Goal: Task Accomplishment & Management: Manage account settings

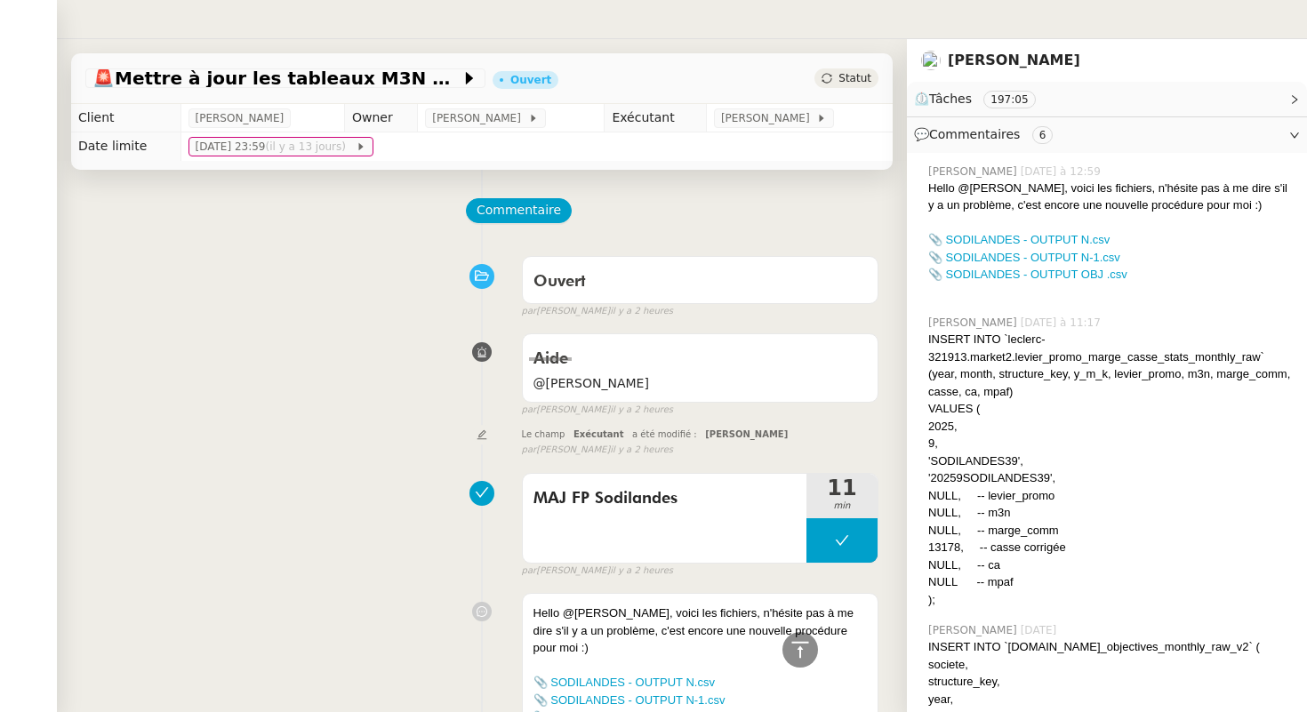
scroll to position [797, 0]
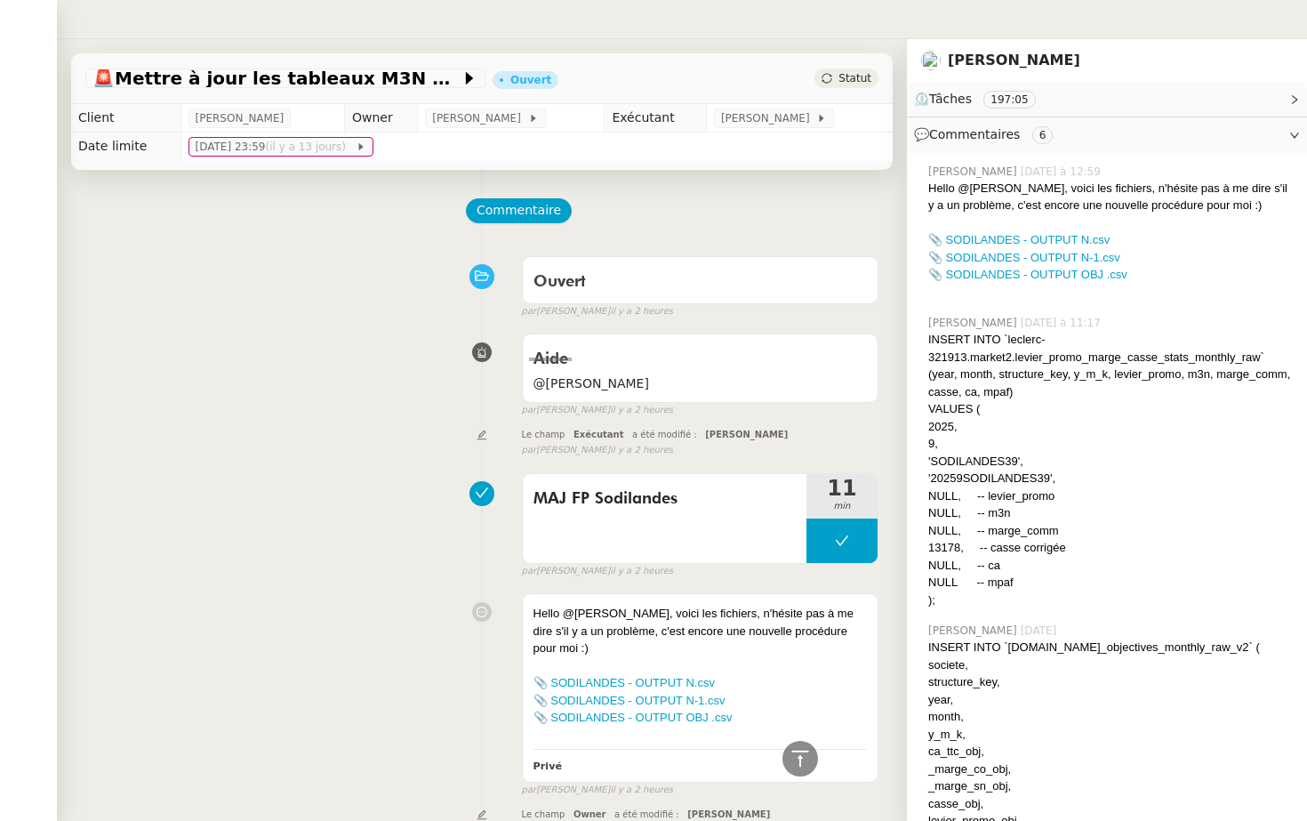
scroll to position [570, 0]
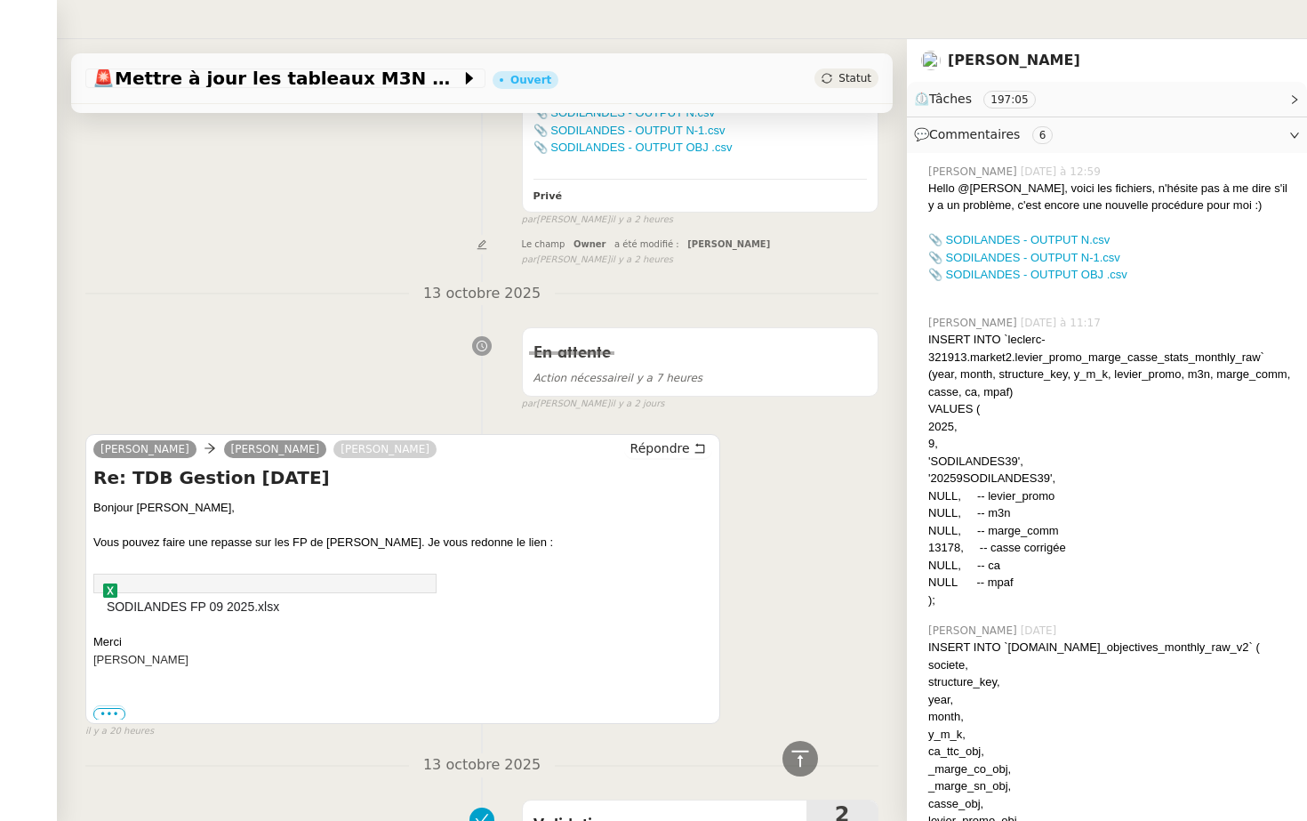
click at [296, 23] on nz-header at bounding box center [653, 19] width 1307 height 39
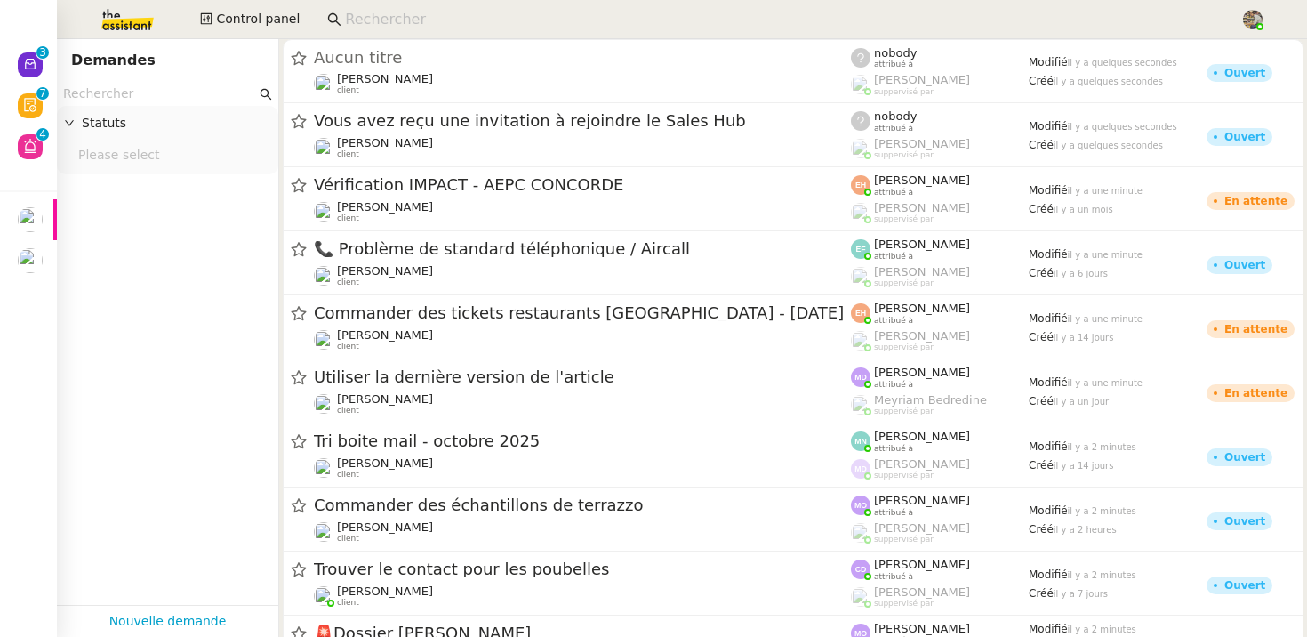
click at [390, 4] on app-search-bar at bounding box center [776, 19] width 918 height 39
click at [389, 18] on input at bounding box center [783, 20] width 877 height 24
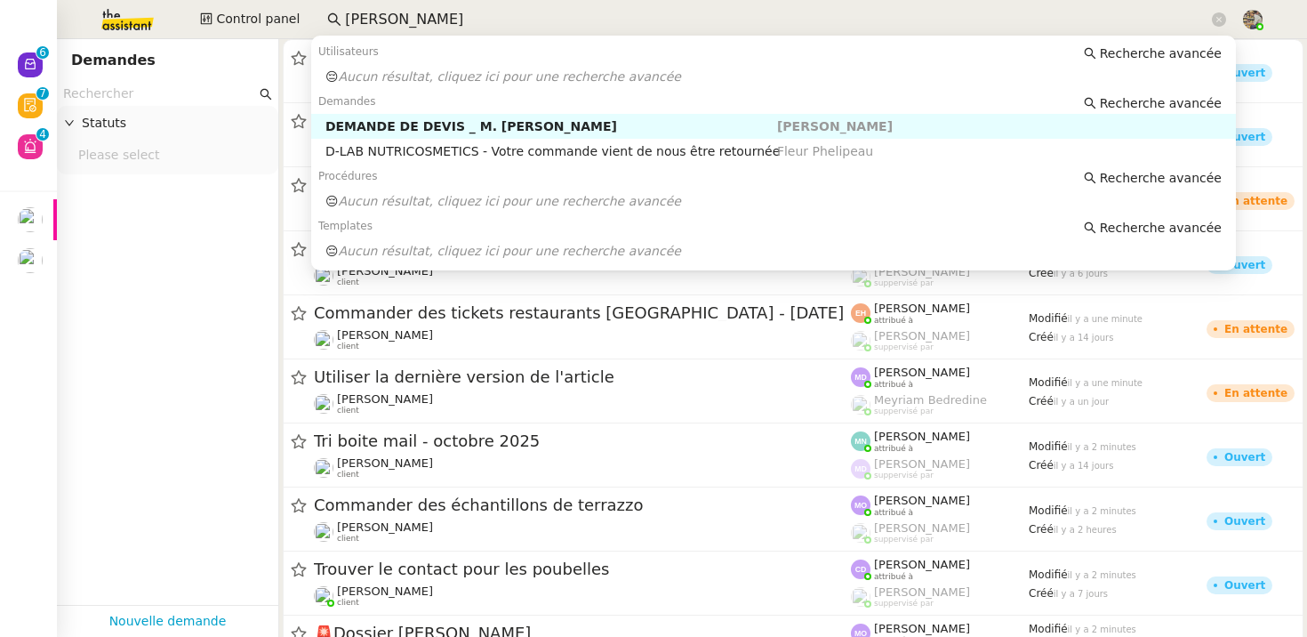
click at [401, 9] on input "arthur rim" at bounding box center [776, 20] width 863 height 24
paste input "mathaut"
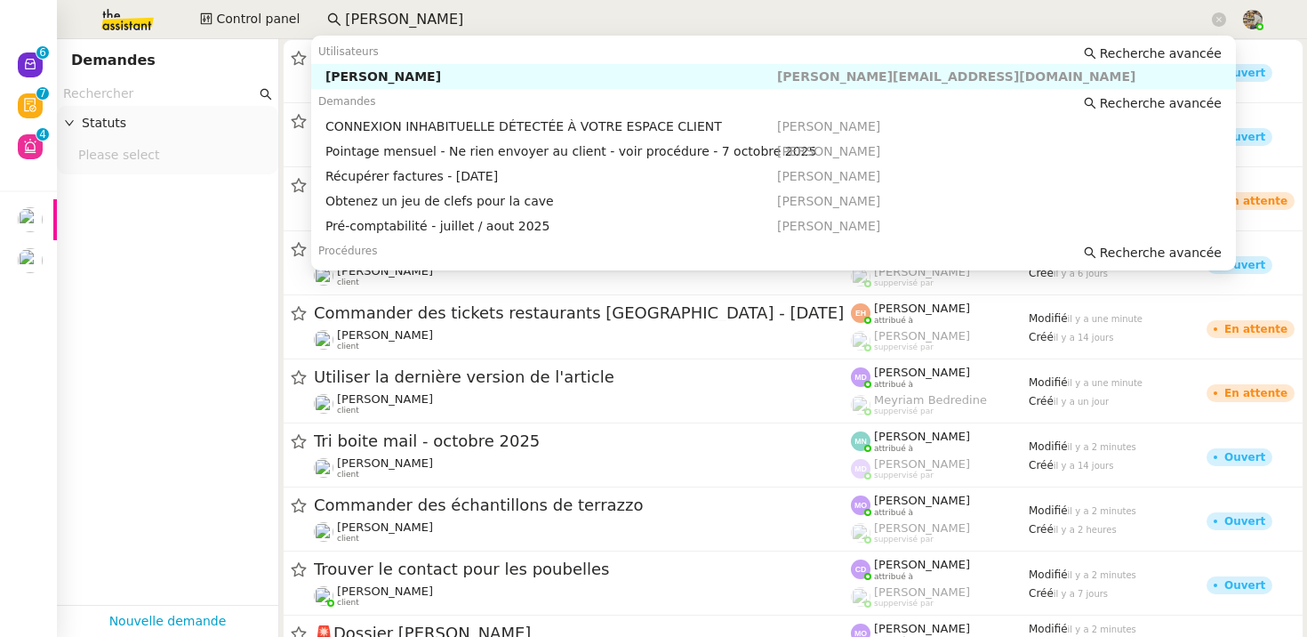
click at [393, 82] on div "Arthur MATHAUT" at bounding box center [551, 76] width 452 height 16
type input "arthur mathaut"
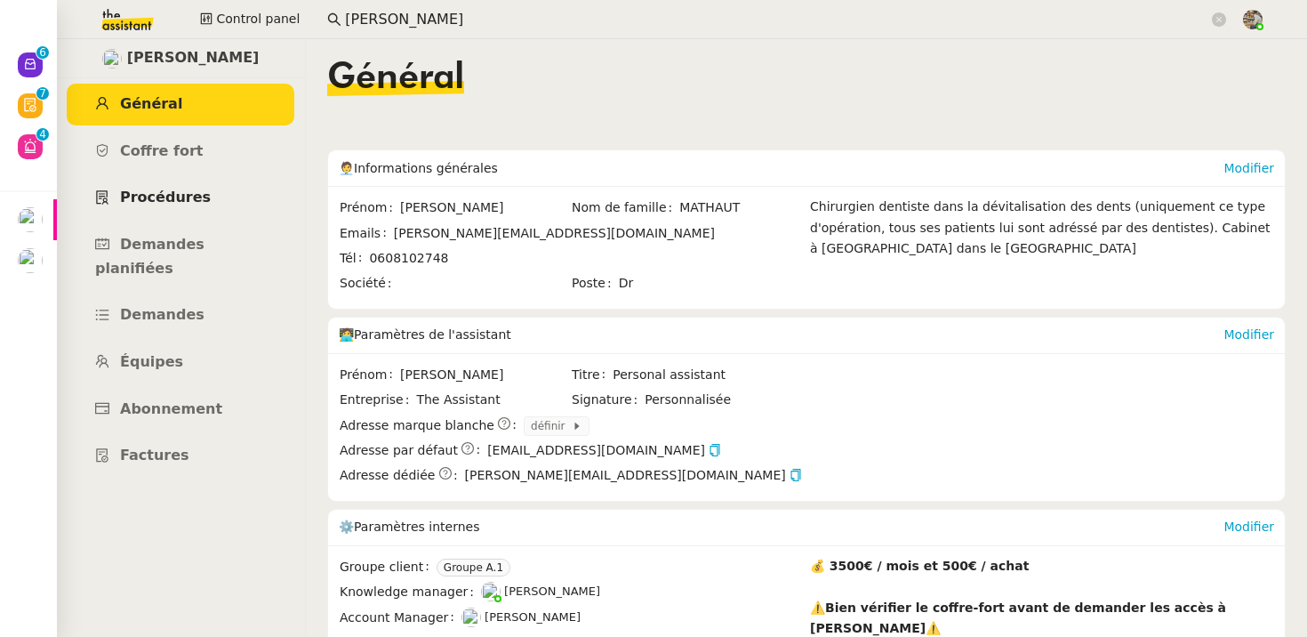
click at [177, 196] on span "Procédures" at bounding box center [165, 196] width 91 height 17
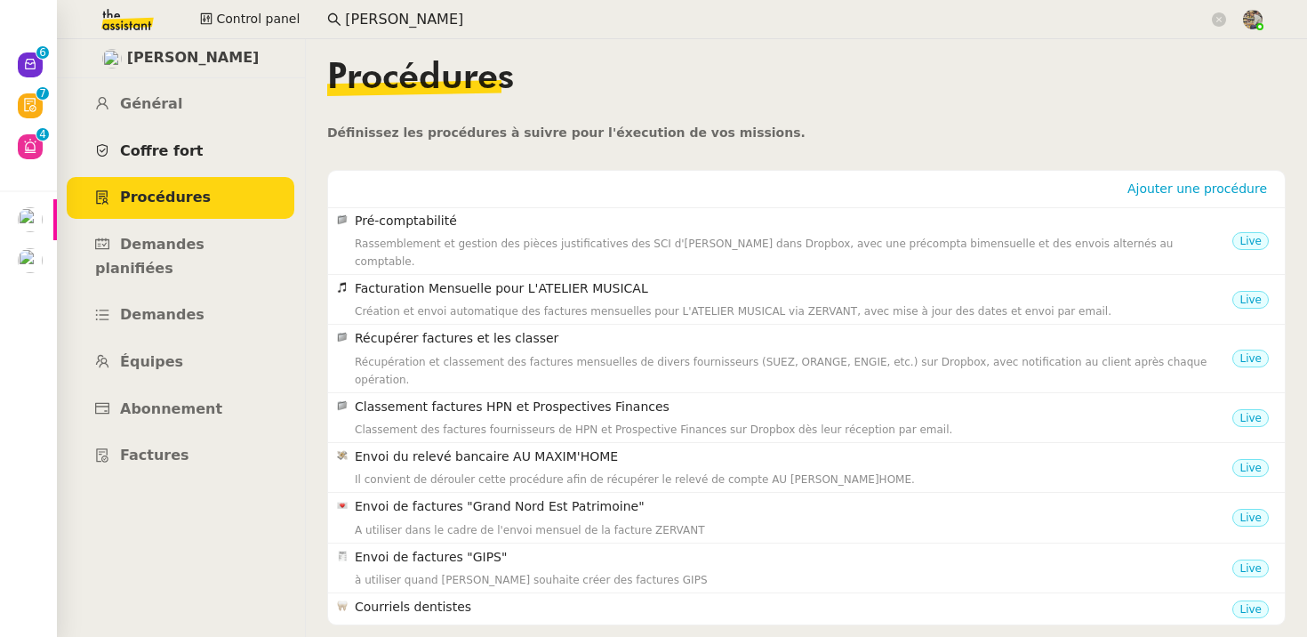
click at [156, 148] on span "Coffre fort" at bounding box center [162, 150] width 84 height 17
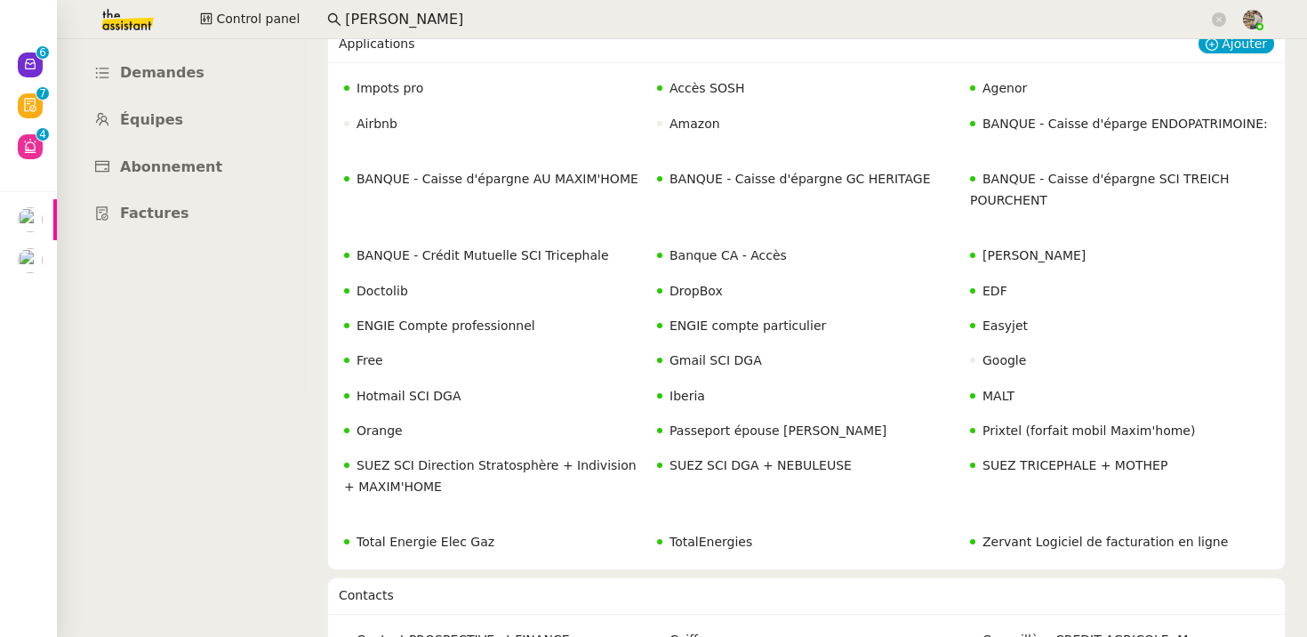
scroll to position [265, 0]
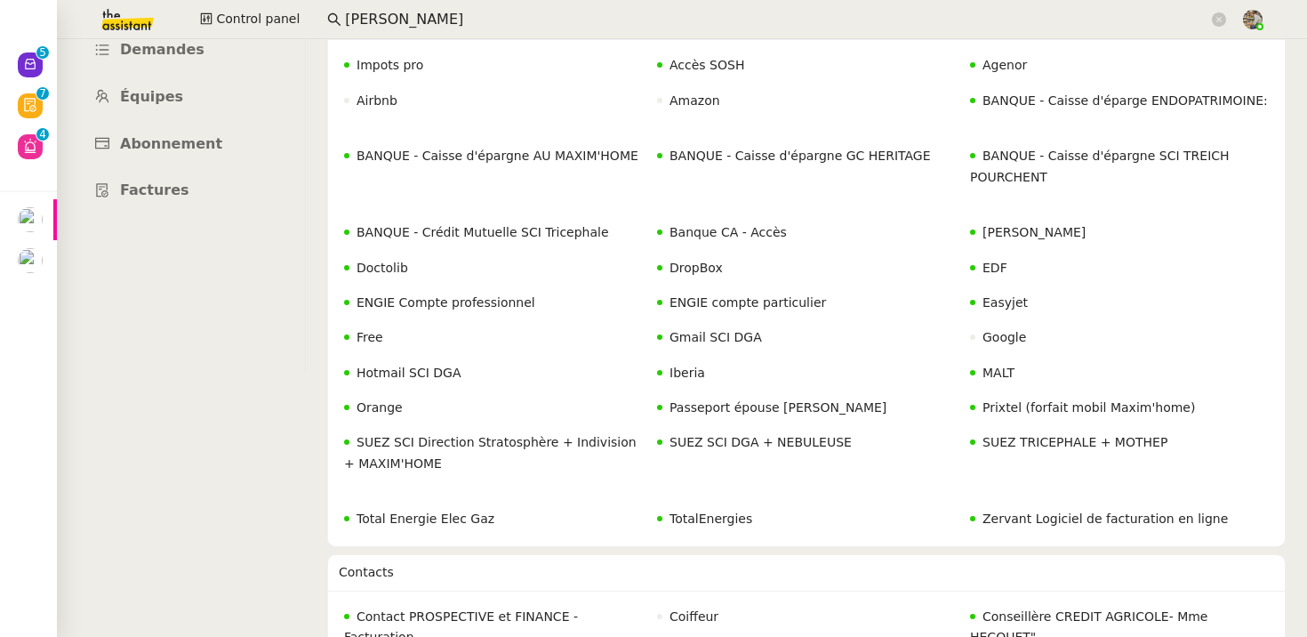
click at [516, 225] on span "BANQUE - Crédit Mutuelle SCI Tricephale" at bounding box center [483, 232] width 252 height 14
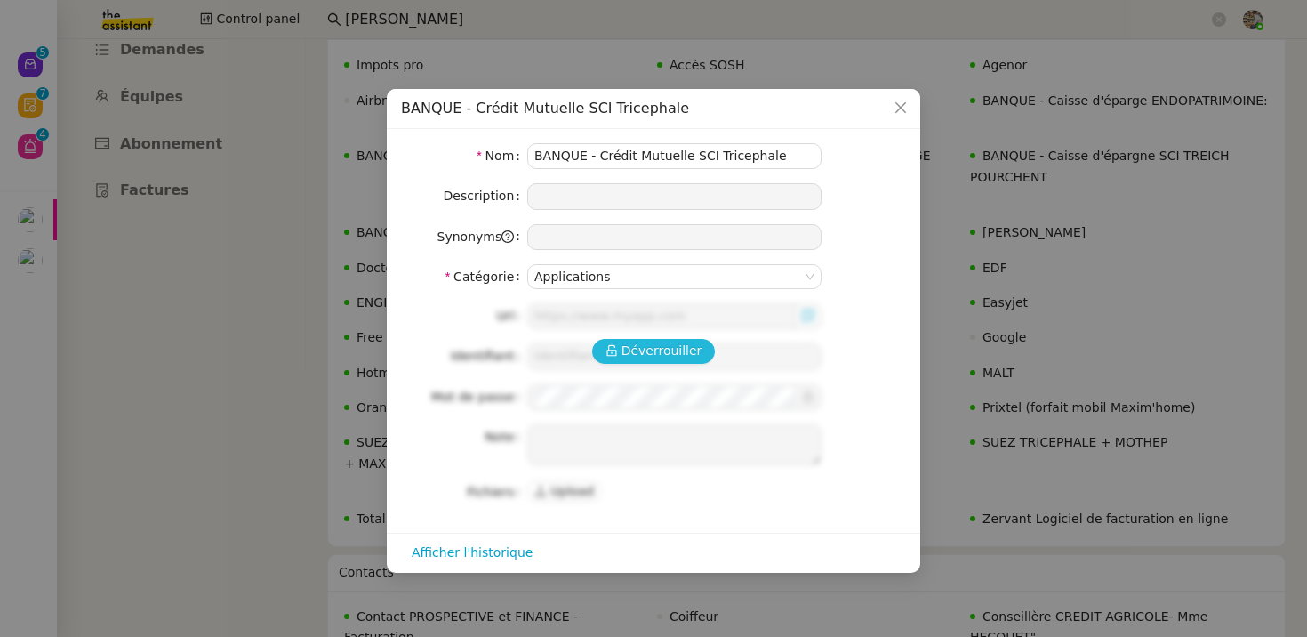
click at [627, 341] on span "Déverrouiller" at bounding box center [661, 351] width 81 height 20
type input "256401706312"
type textarea "Code Téléphone : 253614"
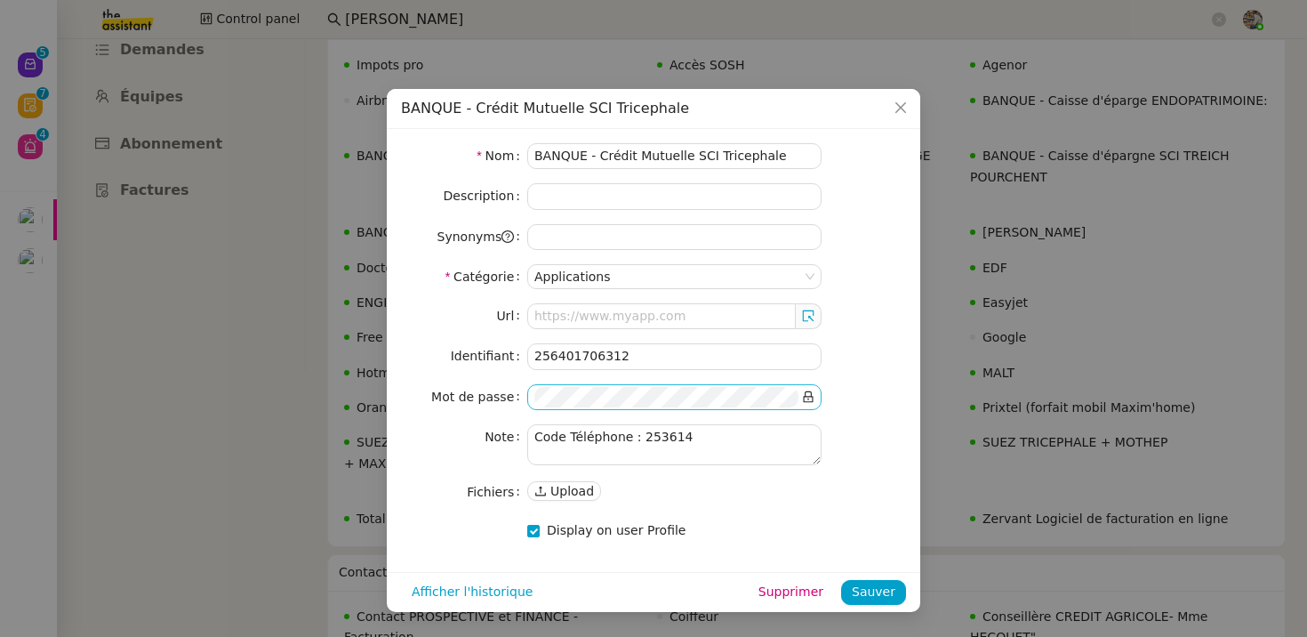
click at [813, 401] on icon at bounding box center [809, 397] width 10 height 12
click at [577, 435] on textarea "Code Téléphone : 253614" at bounding box center [674, 444] width 294 height 41
click at [583, 39] on nz-modal-container "BANQUE - Crédit Mutuelle SCI Tricephale Nom BANQUE - Crédit Mutuelle SCI Tricep…" at bounding box center [653, 318] width 1307 height 637
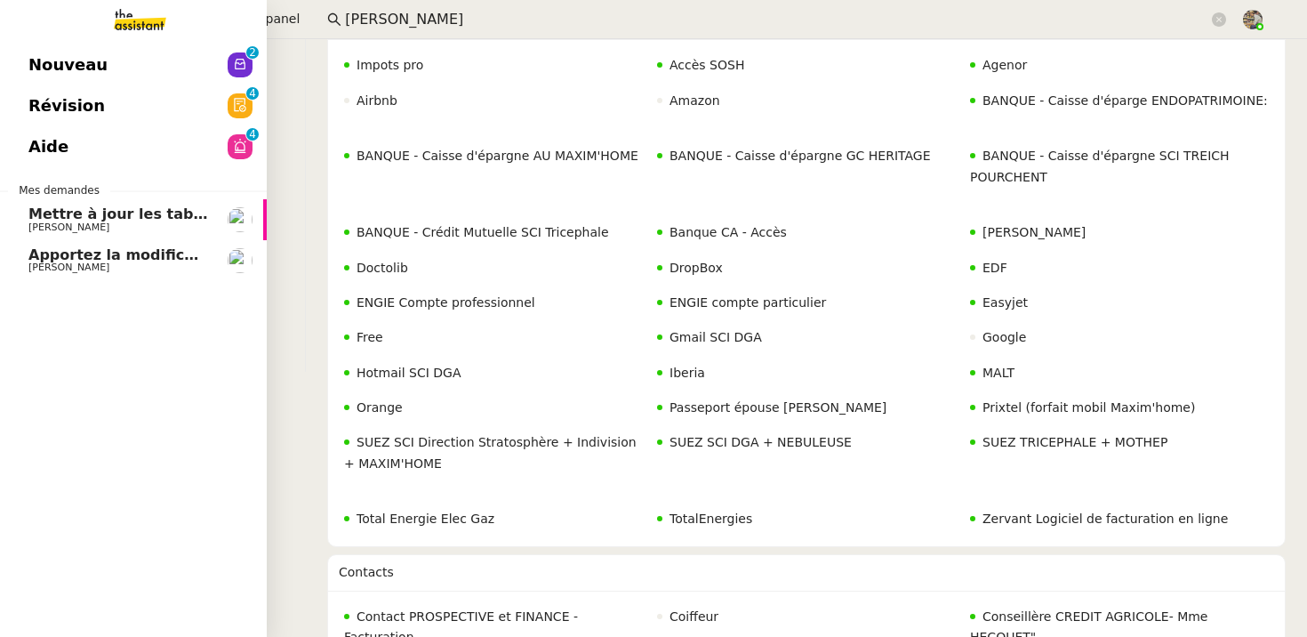
click at [21, 245] on link "Apportez la modification au FP JUNCADIS Alison Picard-Boix" at bounding box center [133, 260] width 267 height 41
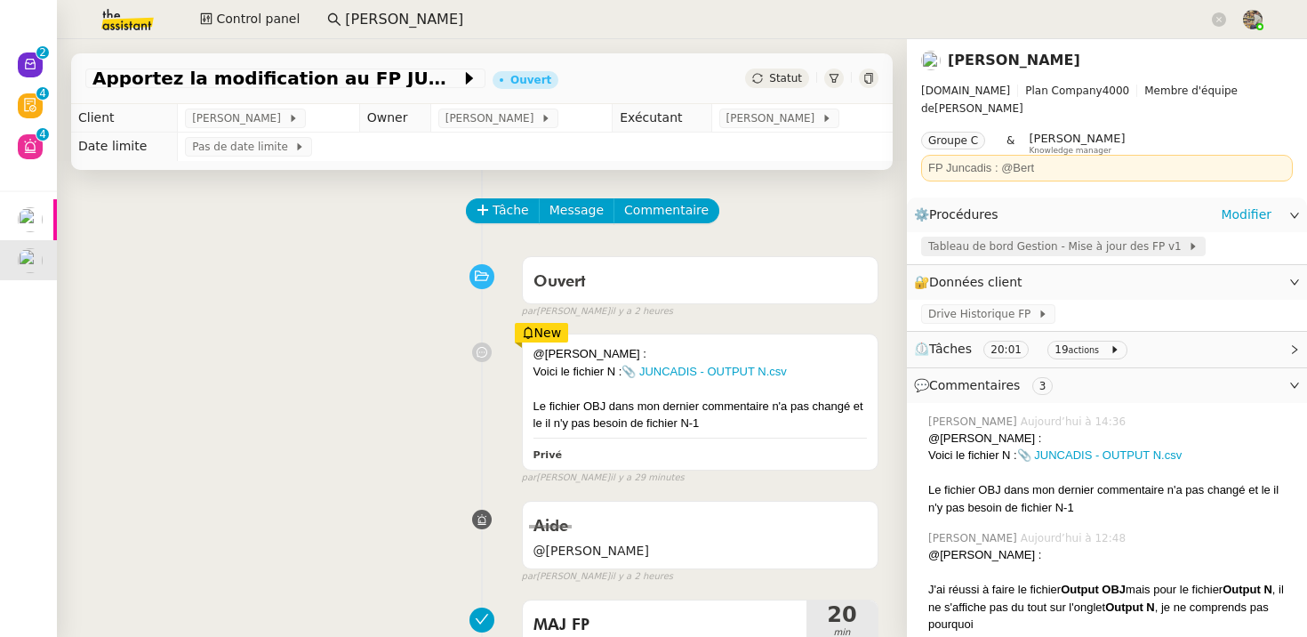
click at [1081, 237] on span "Tableau de bord Gestion - Mise à jour des FP v1" at bounding box center [1058, 246] width 260 height 18
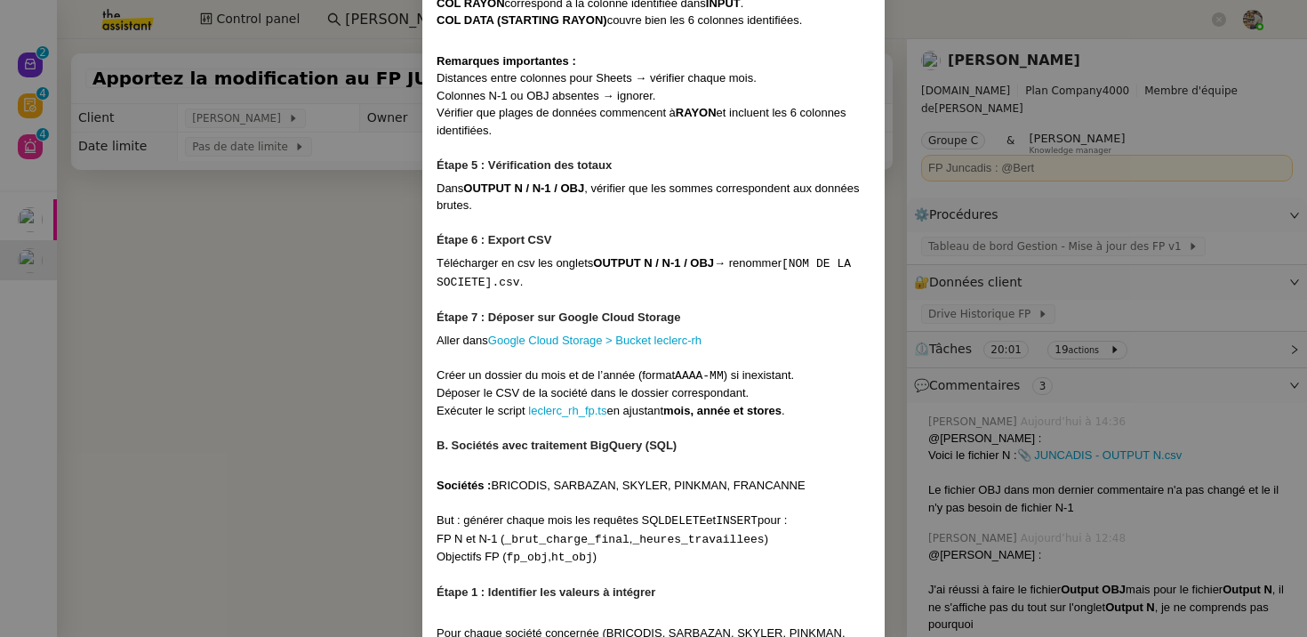
scroll to position [1884, 0]
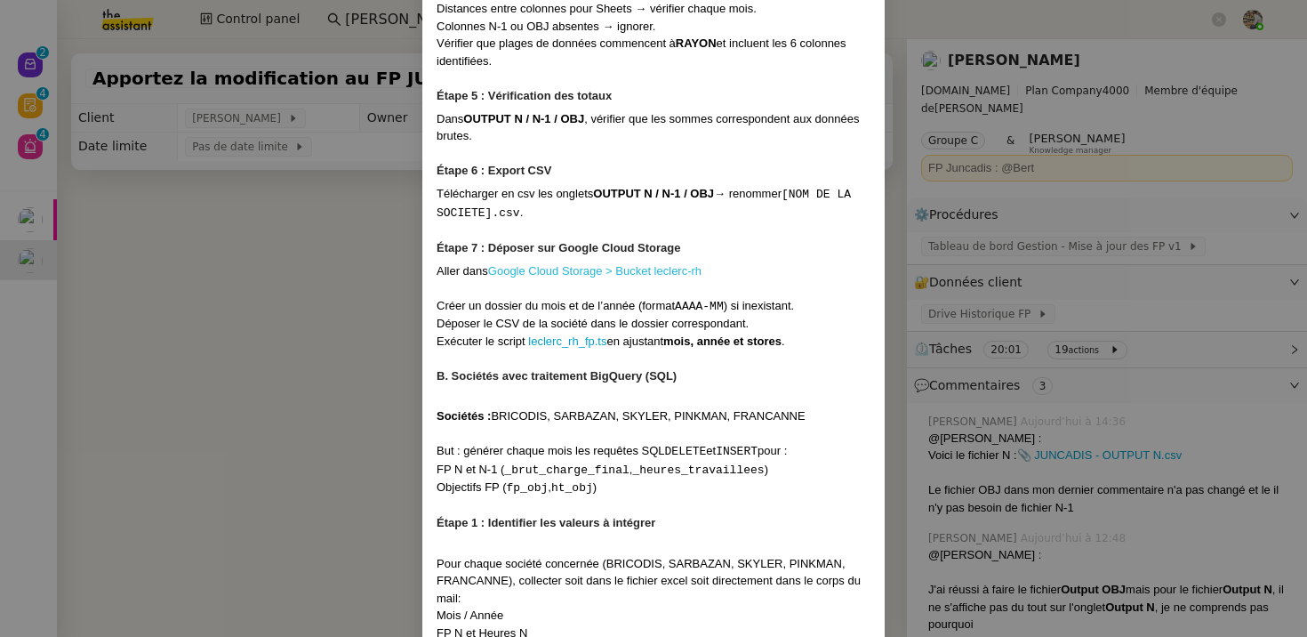
click at [661, 277] on link "Google Cloud Storage > Bucket leclerc-rh" at bounding box center [594, 270] width 213 height 13
click at [668, 277] on link "Google Cloud Storage > Bucket leclerc-rh" at bounding box center [594, 270] width 213 height 13
click at [569, 348] on link "leclerc_rh_fp.ts" at bounding box center [567, 340] width 78 height 13
click at [301, 336] on nz-modal-container "Contexte Chaque mois, les RH envoient les FP (frais de personnel) des différent…" at bounding box center [653, 318] width 1307 height 637
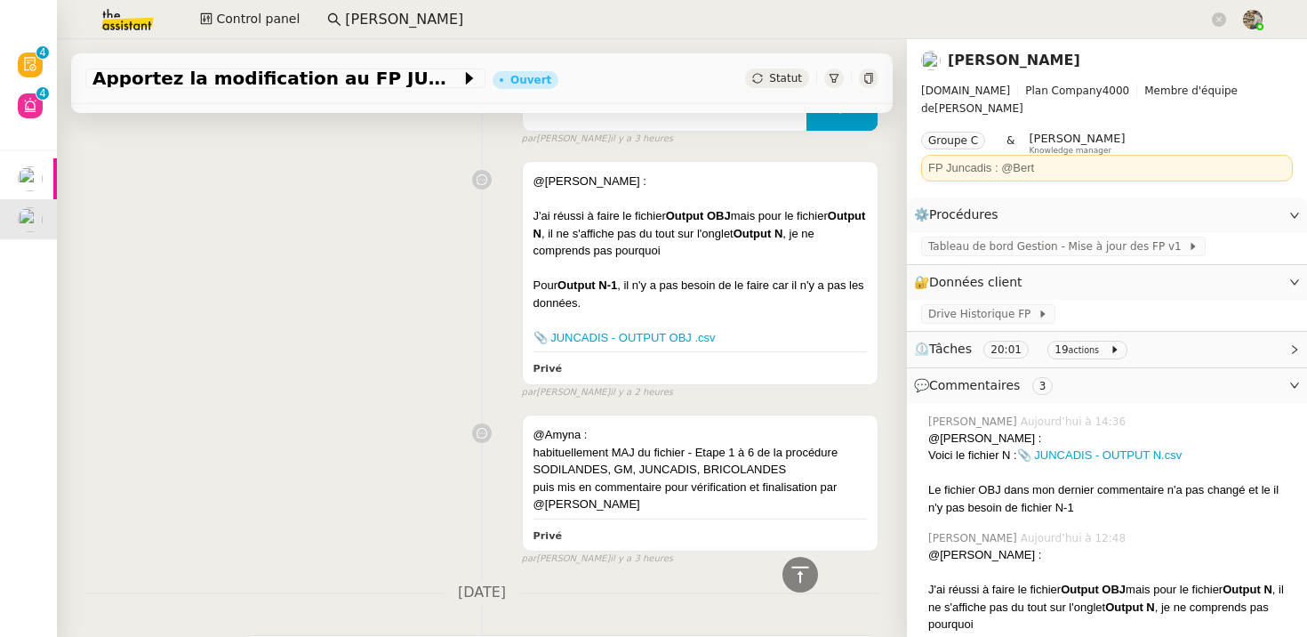
scroll to position [0, 0]
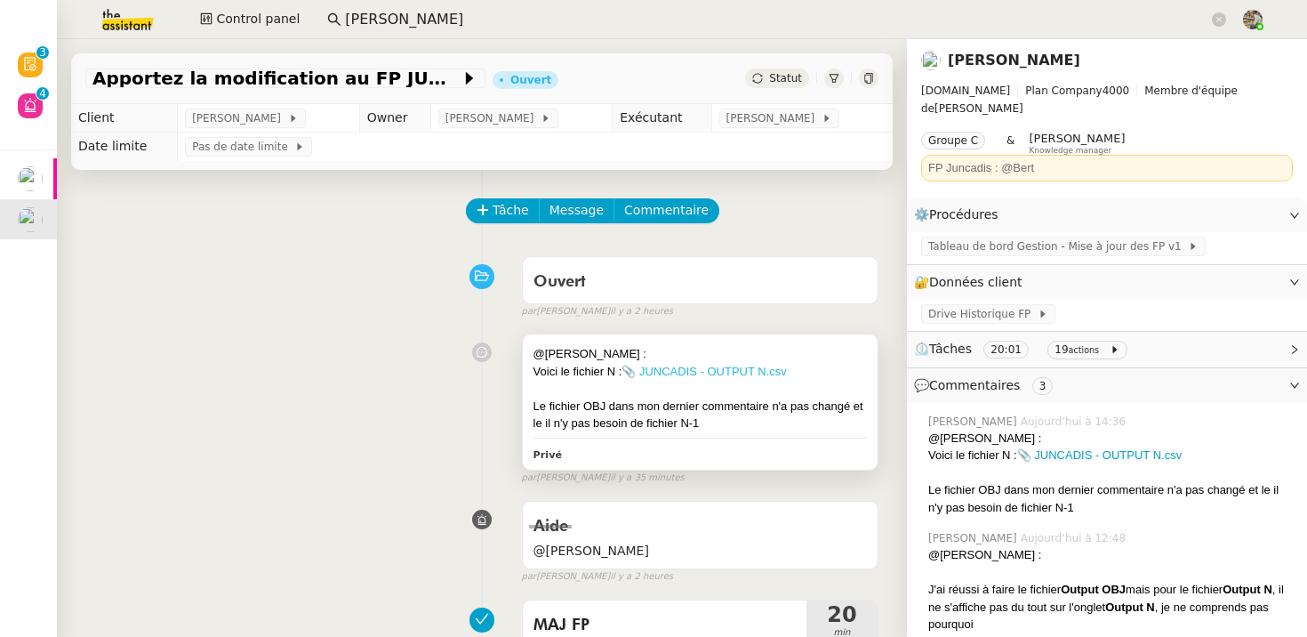
click at [689, 375] on link "📎 JUNCADIS - OUTPUT N.csv" at bounding box center [703, 371] width 165 height 13
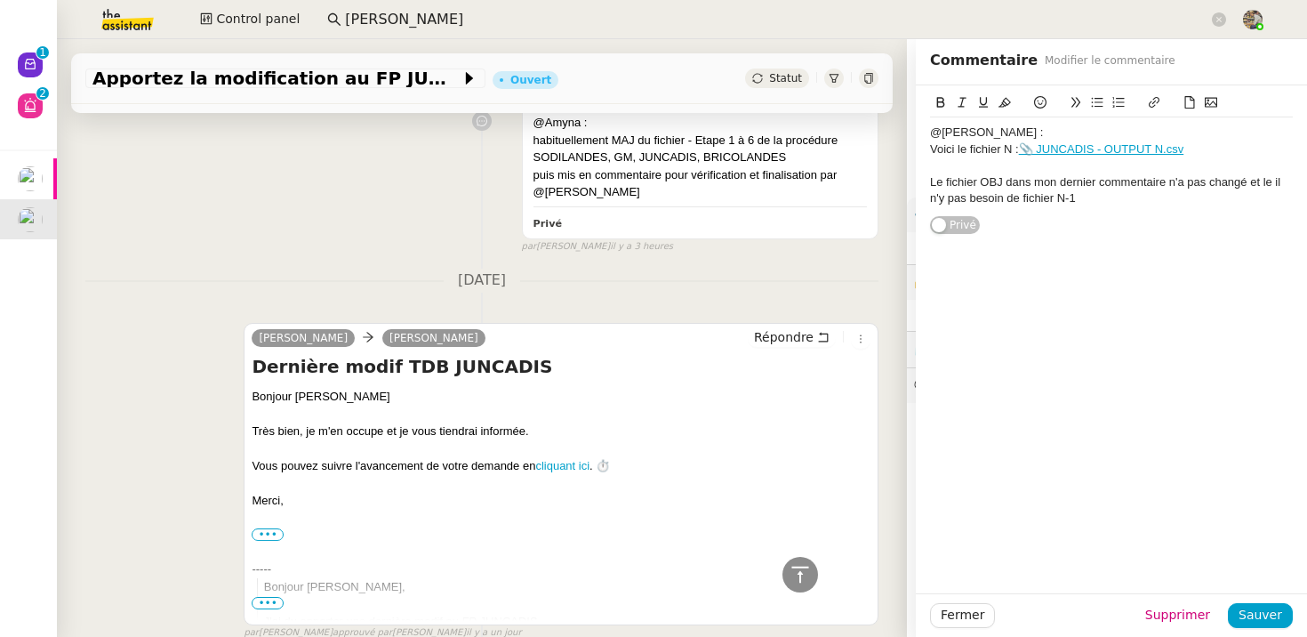
scroll to position [645, 0]
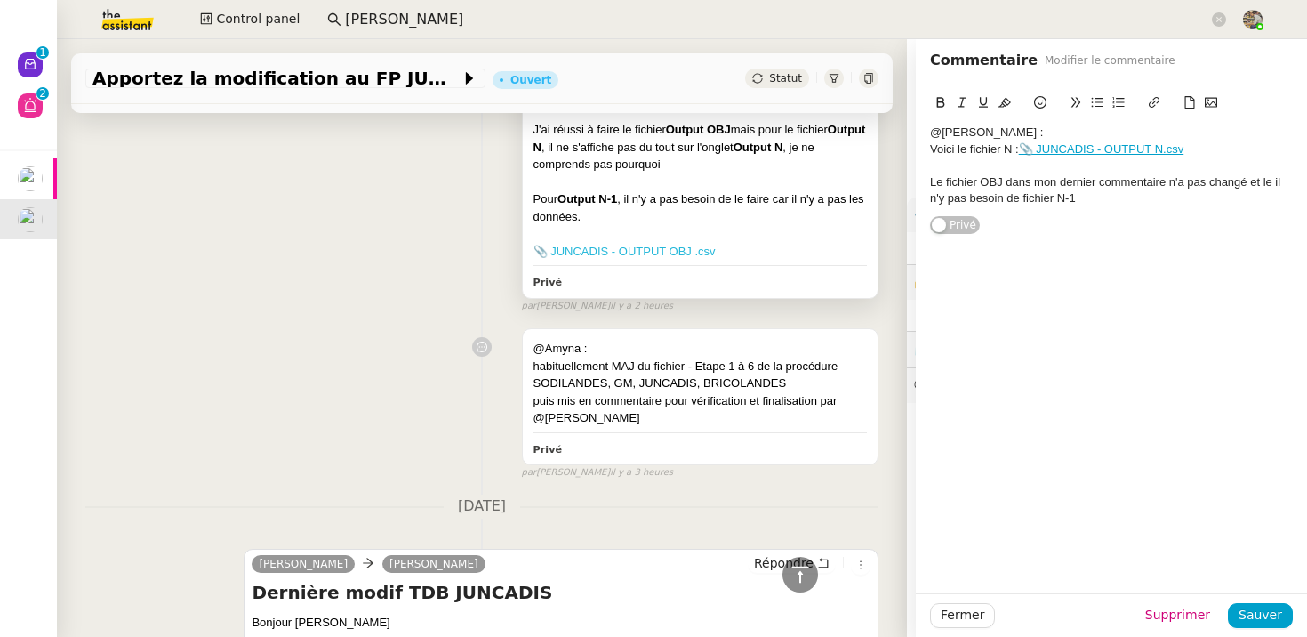
click at [666, 252] on link "📎 JUNCADIS - OUTPUT OBJ .csv" at bounding box center [624, 250] width 182 height 13
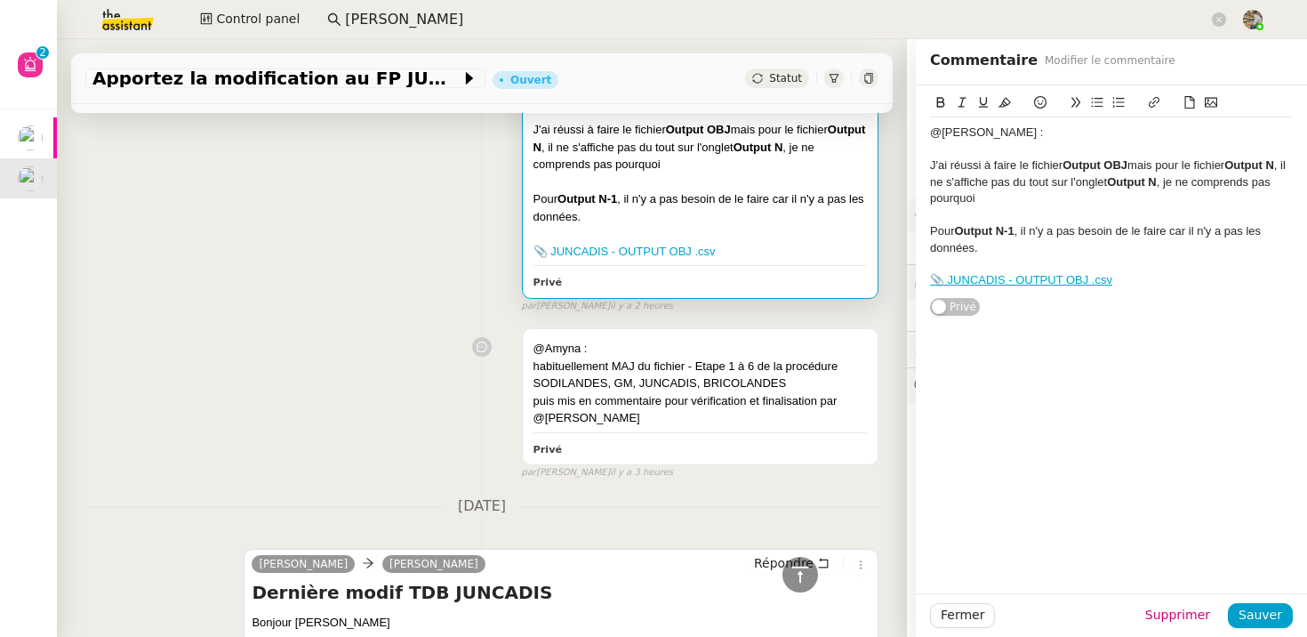
click at [447, 326] on div "@Amyna : habituellement MAJ du fichier - Etape 1 à 6 de la procédure SODILANDES…" at bounding box center [481, 399] width 793 height 159
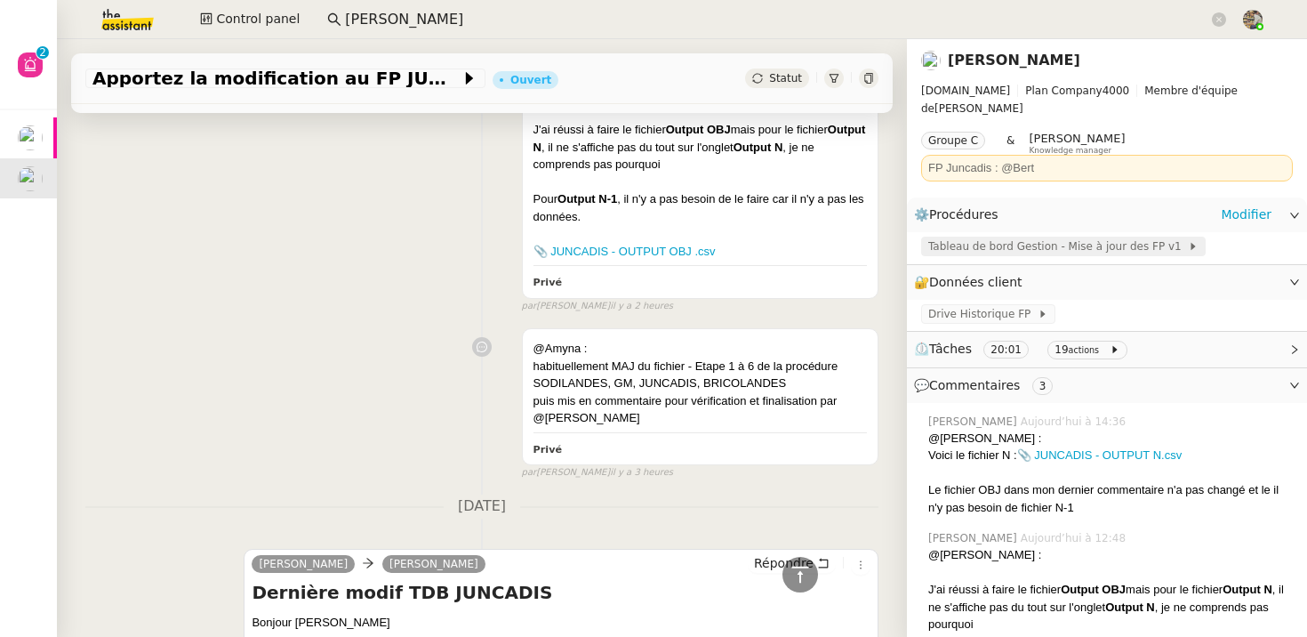
click at [1049, 237] on span "Tableau de bord Gestion - Mise à jour des FP v1" at bounding box center [1058, 246] width 260 height 18
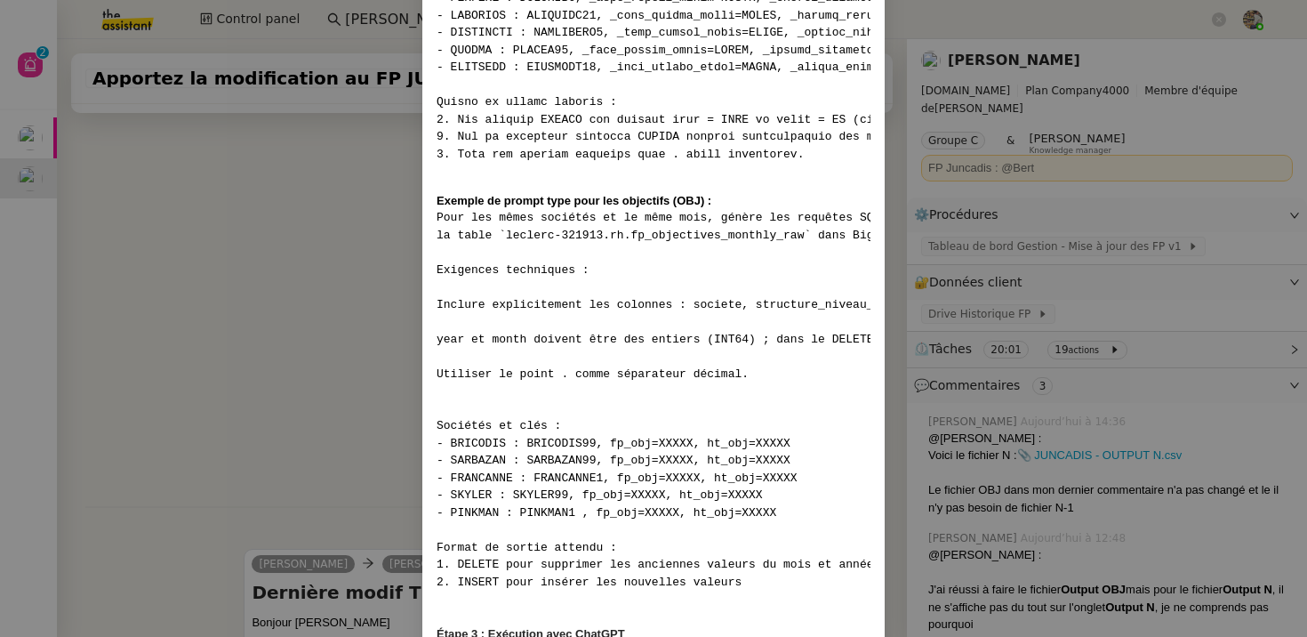
scroll to position [3483, 0]
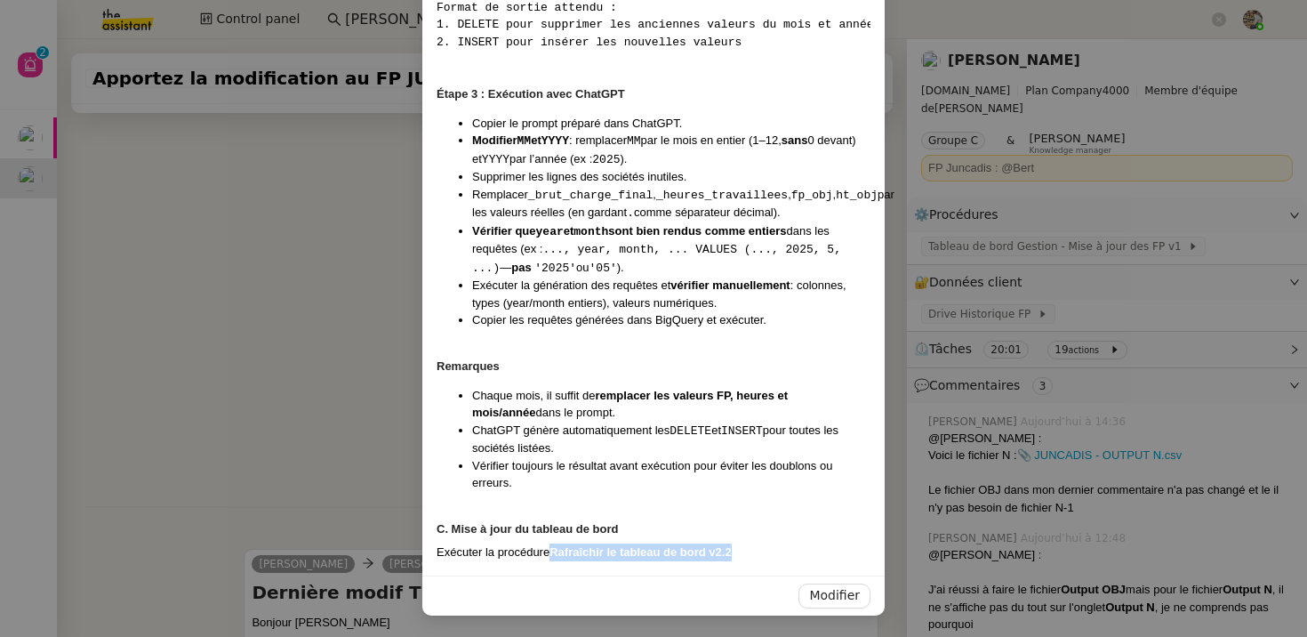
drag, startPoint x: 746, startPoint y: 556, endPoint x: 553, endPoint y: 557, distance: 192.9
click at [553, 557] on div "Exécuter la procédure Rafraîchir le tableau de bord v2.2" at bounding box center [654, 552] width 434 height 18
copy strong "Rafraîchir le tableau de bord v2.2"
click at [227, 385] on nz-modal-container "Contexte Chaque mois, les RH envoient les FP (frais de personnel) des différent…" at bounding box center [653, 318] width 1307 height 637
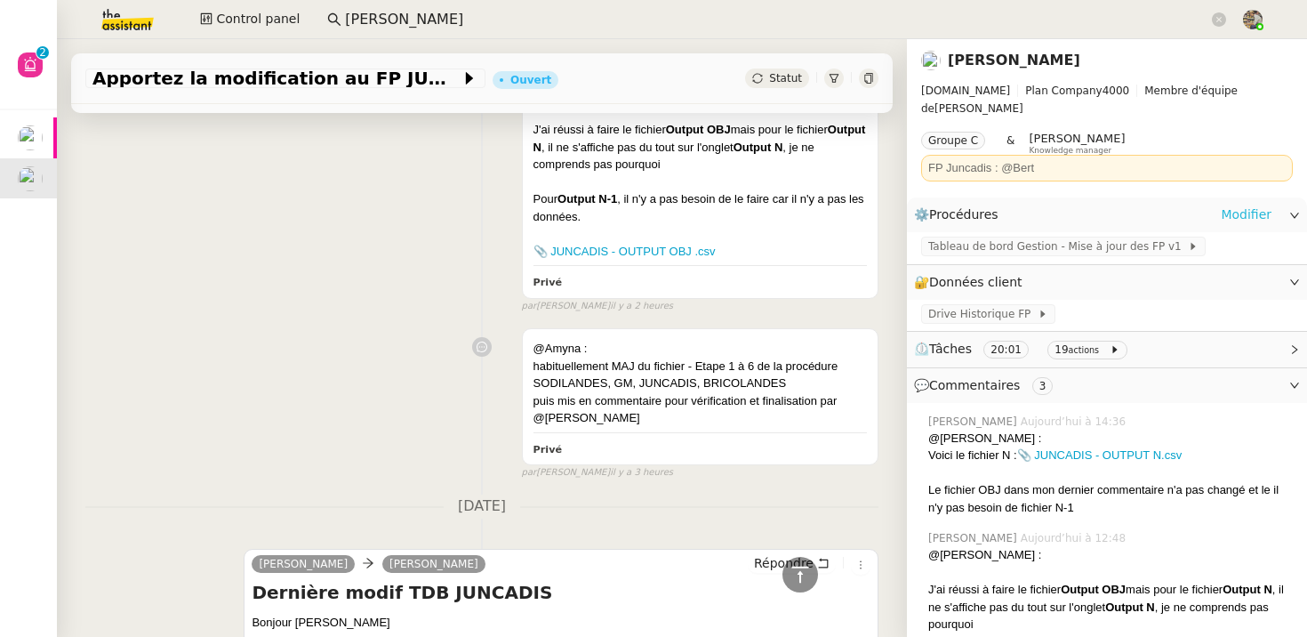
click at [1251, 204] on link "Modifier" at bounding box center [1246, 214] width 51 height 20
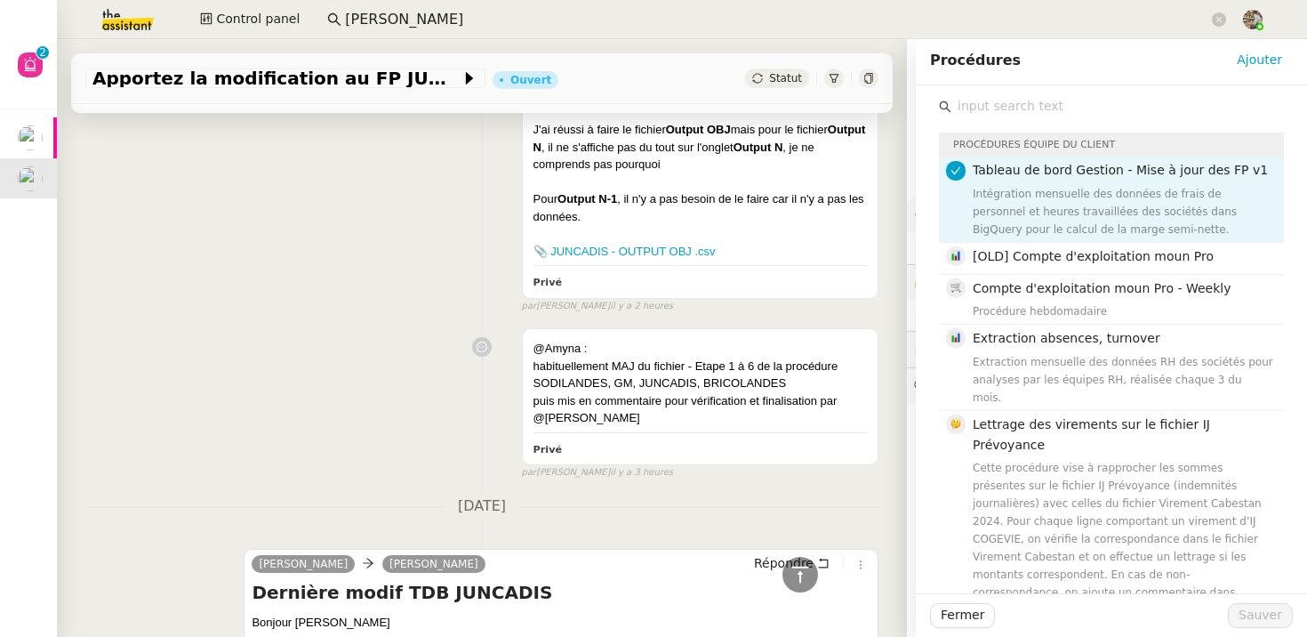
click at [1019, 95] on input "text" at bounding box center [1117, 106] width 332 height 24
paste input "Rafraîchir le tableau de bord v2.2"
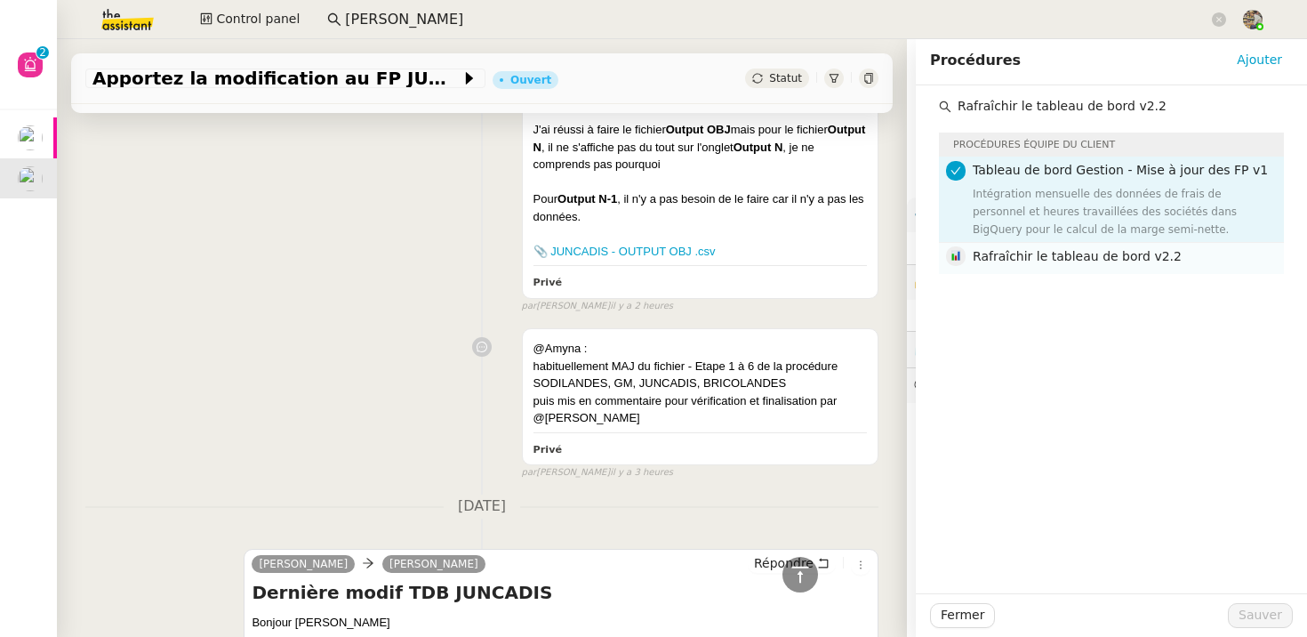
type input "Rafraîchir le tableau de bord v2.2"
click at [1034, 266] on div "Rafraîchir le tableau de bord v2.2" at bounding box center [1123, 258] width 300 height 24
click at [1269, 616] on span "Sauver" at bounding box center [1260, 615] width 44 height 20
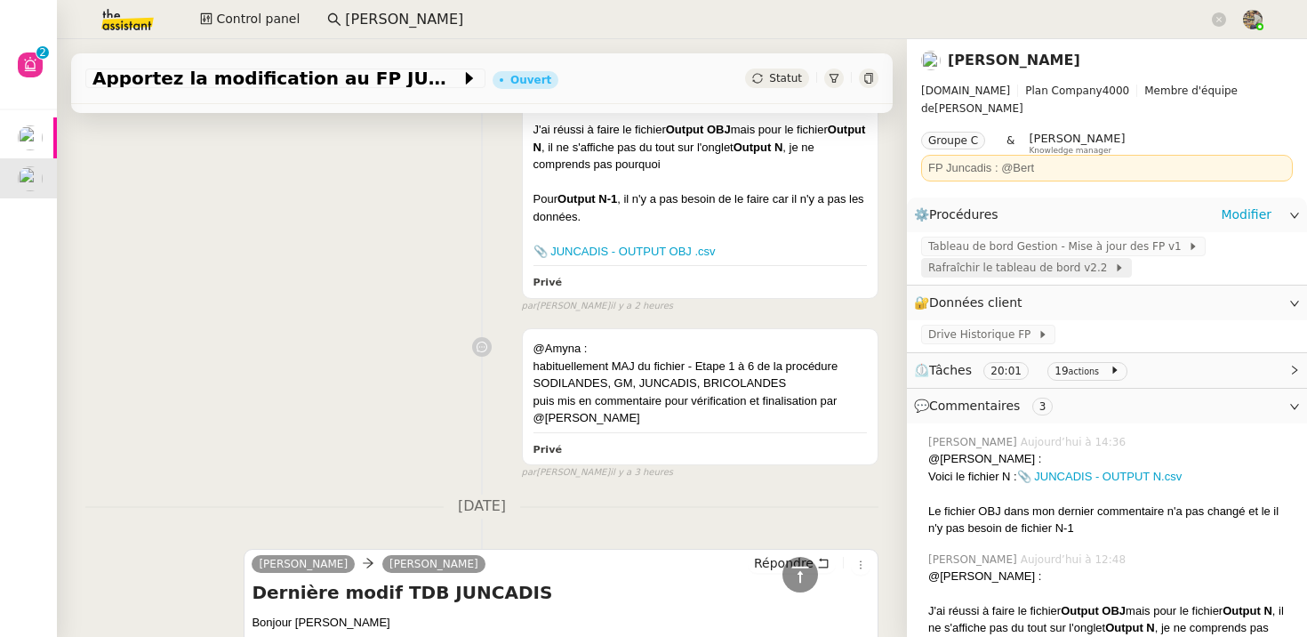
click at [1021, 259] on span "Rafraîchir le tableau de bord v2.2" at bounding box center [1021, 268] width 186 height 18
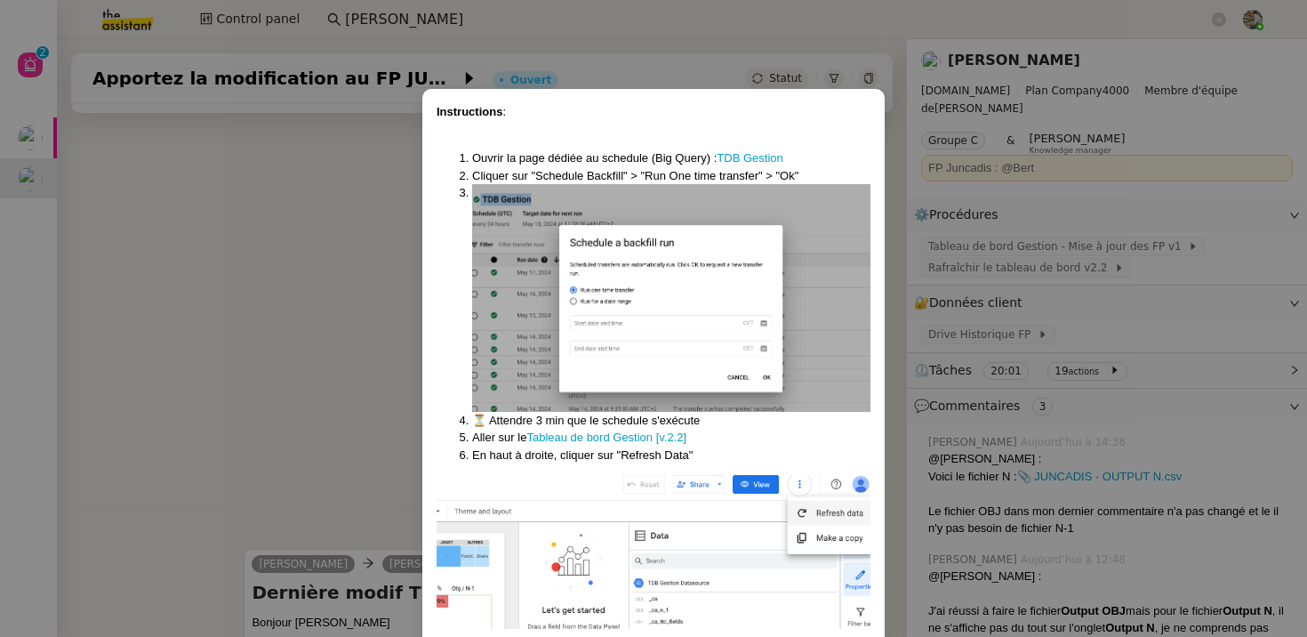
scroll to position [68, 0]
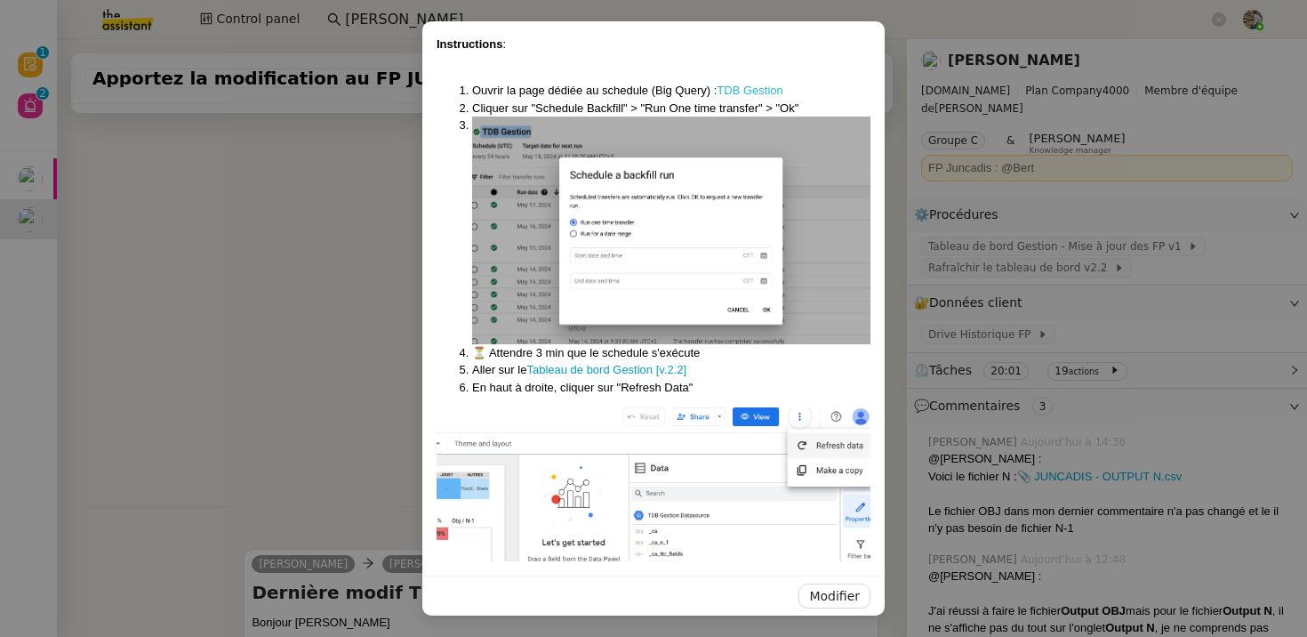
click at [738, 84] on link "TDB Gestion" at bounding box center [750, 90] width 66 height 13
click at [612, 370] on link "Tableau de bord Gestion [v.2.2]" at bounding box center [606, 369] width 160 height 13
click at [135, 266] on nz-modal-container "Instructions : Ouvrir la page dédiée au schedule (Big Query) : TDB Gestion Cliq…" at bounding box center [653, 318] width 1307 height 637
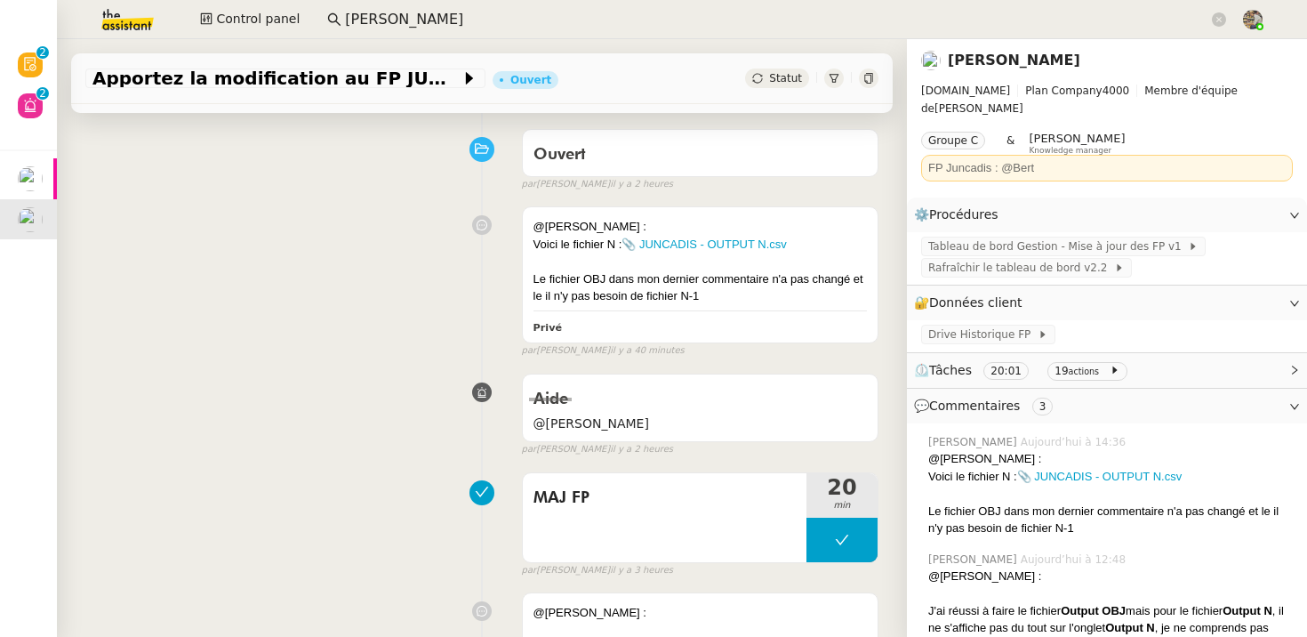
scroll to position [0, 0]
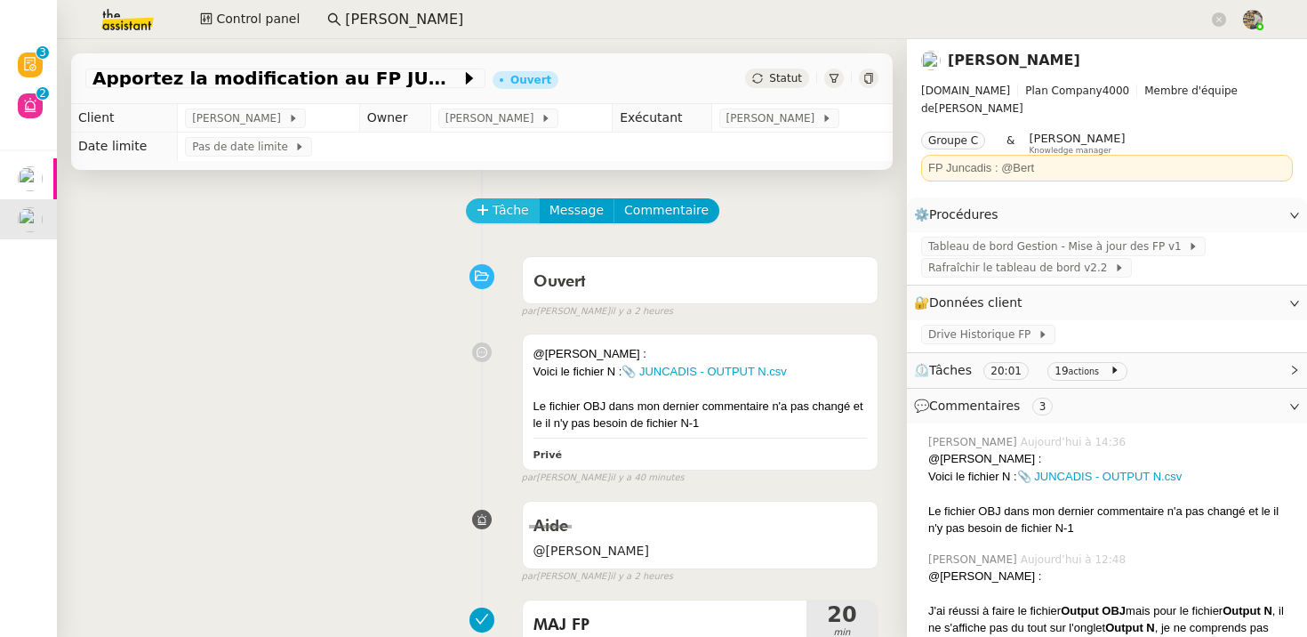
click at [513, 202] on span "Tâche" at bounding box center [511, 210] width 36 height 20
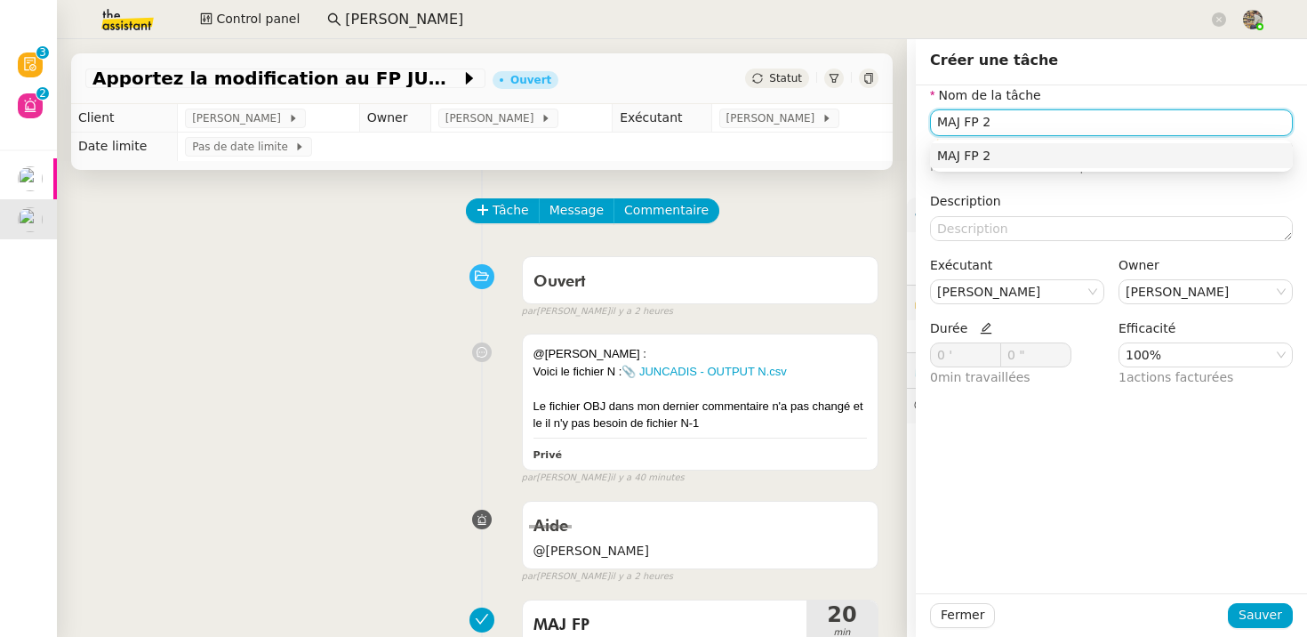
type input "MAJ FP 2"
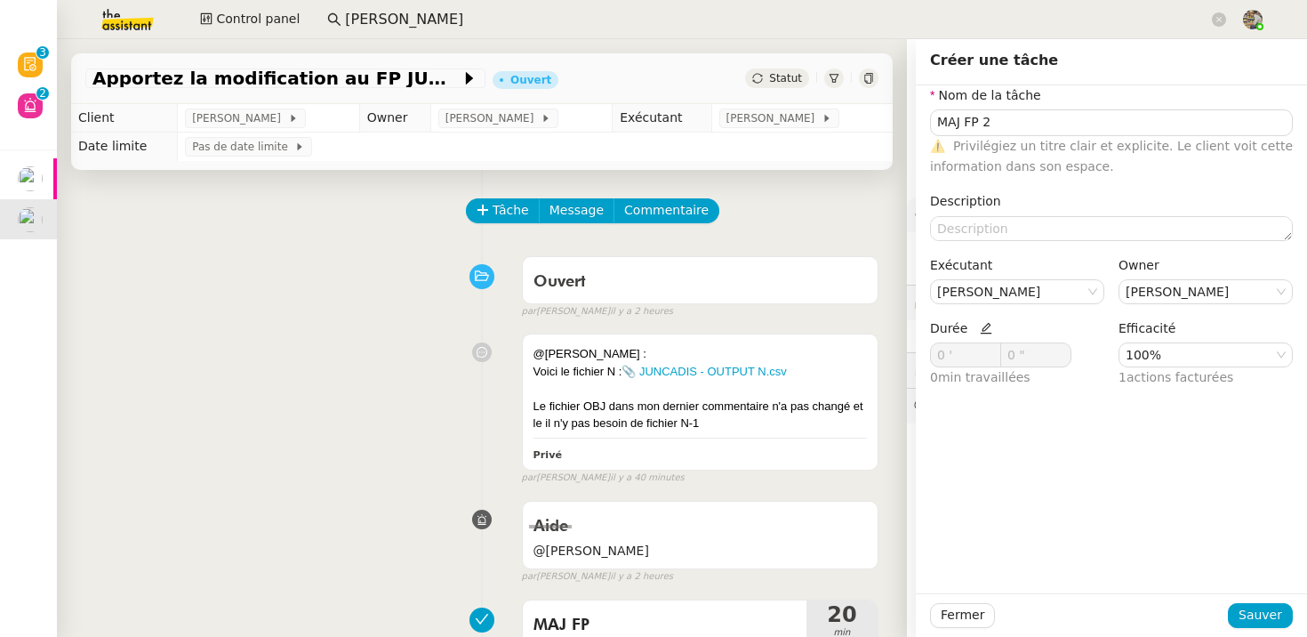
click at [980, 328] on icon at bounding box center [986, 328] width 12 height 12
drag, startPoint x: 946, startPoint y: 357, endPoint x: 762, endPoint y: 357, distance: 184.0
click at [767, 357] on app-ticket "Apportez la modification au FP JUNCADIS Ouvert Statut Client Alison Picard-Boix…" at bounding box center [682, 337] width 1250 height 597
type input "4"
type input "61 '"
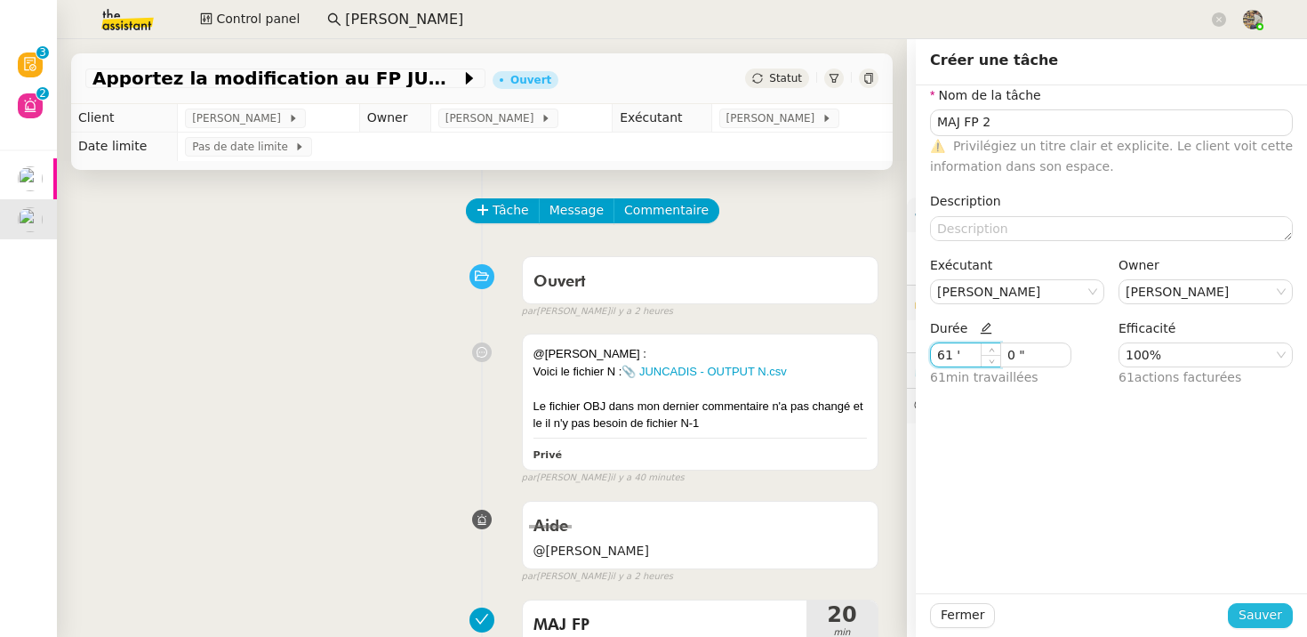
click at [1270, 621] on span "Sauver" at bounding box center [1260, 615] width 44 height 20
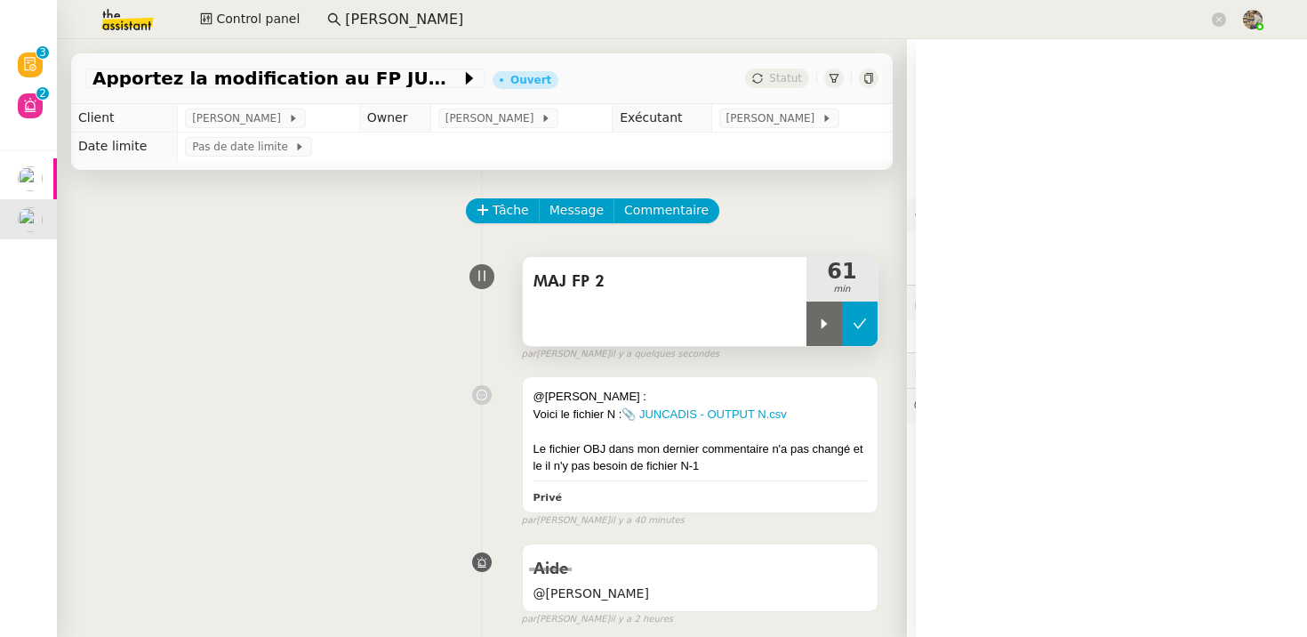
click at [872, 327] on button at bounding box center [860, 323] width 36 height 44
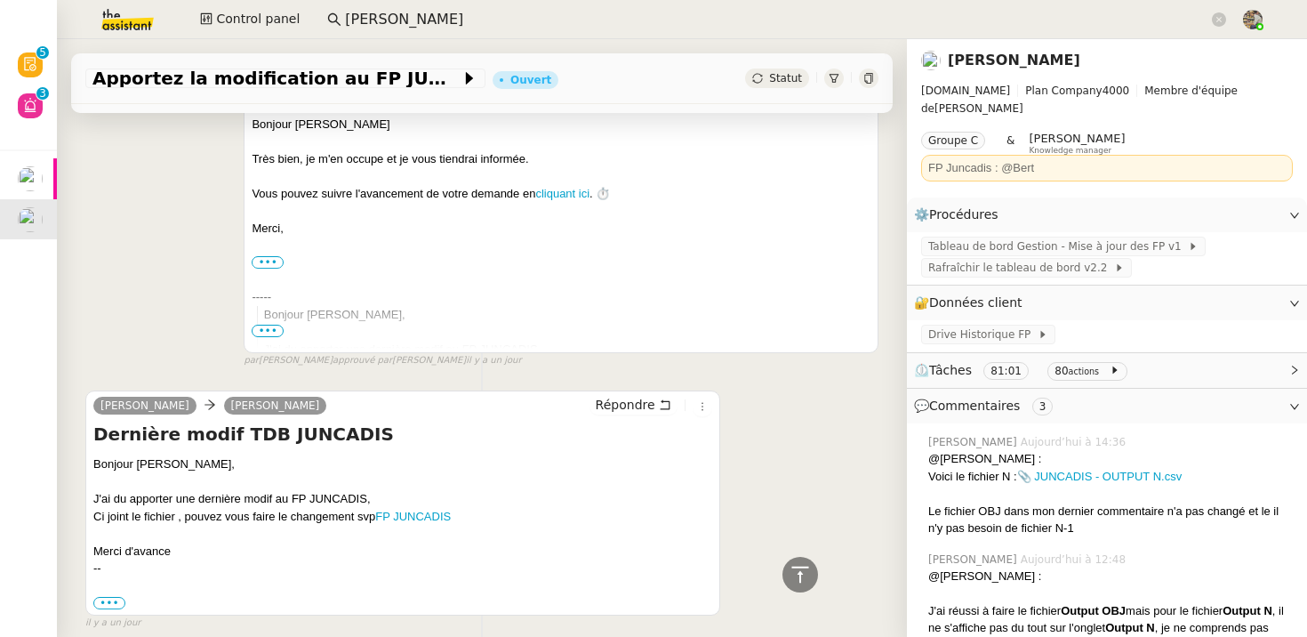
scroll to position [1087, 0]
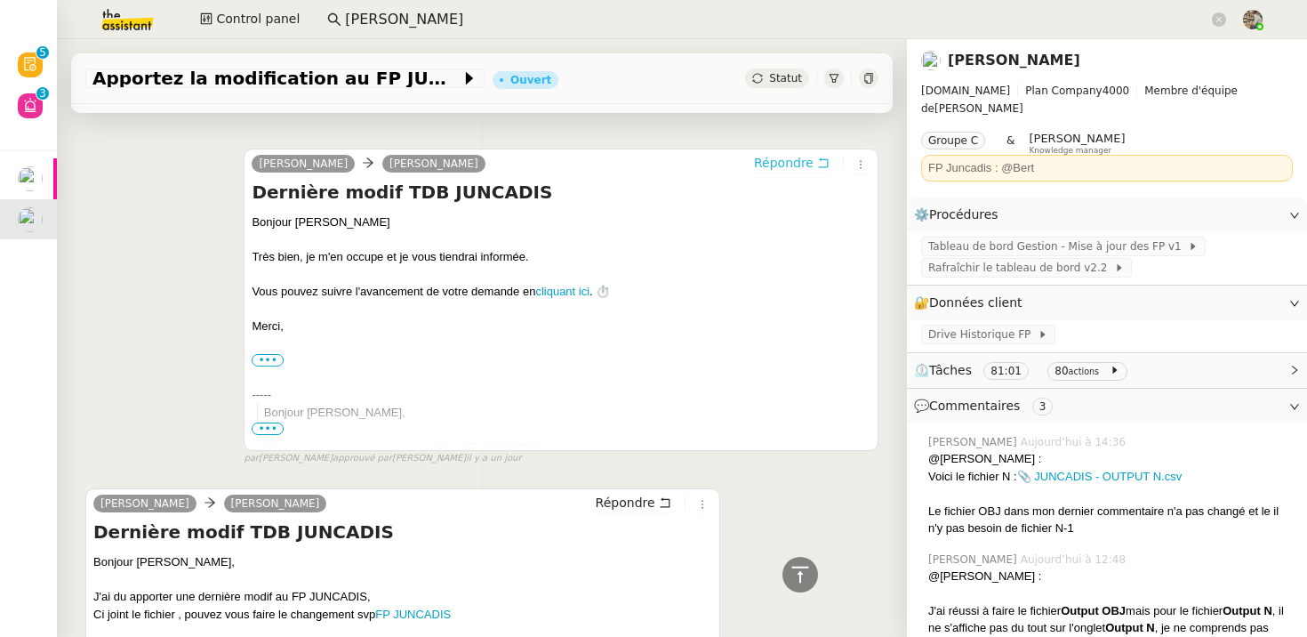
click at [824, 163] on icon at bounding box center [823, 162] width 12 height 12
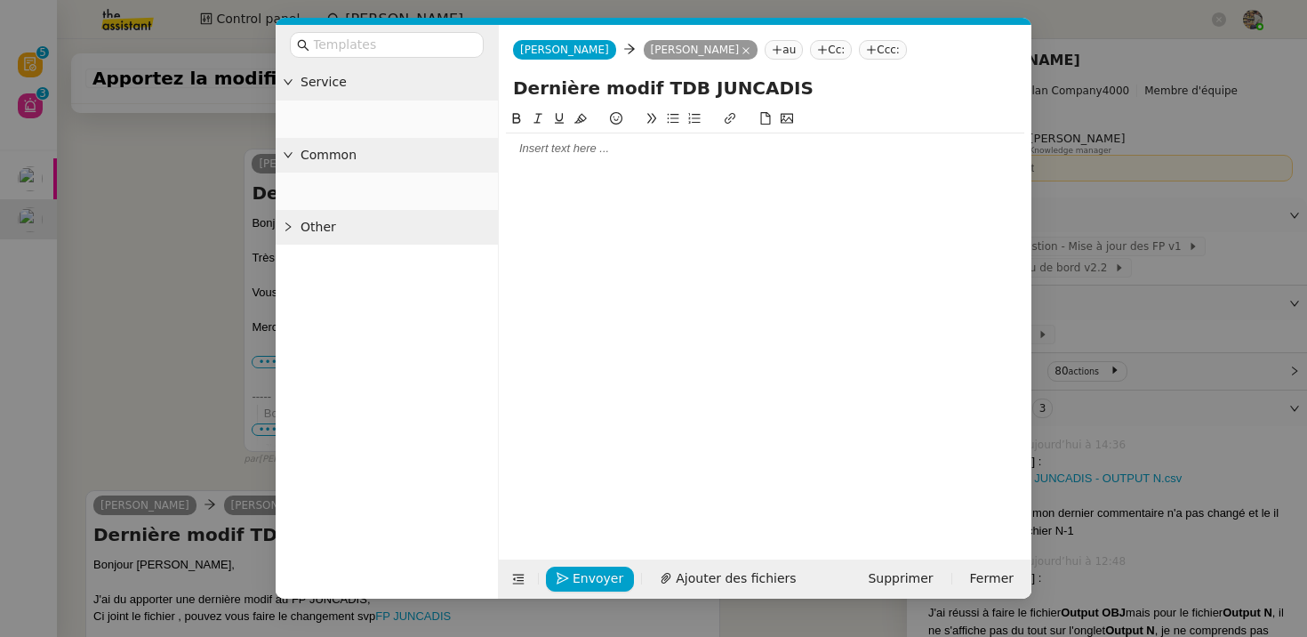
scroll to position [1222, 0]
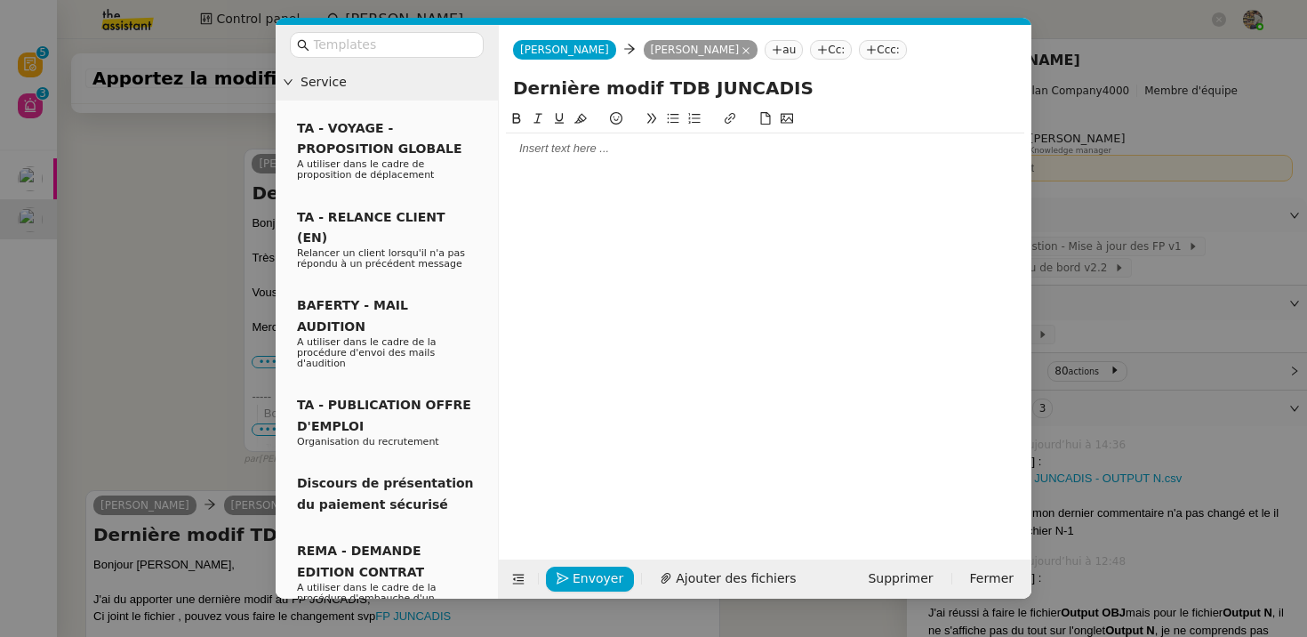
click at [549, 155] on div at bounding box center [765, 148] width 518 height 16
click at [385, 48] on input "text" at bounding box center [393, 45] width 160 height 20
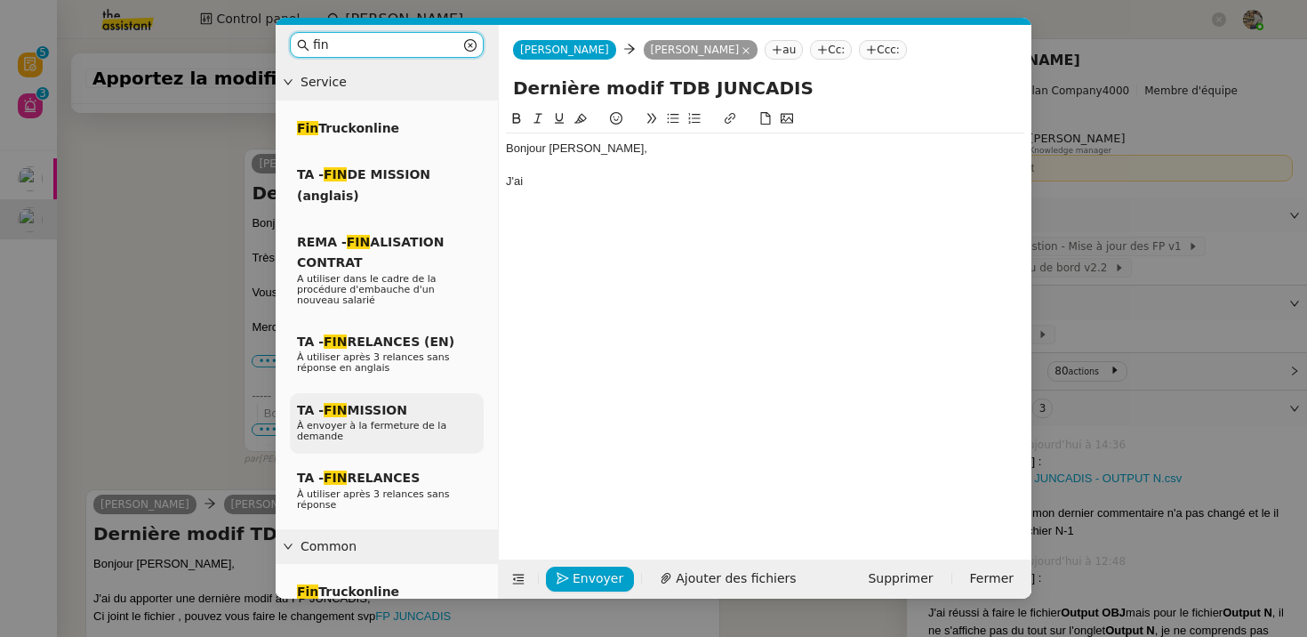
type input "fin"
click at [382, 429] on span "À envoyer à la fermeture de la demande" at bounding box center [371, 431] width 149 height 22
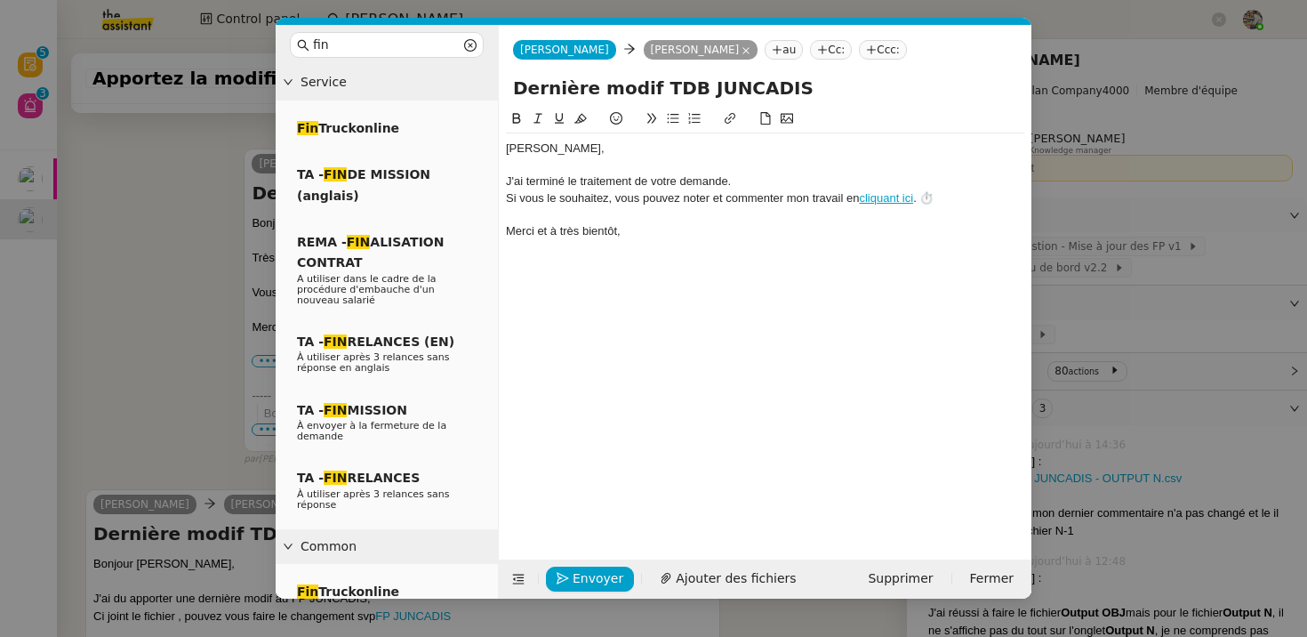
scroll to position [1326, 0]
drag, startPoint x: 761, startPoint y: 189, endPoint x: 565, endPoint y: 180, distance: 195.8
click at [564, 180] on div "﻿Alison﻿, J'ai terminé le traitement de votre demande. Si vous le souhaitez, vo…" at bounding box center [765, 189] width 518 height 113
click at [565, 180] on div "J'ai terminé le traitement de votre demande." at bounding box center [765, 181] width 518 height 16
drag, startPoint x: 760, startPoint y: 182, endPoint x: 525, endPoint y: 183, distance: 235.6
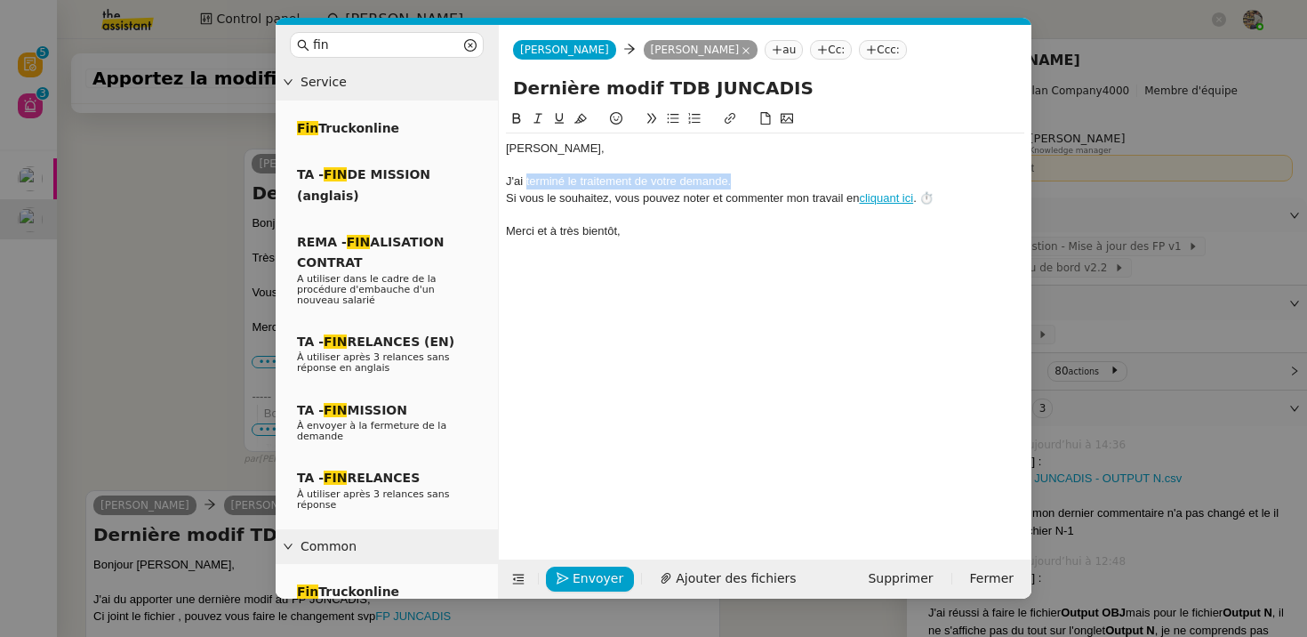
click at [525, 183] on div "J'ai terminé le traitement de votre demande." at bounding box center [765, 181] width 518 height 16
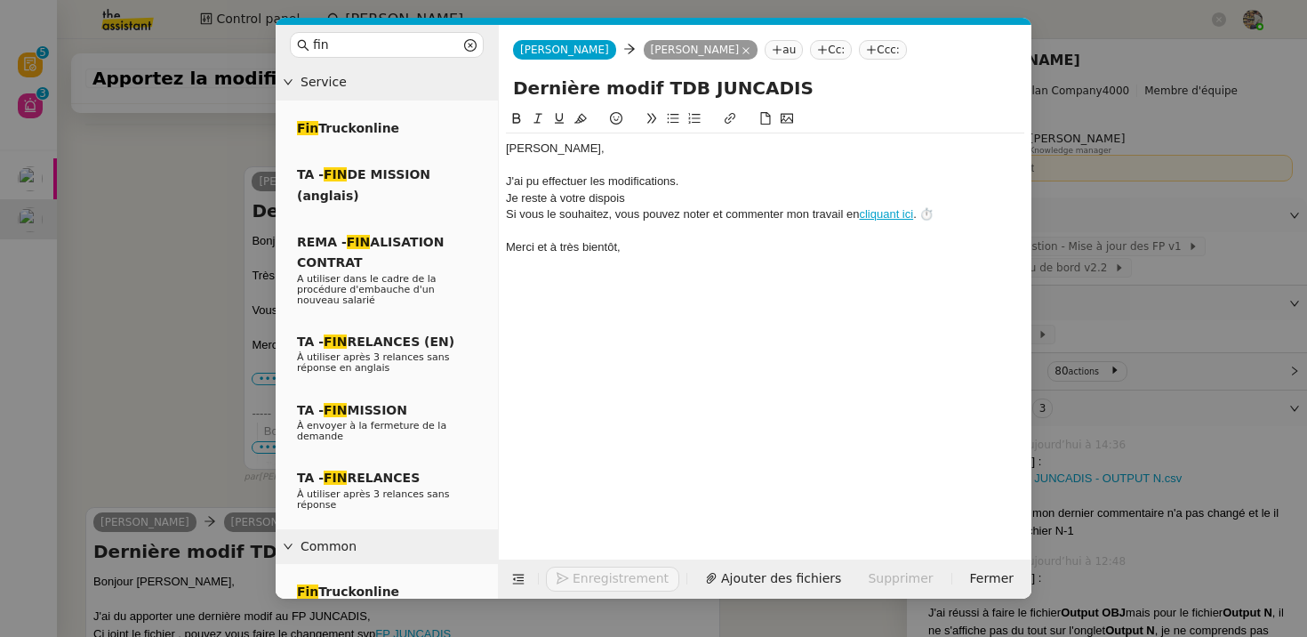
scroll to position [1344, 0]
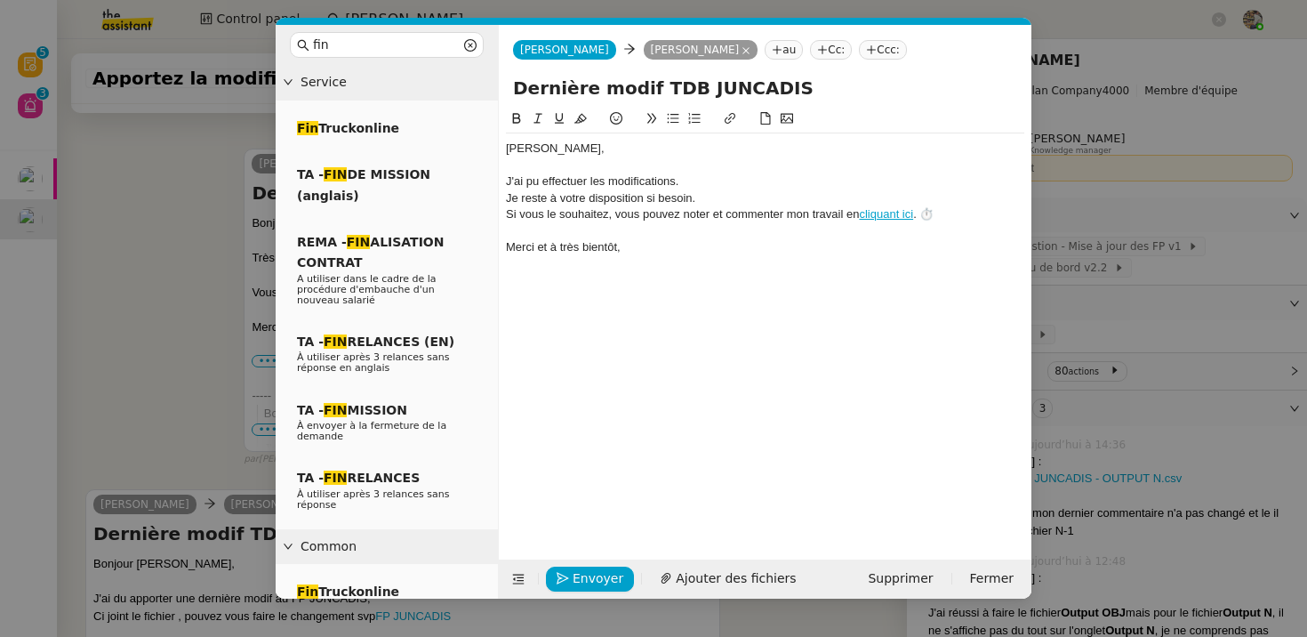
click at [177, 434] on nz-modal-container "fin Service Fin Truckonline TA - FIN DE MISSION (anglais) REMA - FIN ALISATION …" at bounding box center [653, 318] width 1307 height 637
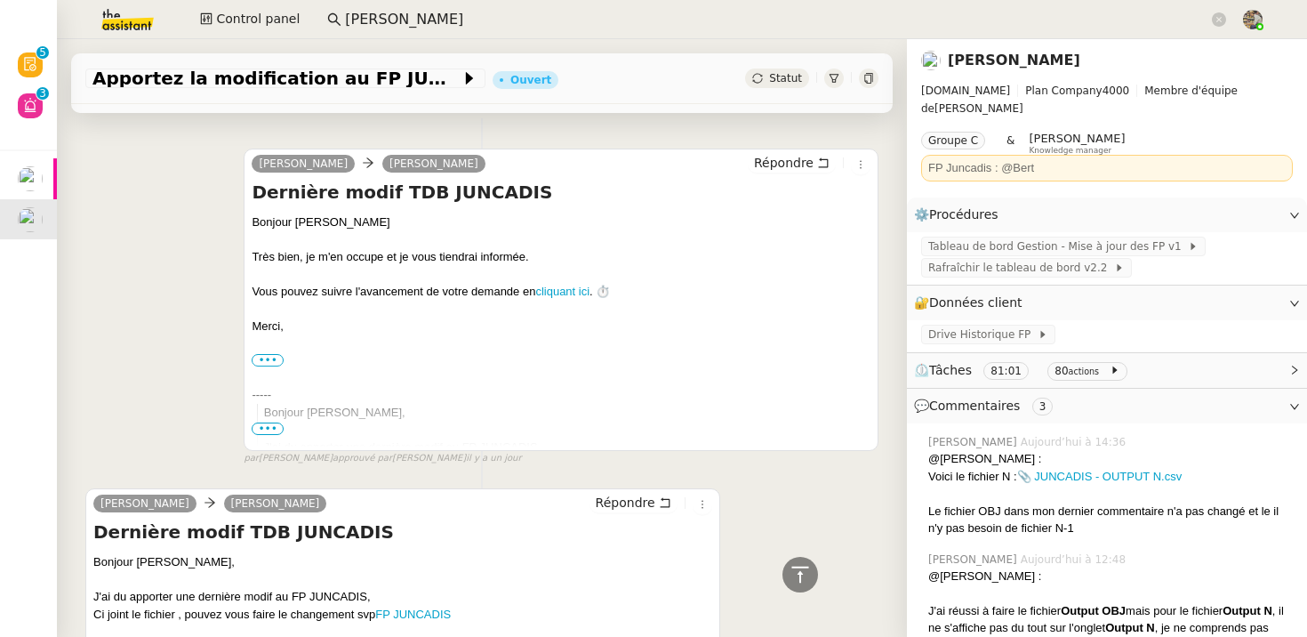
click at [440, 378] on div "----- Bonjour Camille, J'ai du apporter une dernière modif au FP JUNCADIS, Ci j…" at bounding box center [561, 464] width 619 height 190
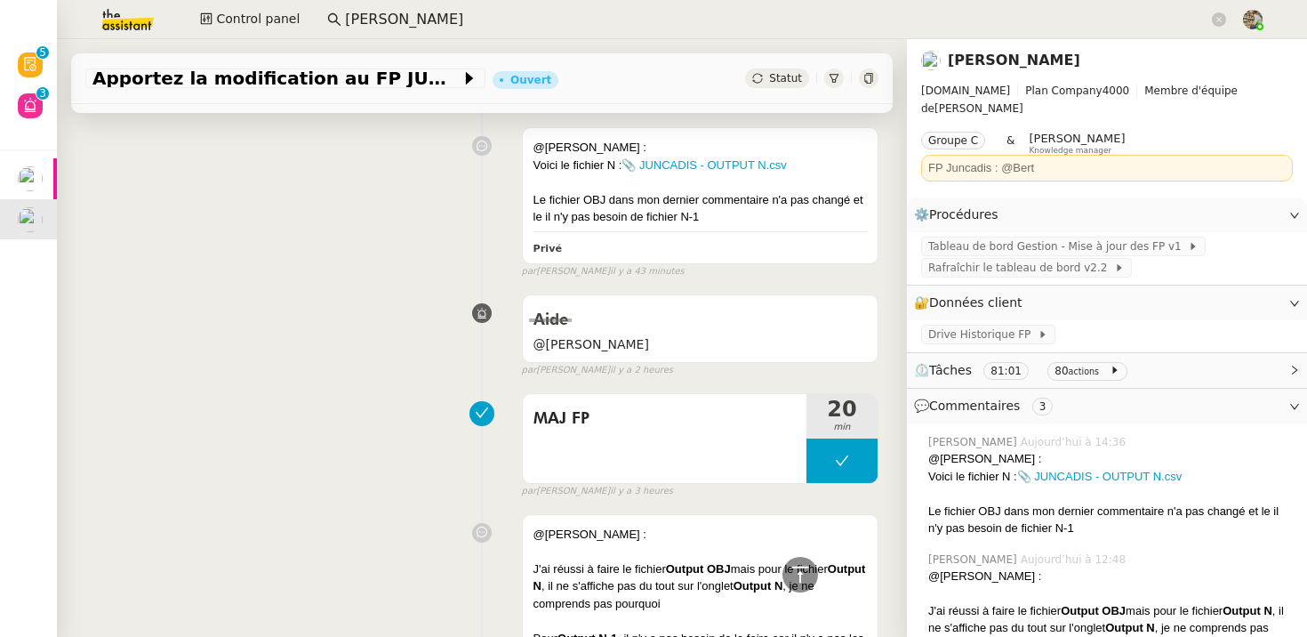
scroll to position [0, 0]
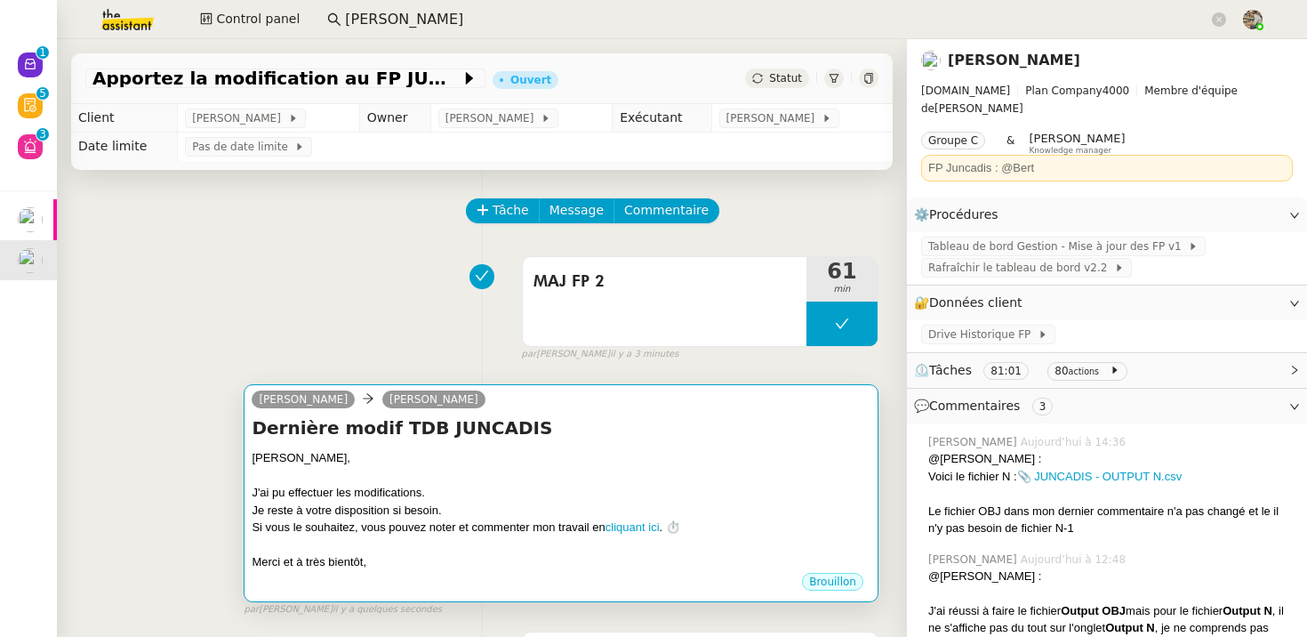
click at [517, 484] on div "J'ai pu effectuer les modifications." at bounding box center [561, 493] width 619 height 18
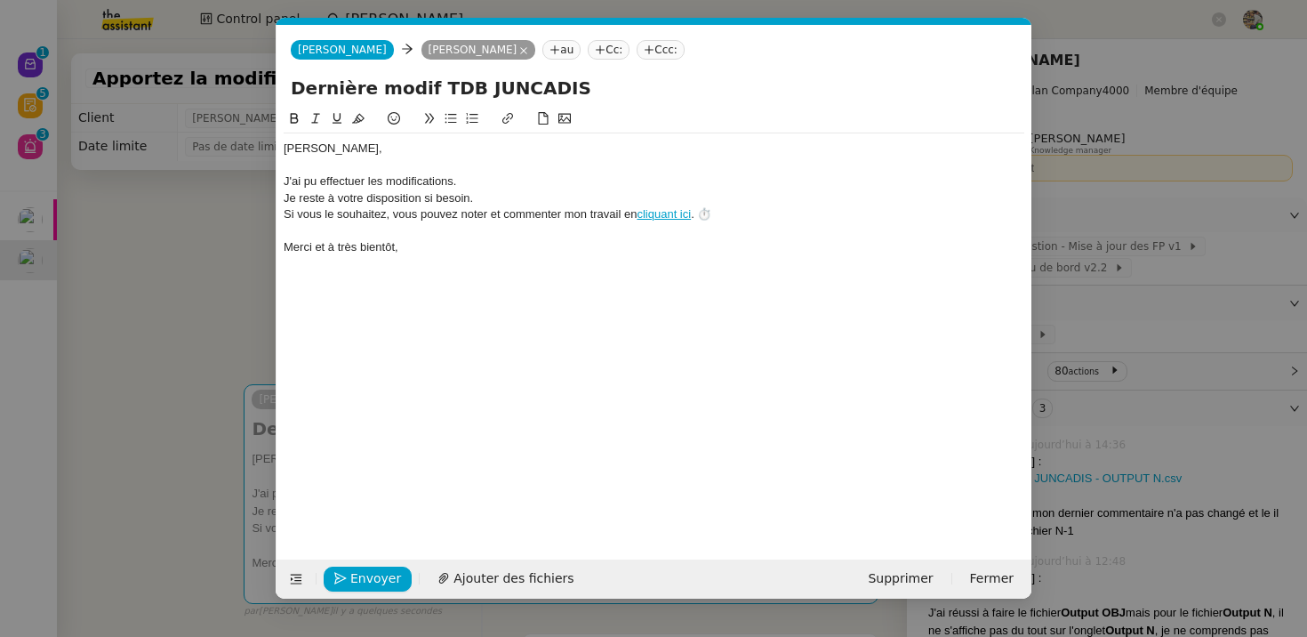
scroll to position [0, 52]
click at [358, 581] on span "Envoyer" at bounding box center [375, 578] width 51 height 20
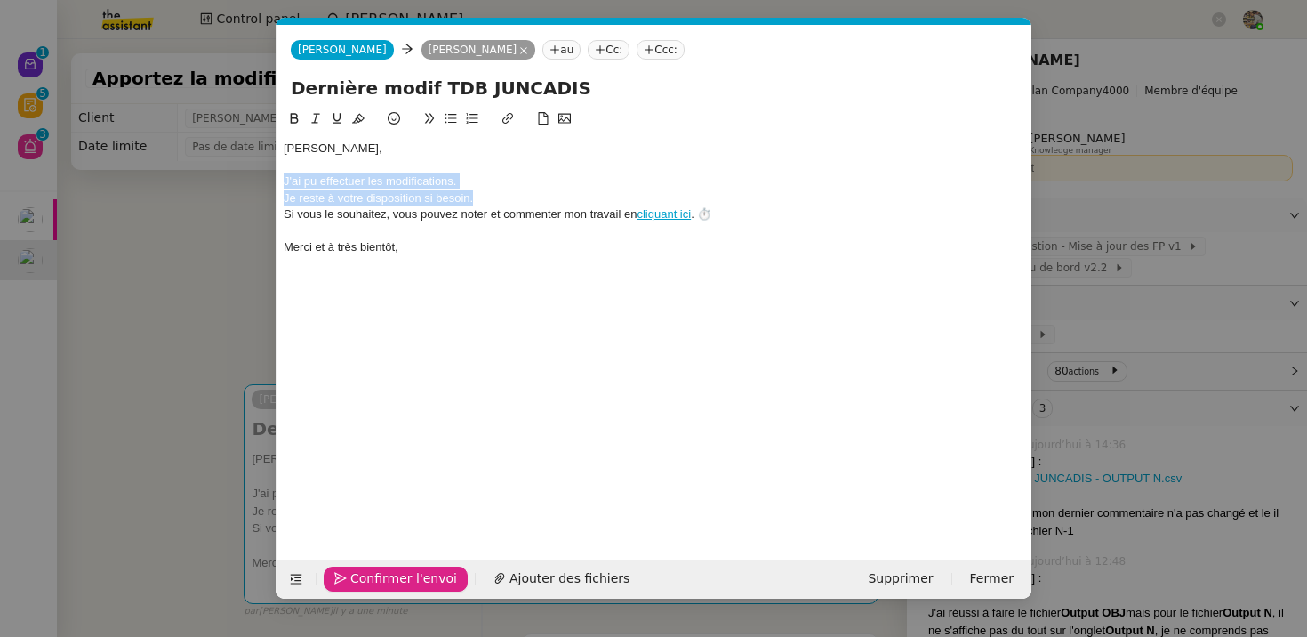
drag, startPoint x: 486, startPoint y: 204, endPoint x: 262, endPoint y: 182, distance: 225.1
click at [262, 182] on nz-modal-container "fin Service Fin Truckonline TA - FIN DE MISSION (anglais) REMA - FIN ALISATION …" at bounding box center [653, 318] width 1307 height 637
copy div "J'ai pu effectuer les modifications. Je reste à votre disposition si besoin."
click at [384, 581] on span "Confirmer l'envoi" at bounding box center [403, 578] width 107 height 20
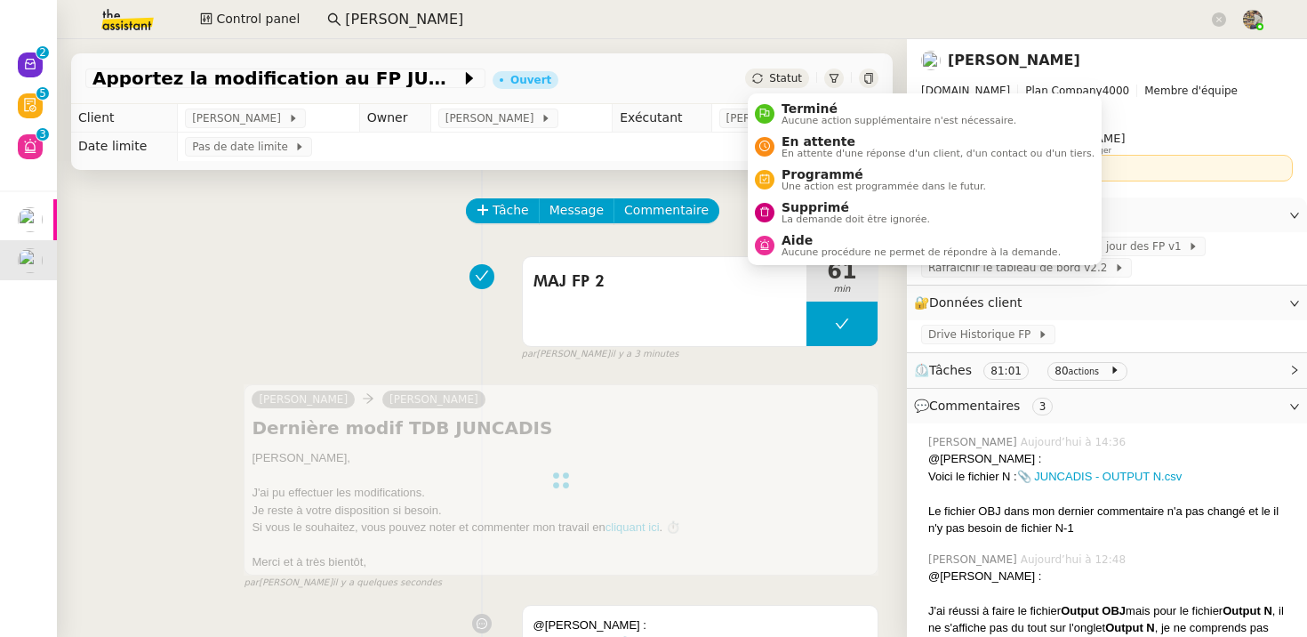
click at [785, 71] on div "Statut" at bounding box center [777, 78] width 64 height 20
click at [790, 114] on span "Terminé" at bounding box center [898, 108] width 235 height 14
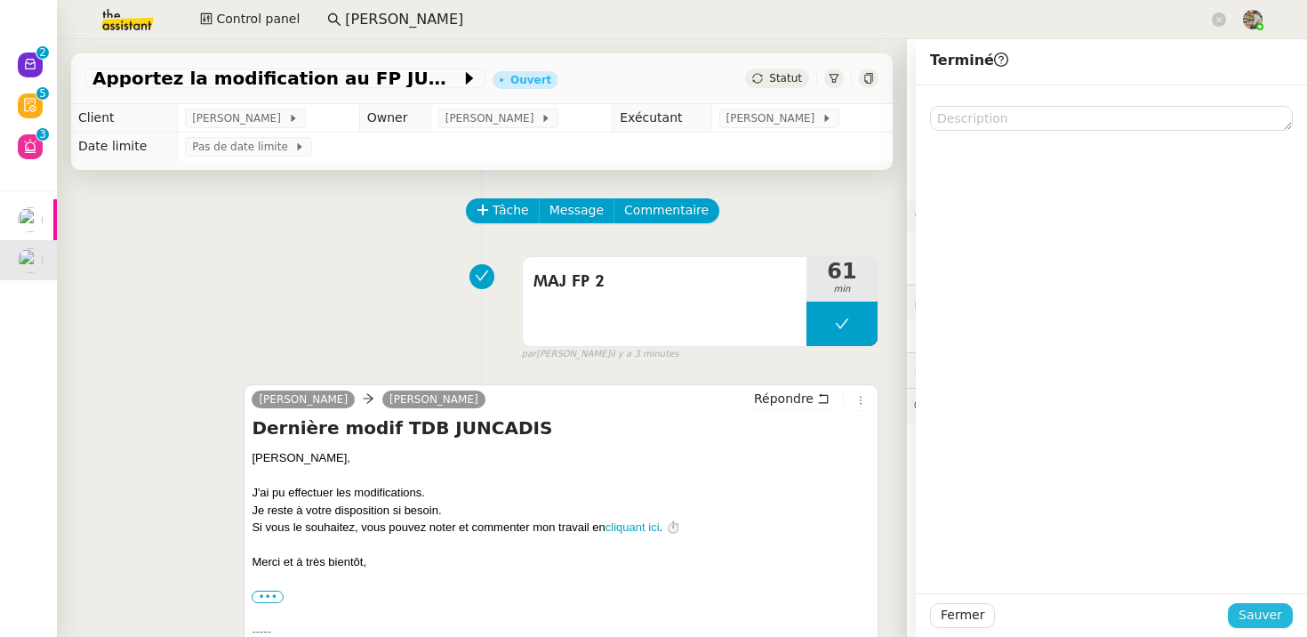
click at [1272, 608] on span "Sauver" at bounding box center [1260, 615] width 44 height 20
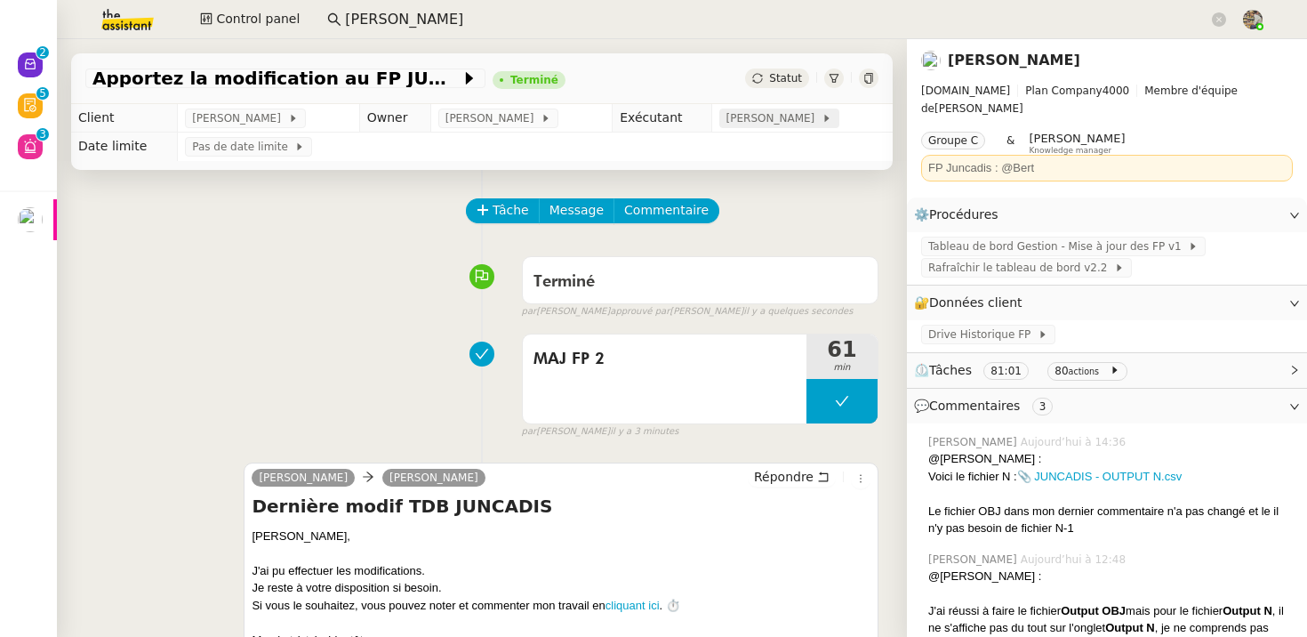
click at [814, 116] on span at bounding box center [817, 118] width 7 height 12
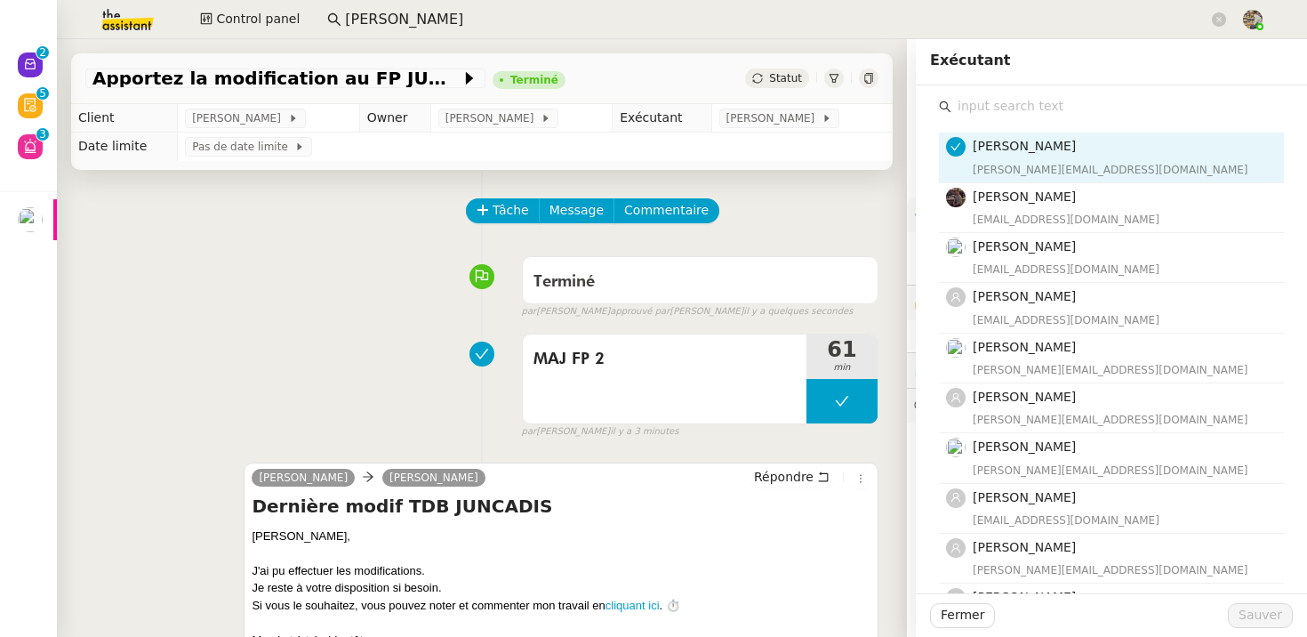
click at [1078, 105] on input "text" at bounding box center [1117, 106] width 332 height 24
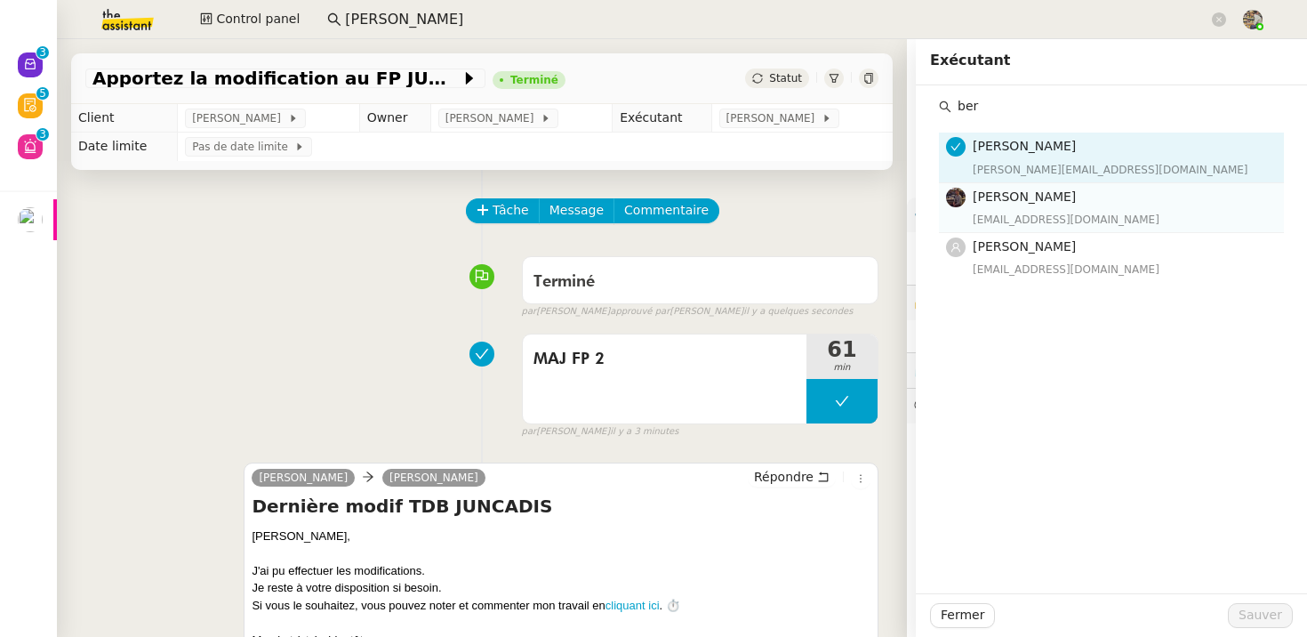
type input "ber"
click at [1030, 185] on nz-list-item "Bert Canavaggio bert.canavaggio@gmail.com" at bounding box center [1111, 208] width 345 height 50
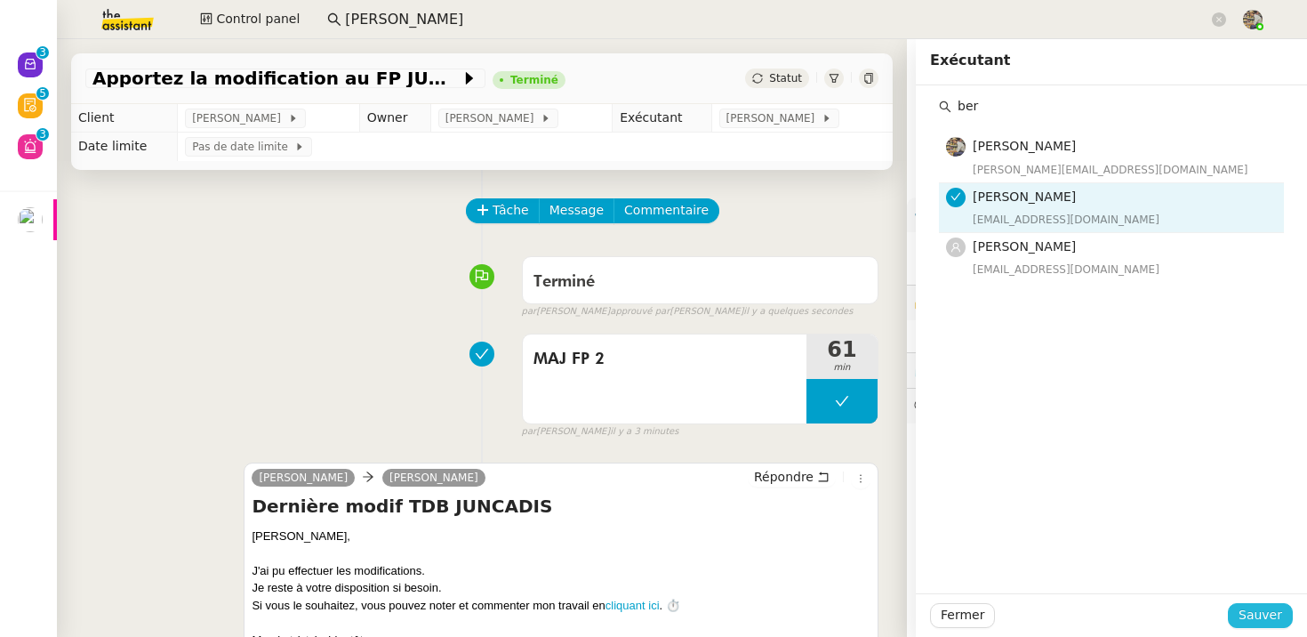
click at [1265, 620] on span "Sauver" at bounding box center [1260, 615] width 44 height 20
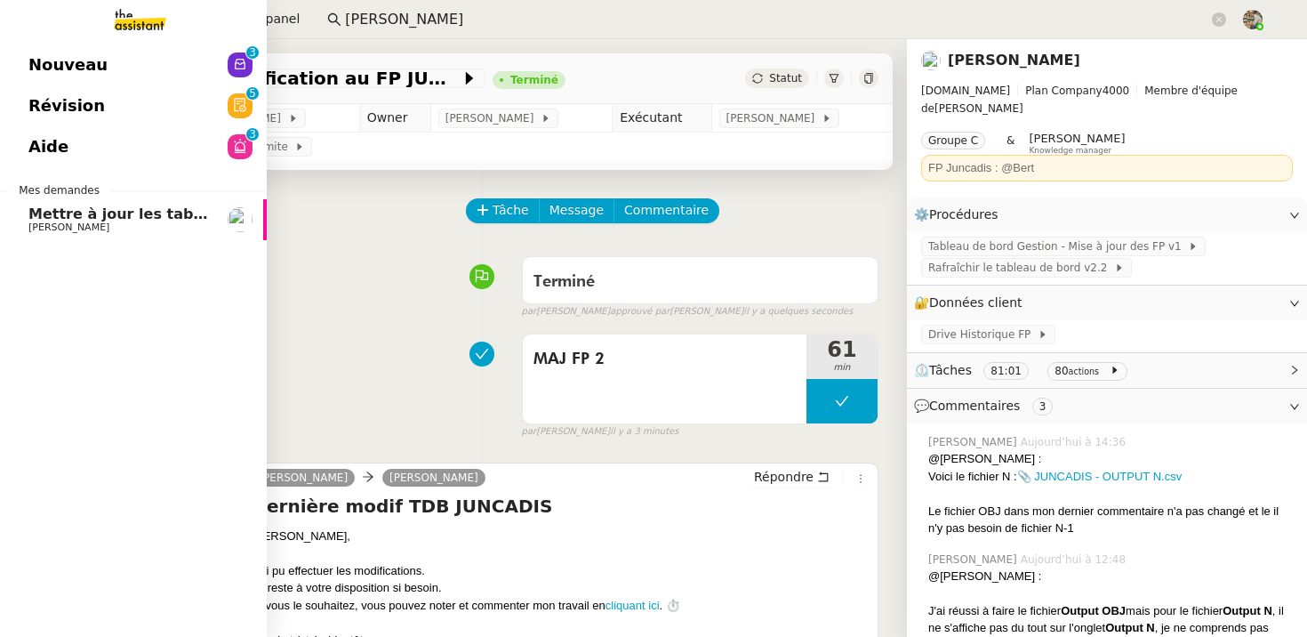
click at [106, 199] on link "Mettre à jour les tableaux M3N et MPAf Guillaume Farina" at bounding box center [133, 219] width 267 height 41
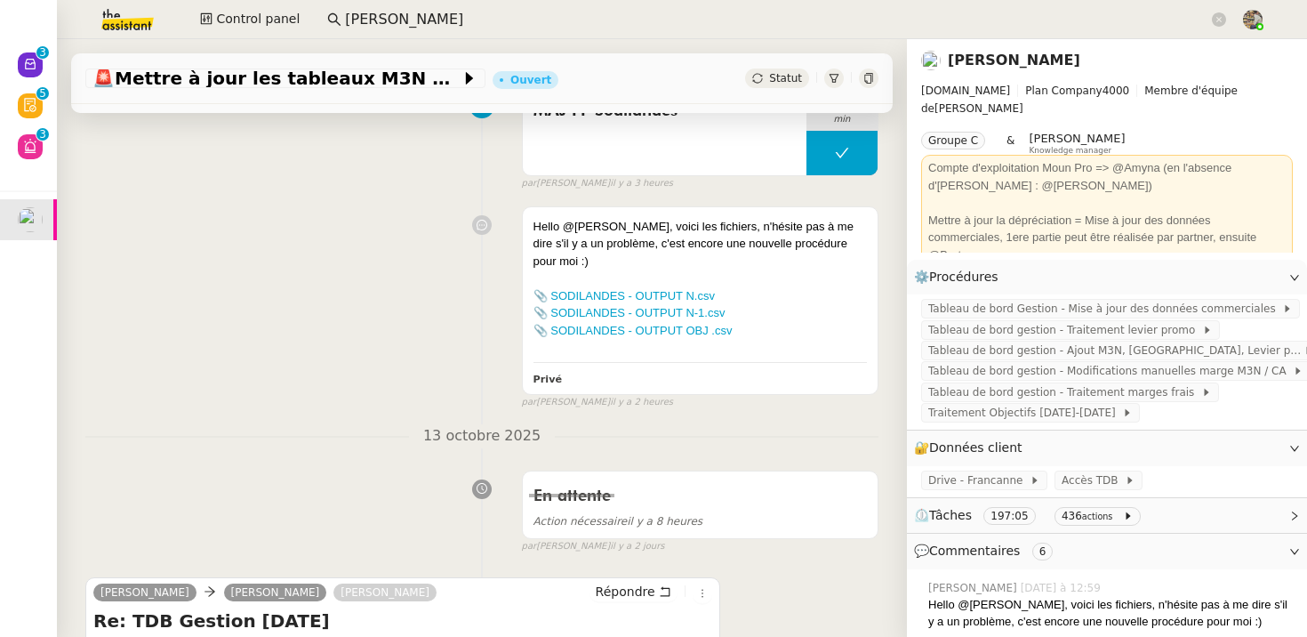
scroll to position [731, 0]
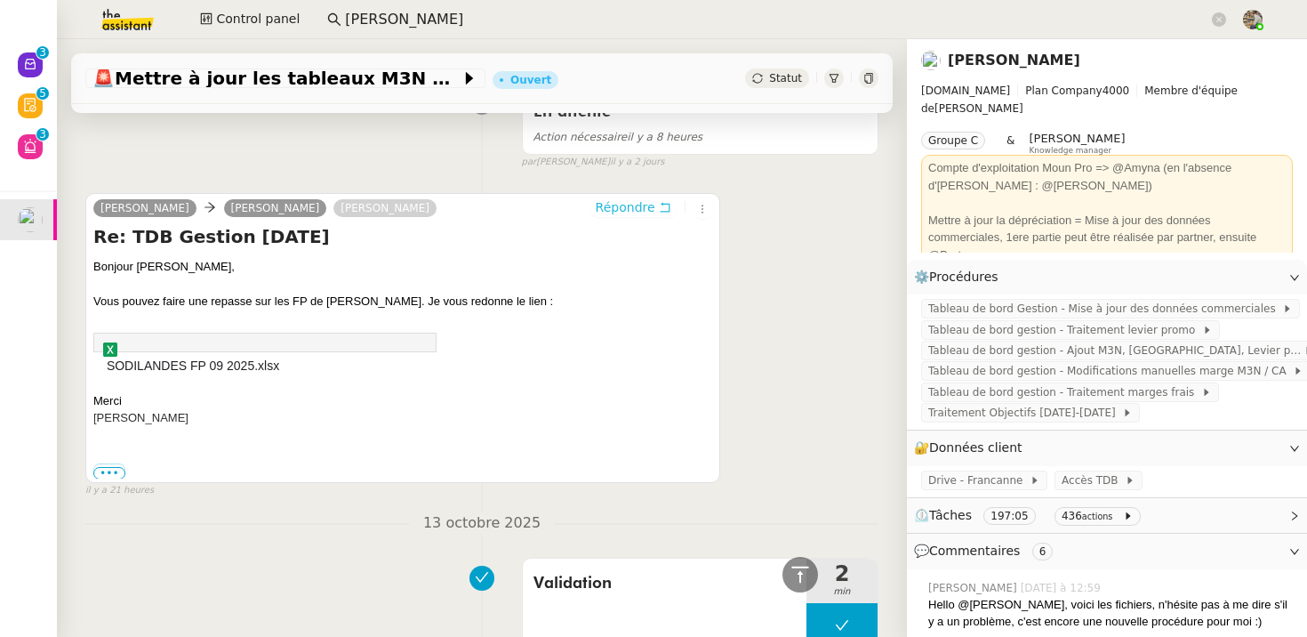
click at [646, 198] on span "Répondre" at bounding box center [626, 207] width 60 height 18
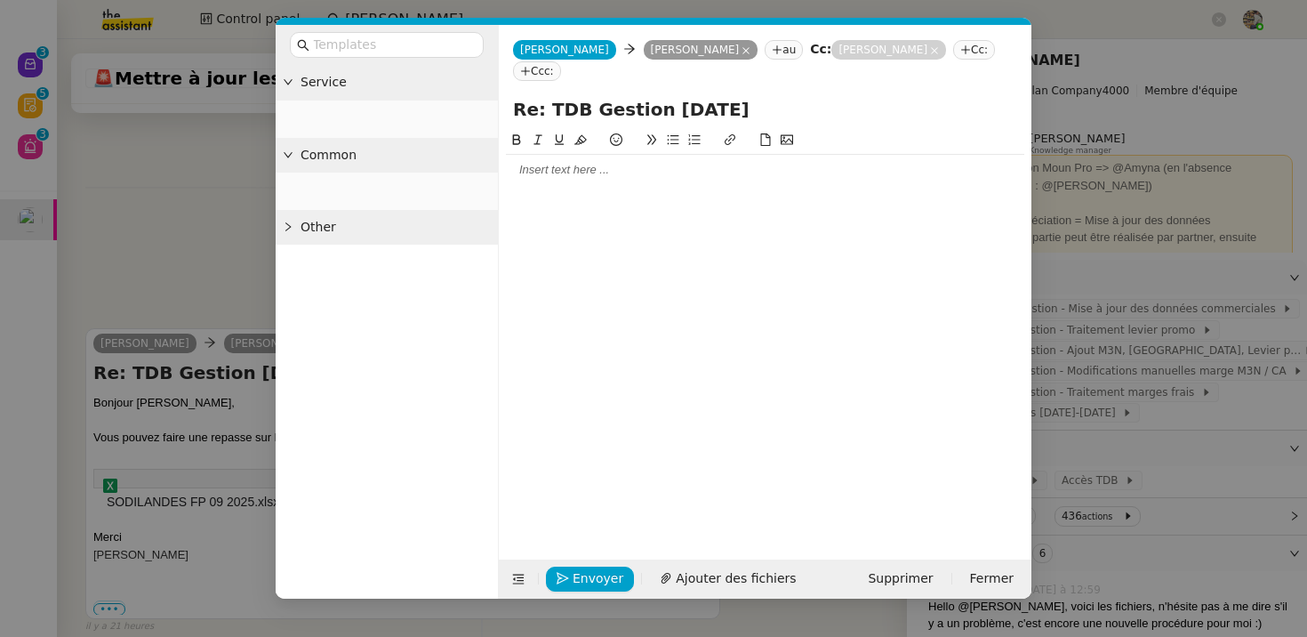
scroll to position [866, 0]
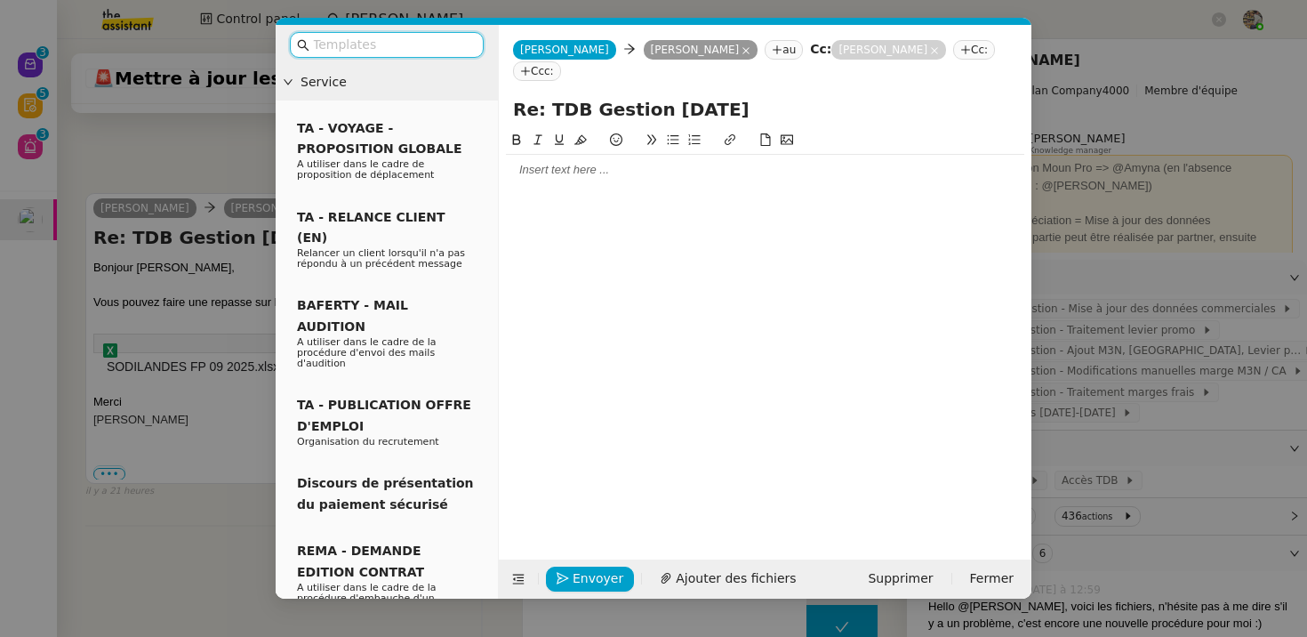
click at [645, 162] on div at bounding box center [765, 170] width 518 height 16
click at [421, 33] on nz-input-group at bounding box center [387, 45] width 194 height 26
click at [397, 43] on input "text" at bounding box center [393, 45] width 160 height 20
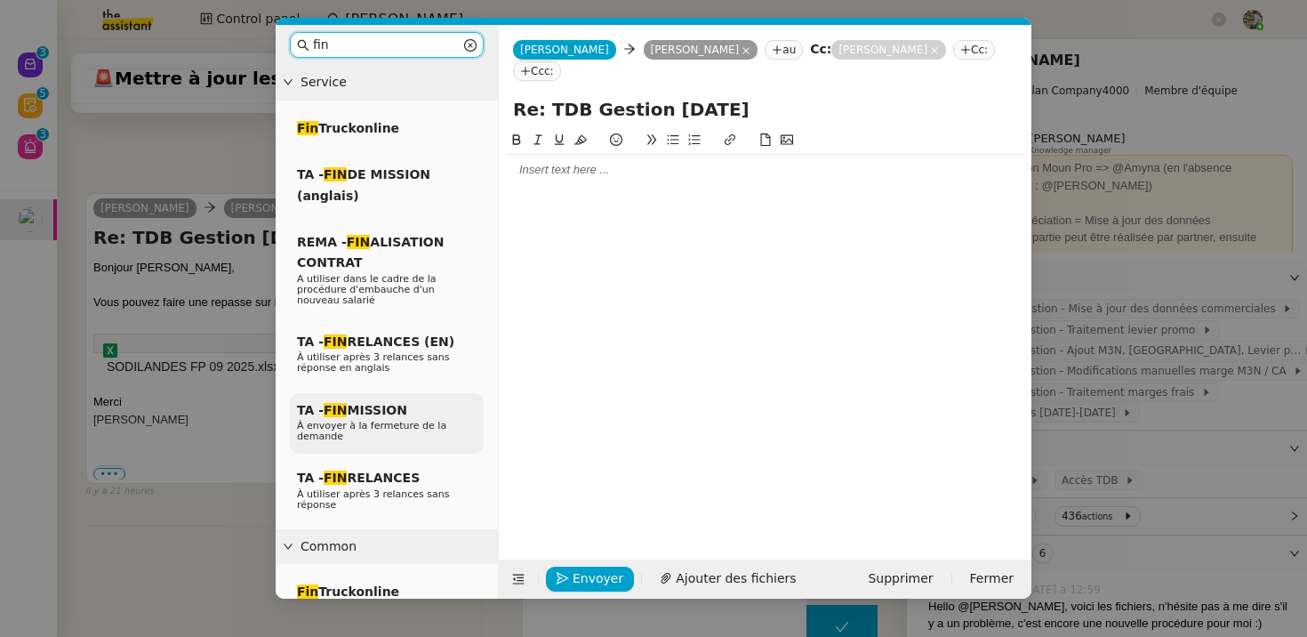
type input "fin"
click at [409, 425] on span "À envoyer à la fermeture de la demande" at bounding box center [371, 431] width 149 height 22
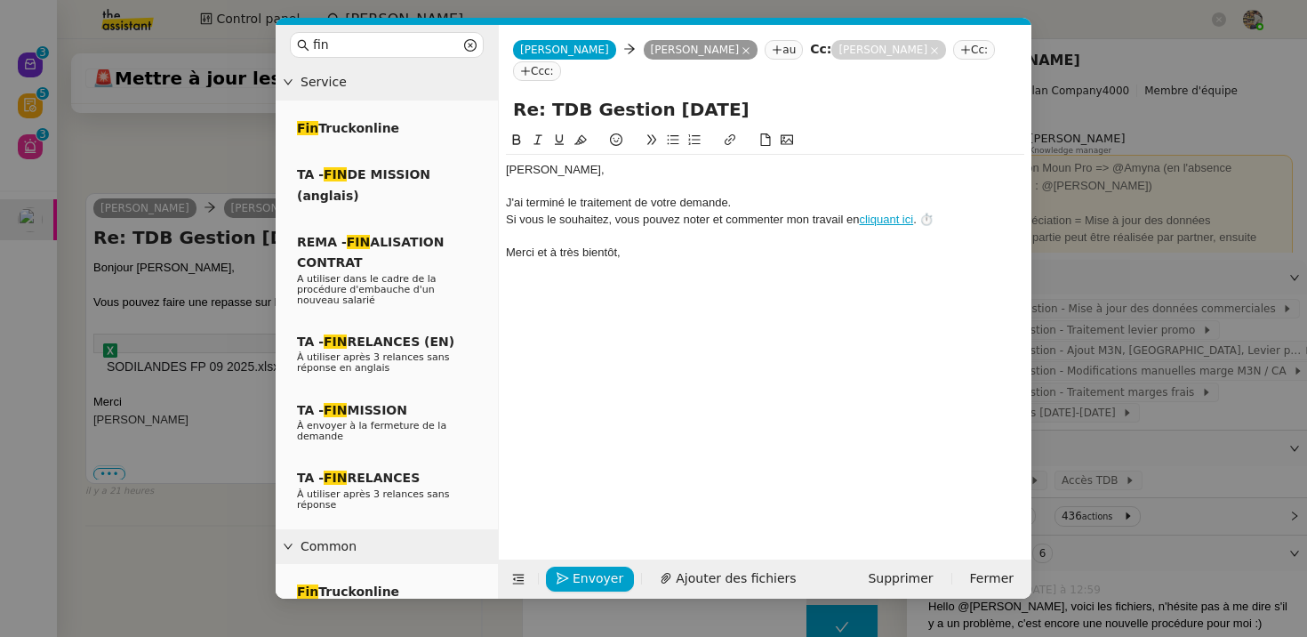
scroll to position [970, 0]
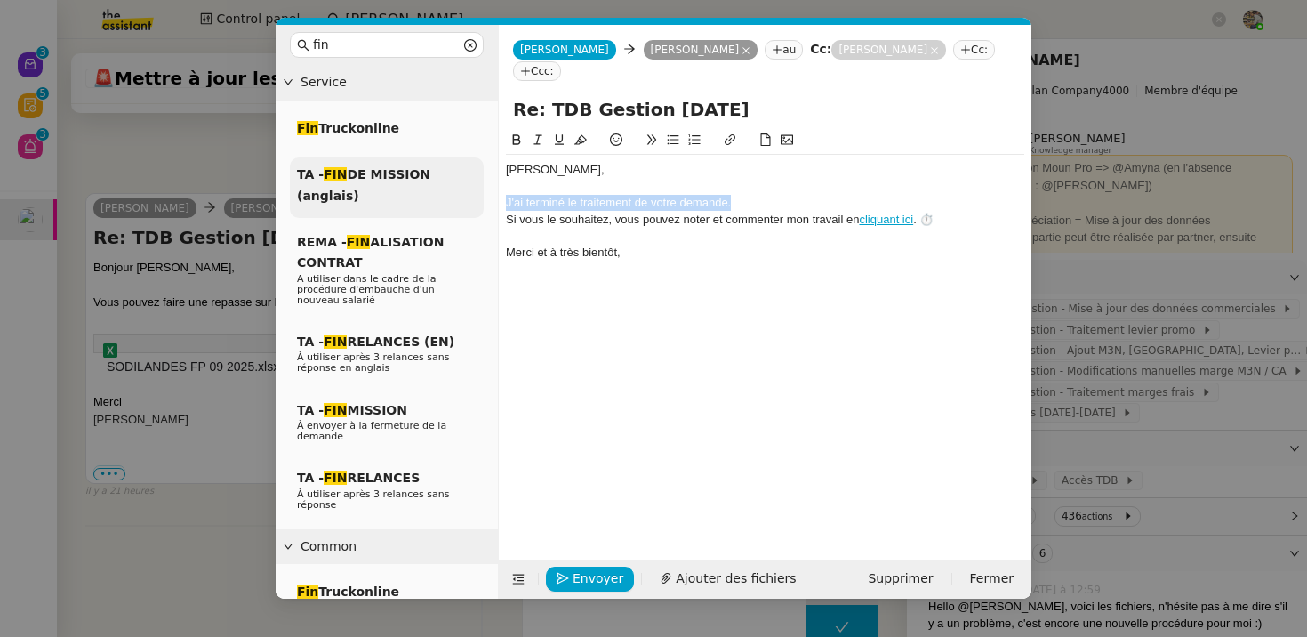
drag, startPoint x: 742, startPoint y: 184, endPoint x: 479, endPoint y: 183, distance: 263.2
click at [479, 183] on nz-layout "fin Service Fin Truckonline TA - FIN DE MISSION (anglais) REMA - FIN ALISATION …" at bounding box center [654, 311] width 756 height 573
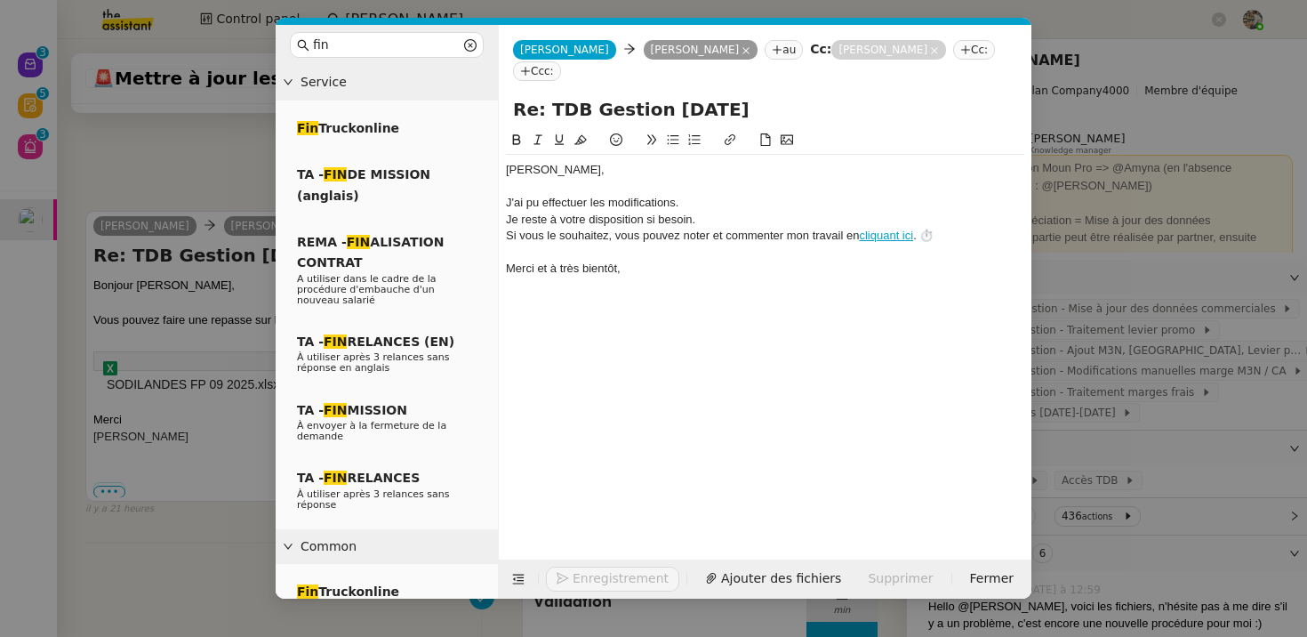
scroll to position [988, 0]
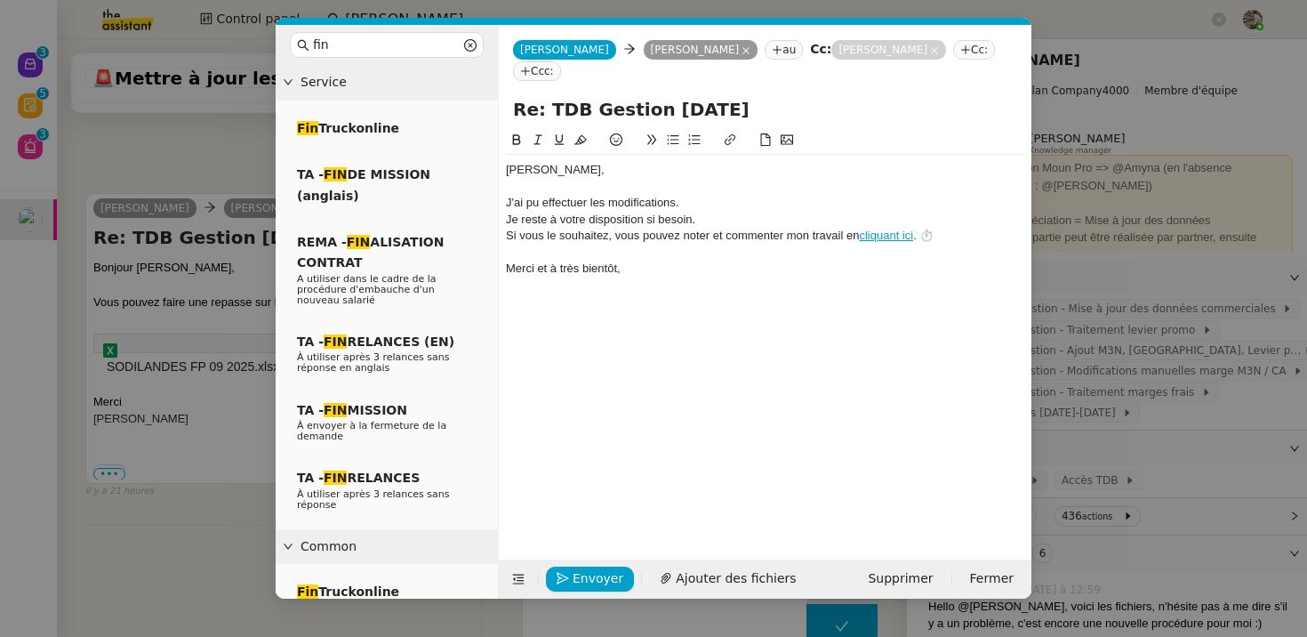
click at [174, 347] on nz-modal-container "fin Service Fin Truckonline TA - FIN DE MISSION (anglais) REMA - FIN ALISATION …" at bounding box center [653, 318] width 1307 height 637
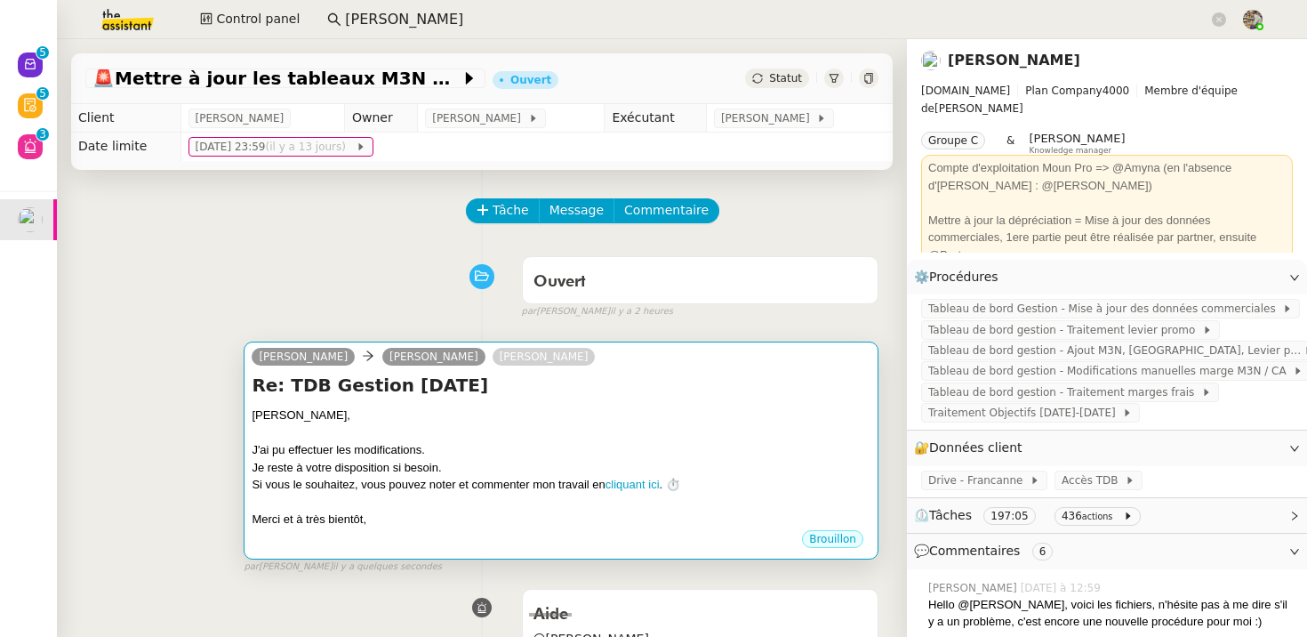
scroll to position [160, 0]
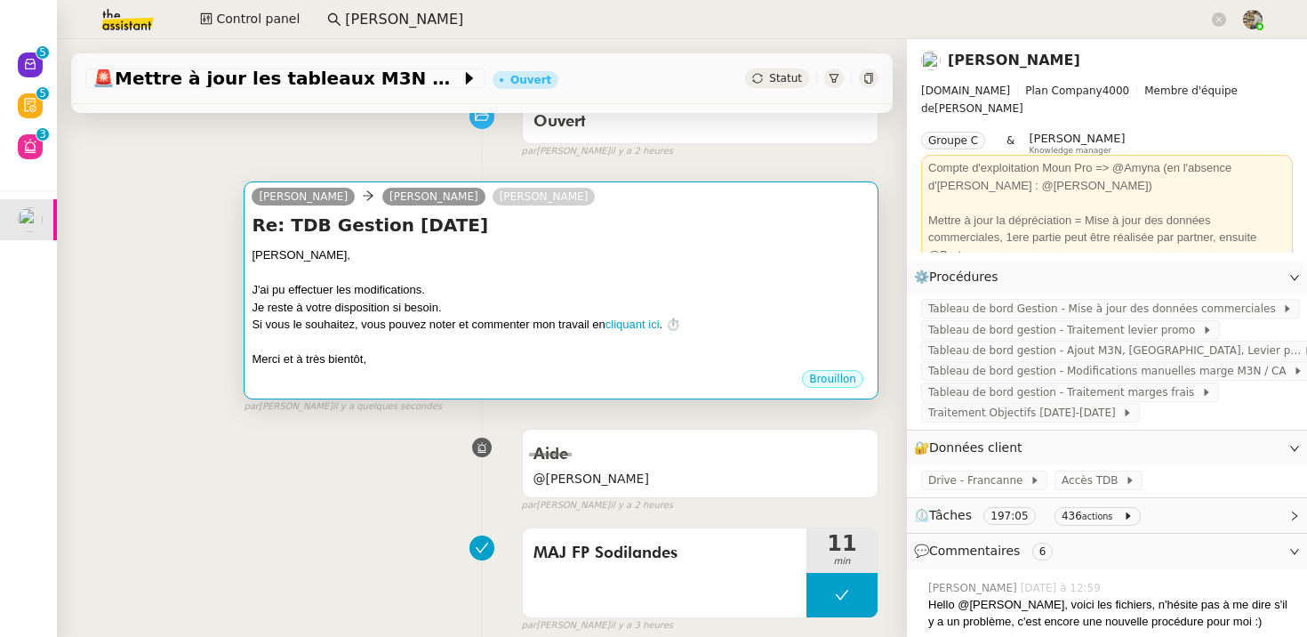
click at [675, 252] on div "﻿[PERSON_NAME]," at bounding box center [561, 255] width 619 height 18
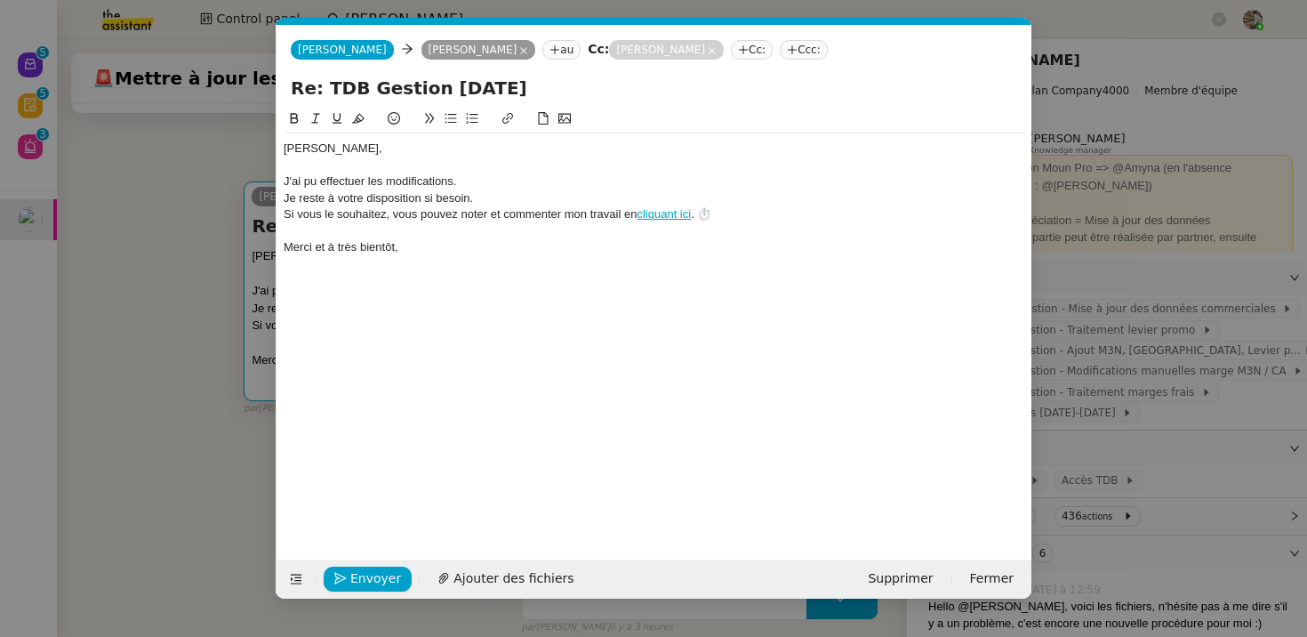
scroll to position [0, 52]
click at [357, 582] on span "Envoyer" at bounding box center [375, 578] width 51 height 20
click at [149, 462] on nz-modal-container "fin Service Fin Truckonline TA - FIN DE MISSION (anglais) REMA - FIN ALISATION …" at bounding box center [653, 318] width 1307 height 637
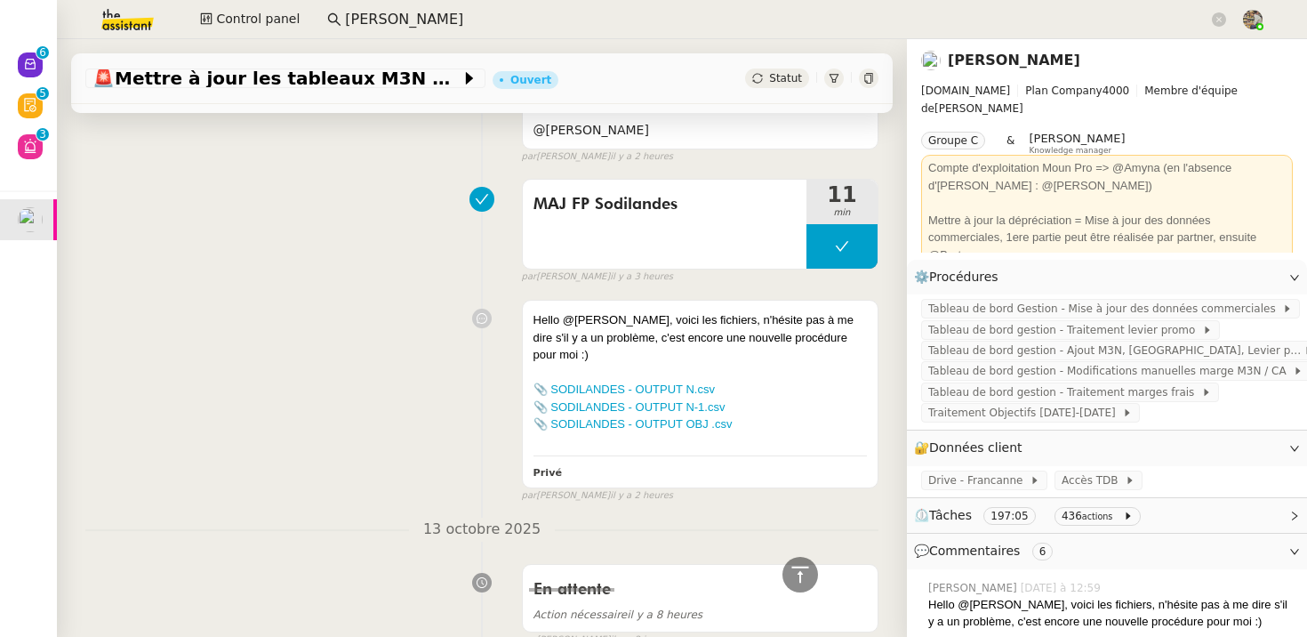
scroll to position [0, 0]
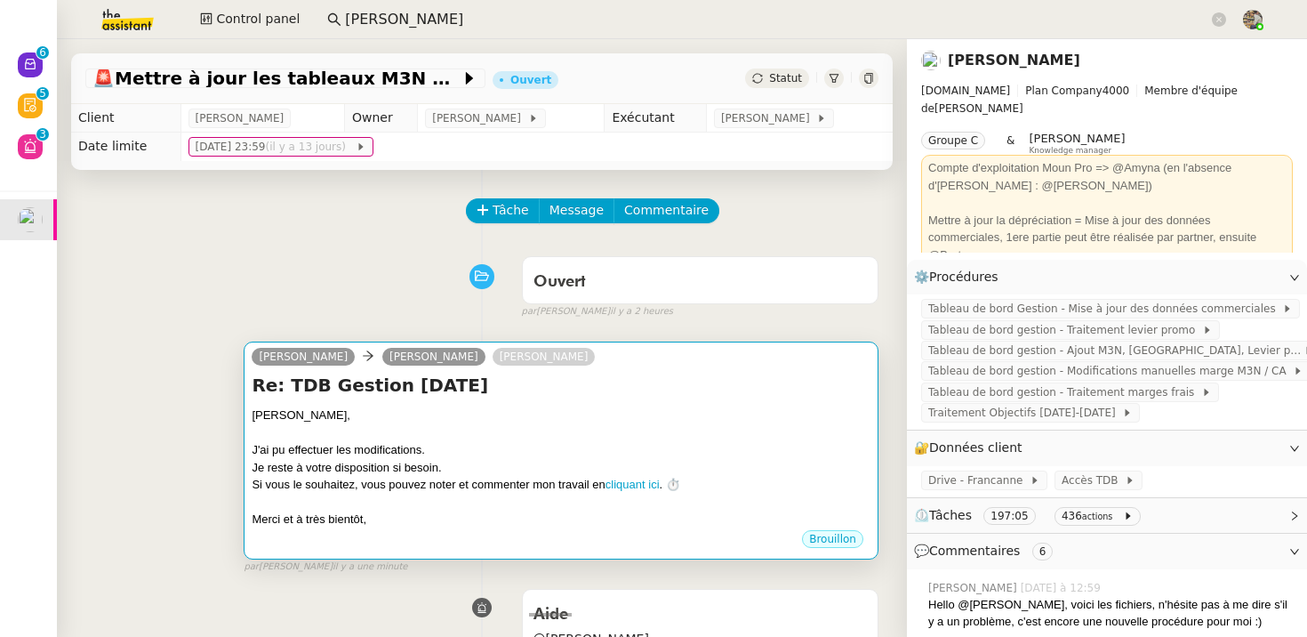
click at [474, 424] on div at bounding box center [561, 433] width 619 height 18
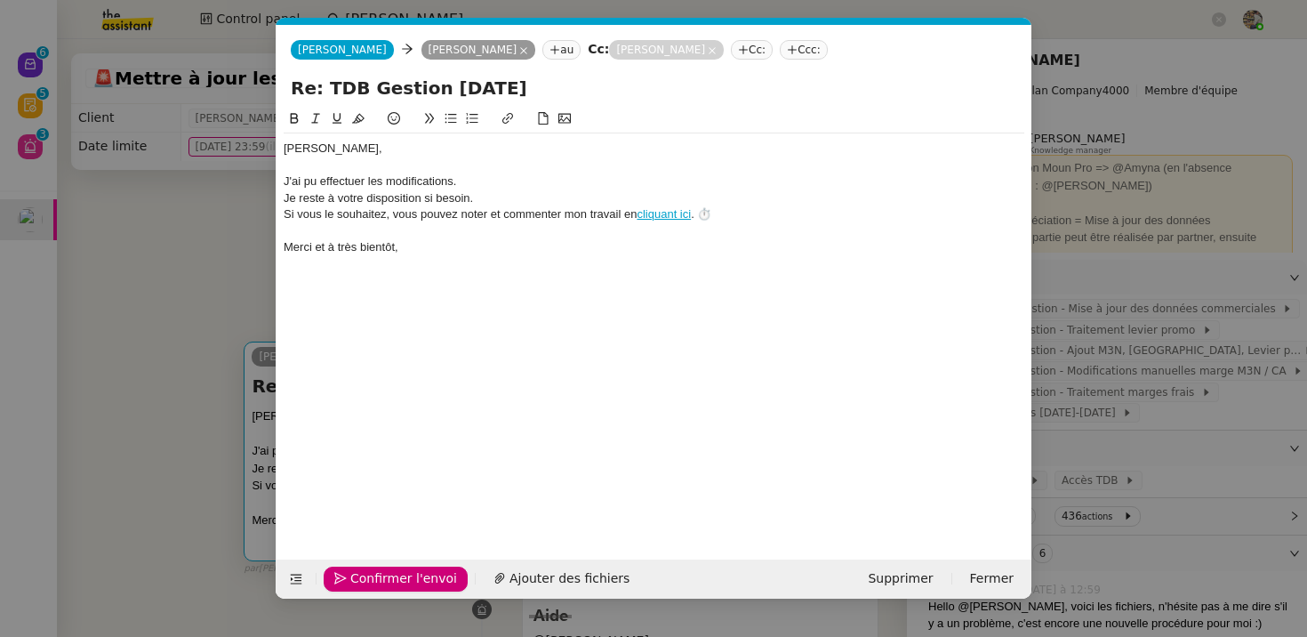
scroll to position [0, 52]
click at [410, 586] on span "Confirmer l'envoi" at bounding box center [403, 578] width 107 height 20
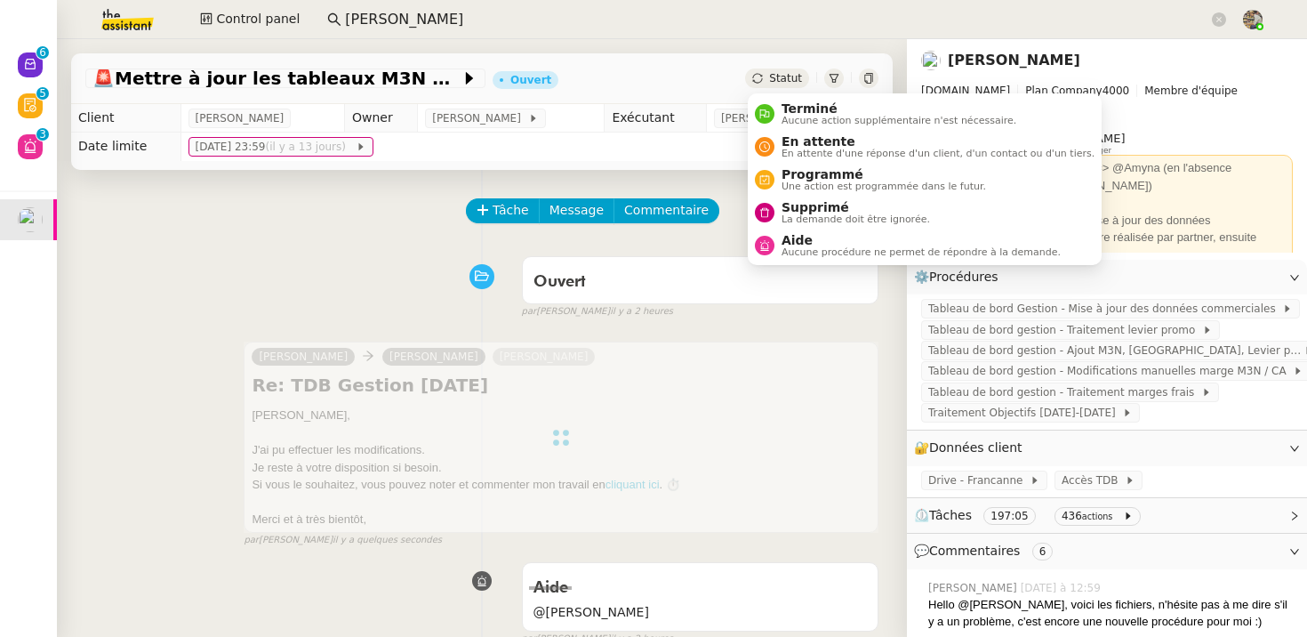
click at [782, 77] on span "Statut" at bounding box center [785, 78] width 33 height 12
click at [794, 124] on span "Aucune action supplémentaire n'est nécessaire." at bounding box center [898, 121] width 235 height 10
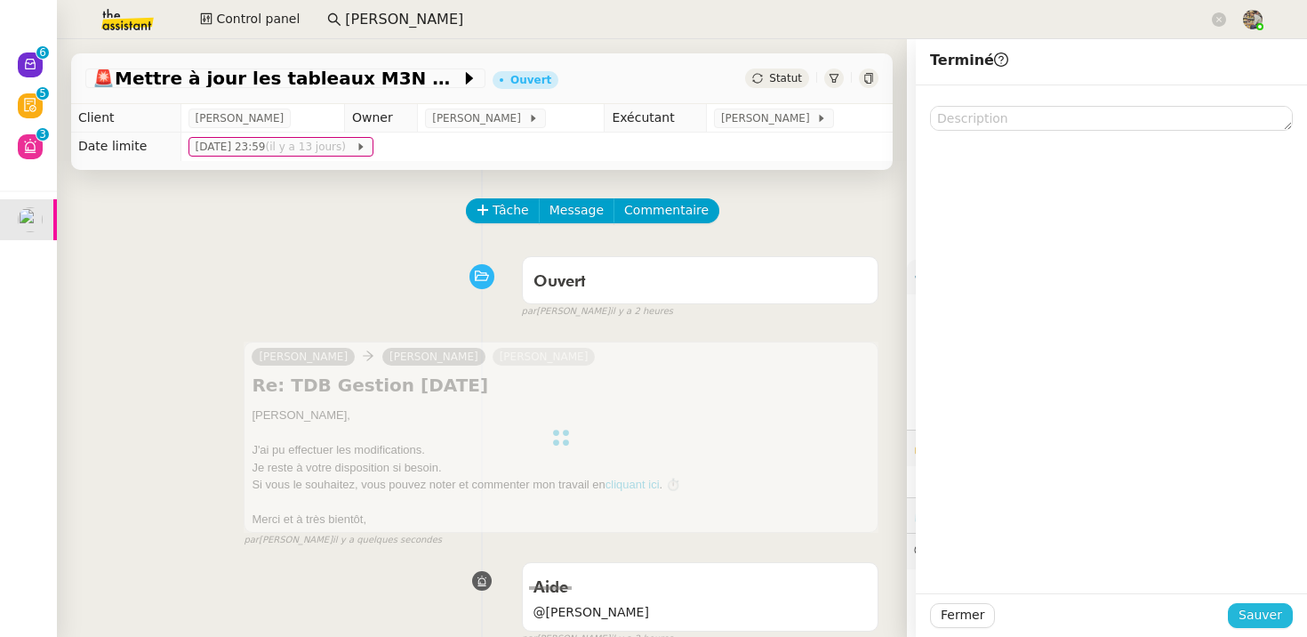
click at [1253, 614] on span "Sauver" at bounding box center [1260, 615] width 44 height 20
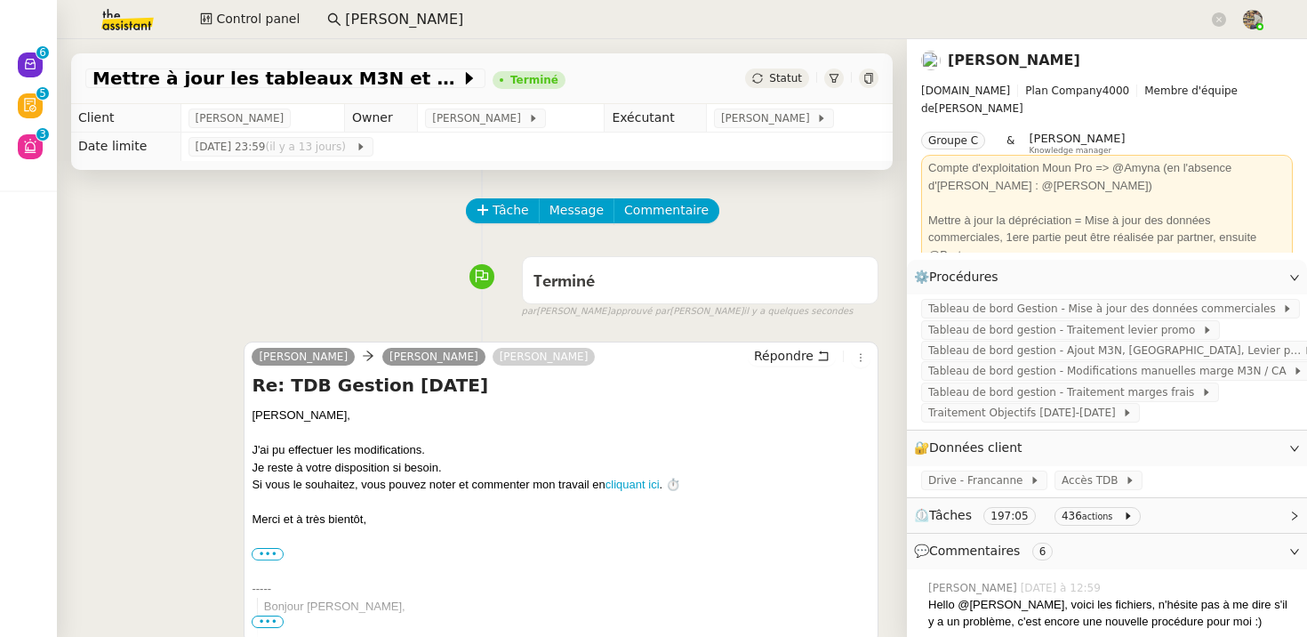
click at [464, 24] on input "arthur mathaut" at bounding box center [776, 20] width 863 height 24
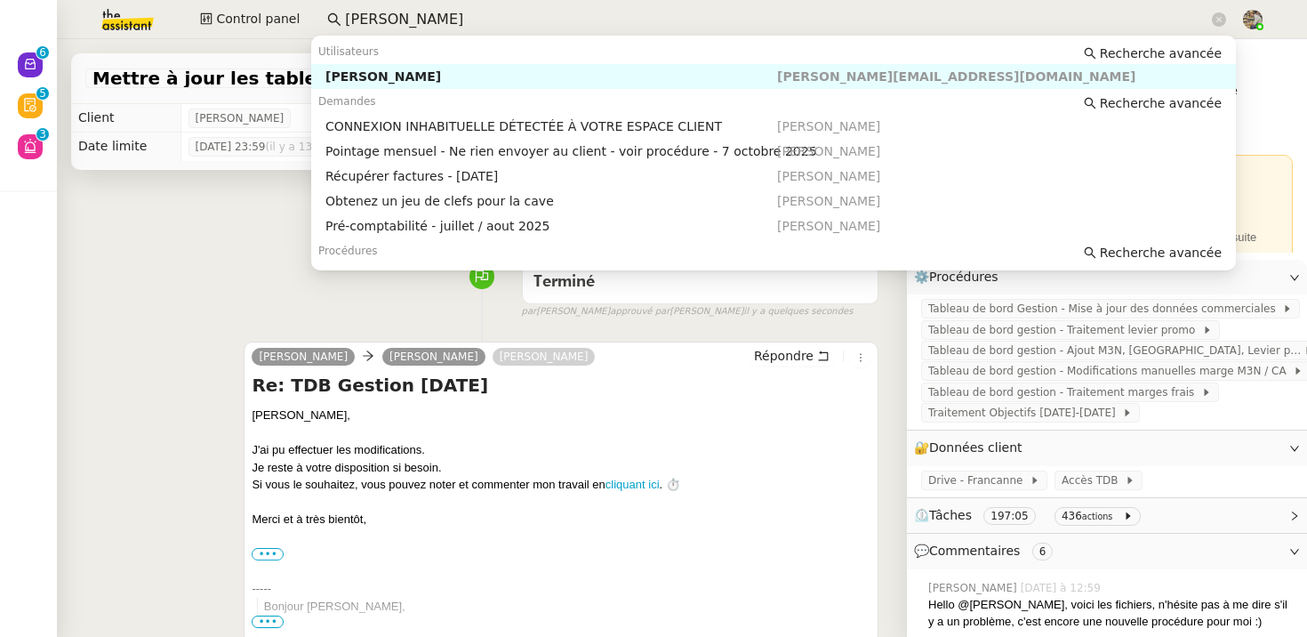
click at [464, 24] on input "arthur mathaut" at bounding box center [776, 20] width 863 height 24
paste input "Souraya"
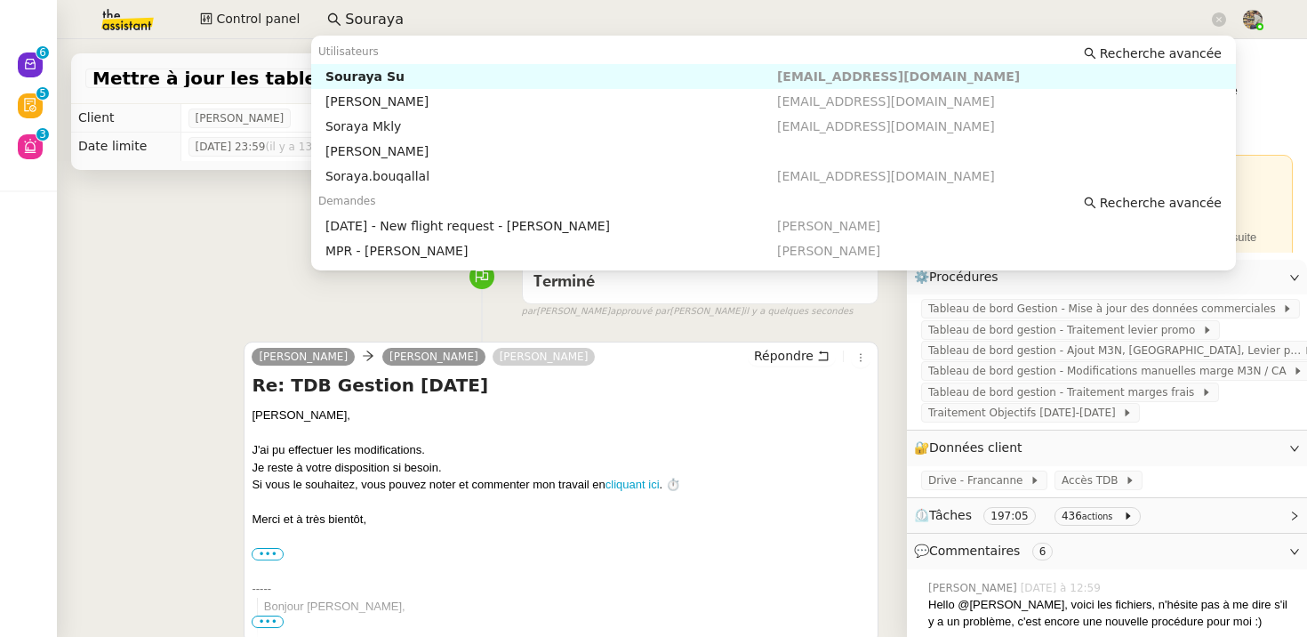
click at [429, 83] on div "Souraya Su" at bounding box center [551, 76] width 452 height 16
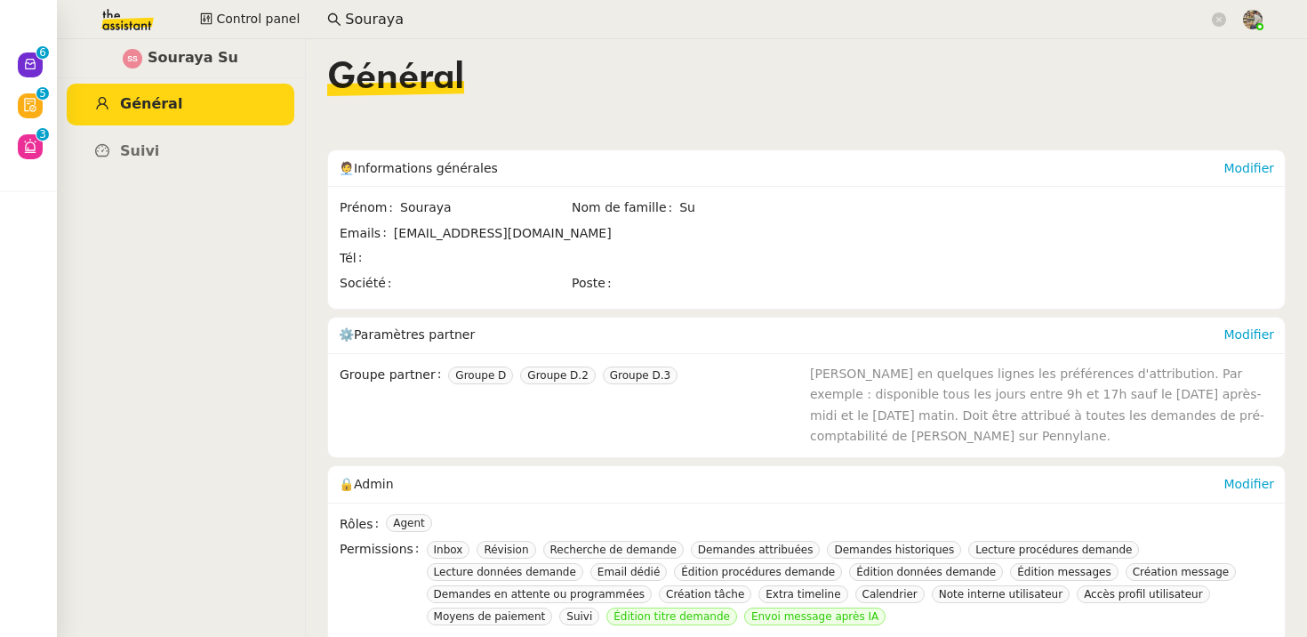
scroll to position [6, 0]
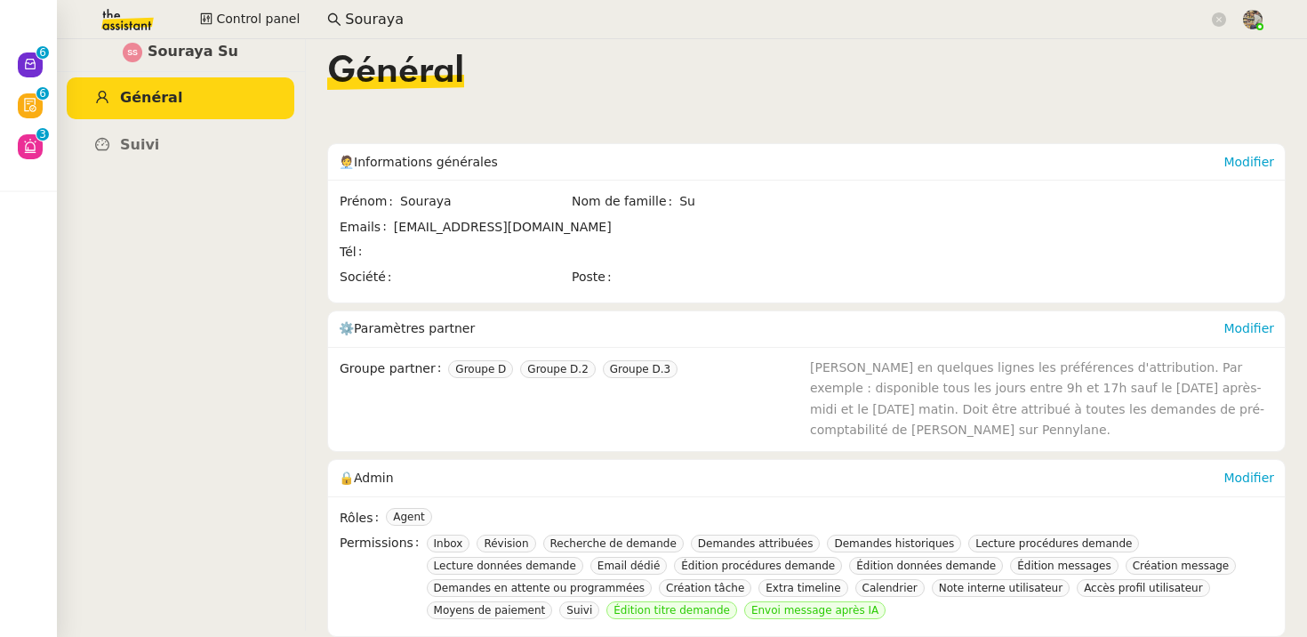
click at [398, 6] on nz-input-group "Souraya" at bounding box center [776, 19] width 918 height 27
click at [389, 11] on input "Souraya" at bounding box center [776, 20] width 863 height 24
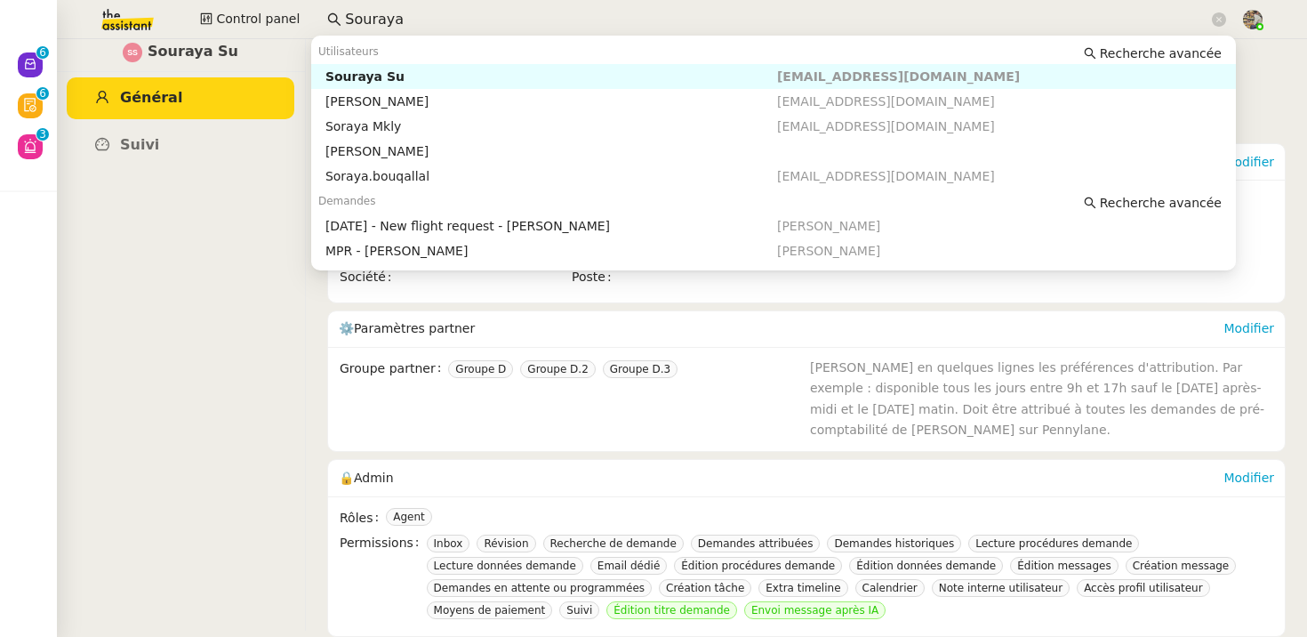
click at [389, 11] on input "Souraya" at bounding box center [776, 20] width 863 height 24
paste input "Emelyne"
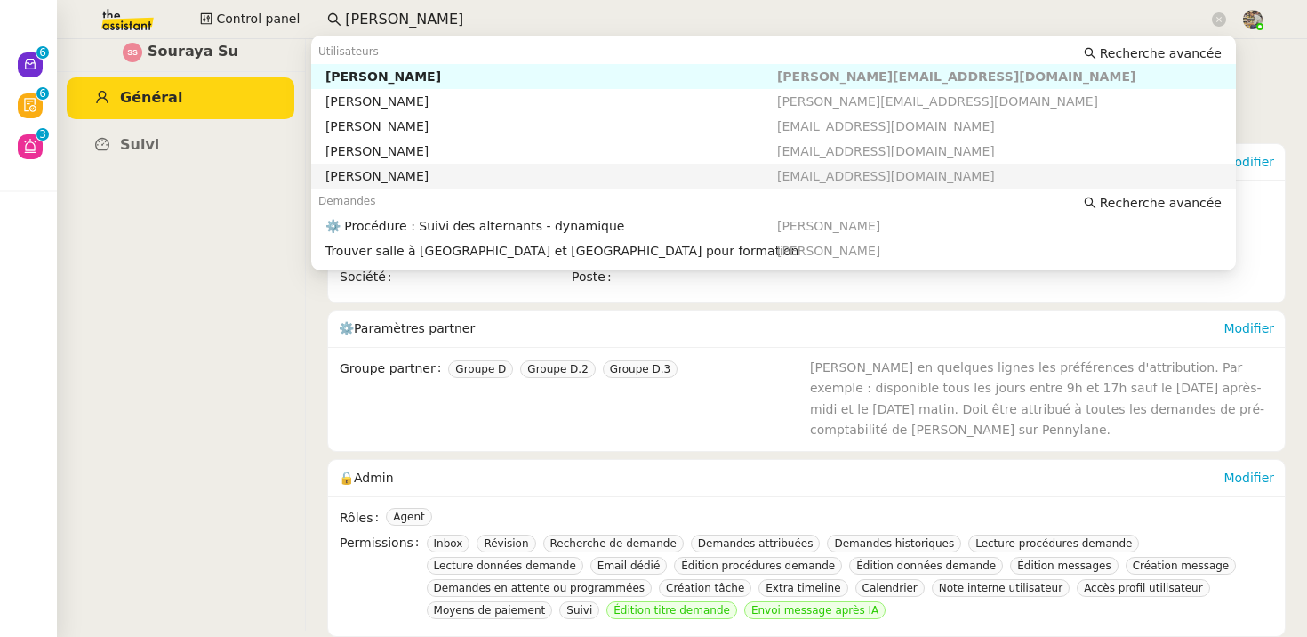
click at [408, 168] on div "Emelyne Foussier" at bounding box center [551, 176] width 452 height 16
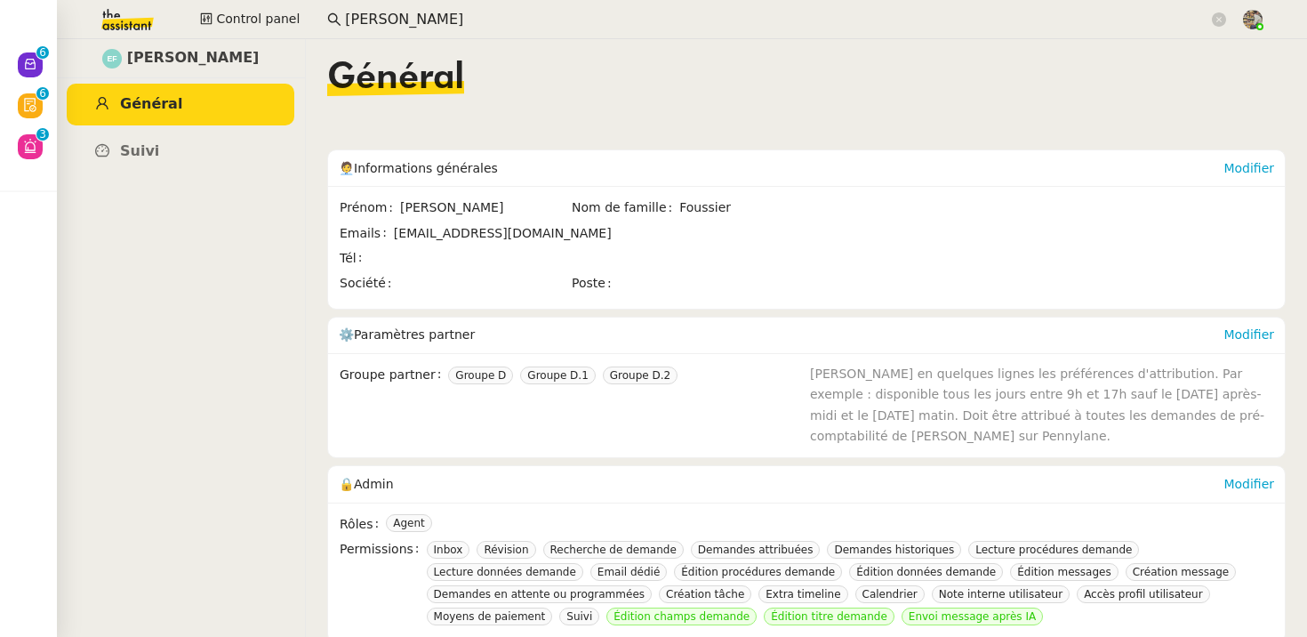
scroll to position [6, 0]
click at [372, 19] on input "Emelyne" at bounding box center [776, 20] width 863 height 24
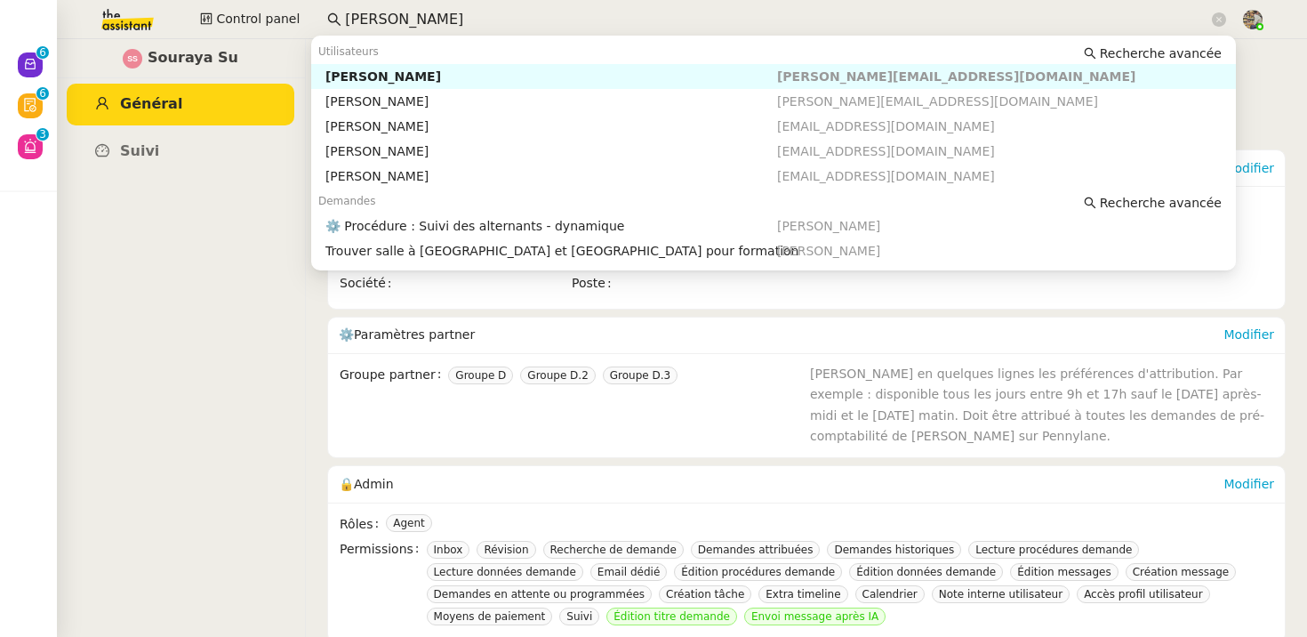
click at [372, 19] on input "Emelyne" at bounding box center [776, 20] width 863 height 24
paste input "Clara"
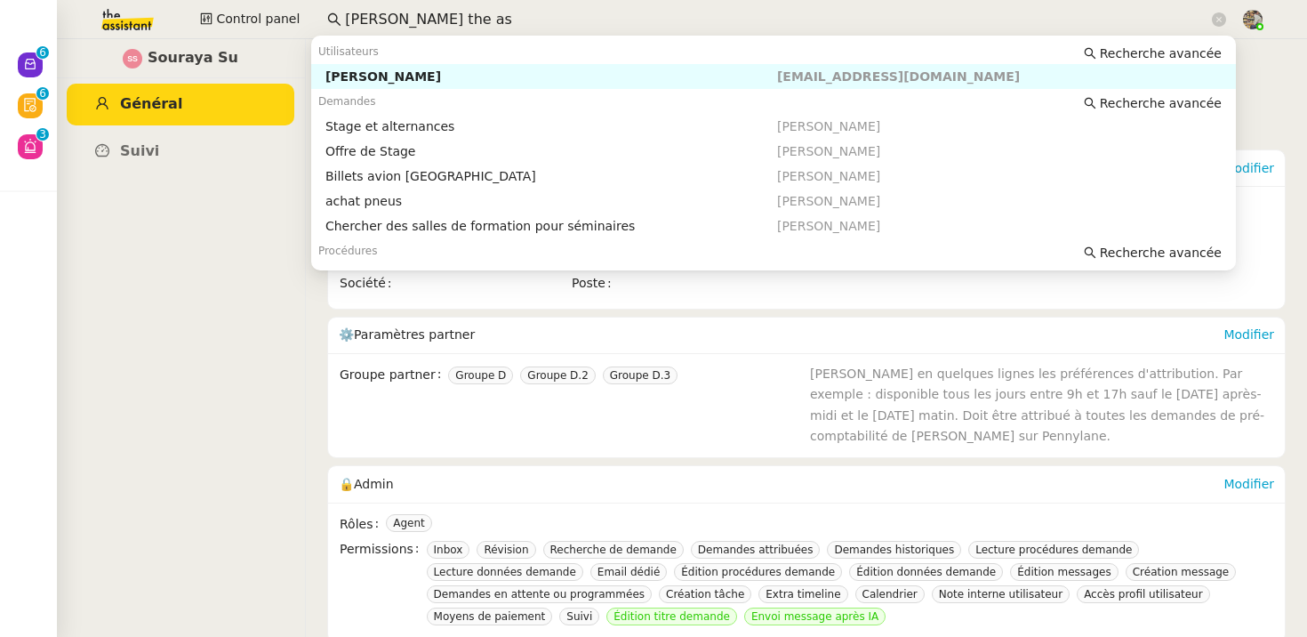
click at [388, 70] on div "Clara Deloffre" at bounding box center [551, 76] width 452 height 16
type input "Clara the as"
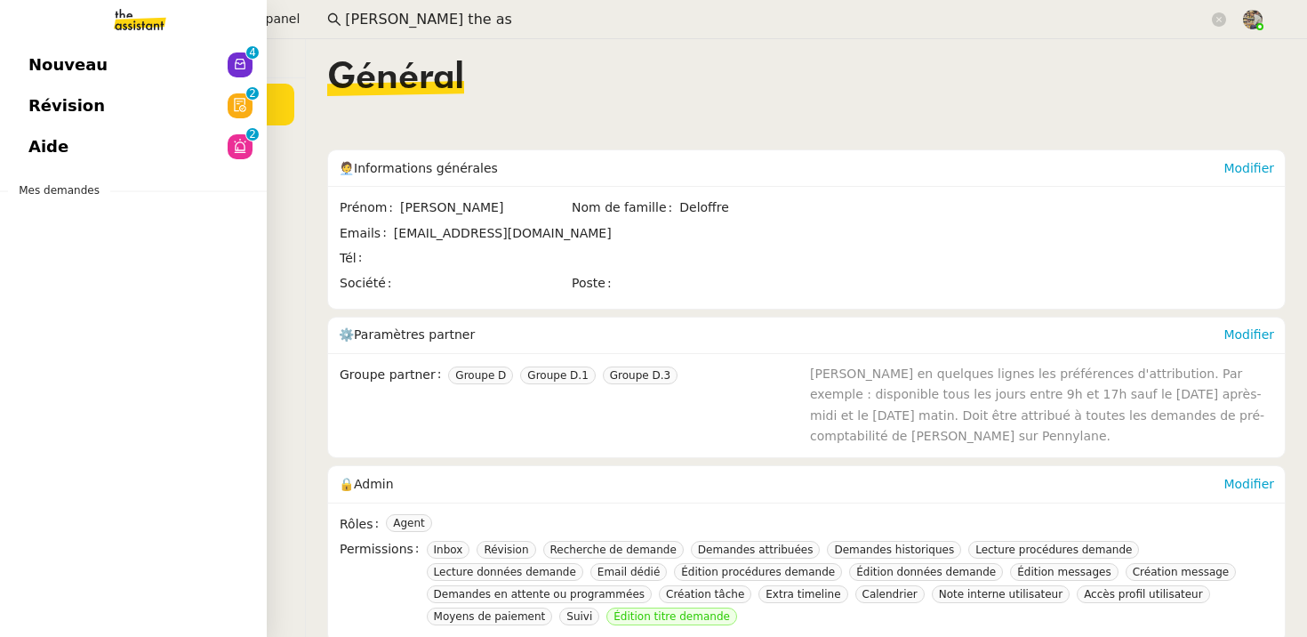
click at [61, 108] on span "Révision" at bounding box center [66, 105] width 76 height 27
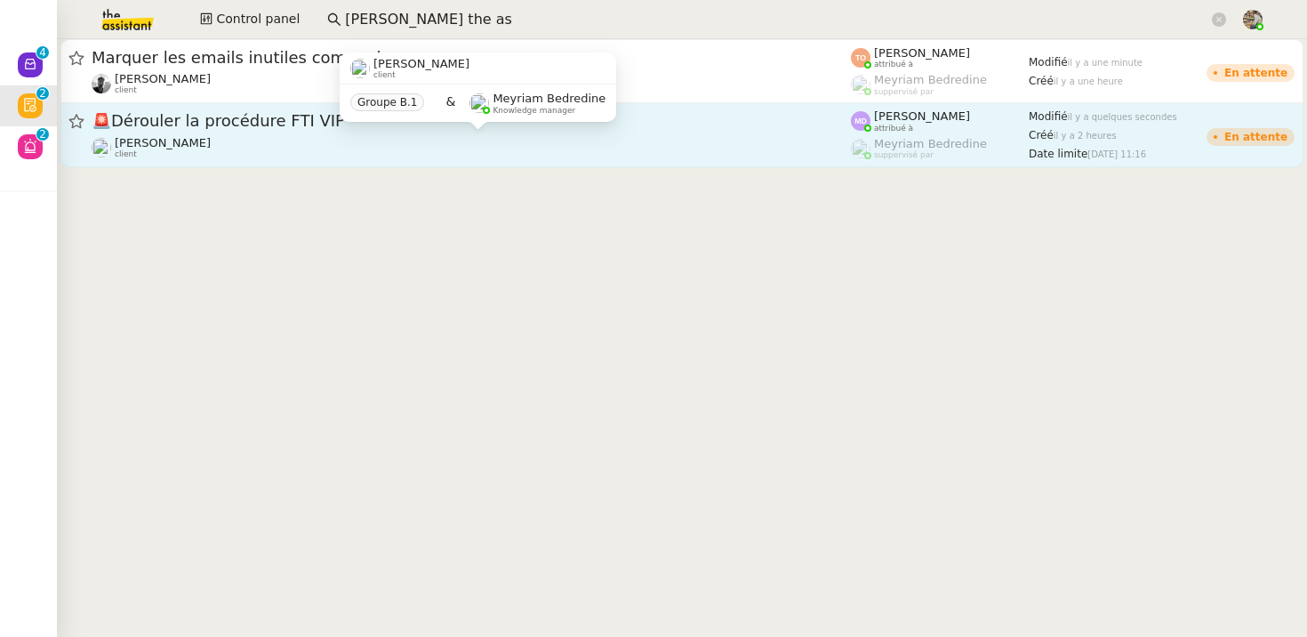
click at [382, 137] on div "Cédric Tempestini client" at bounding box center [471, 147] width 759 height 23
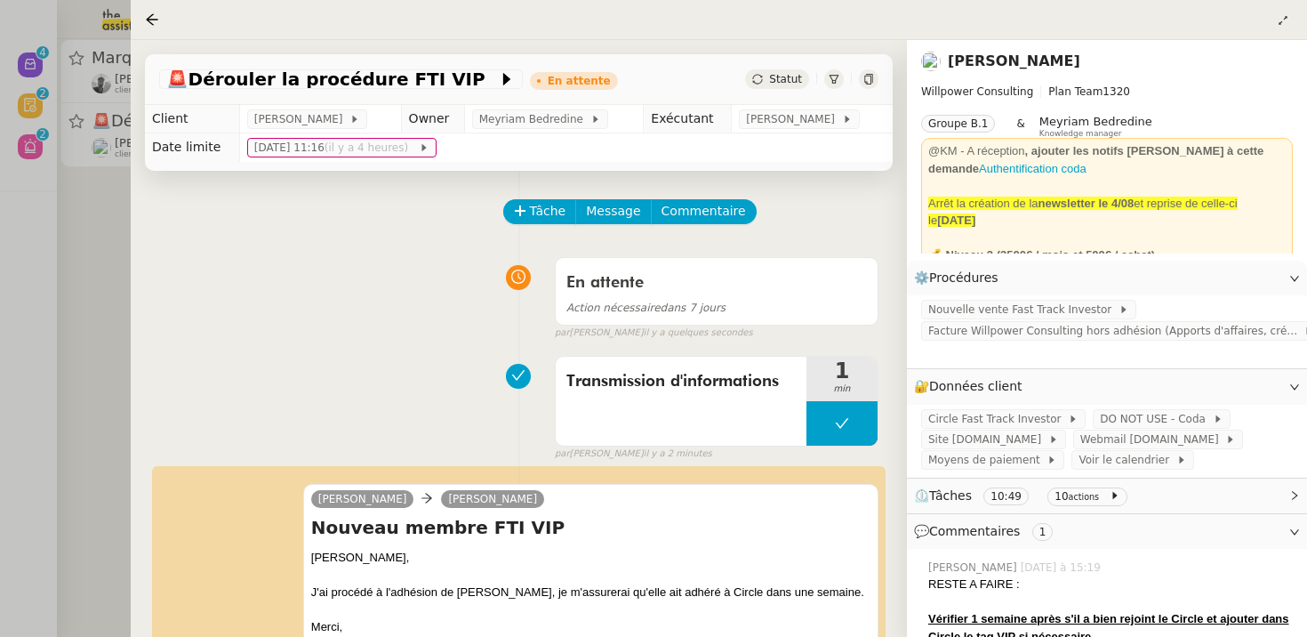
click at [1262, 12] on div at bounding box center [719, 19] width 1148 height 25
click at [1290, 19] on icon at bounding box center [1283, 20] width 18 height 11
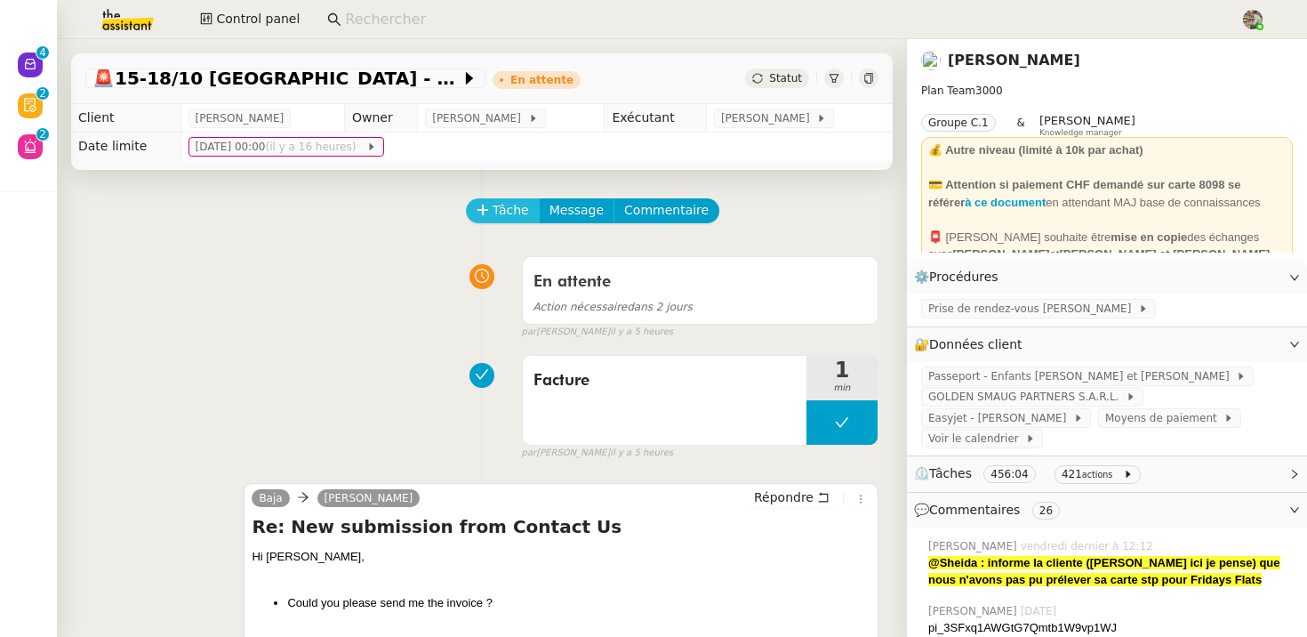
click at [495, 215] on span "Tâche" at bounding box center [511, 210] width 36 height 20
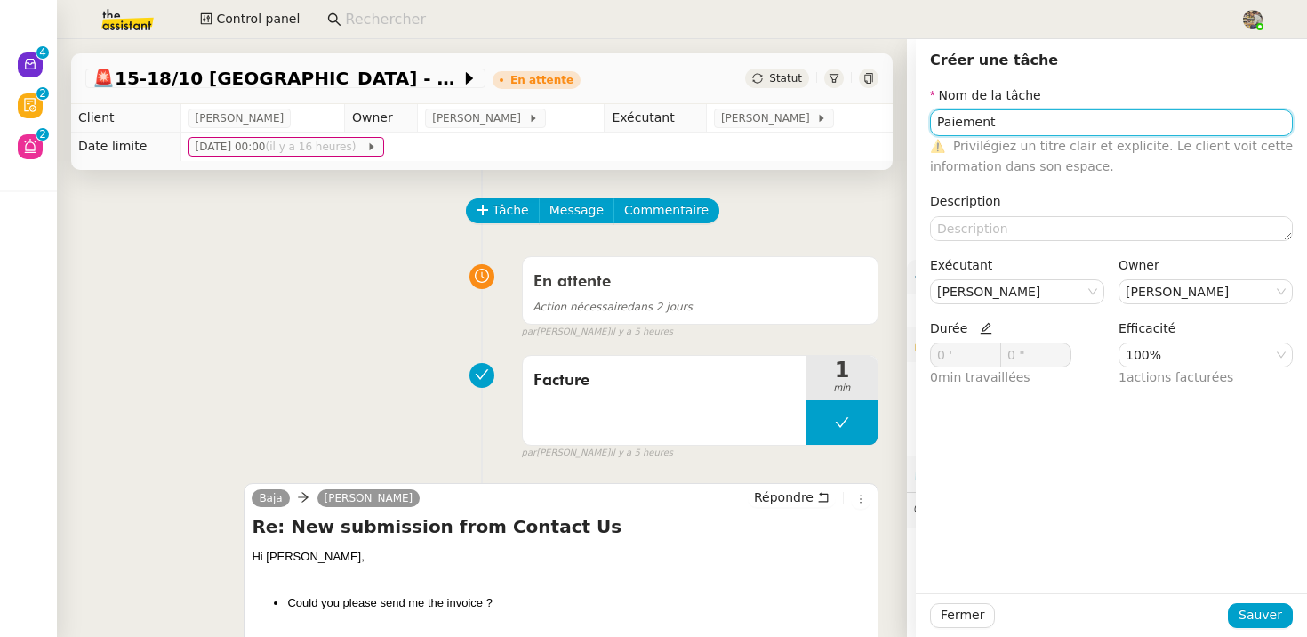
type input "Paiement"
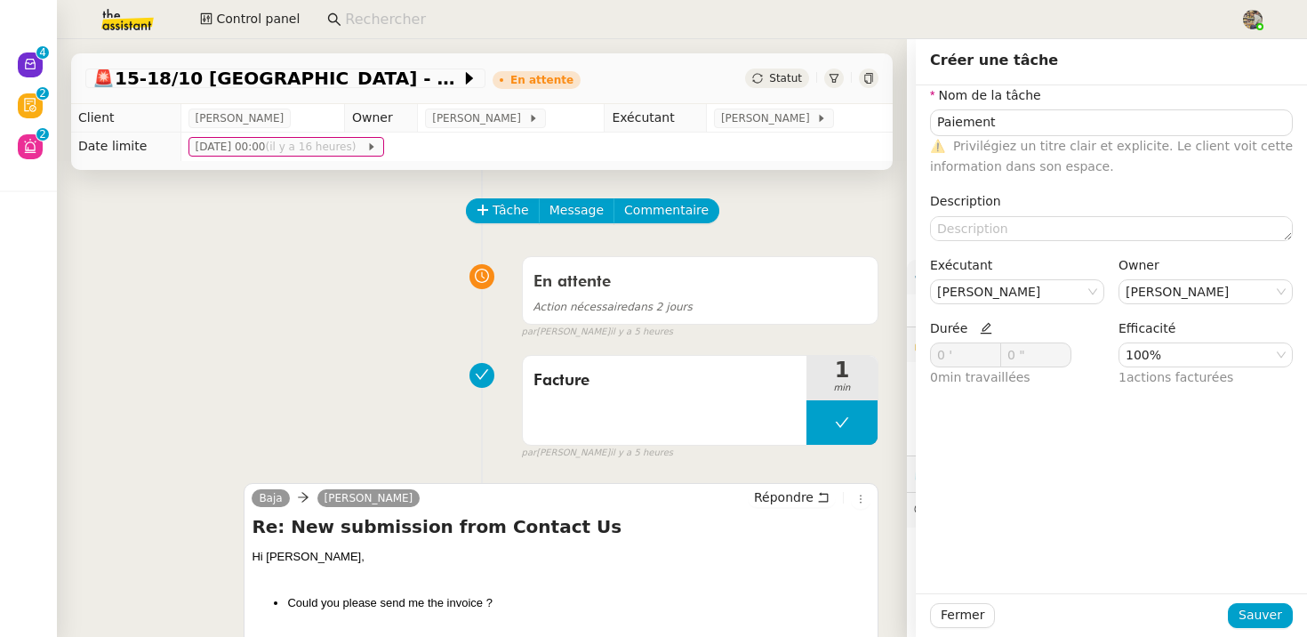
click at [981, 328] on icon at bounding box center [986, 328] width 12 height 12
click at [990, 349] on icon at bounding box center [992, 352] width 6 height 6
type input "4 '"
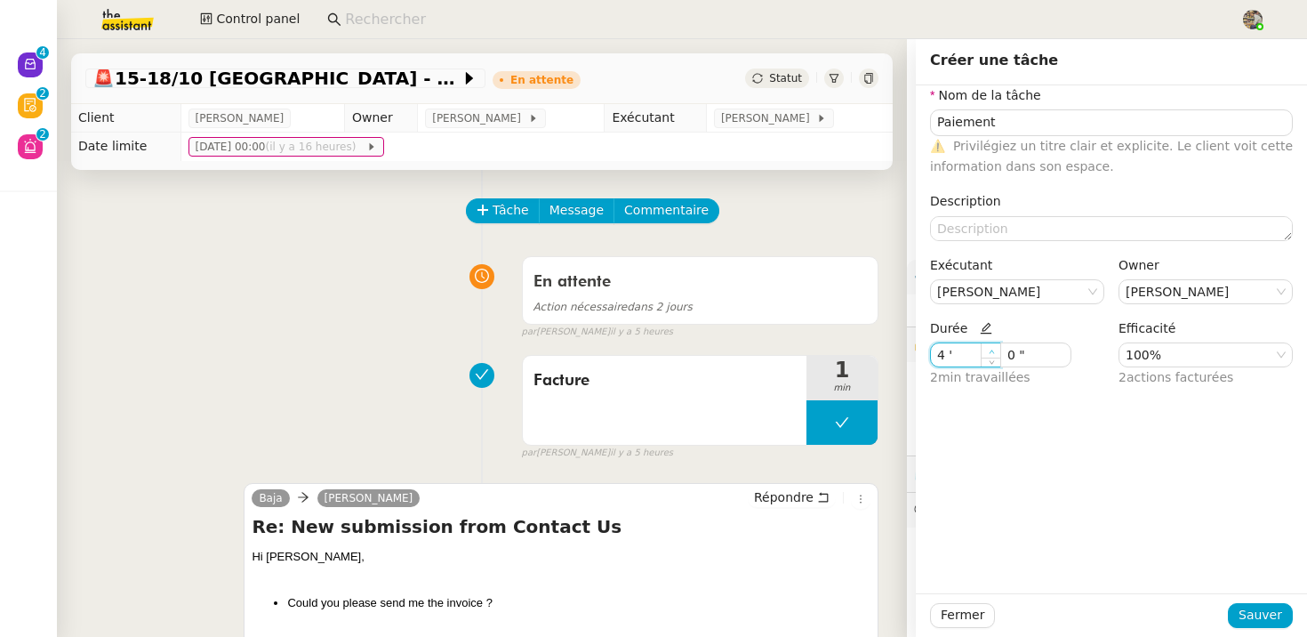
click at [990, 349] on icon at bounding box center [992, 352] width 6 height 6
click at [1269, 617] on span "Sauver" at bounding box center [1260, 615] width 44 height 20
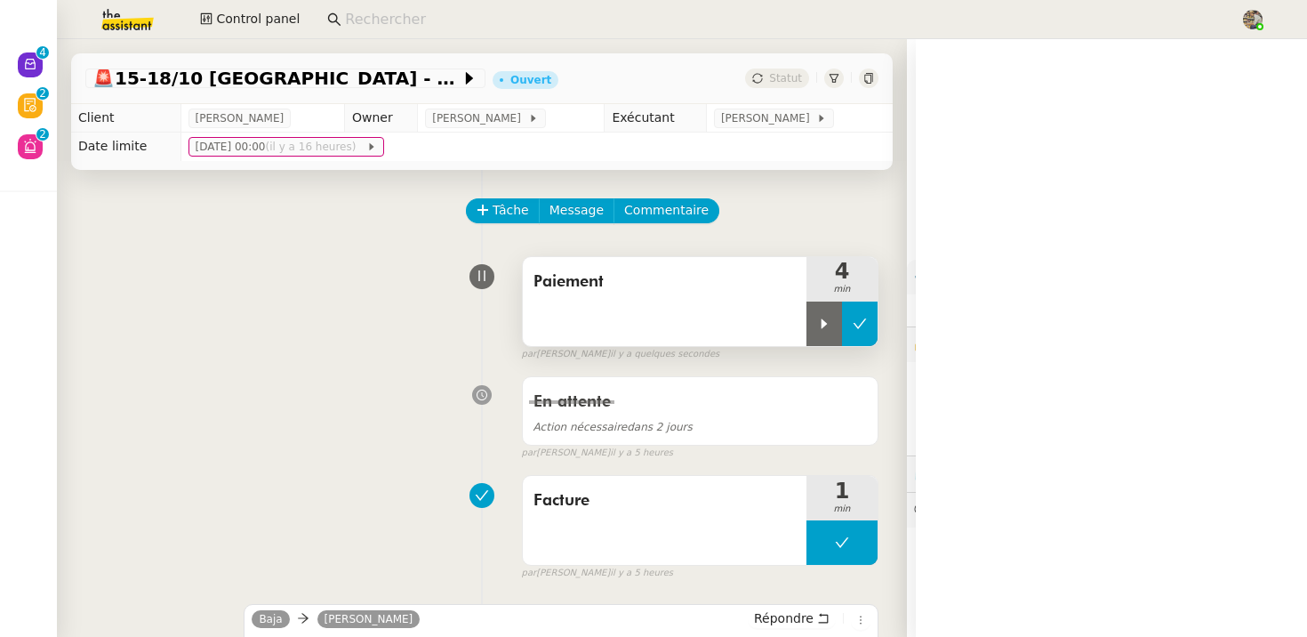
click at [850, 312] on button at bounding box center [860, 323] width 36 height 44
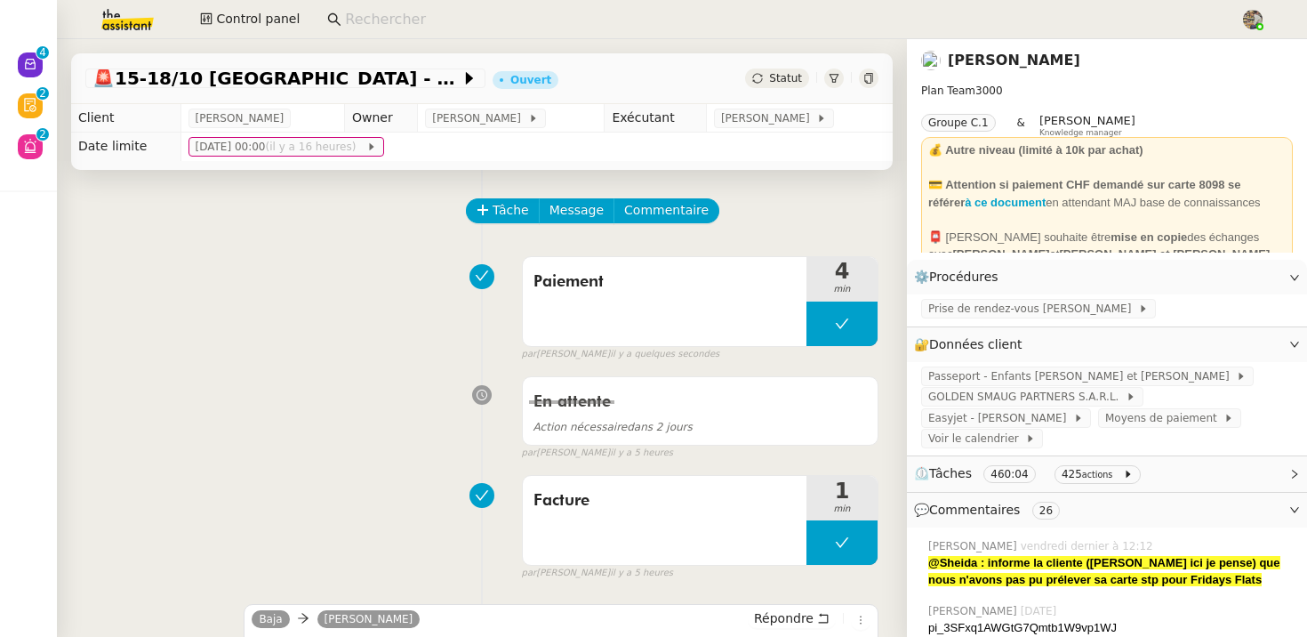
click at [797, 73] on span "Statut" at bounding box center [785, 78] width 33 height 12
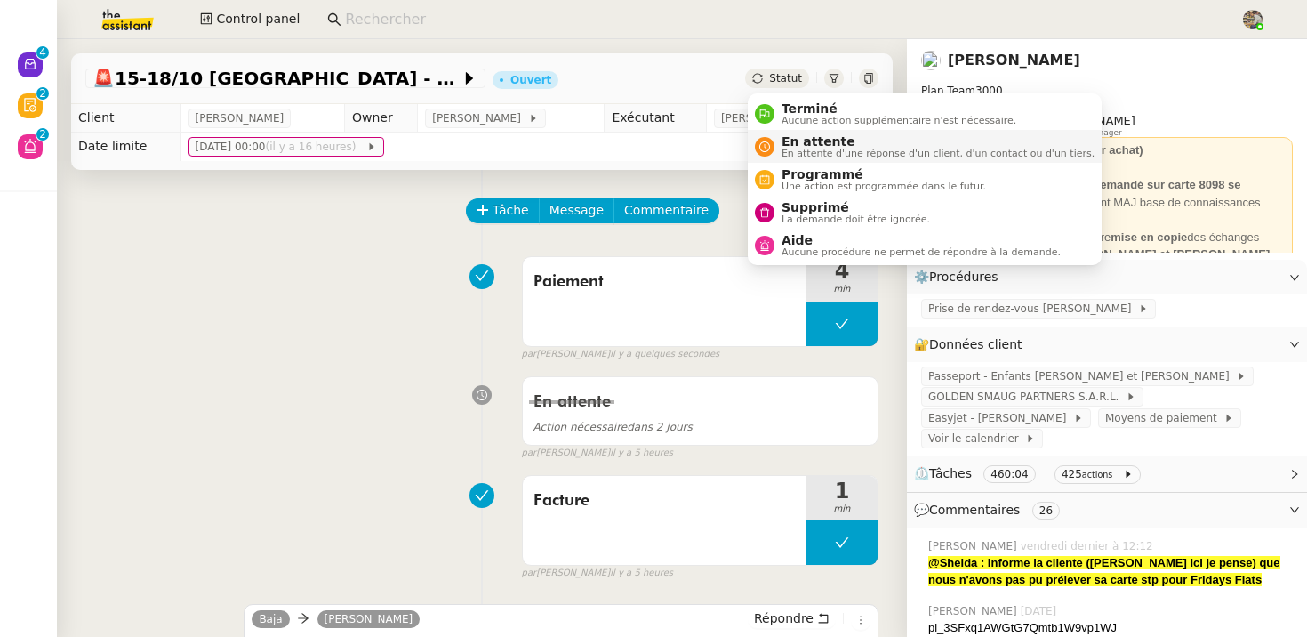
click at [798, 145] on span "En attente" at bounding box center [937, 141] width 313 height 14
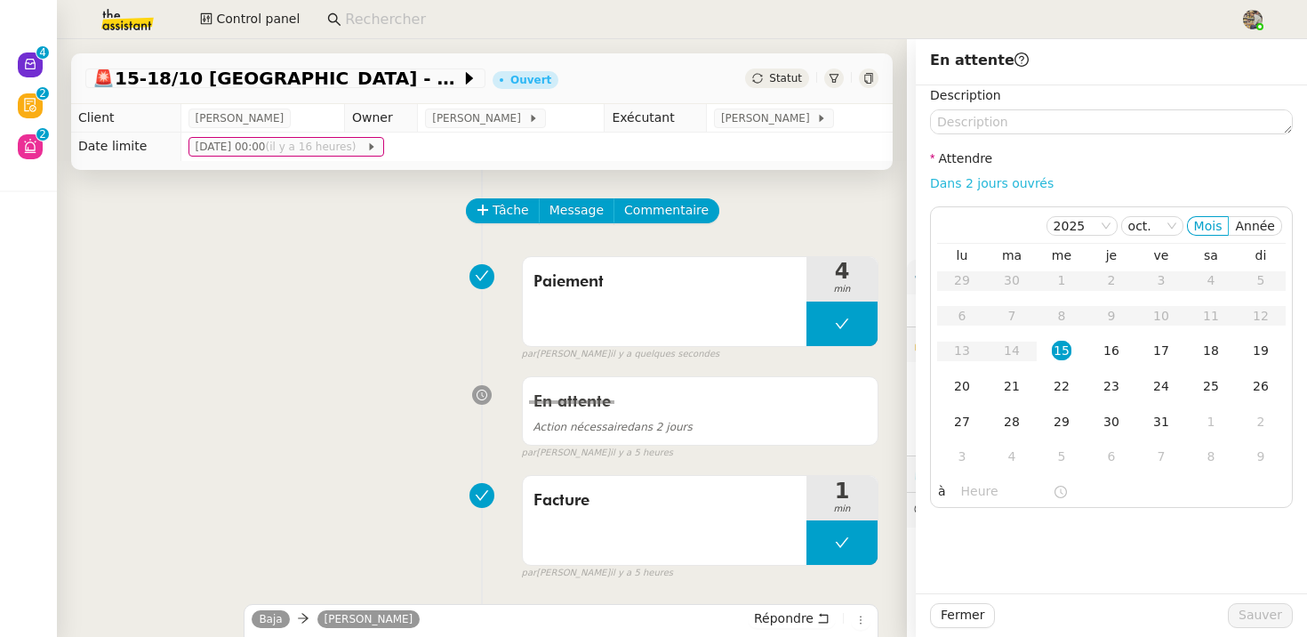
click at [981, 180] on link "Dans 2 jours ouvrés" at bounding box center [992, 183] width 124 height 14
type input "07:00"
click at [1247, 616] on span "Sauver" at bounding box center [1260, 615] width 44 height 20
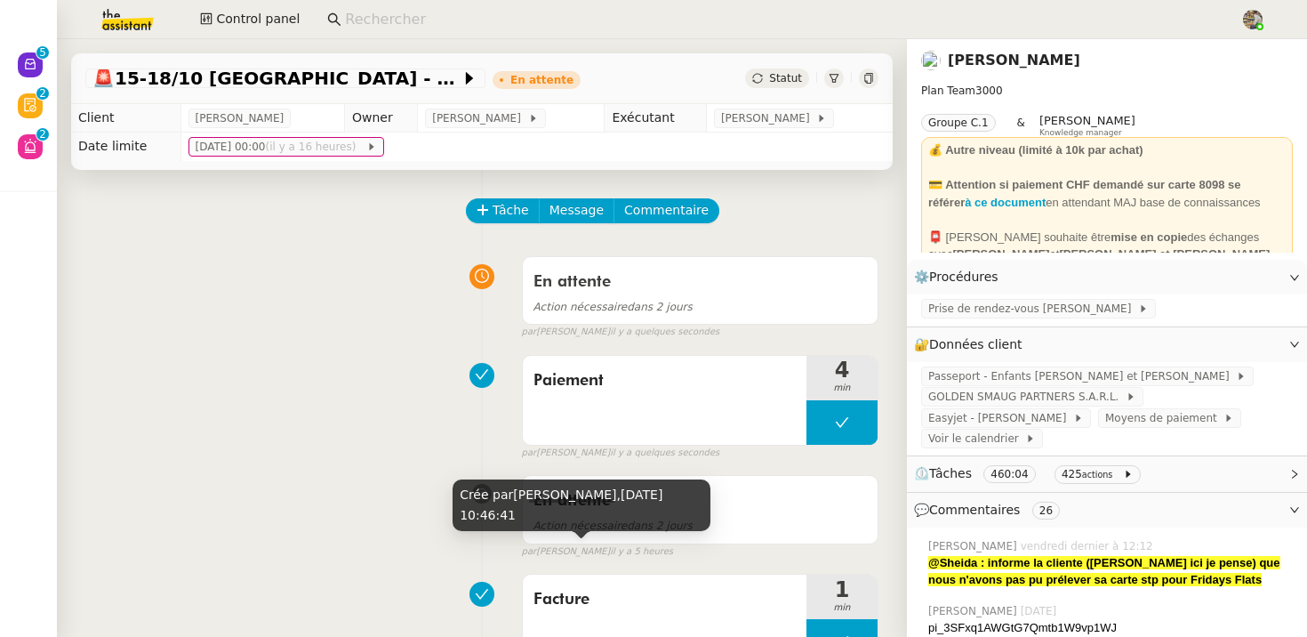
click at [649, 517] on div "Crée par Sheida Delpazir, 15 oct. 2025, 10:46:41" at bounding box center [582, 505] width 258 height 52
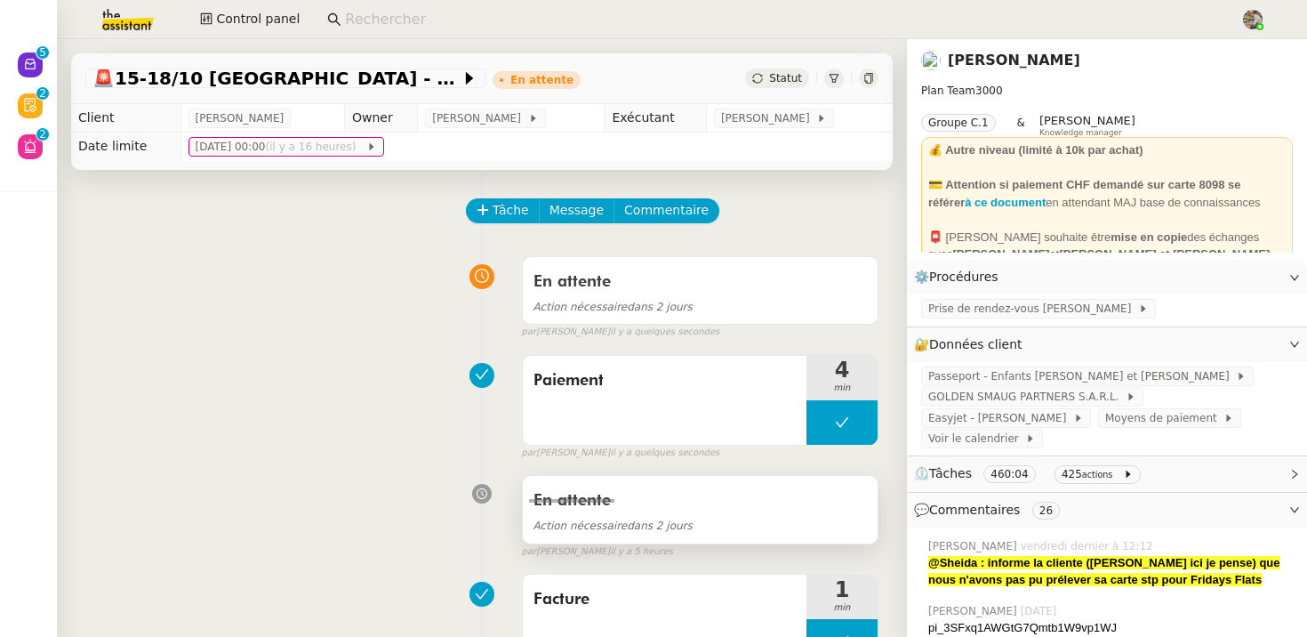
click at [792, 514] on div "En attente" at bounding box center [699, 500] width 333 height 28
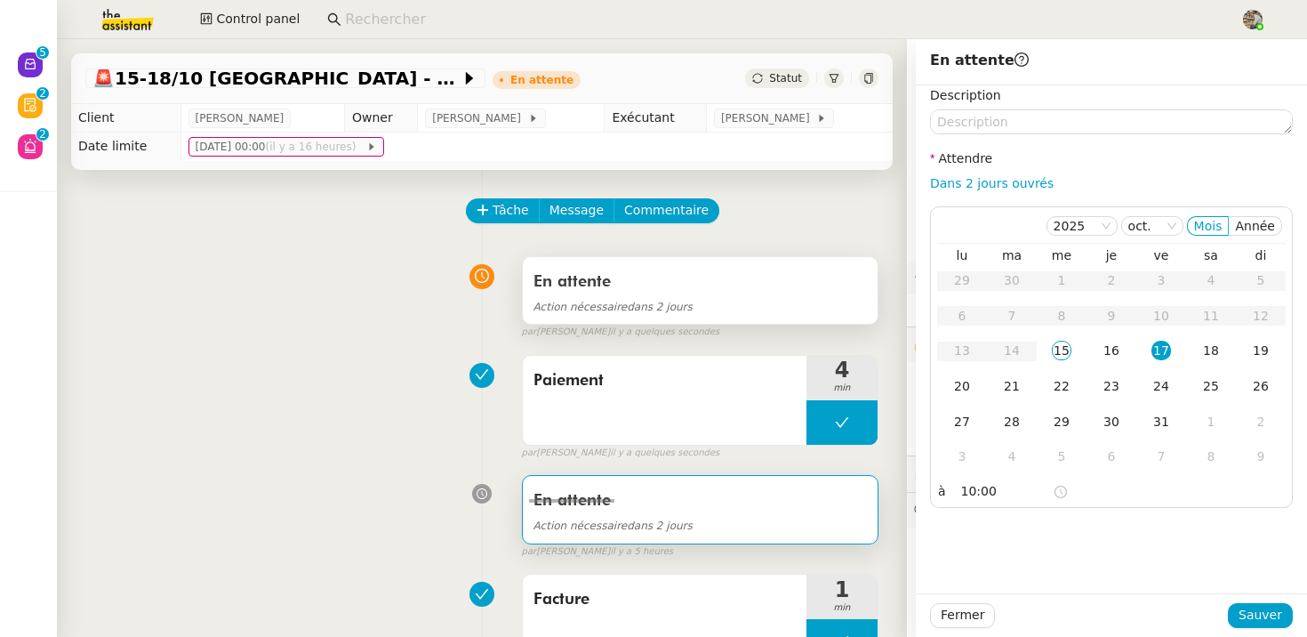
click at [710, 306] on div "Action nécessaire dans 2 jours" at bounding box center [699, 306] width 333 height 20
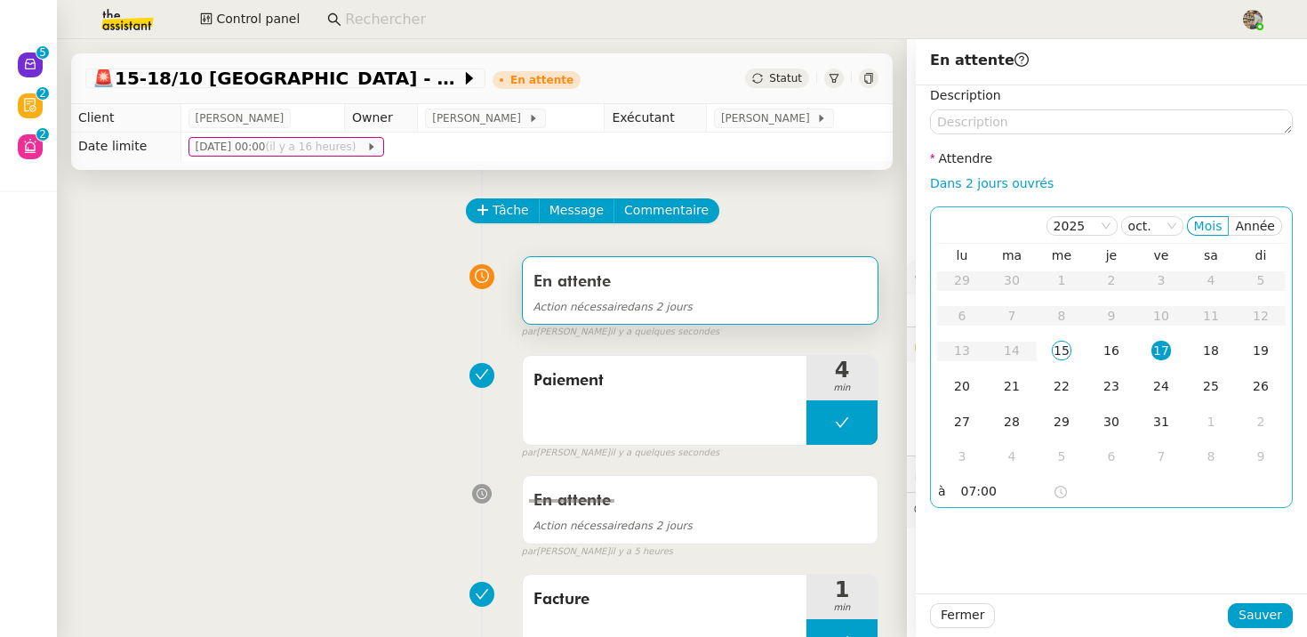
click at [962, 496] on input "07:00" at bounding box center [1007, 491] width 92 height 20
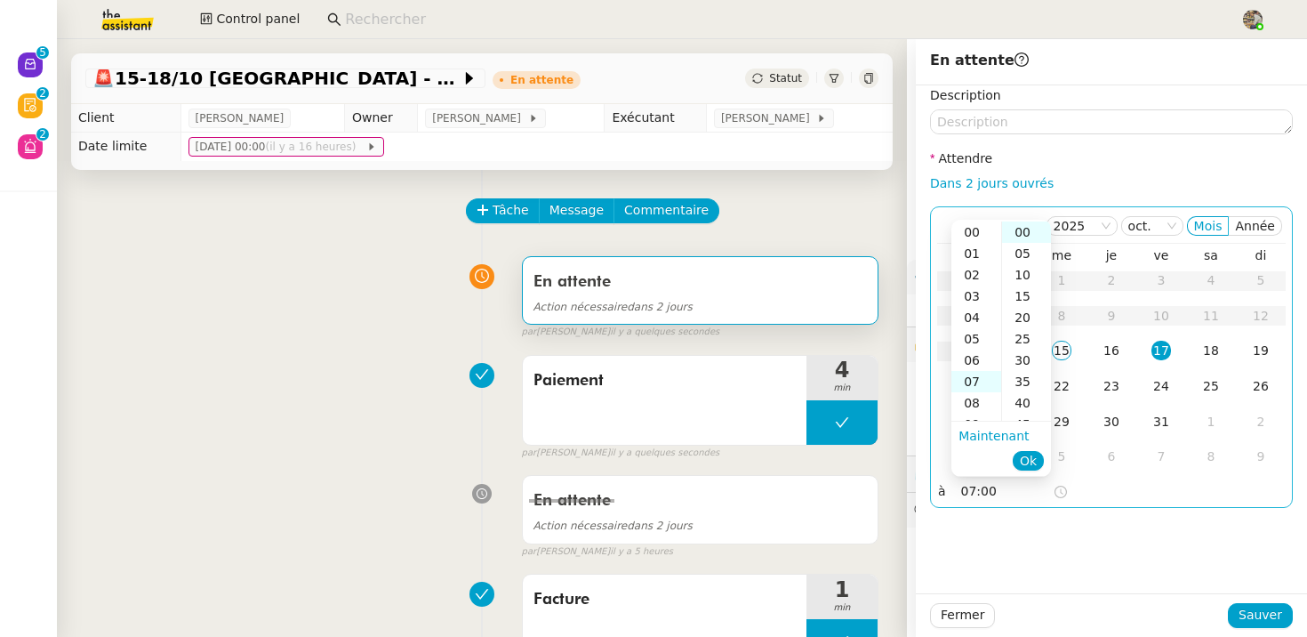
scroll to position [149, 0]
click at [969, 490] on input "07:00" at bounding box center [1007, 491] width 92 height 20
click at [973, 491] on input "07:00" at bounding box center [1007, 491] width 92 height 20
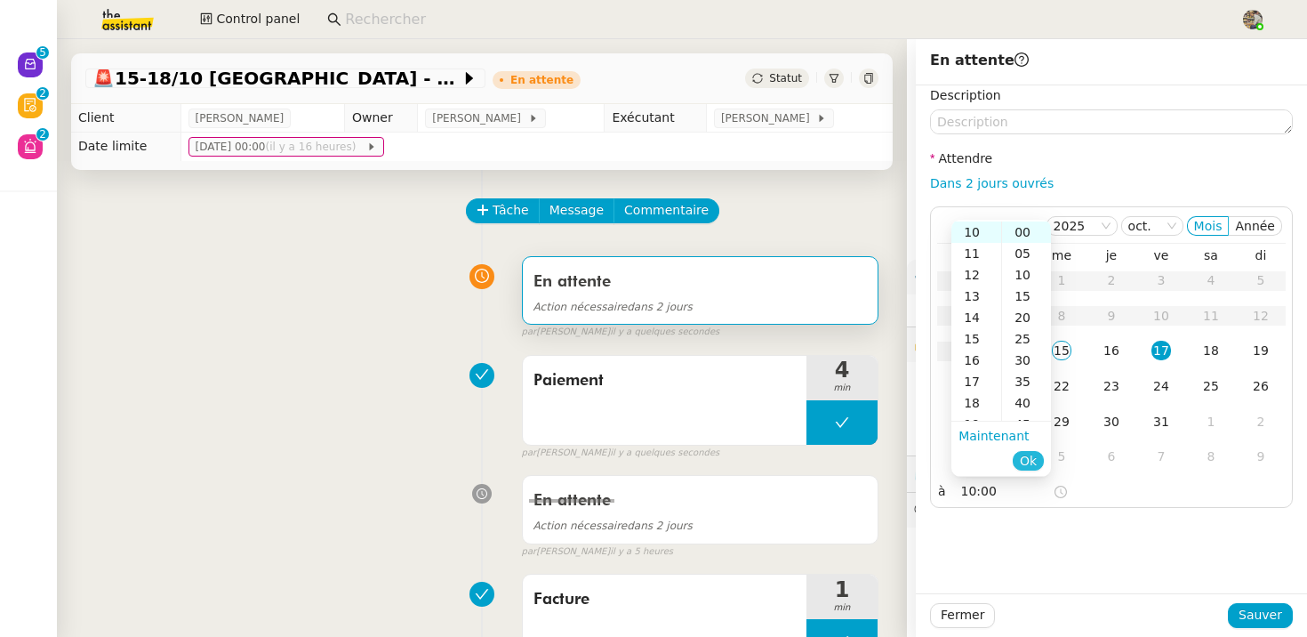
click at [1033, 456] on span "Ok" at bounding box center [1028, 461] width 17 height 18
type input "10:00"
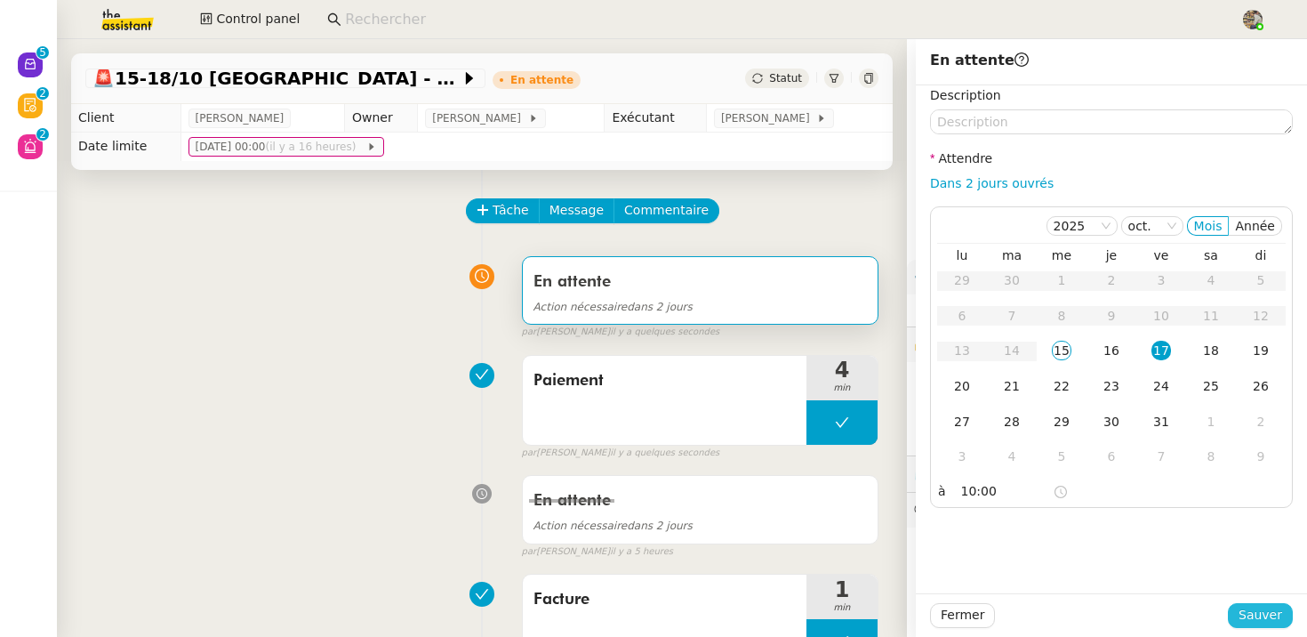
click at [1262, 618] on span "Sauver" at bounding box center [1260, 615] width 44 height 20
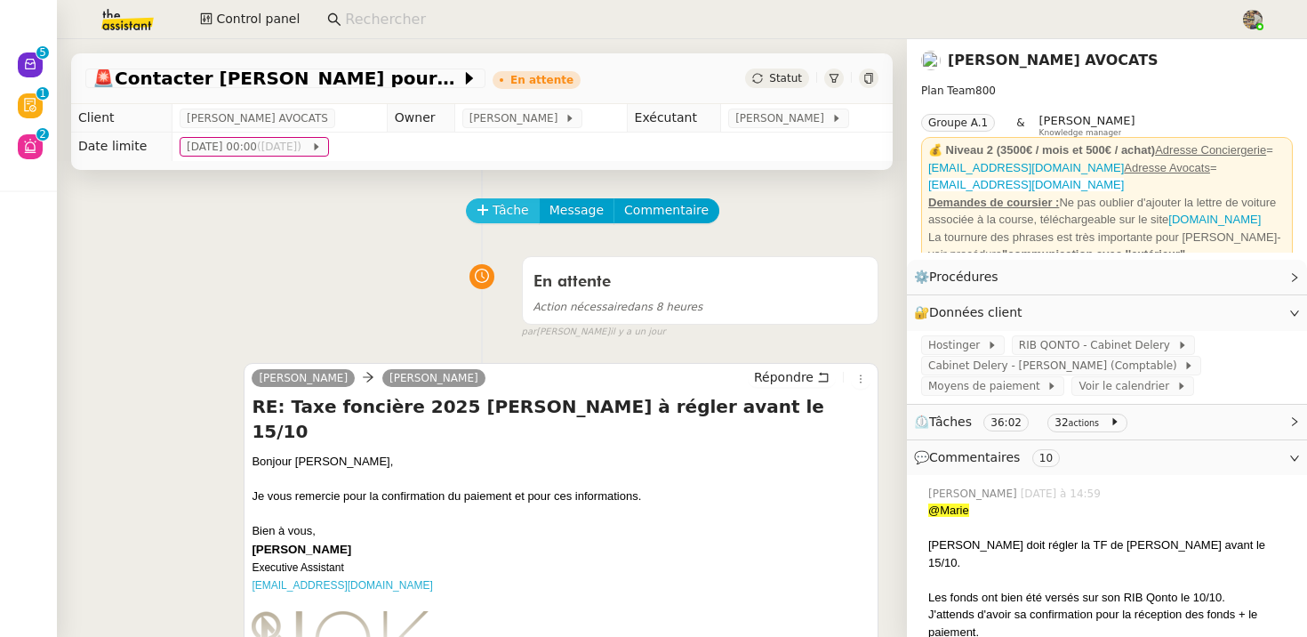
click at [491, 210] on button "Tâche" at bounding box center [503, 210] width 74 height 25
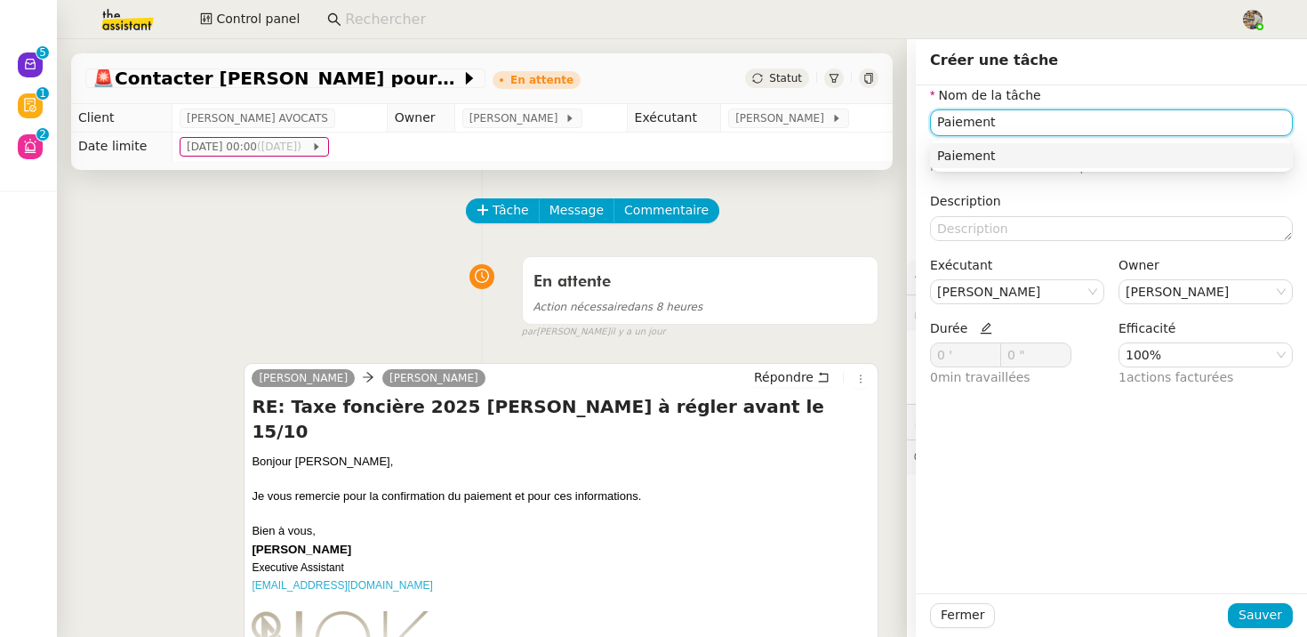
type input "Paiement"
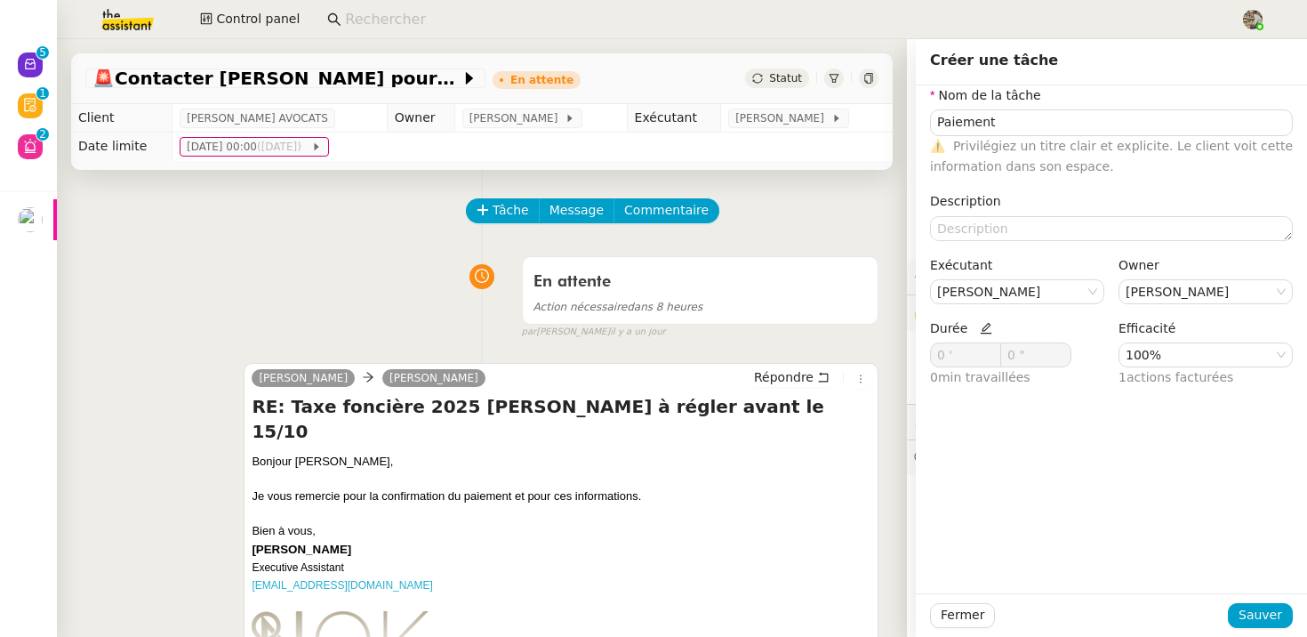
click at [984, 332] on icon at bounding box center [986, 329] width 12 height 12
drag, startPoint x: 941, startPoint y: 357, endPoint x: 873, endPoint y: 357, distance: 67.6
click at [875, 357] on app-ticket "🚨 Contacter Muriel pour virement taxe foncière En attente Statut Client Naomi N…" at bounding box center [682, 337] width 1250 height 597
type input "22 '"
click at [1270, 620] on span "Sauver" at bounding box center [1260, 615] width 44 height 20
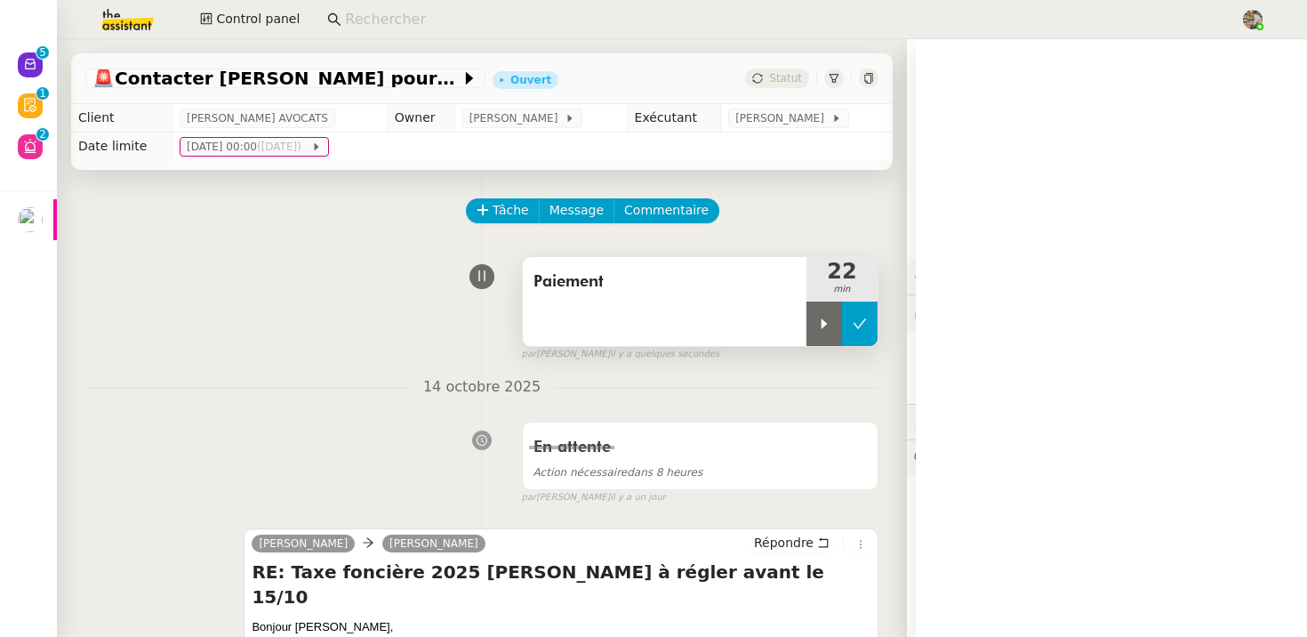
click at [854, 328] on icon at bounding box center [860, 323] width 14 height 14
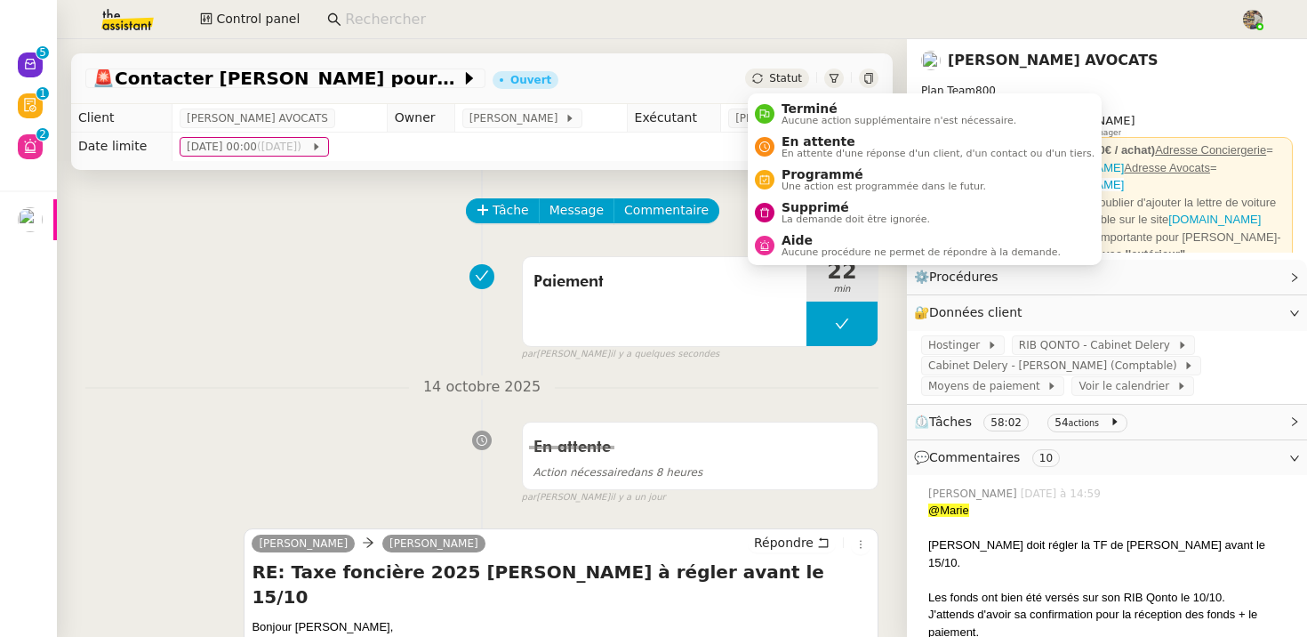
click at [784, 72] on span "Statut" at bounding box center [785, 78] width 33 height 12
click at [785, 156] on span "En attente d'une réponse d'un client, d'un contact ou d'un tiers." at bounding box center [937, 153] width 313 height 10
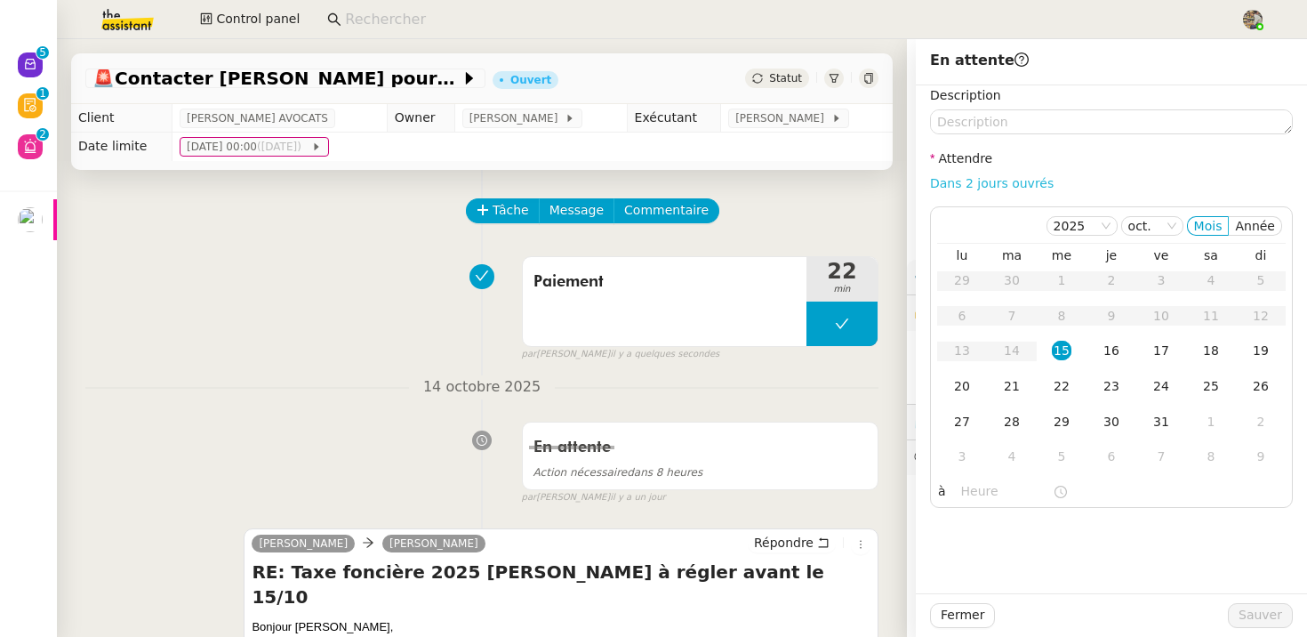
click at [973, 178] on link "Dans 2 jours ouvrés" at bounding box center [992, 183] width 124 height 14
type input "07:00"
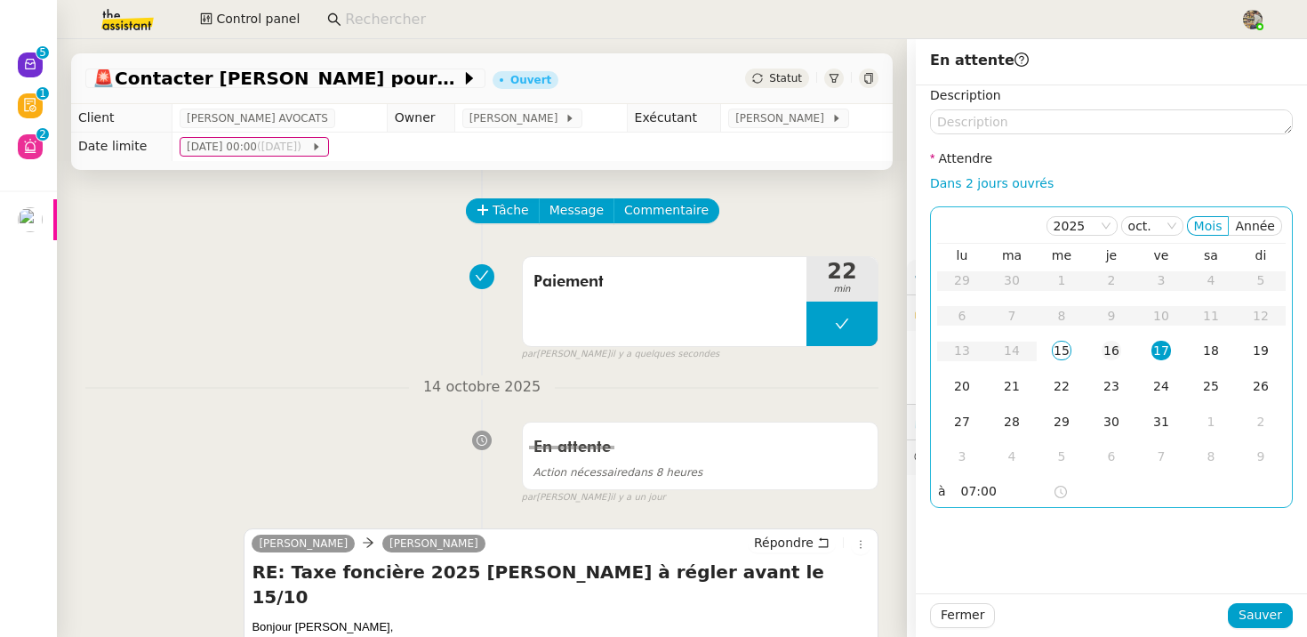
click at [1113, 357] on div "16" at bounding box center [1112, 351] width 20 height 20
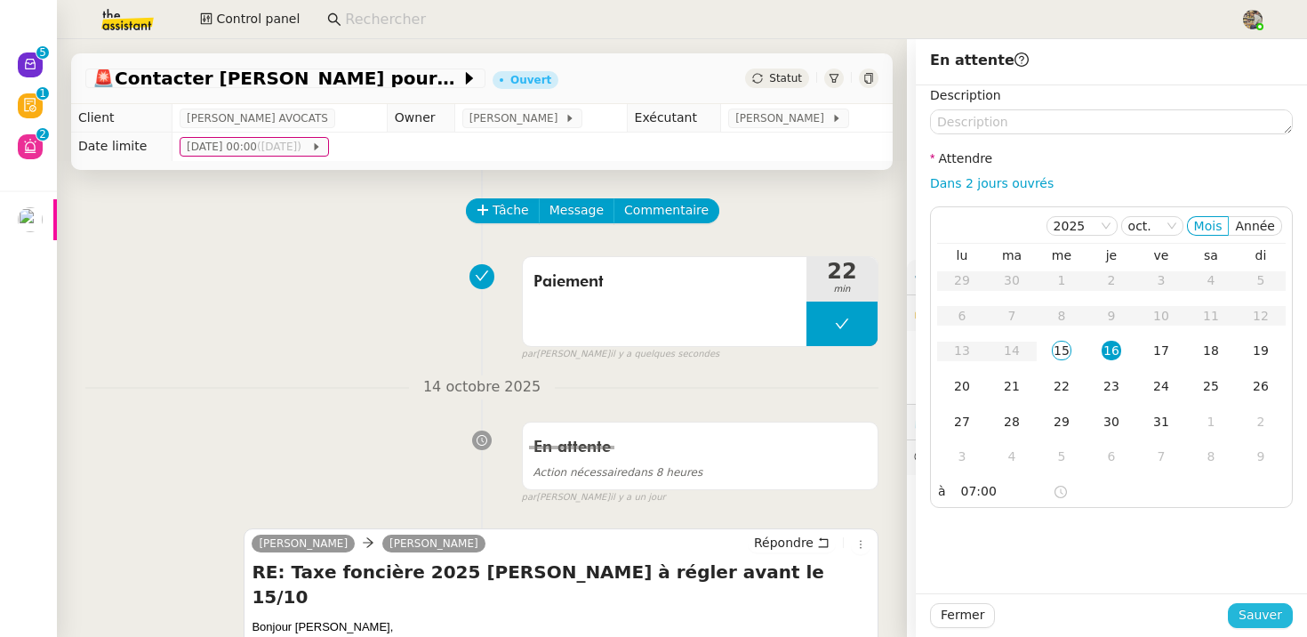
click at [1256, 620] on span "Sauver" at bounding box center [1260, 615] width 44 height 20
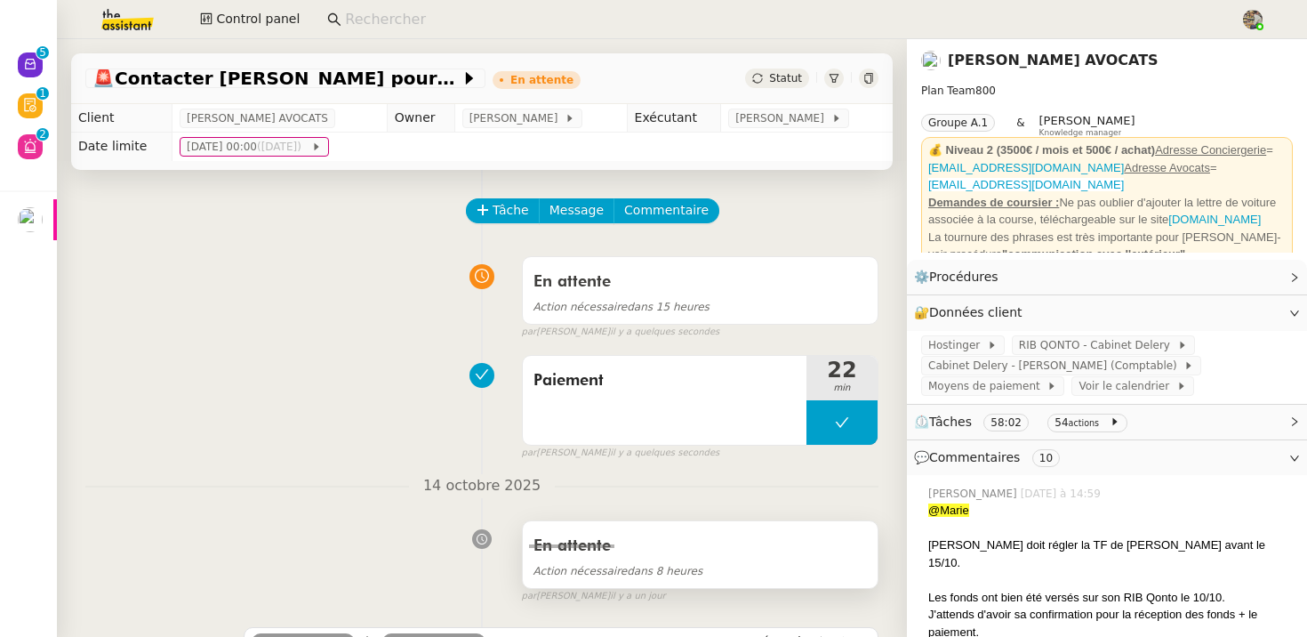
click at [622, 538] on div "En attente" at bounding box center [699, 546] width 333 height 28
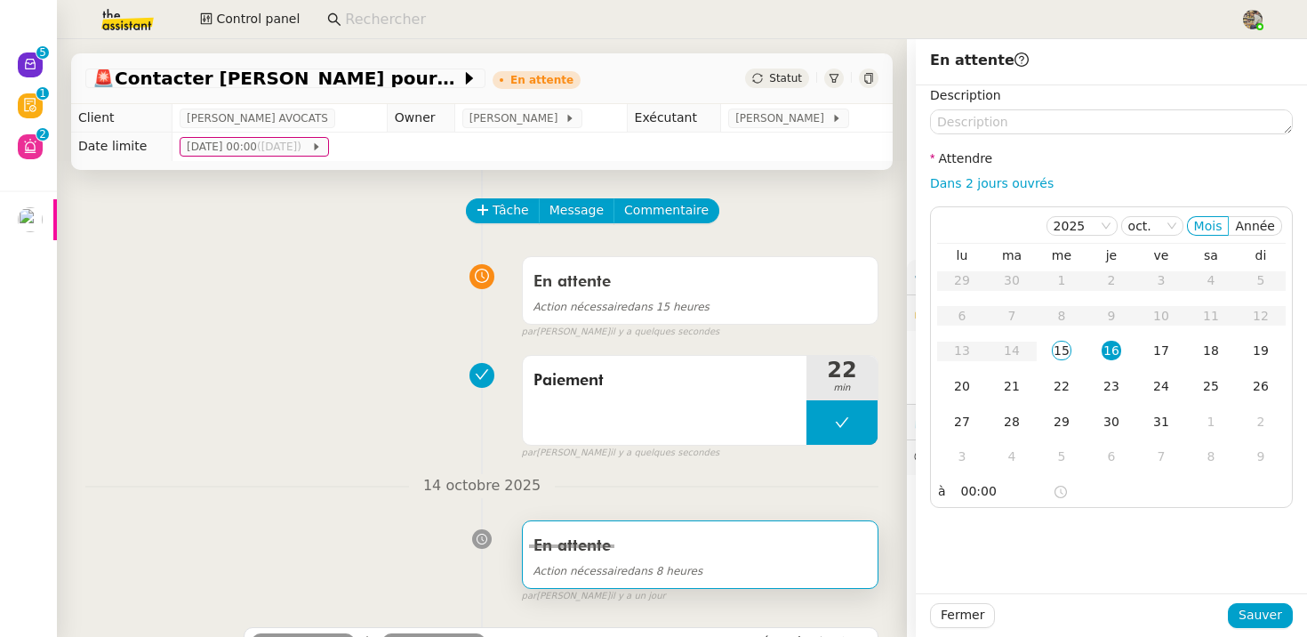
click at [296, 437] on div "Paiement 22 min false par Charles G. il y a quelques secondes" at bounding box center [481, 404] width 793 height 114
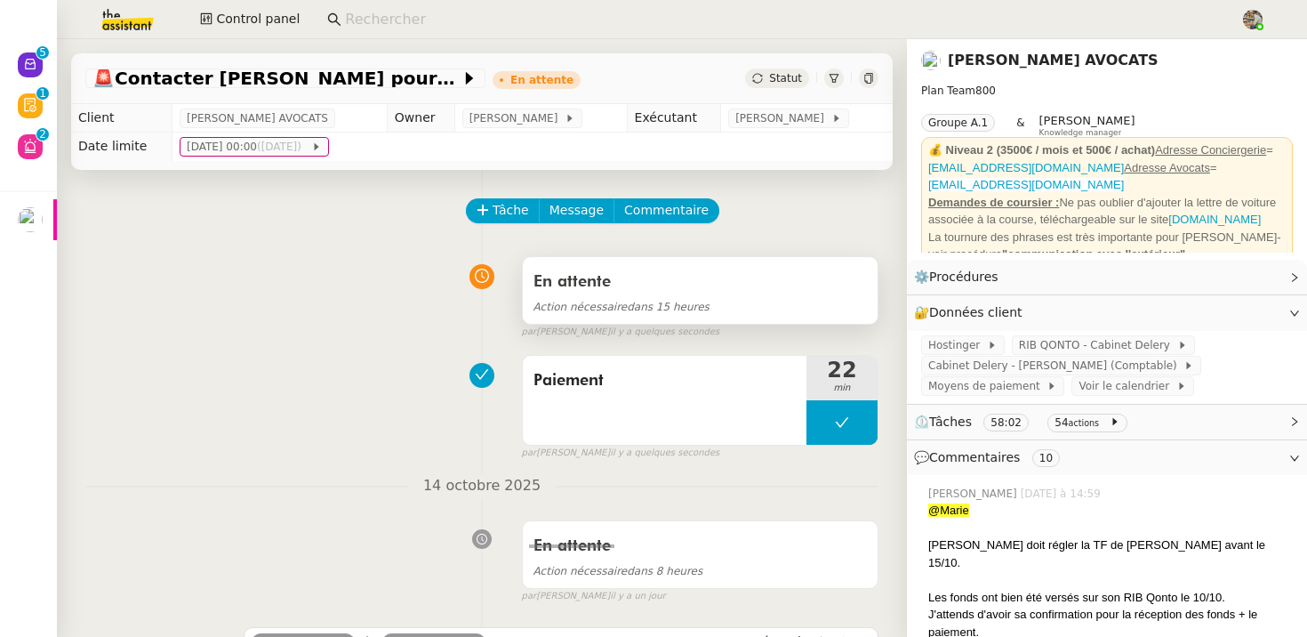
click at [592, 296] on div "Action nécessaire dans 15 heures" at bounding box center [699, 306] width 333 height 20
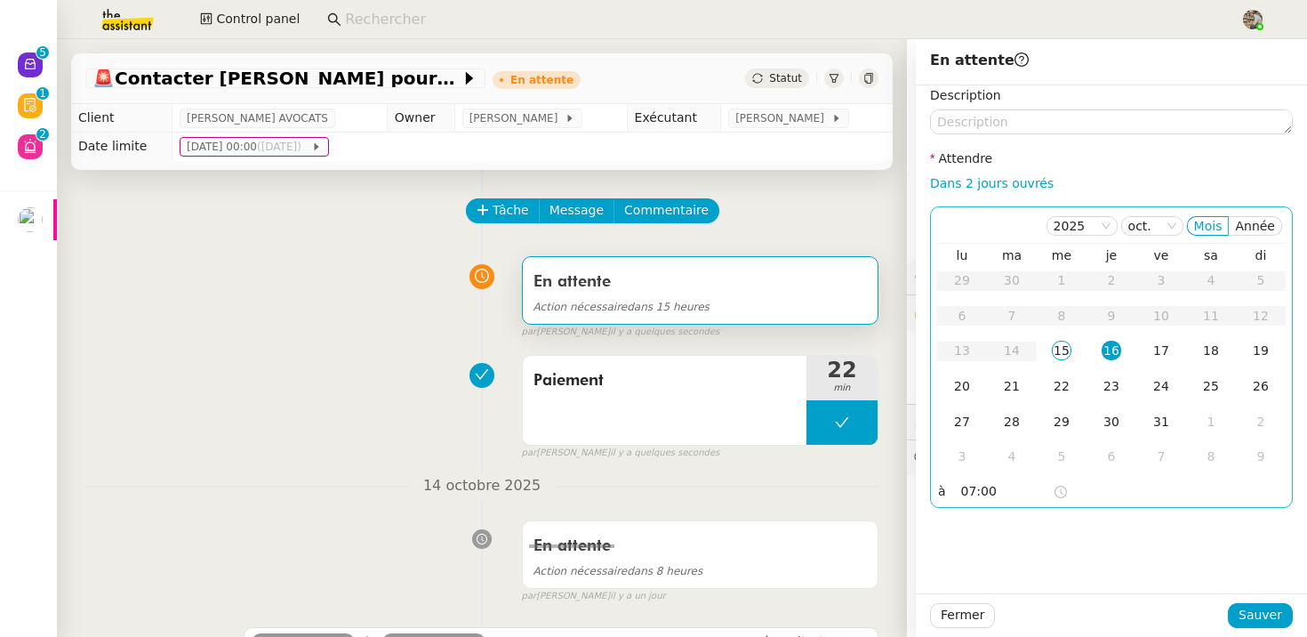
click at [972, 491] on input "07:00" at bounding box center [1007, 491] width 92 height 20
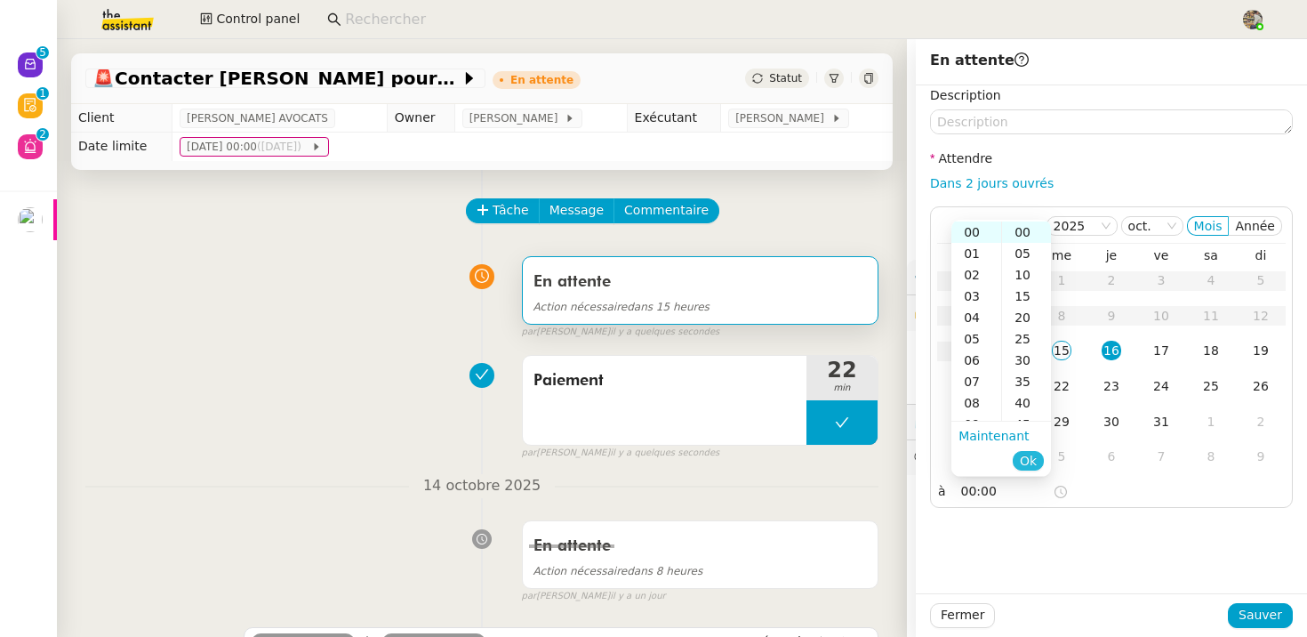
click at [1025, 466] on span "Ok" at bounding box center [1028, 461] width 17 height 18
type input "00:00"
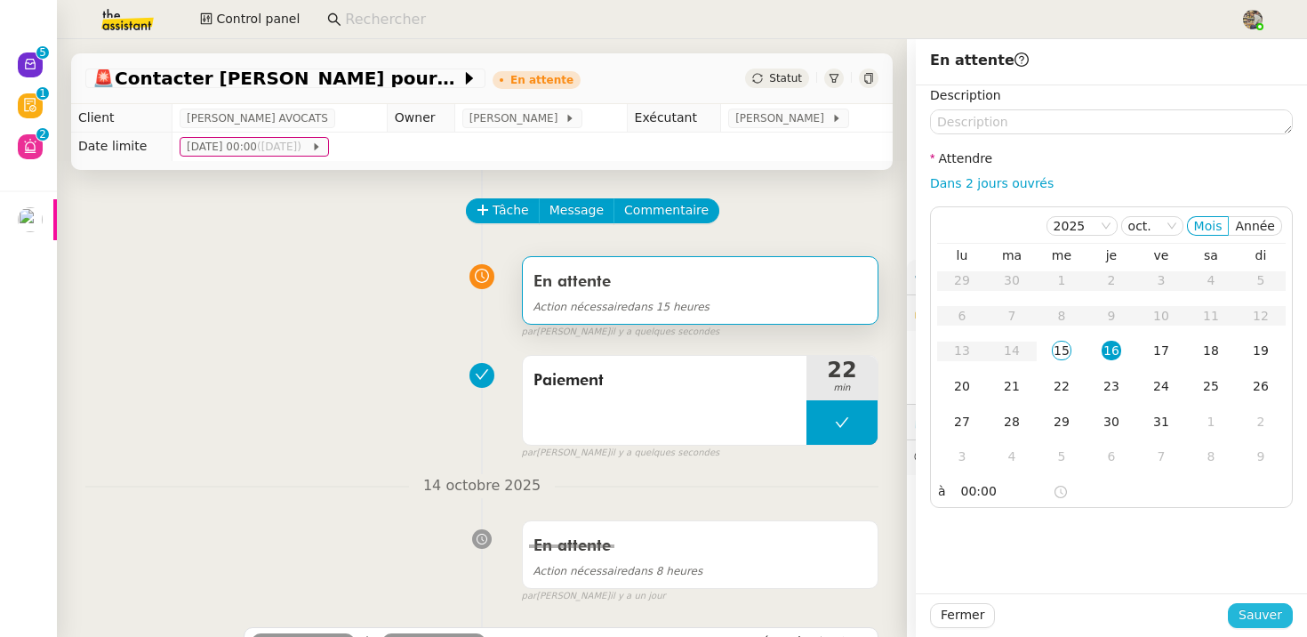
click at [1283, 607] on button "Sauver" at bounding box center [1260, 615] width 65 height 25
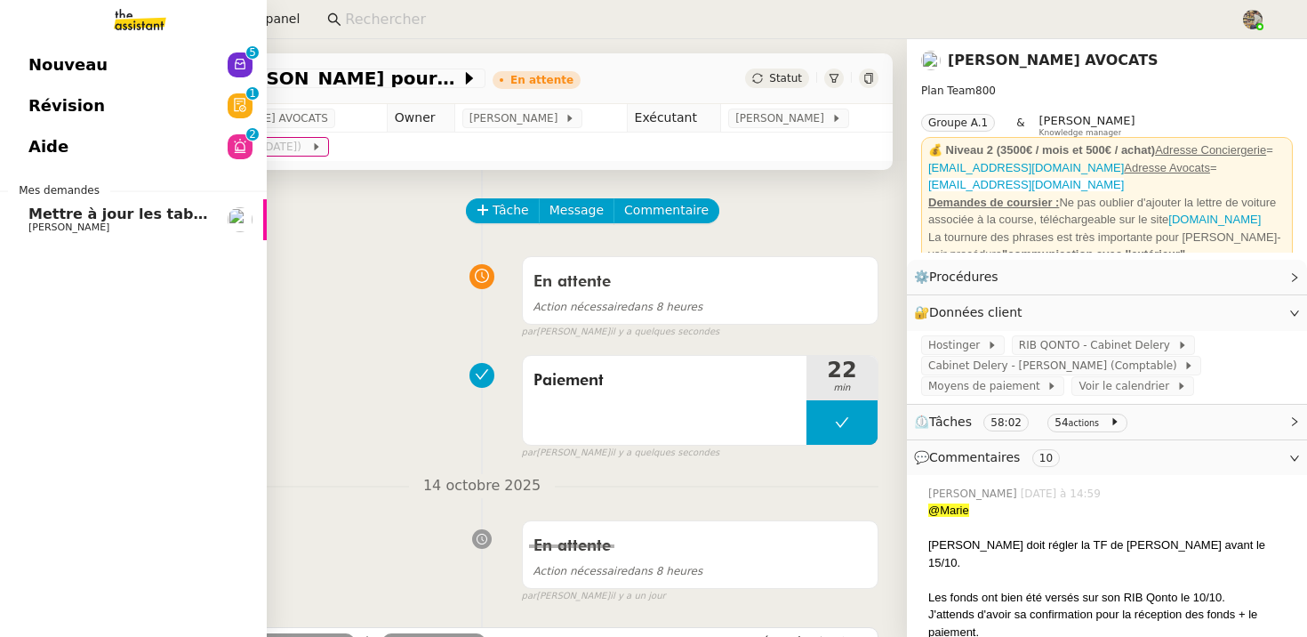
click at [82, 226] on span "Guillaume Farina" at bounding box center [68, 227] width 81 height 12
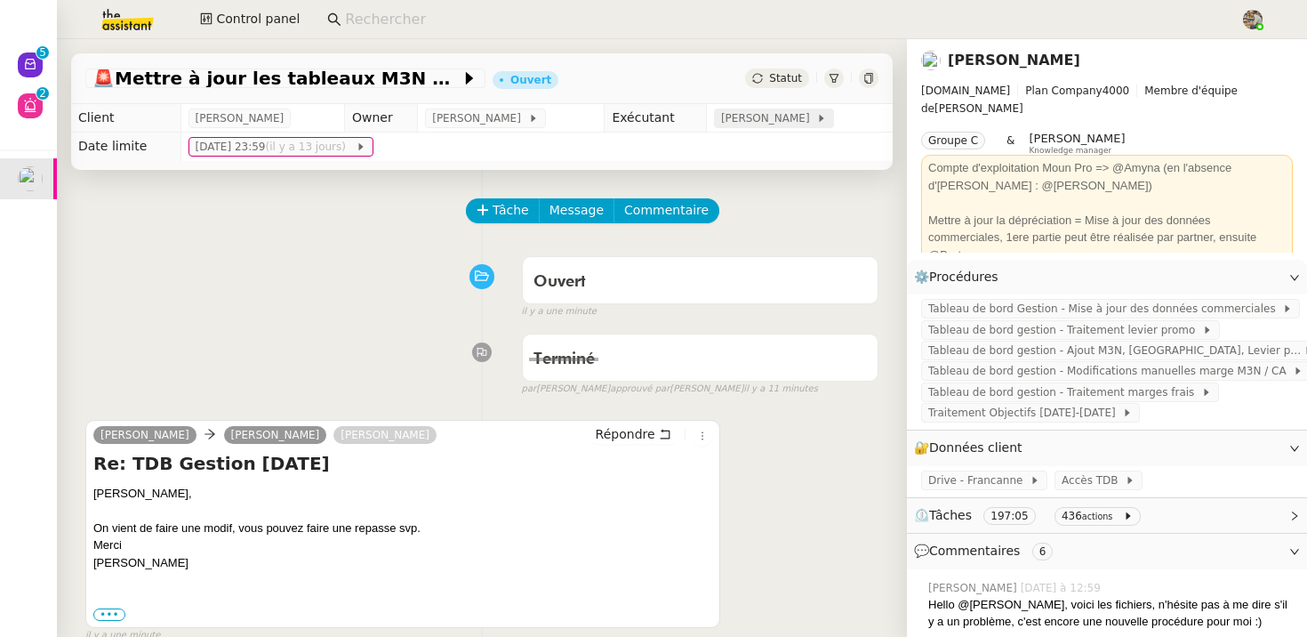
click at [756, 122] on span "[PERSON_NAME]" at bounding box center [768, 118] width 95 height 18
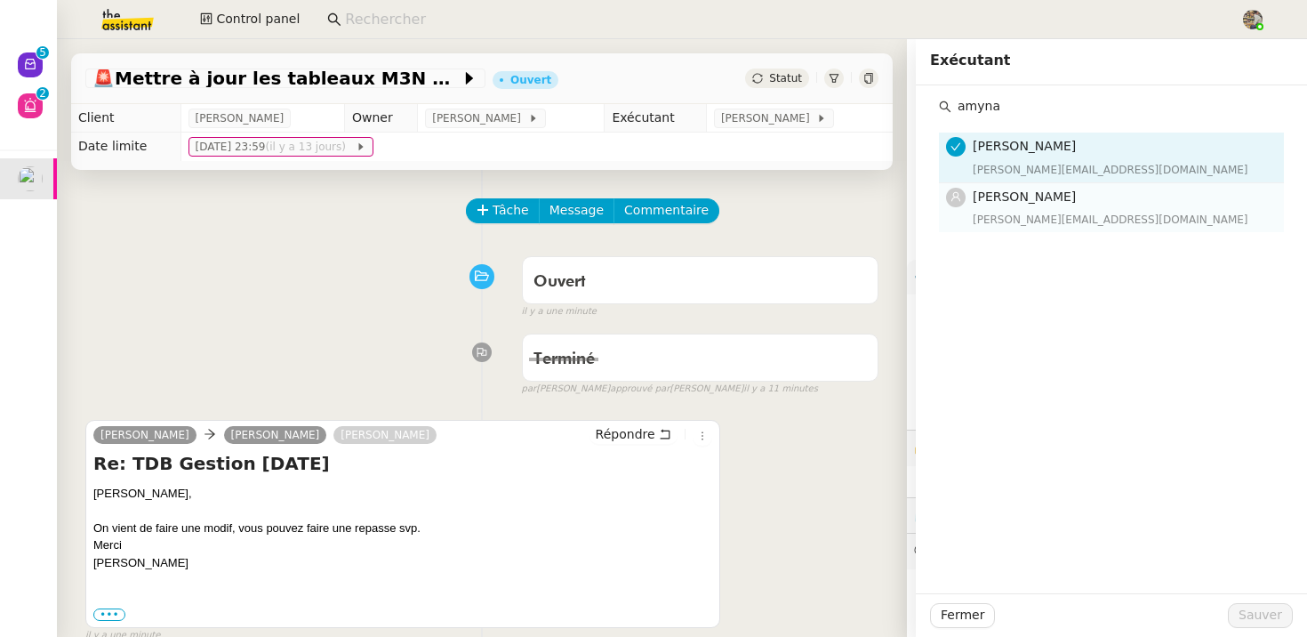
type input "amyna"
click at [1024, 205] on h4 "Amyna Mehrez" at bounding box center [1123, 197] width 300 height 20
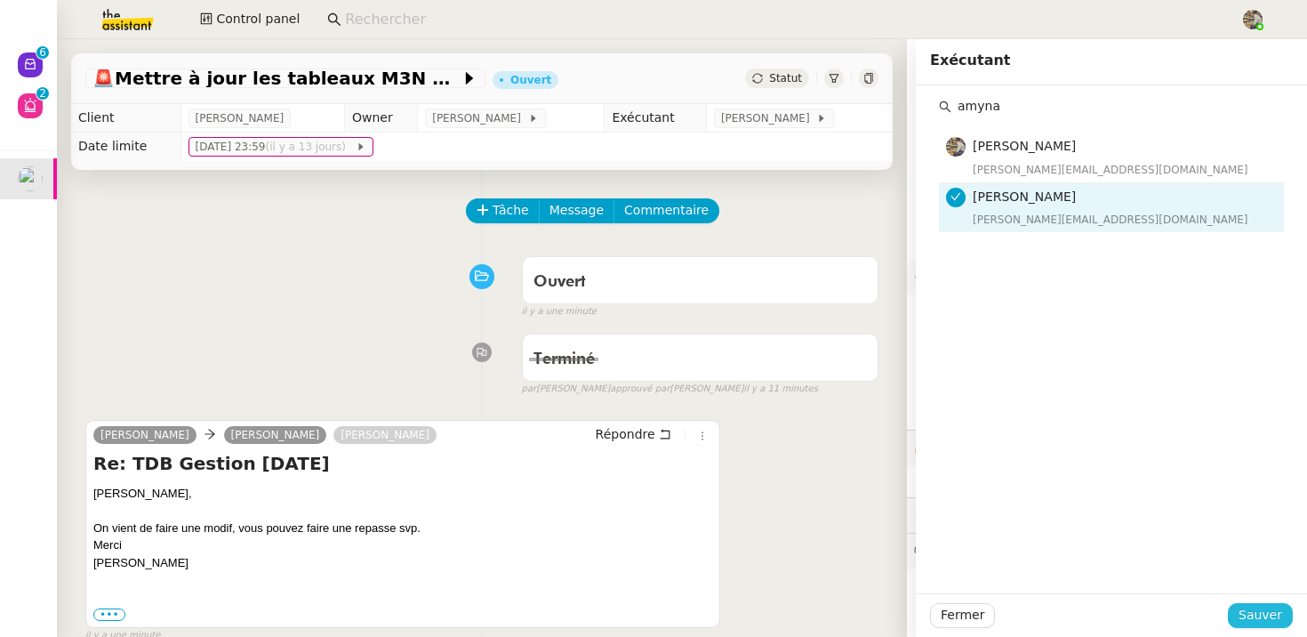
click at [1260, 620] on span "Sauver" at bounding box center [1260, 615] width 44 height 20
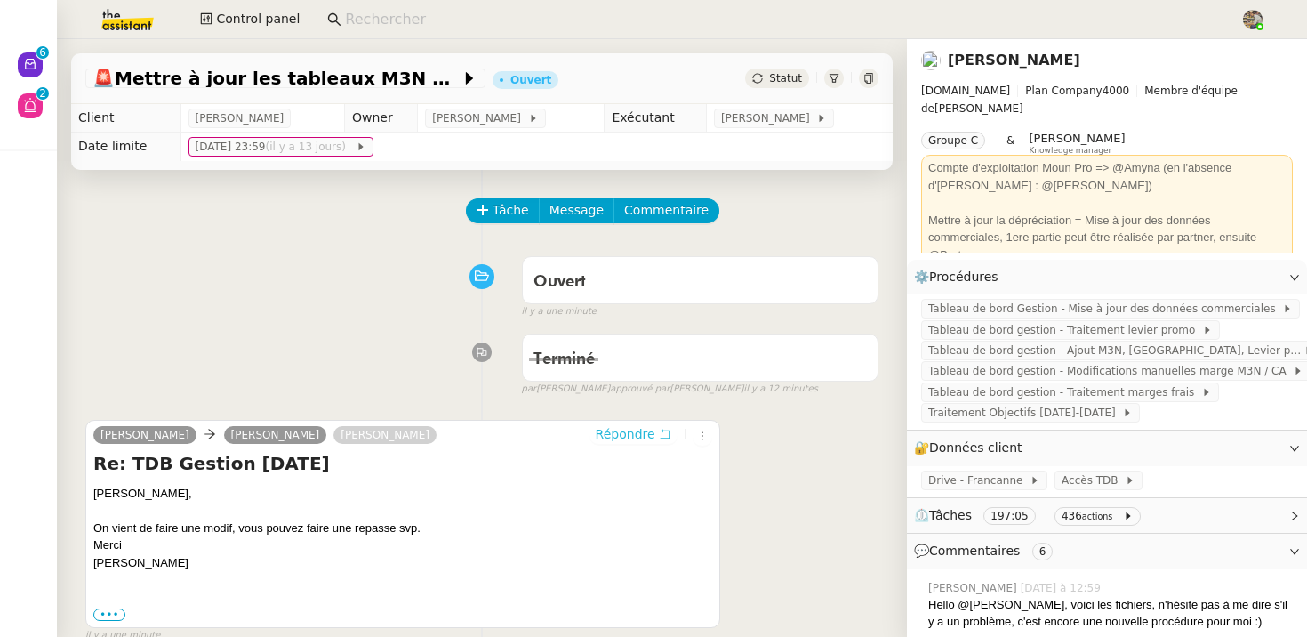
click at [623, 442] on span "Répondre" at bounding box center [626, 434] width 60 height 18
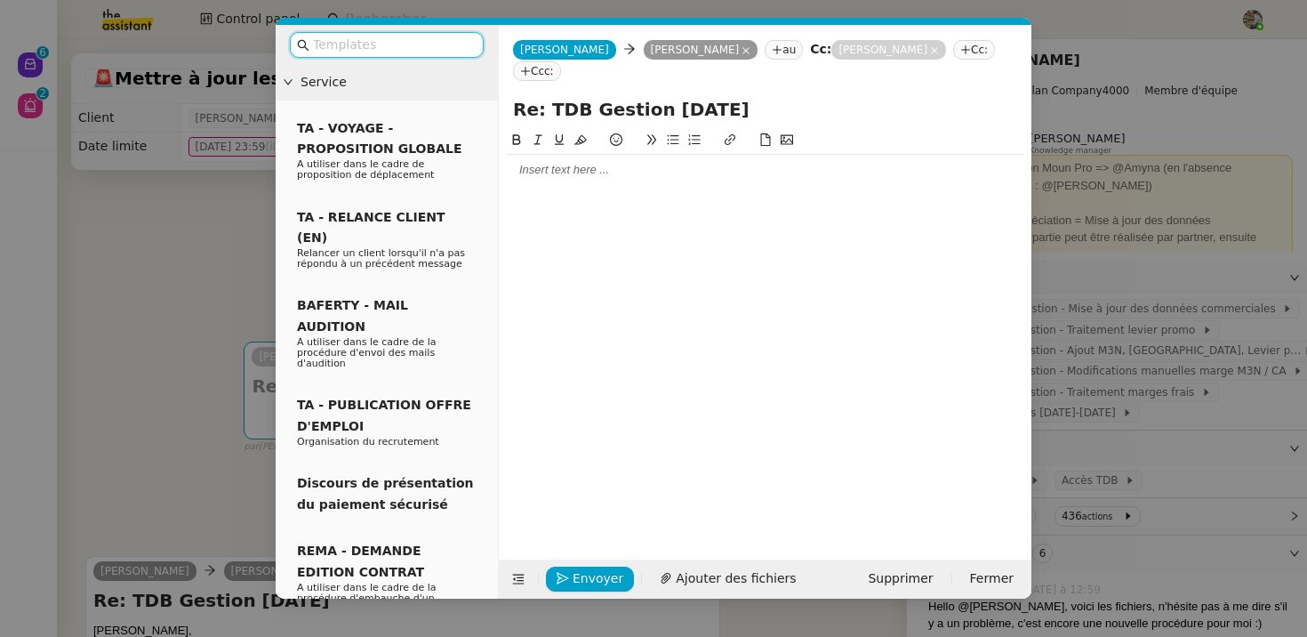
click at [548, 162] on div at bounding box center [765, 170] width 518 height 16
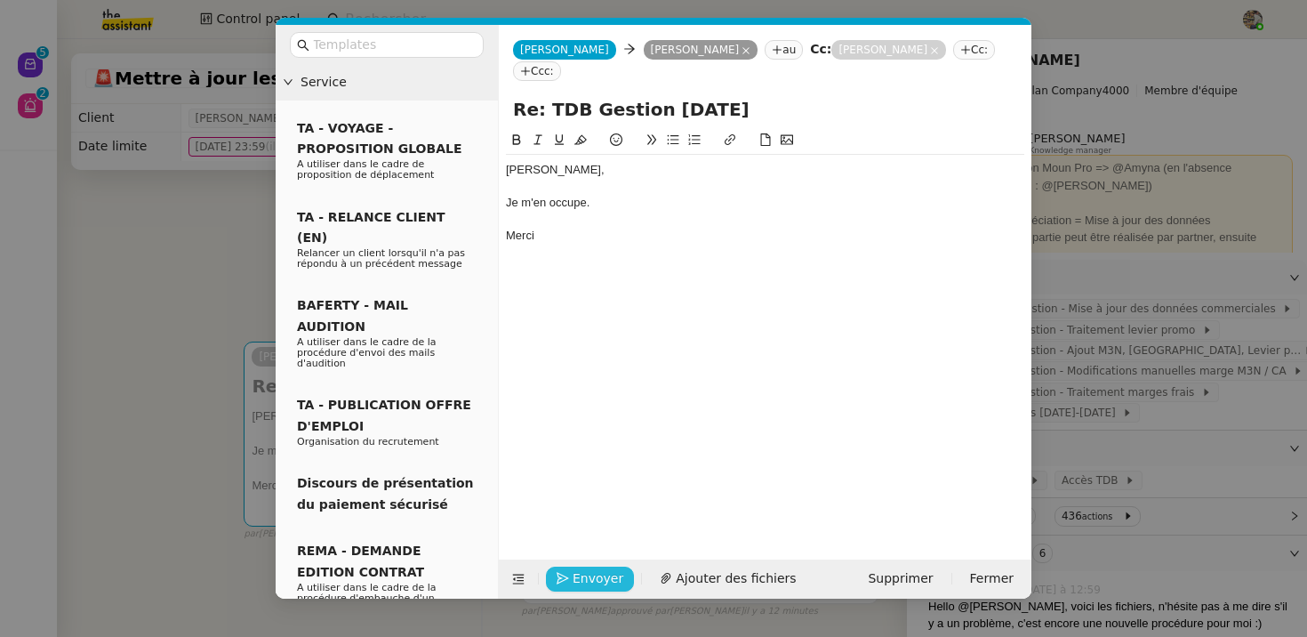
click at [589, 579] on span "Envoyer" at bounding box center [598, 578] width 51 height 20
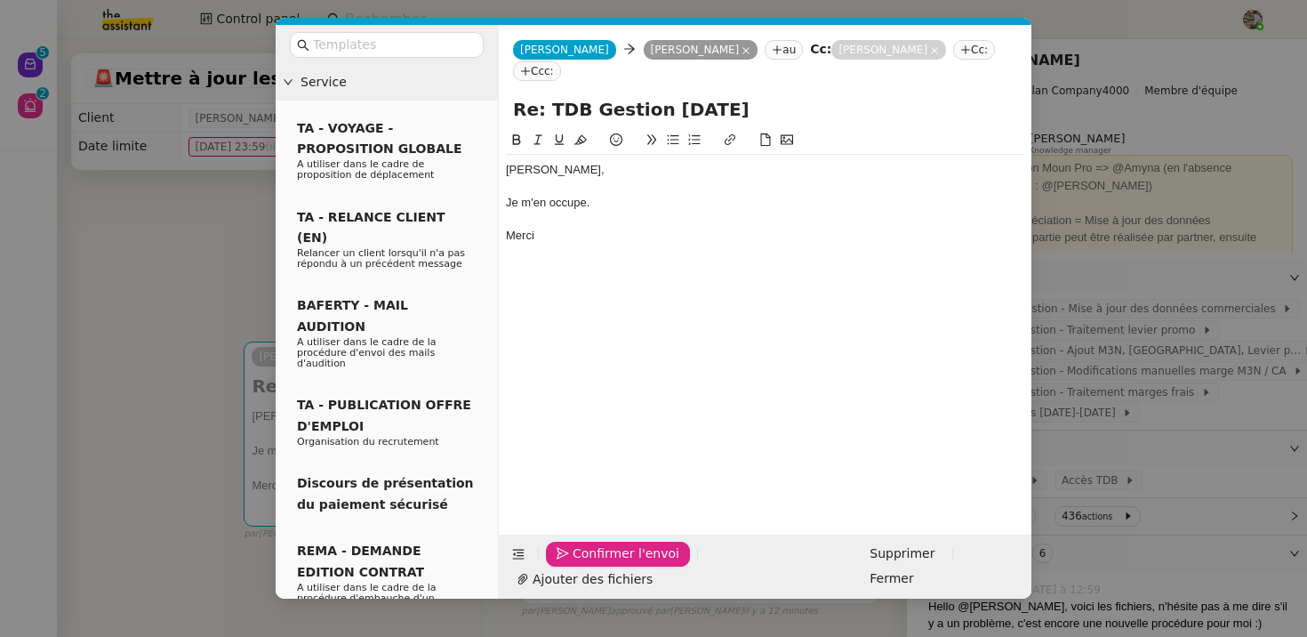
click at [589, 564] on span "Confirmer l'envoi" at bounding box center [626, 553] width 107 height 20
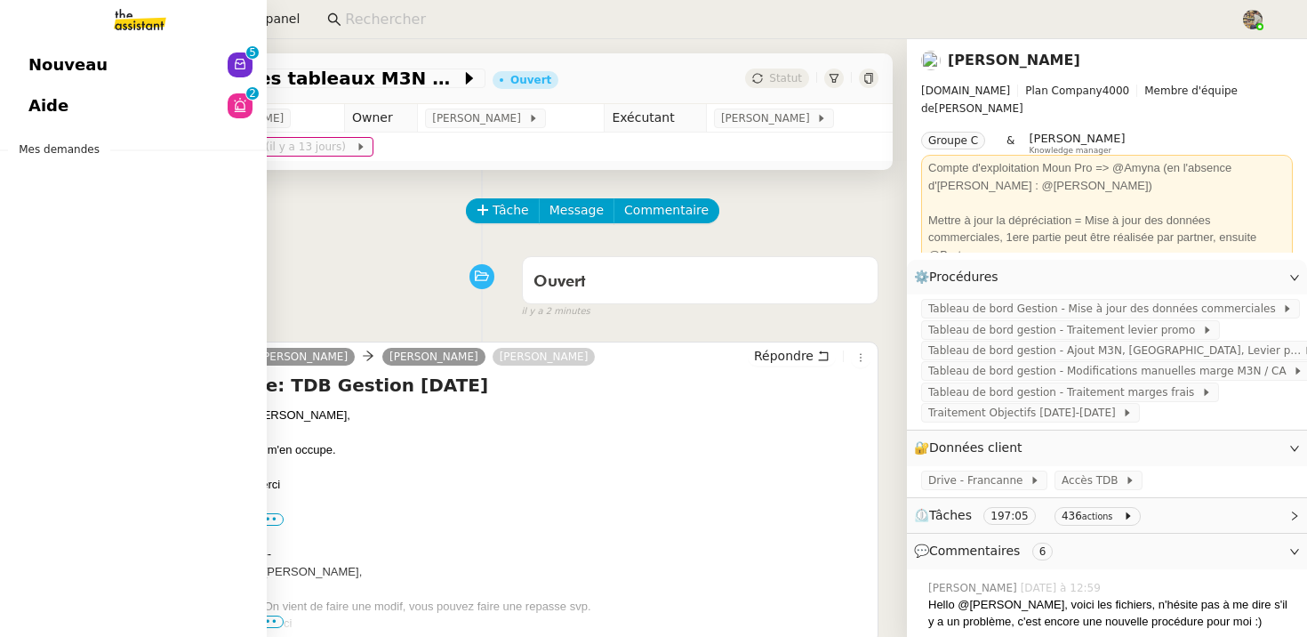
drag, startPoint x: 93, startPoint y: 53, endPoint x: 307, endPoint y: 334, distance: 352.8
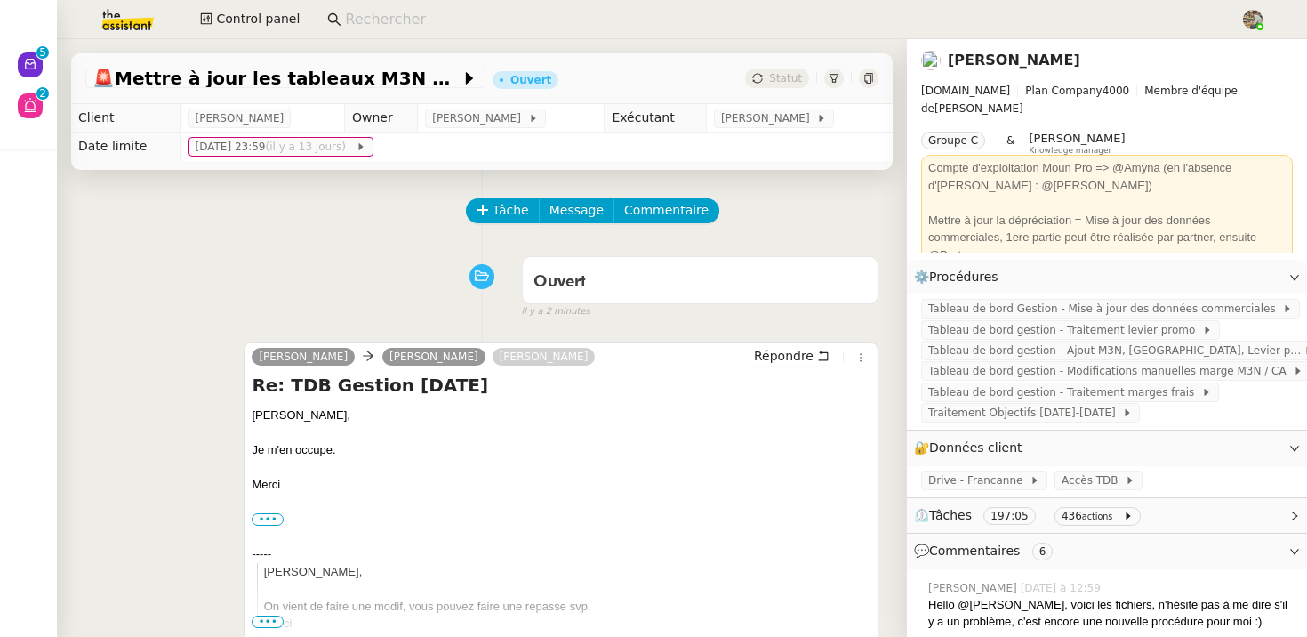
click at [307, 334] on div "camille Guillaume Farina Florence Roux Répondre Re: TDB Gestion Septembre 2025 …" at bounding box center [481, 491] width 793 height 333
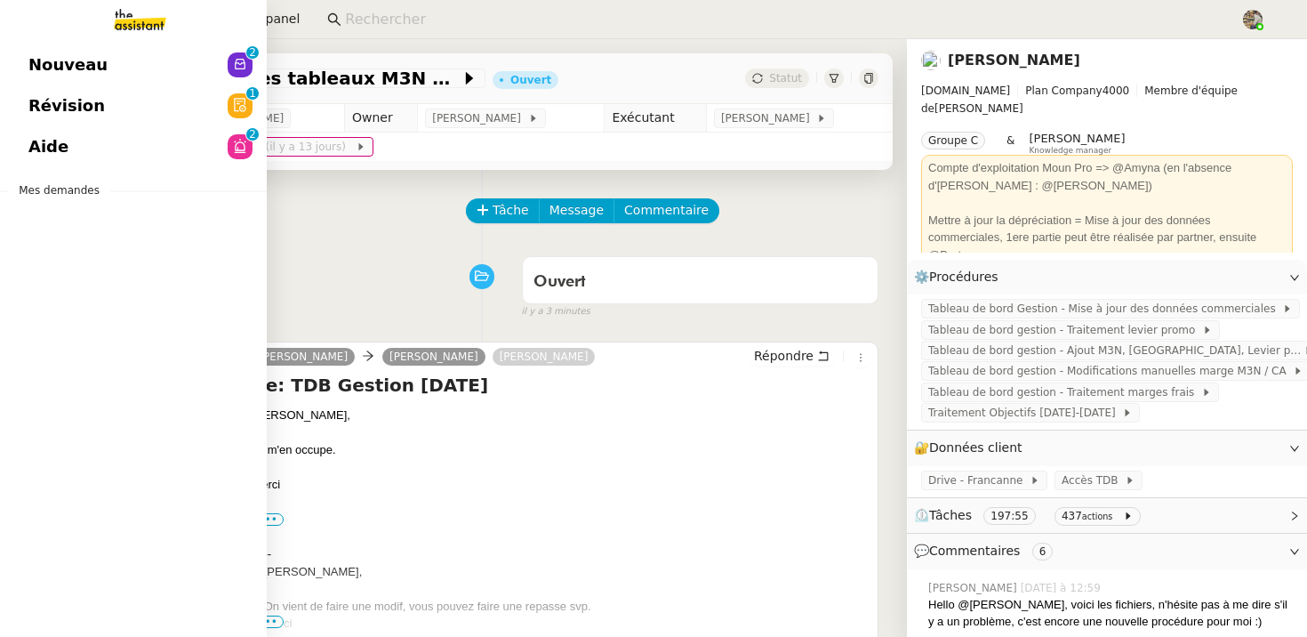
click at [103, 64] on link "Nouveau 0 1 2 3 4 5 6 7 8 9" at bounding box center [133, 64] width 267 height 41
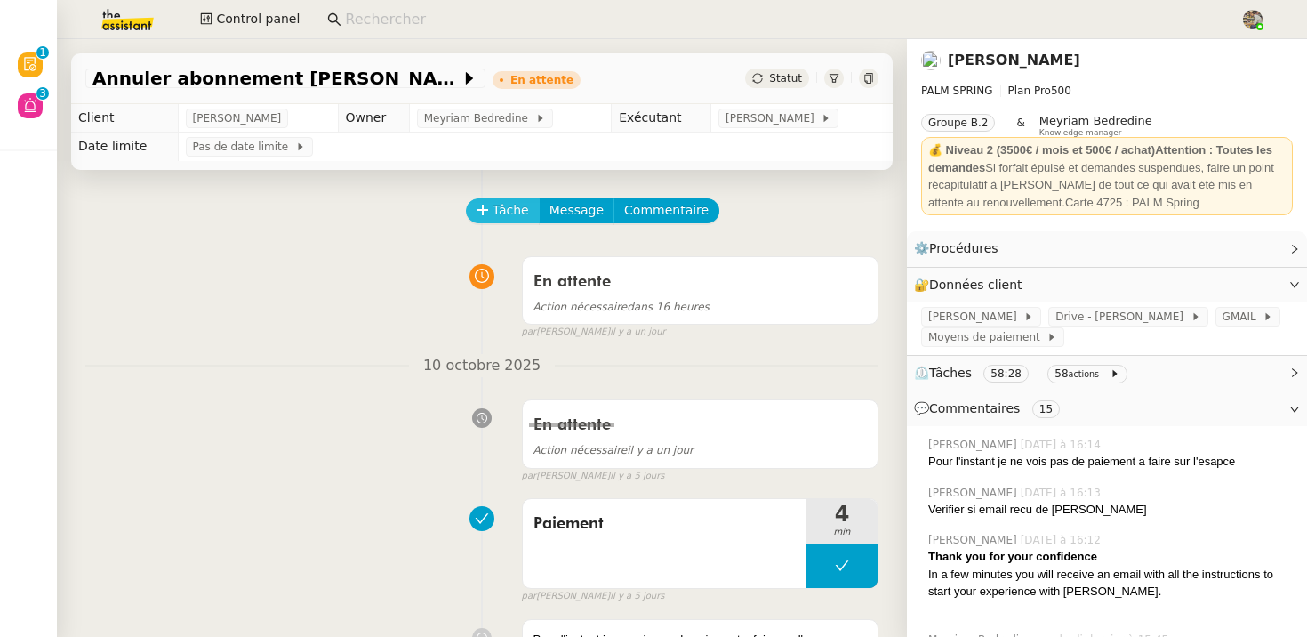
click at [506, 211] on span "Tâche" at bounding box center [511, 210] width 36 height 20
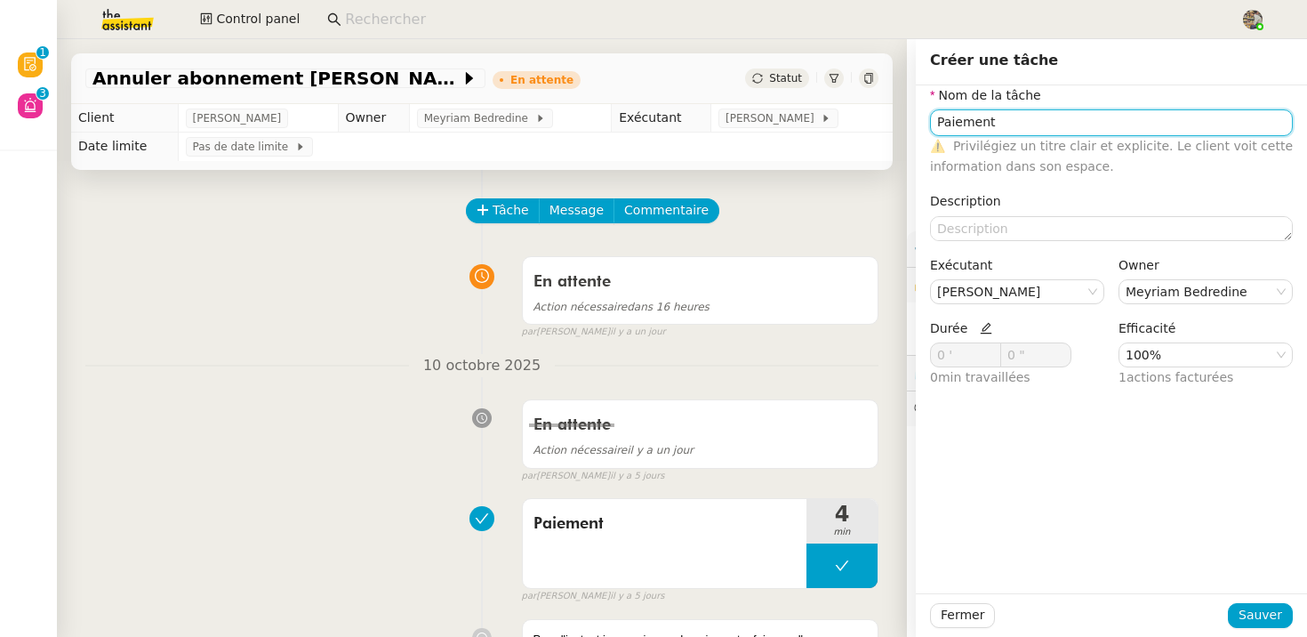
type input "Paiement"
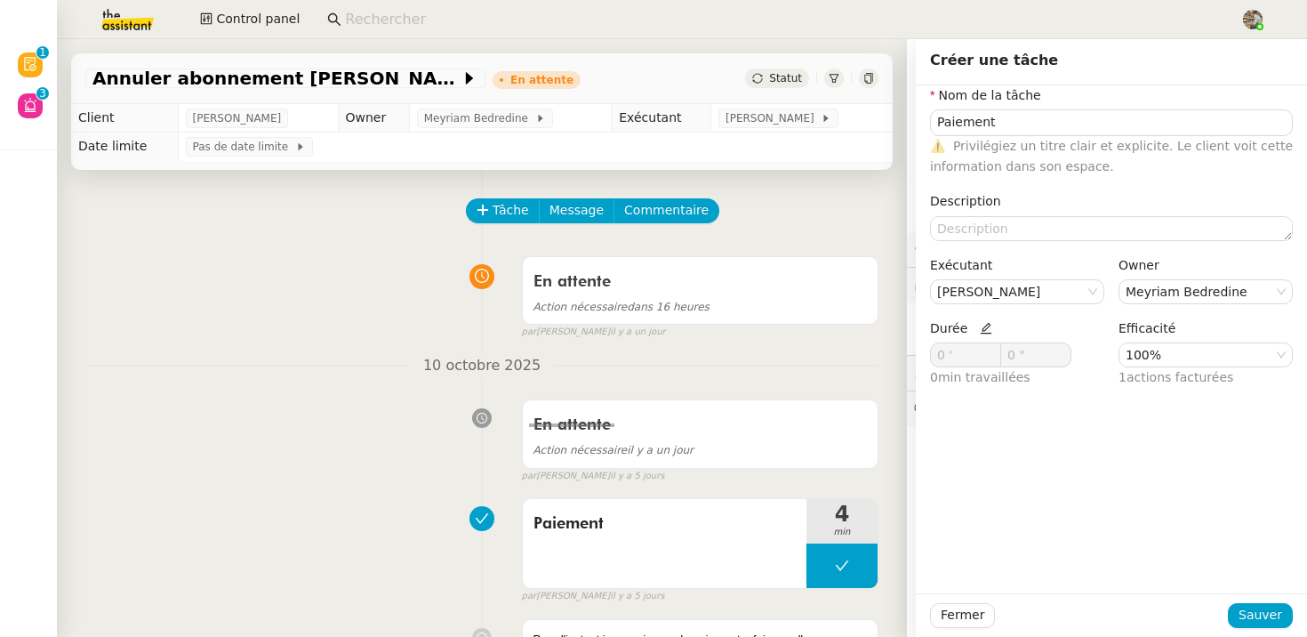
click at [981, 332] on icon at bounding box center [986, 328] width 12 height 12
click at [990, 349] on icon at bounding box center [992, 352] width 6 height 6
type input "4 '"
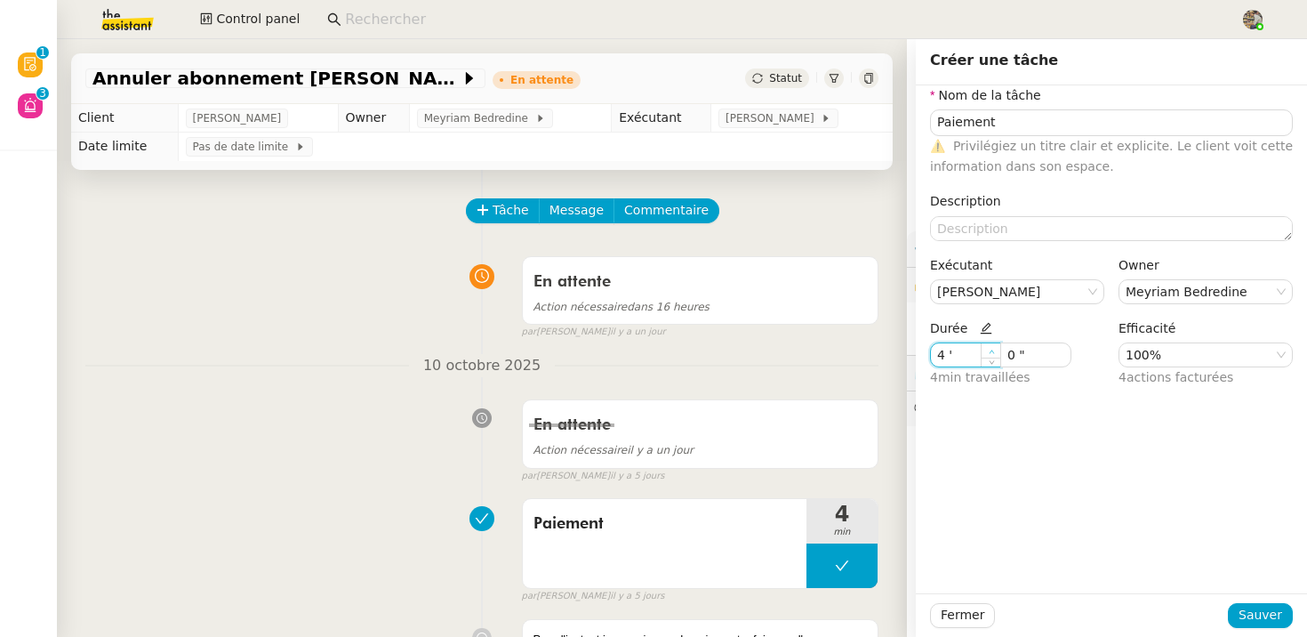
click at [990, 349] on icon at bounding box center [992, 352] width 6 height 6
click at [1262, 612] on span "Sauver" at bounding box center [1260, 615] width 44 height 20
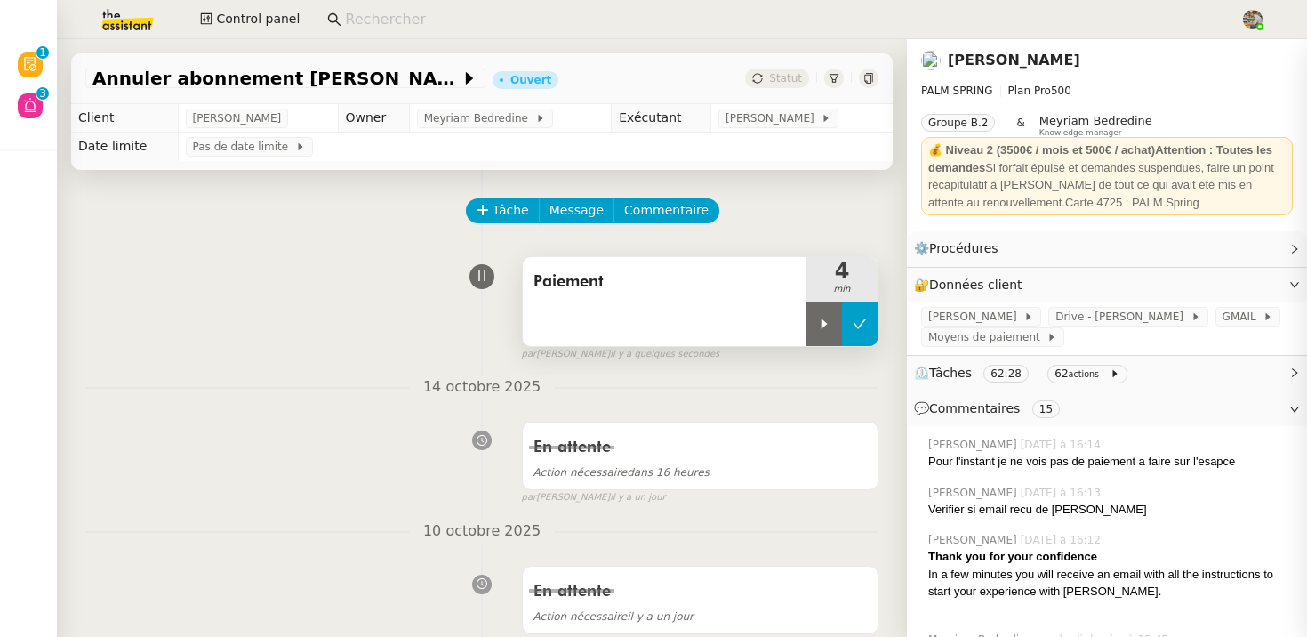
click at [843, 307] on button at bounding box center [860, 323] width 36 height 44
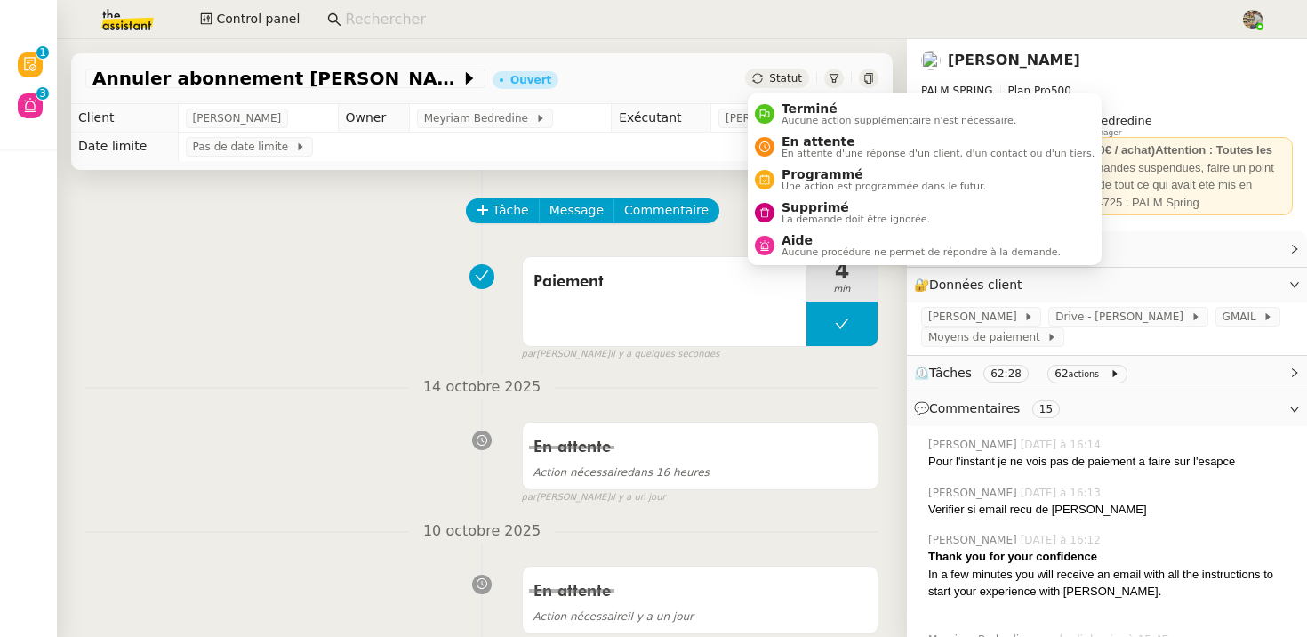
click at [773, 77] on span "Statut" at bounding box center [785, 78] width 33 height 12
click at [779, 155] on div "En attente En attente d'une réponse d'un client, d'un contact ou d'un tiers." at bounding box center [934, 146] width 320 height 24
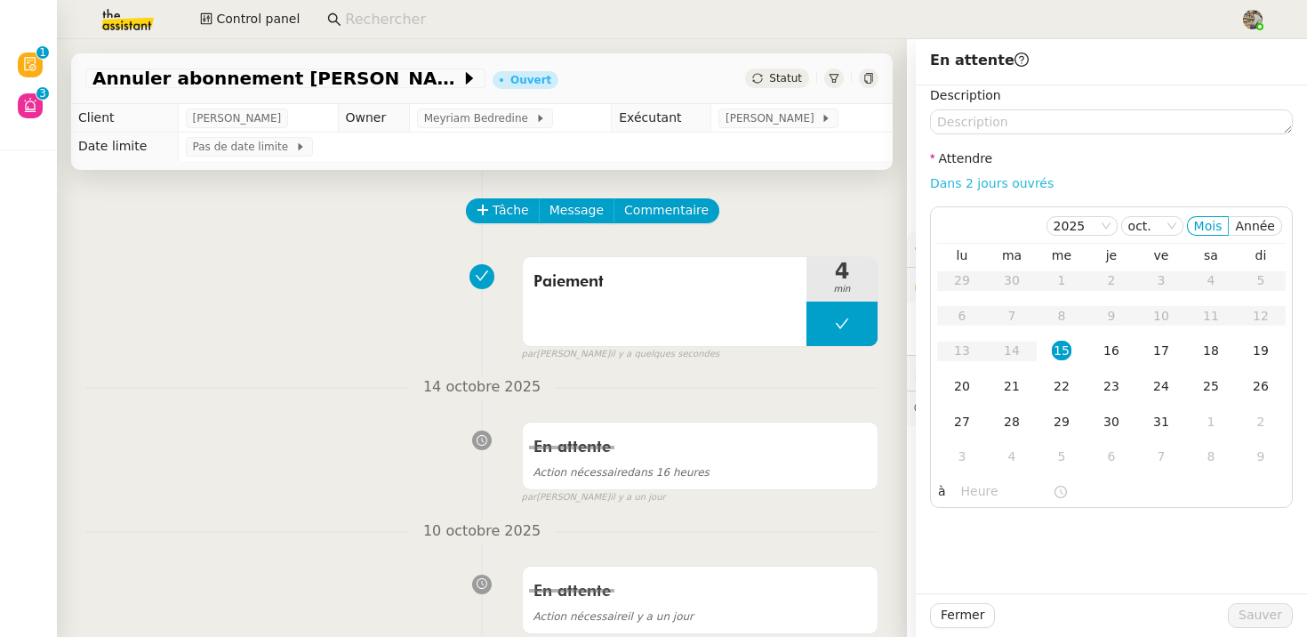
click at [992, 181] on link "Dans 2 jours ouvrés" at bounding box center [992, 183] width 124 height 14
type input "07:00"
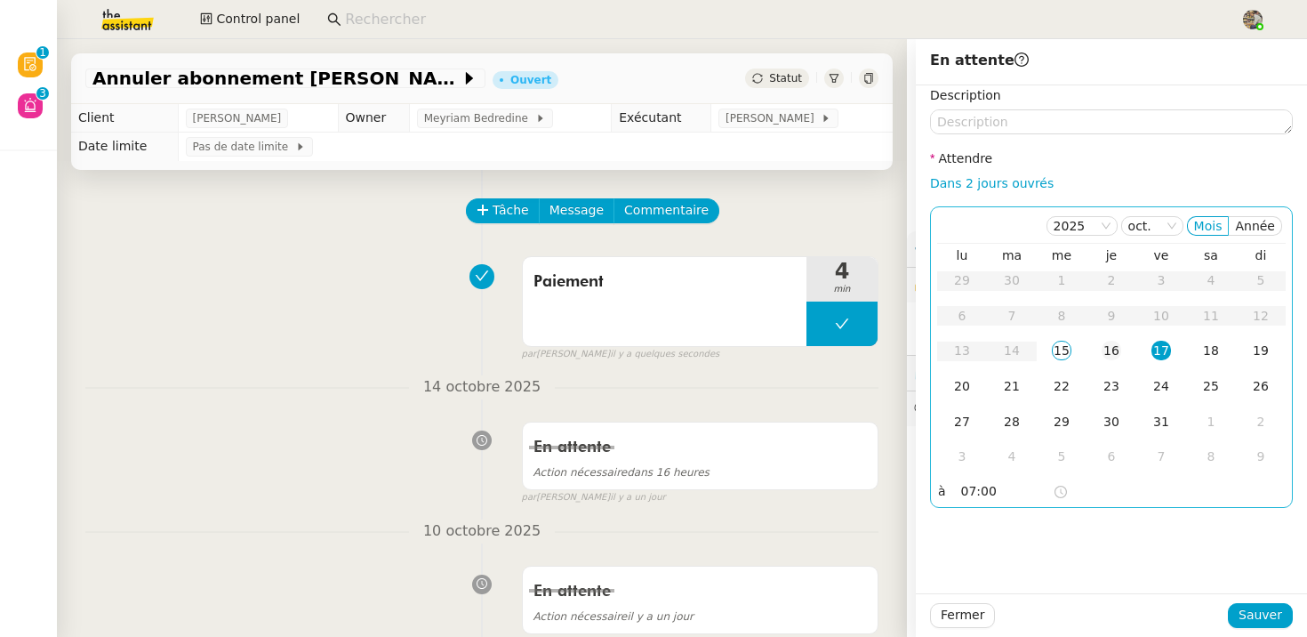
click at [1114, 355] on div "16" at bounding box center [1112, 351] width 20 height 20
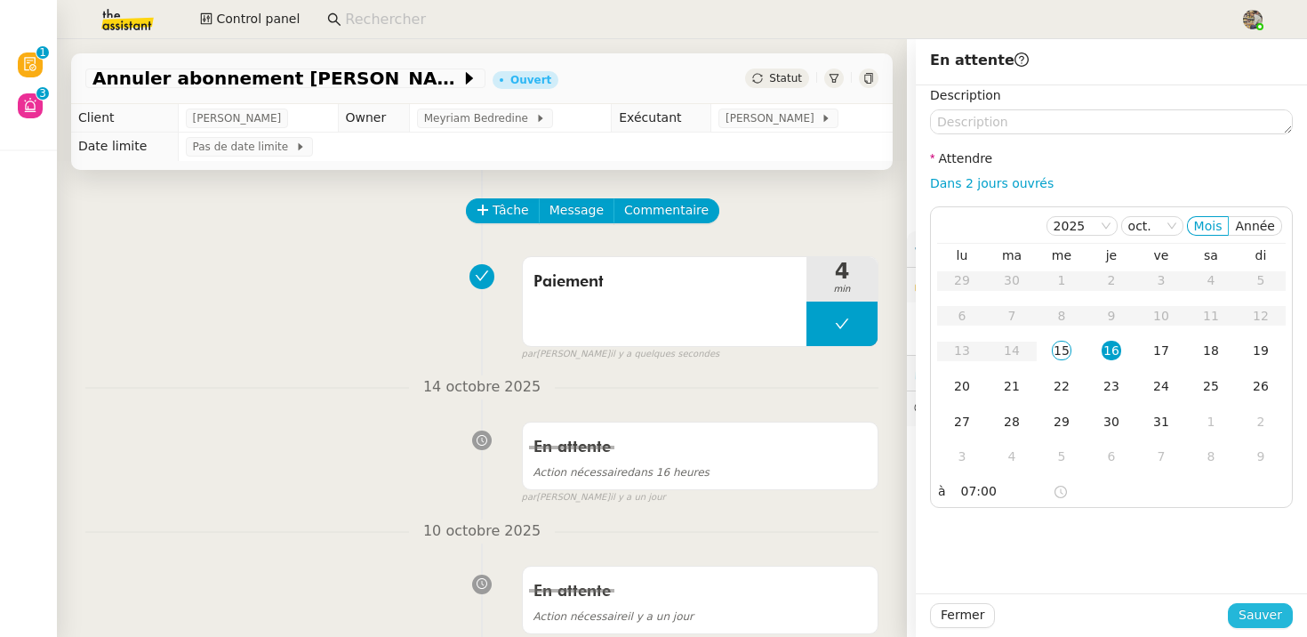
click at [1270, 610] on span "Sauver" at bounding box center [1260, 615] width 44 height 20
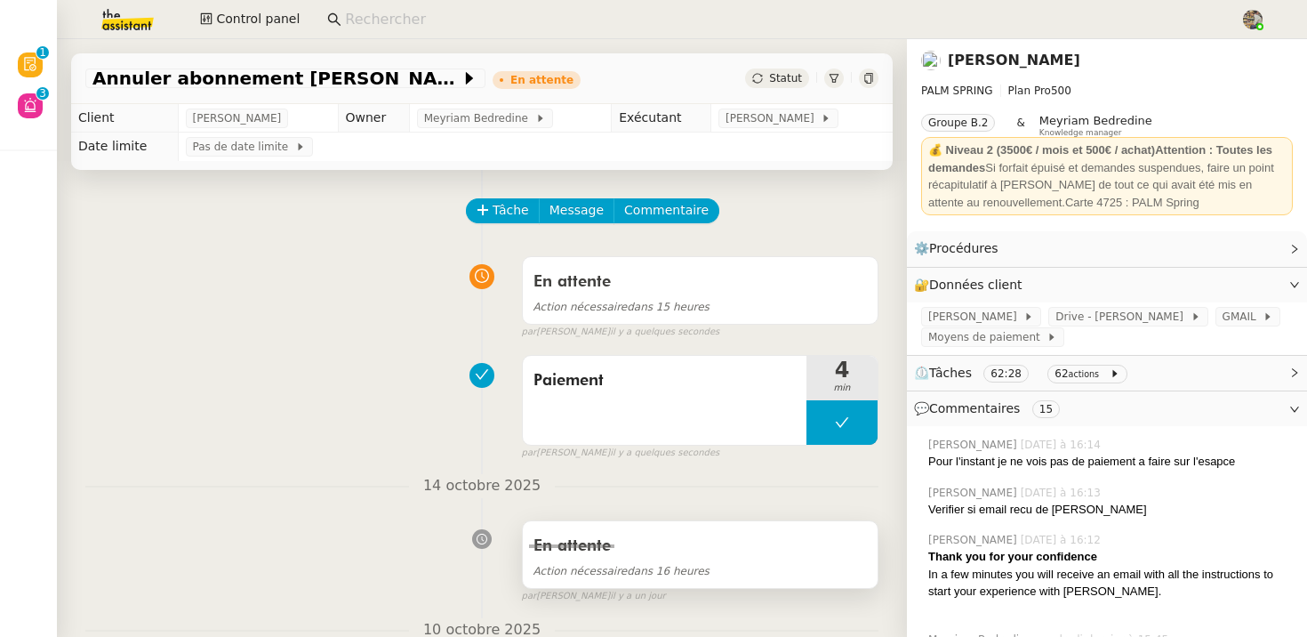
click at [690, 549] on div "En attente" at bounding box center [699, 546] width 333 height 28
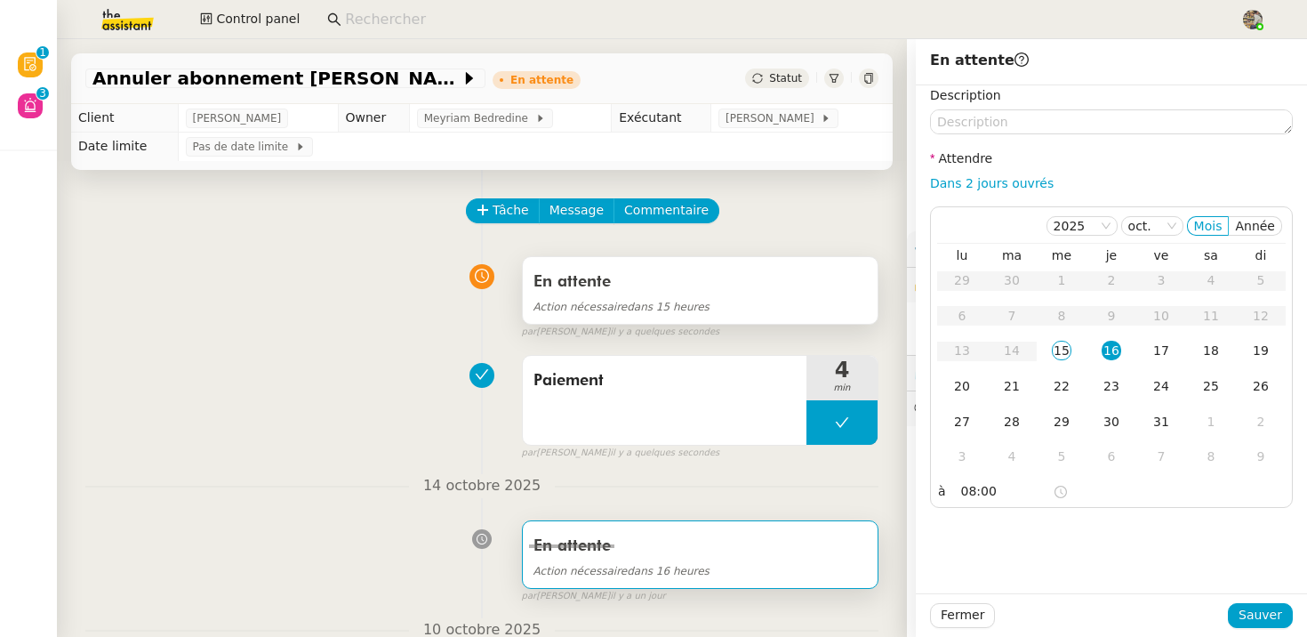
click at [624, 281] on div "En attente" at bounding box center [699, 282] width 333 height 28
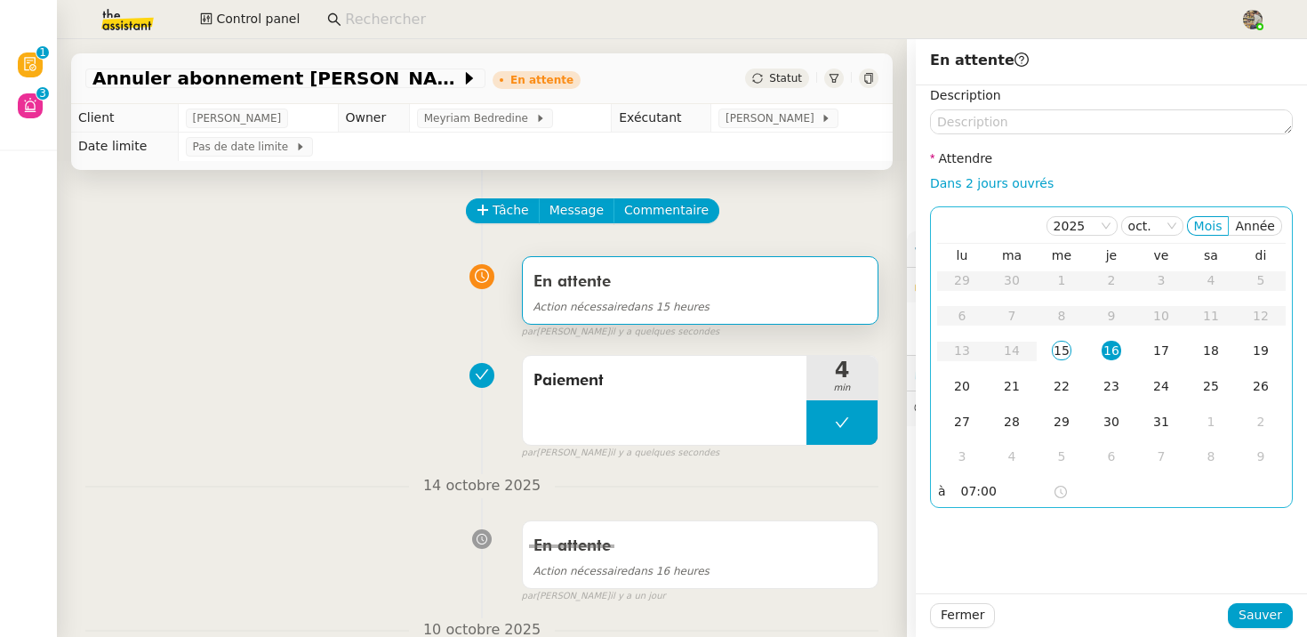
click at [969, 490] on input "07:00" at bounding box center [1007, 491] width 92 height 20
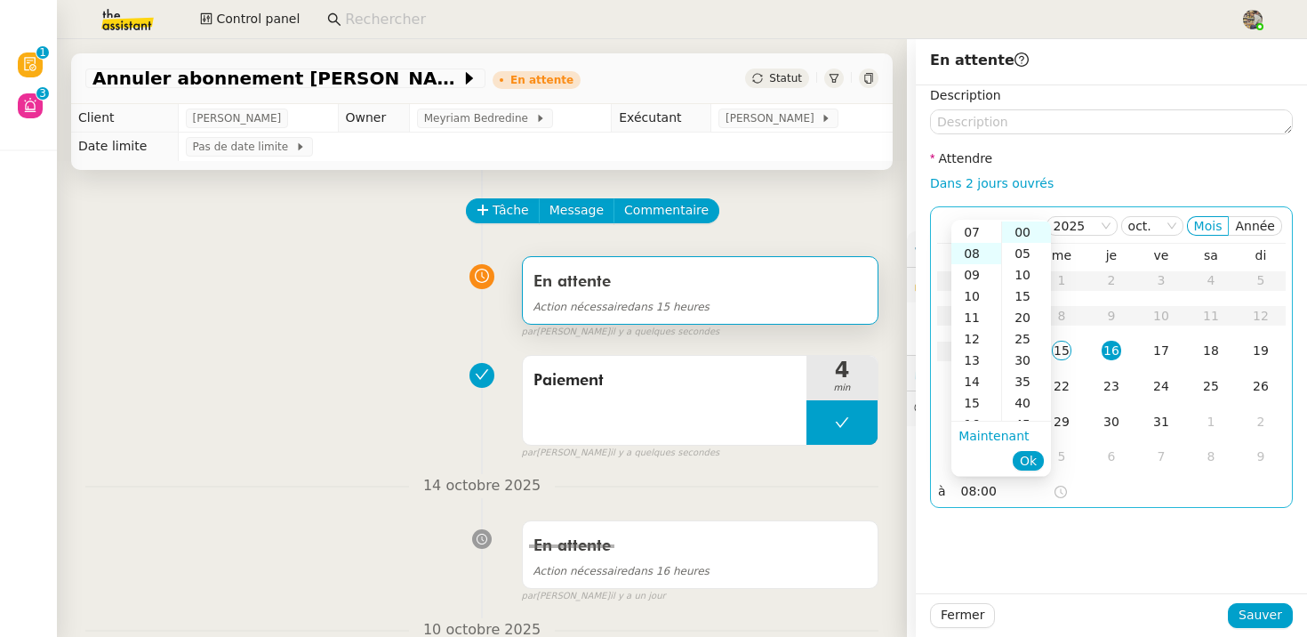
scroll to position [171, 0]
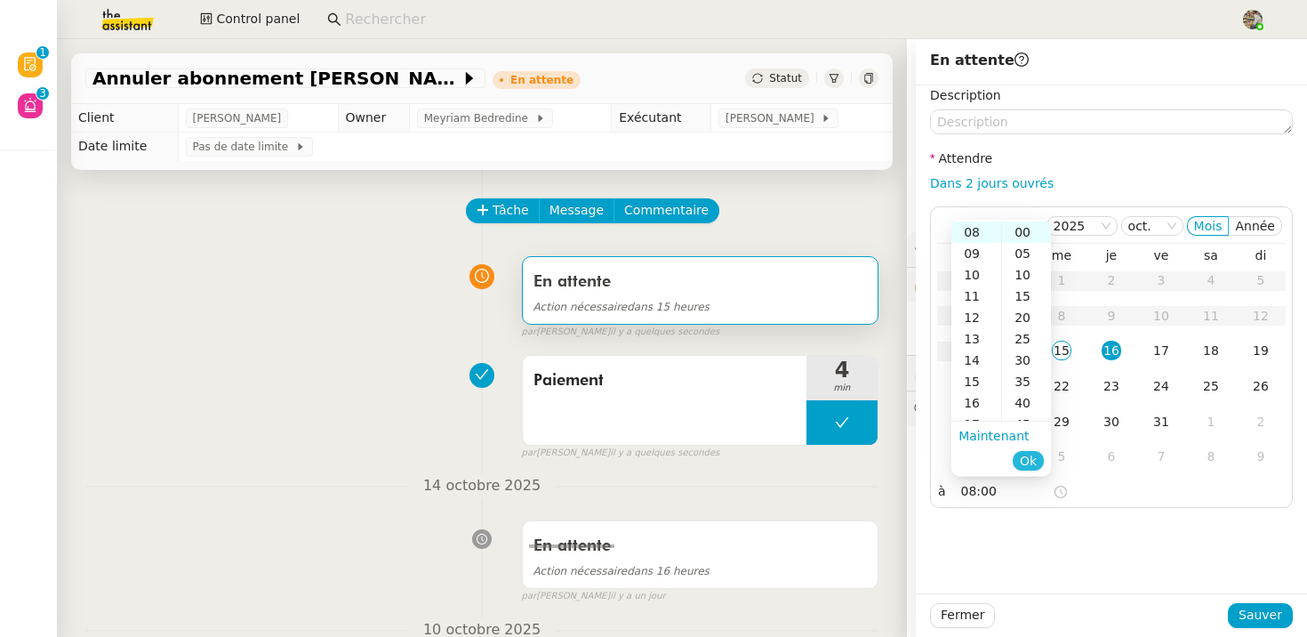
click at [1030, 466] on span "Ok" at bounding box center [1028, 461] width 17 height 18
type input "08:00"
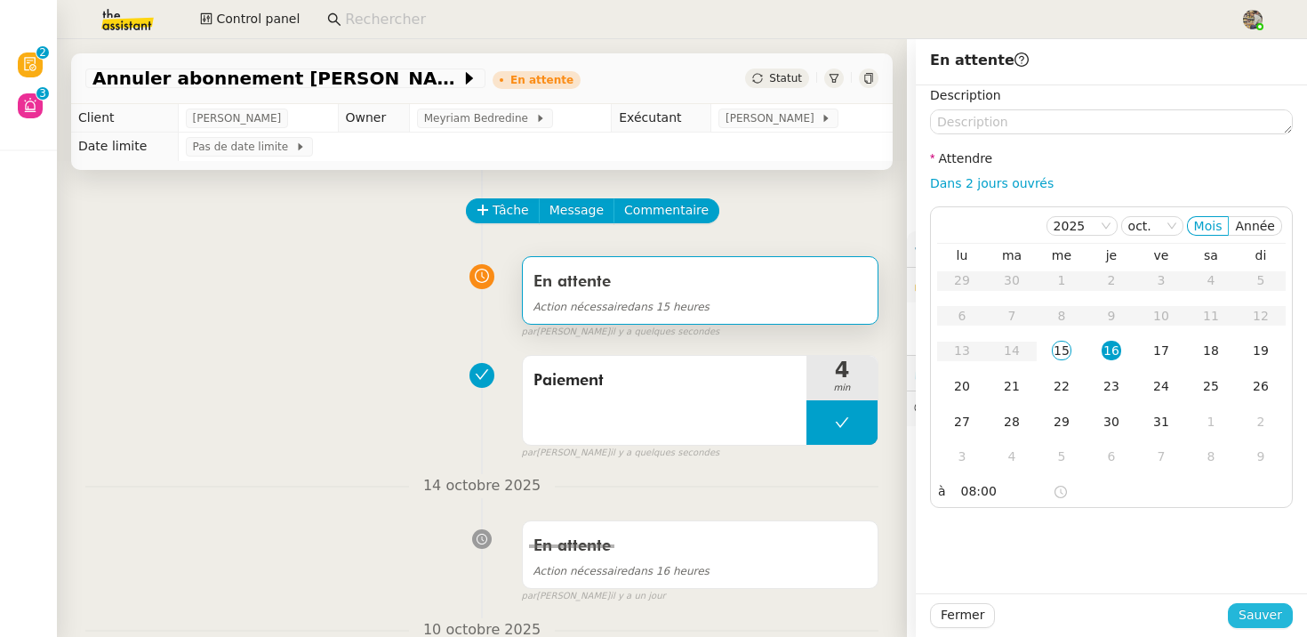
click at [1277, 611] on span "Sauver" at bounding box center [1260, 615] width 44 height 20
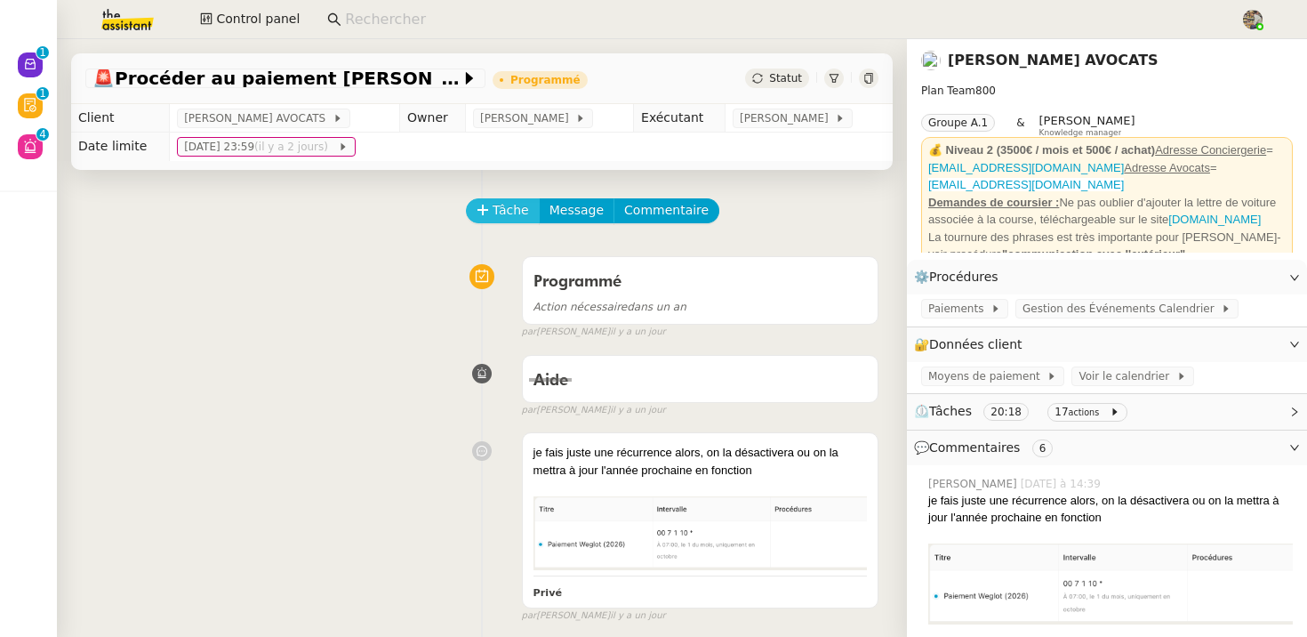
click at [494, 209] on span "Tâche" at bounding box center [511, 210] width 36 height 20
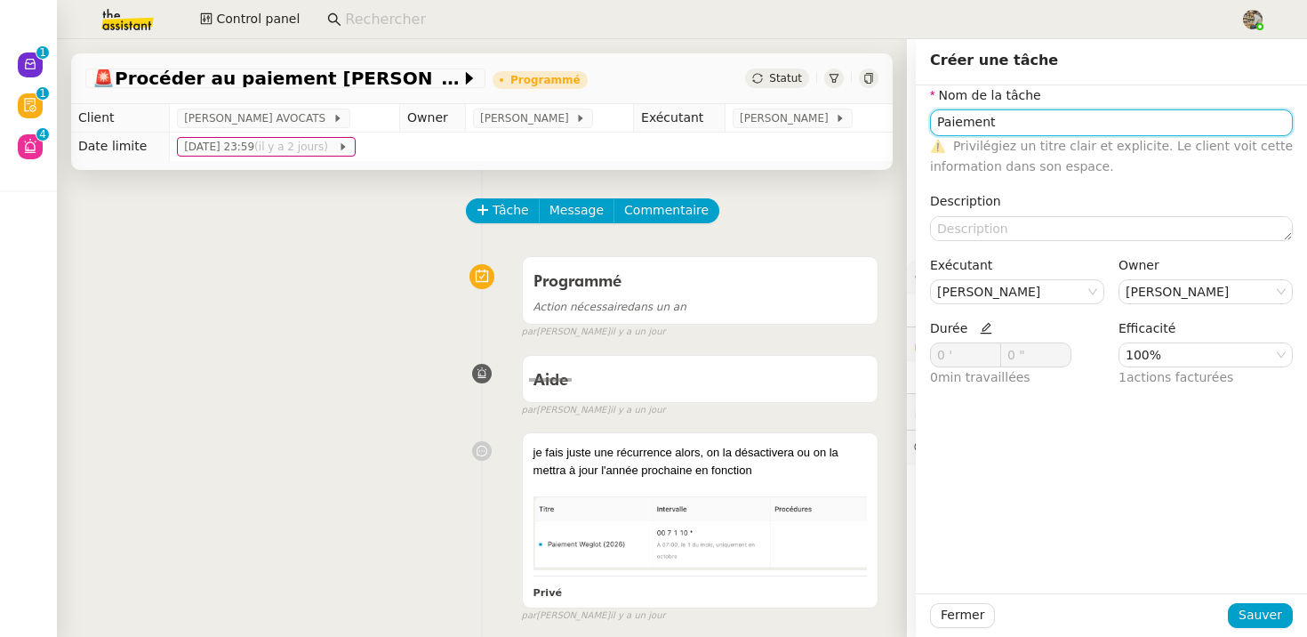
type input "Paiement"
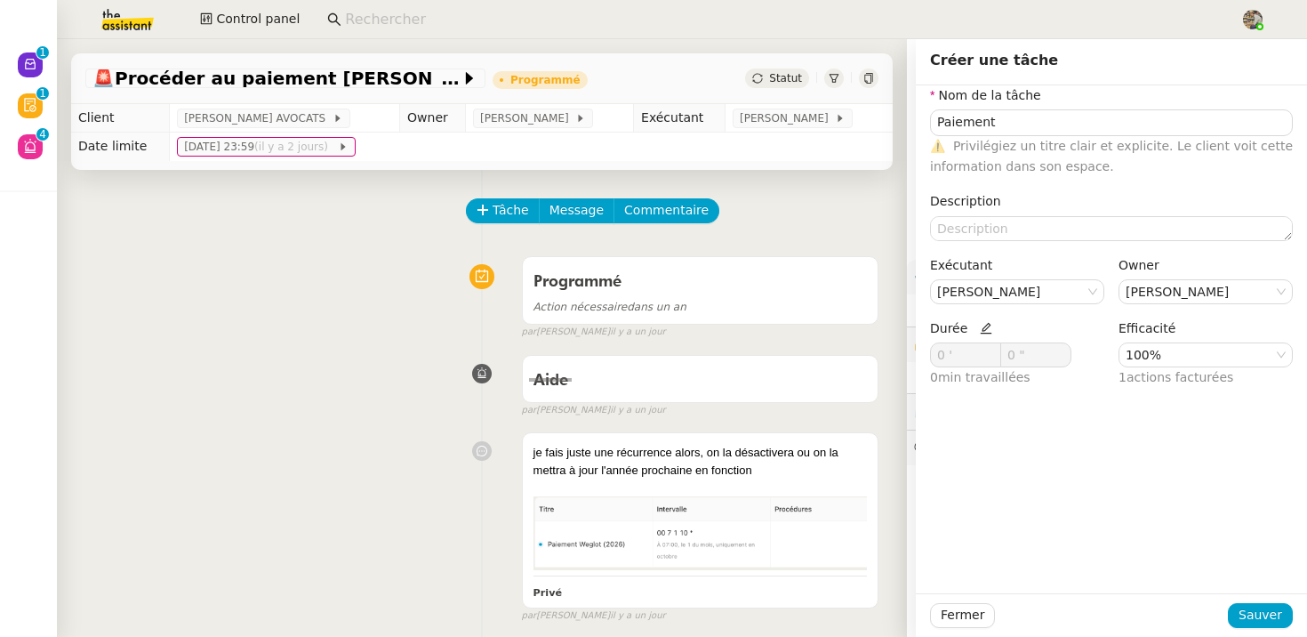
click at [980, 329] on icon at bounding box center [986, 329] width 12 height 12
click at [989, 350] on icon at bounding box center [992, 352] width 6 height 6
click at [989, 350] on icon at bounding box center [991, 351] width 5 height 4
type input "4 '"
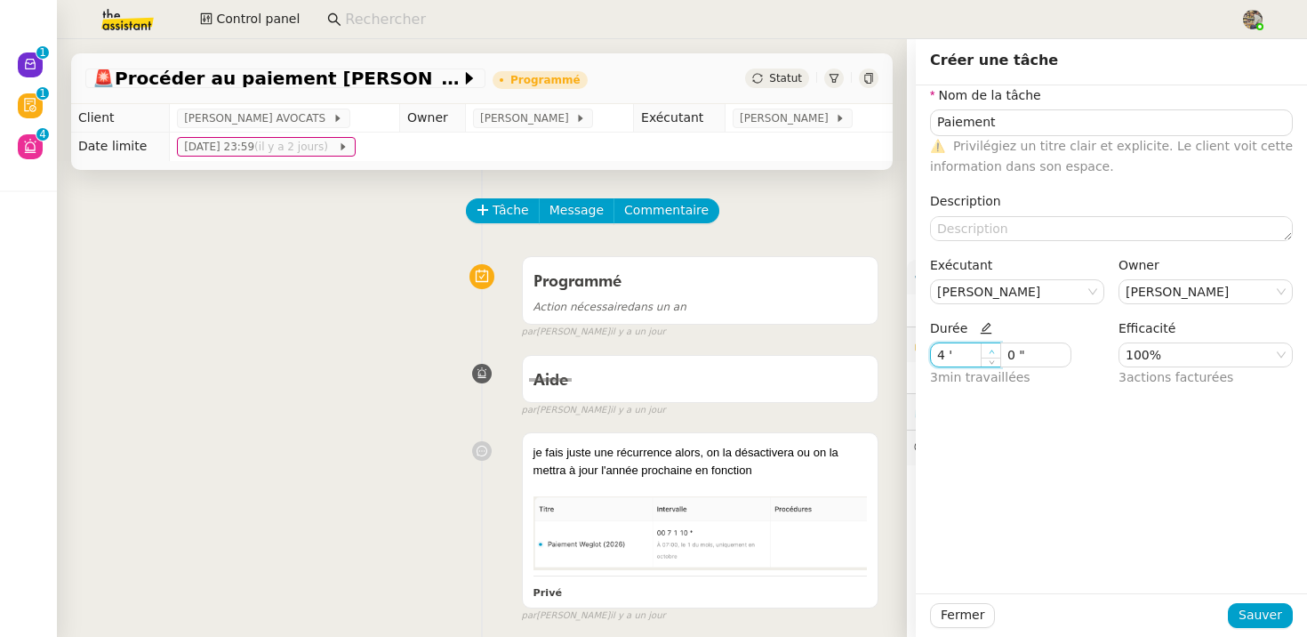
click at [989, 350] on icon at bounding box center [991, 351] width 5 height 4
click at [1264, 617] on span "Sauver" at bounding box center [1260, 615] width 44 height 20
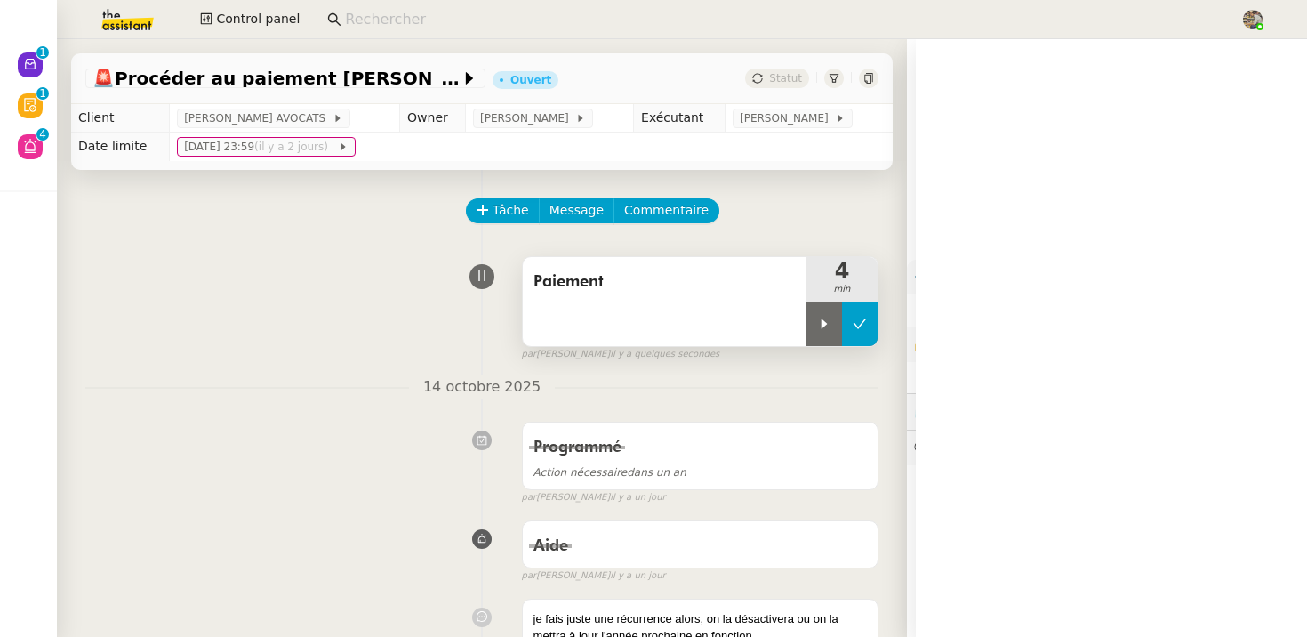
click at [858, 321] on icon at bounding box center [860, 323] width 14 height 14
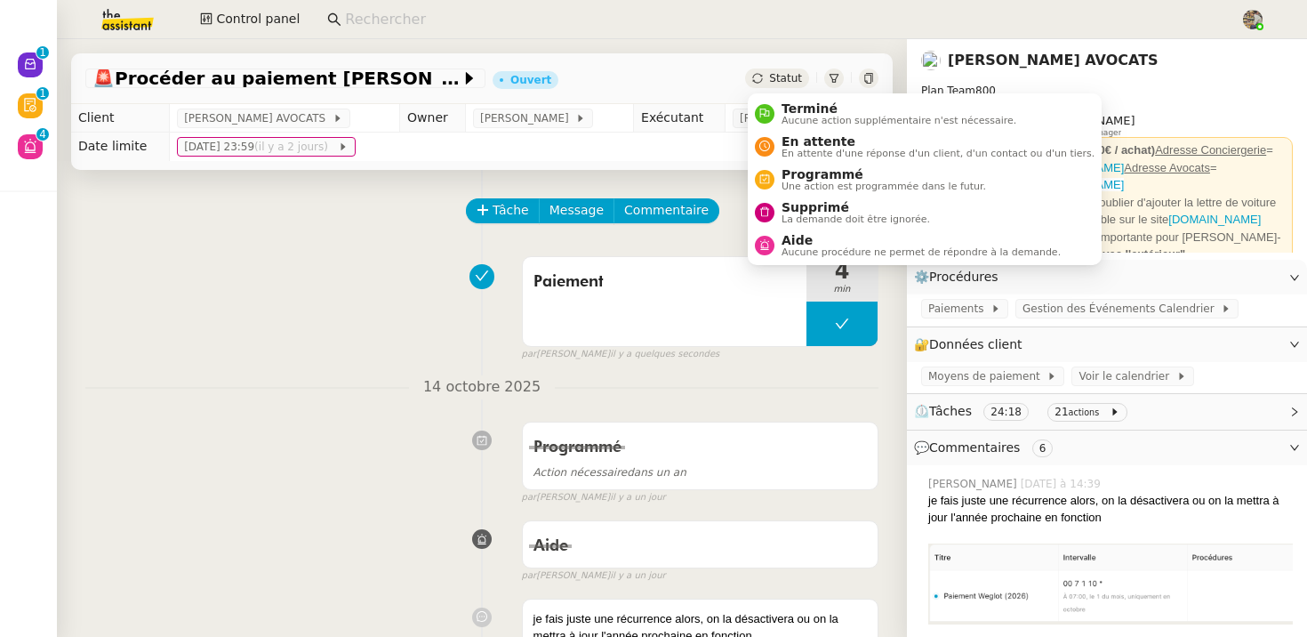
click at [766, 81] on div "Statut" at bounding box center [777, 78] width 64 height 20
click at [787, 152] on span "En attente d'une réponse d'un client, d'un contact ou d'un tiers." at bounding box center [937, 153] width 313 height 10
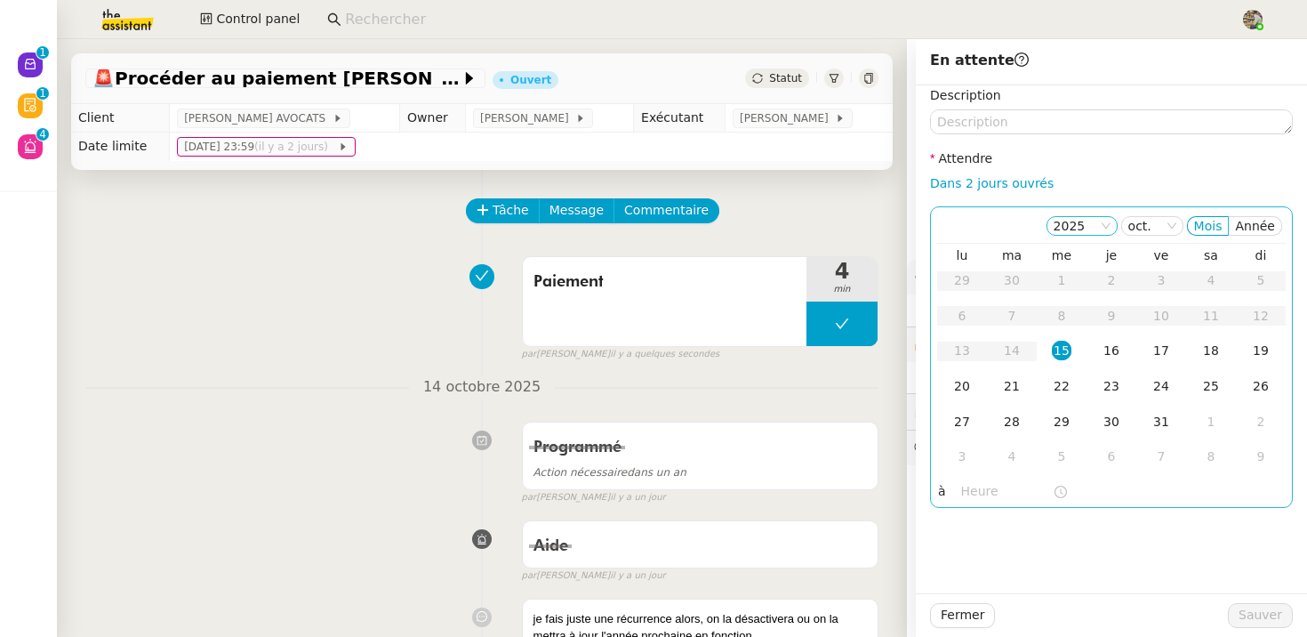
click at [1079, 225] on nz-select-item "2025" at bounding box center [1082, 226] width 57 height 18
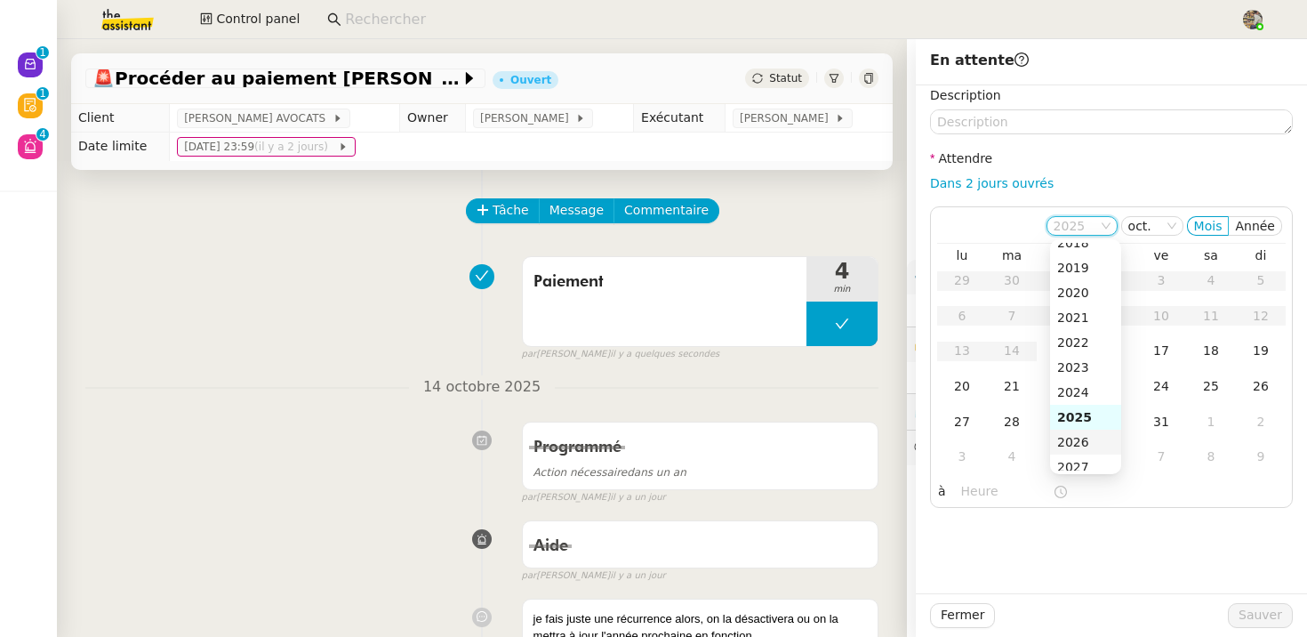
scroll to position [91, 0]
click at [1092, 437] on div "2026" at bounding box center [1085, 438] width 57 height 16
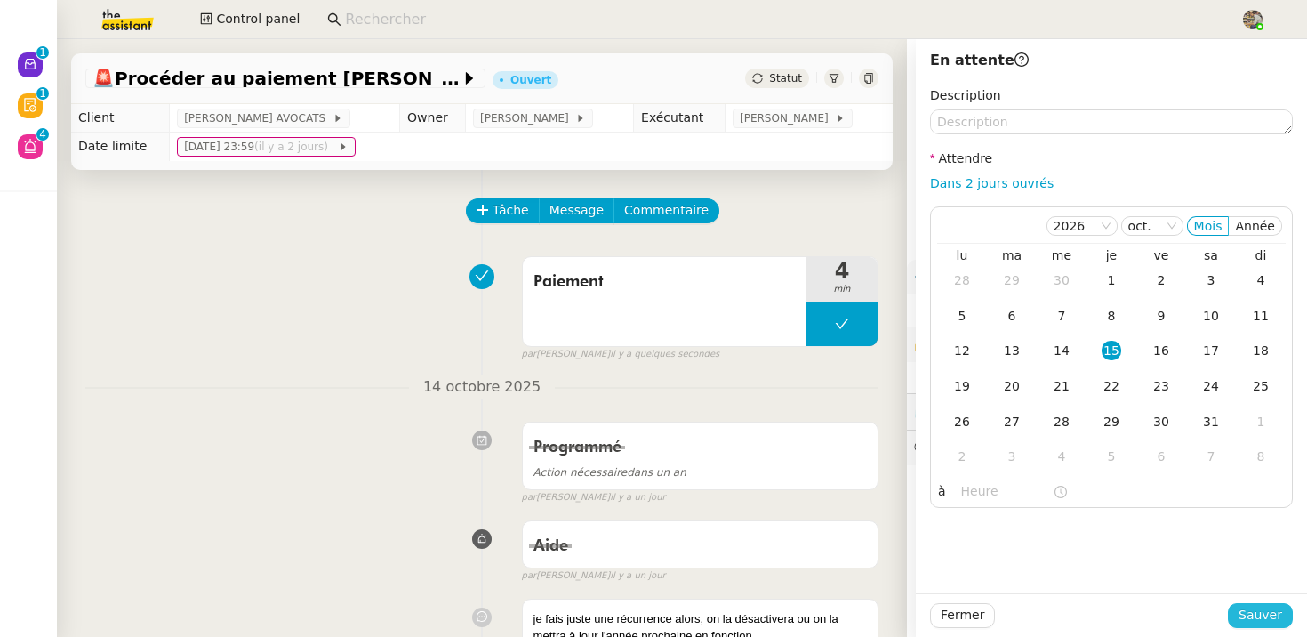
click at [1256, 623] on span "Sauver" at bounding box center [1260, 615] width 44 height 20
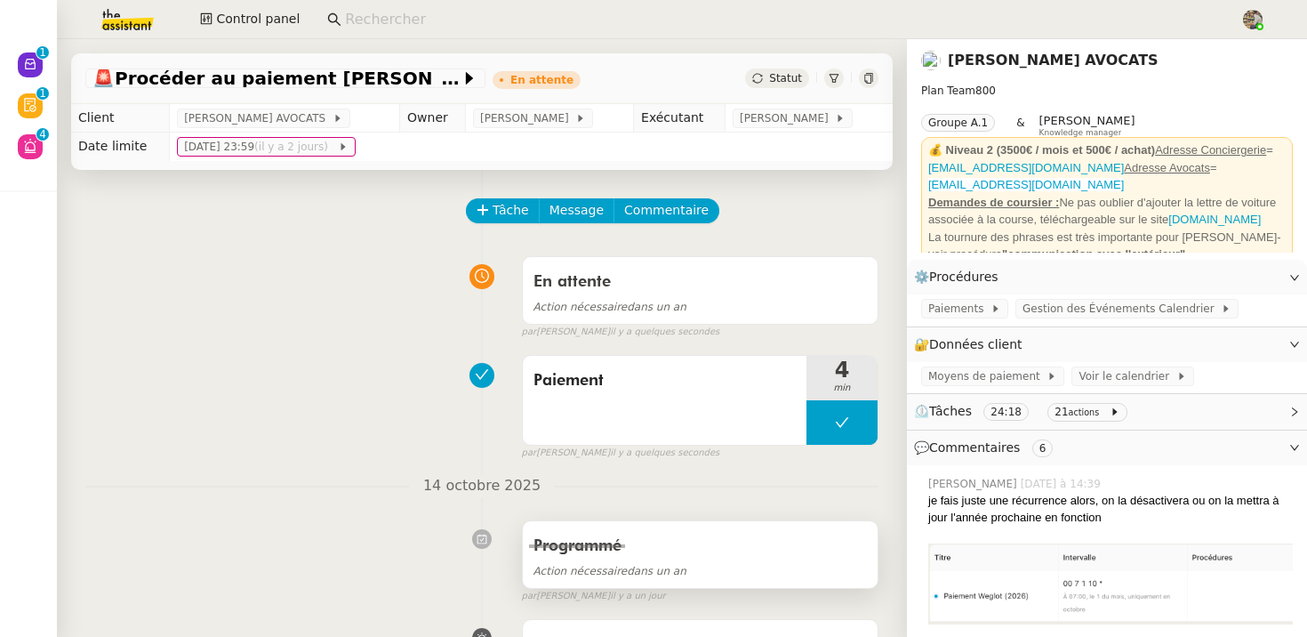
click at [675, 552] on div "Programmé" at bounding box center [699, 546] width 333 height 28
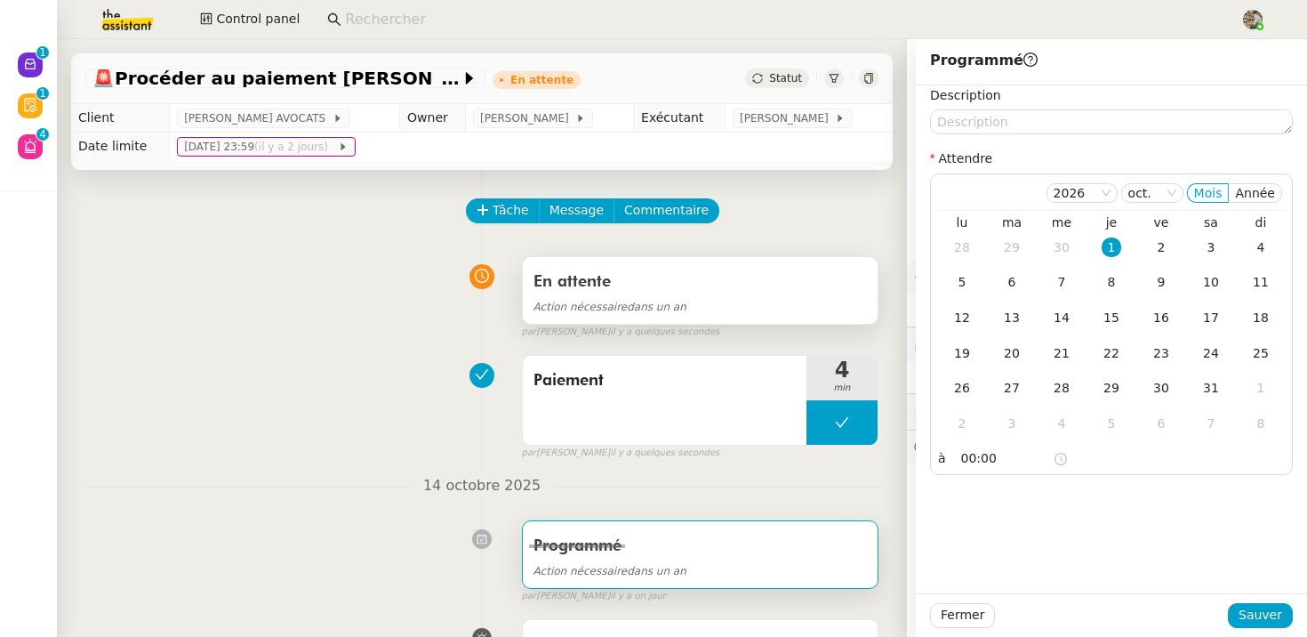
click at [657, 284] on div "En attente" at bounding box center [699, 282] width 333 height 28
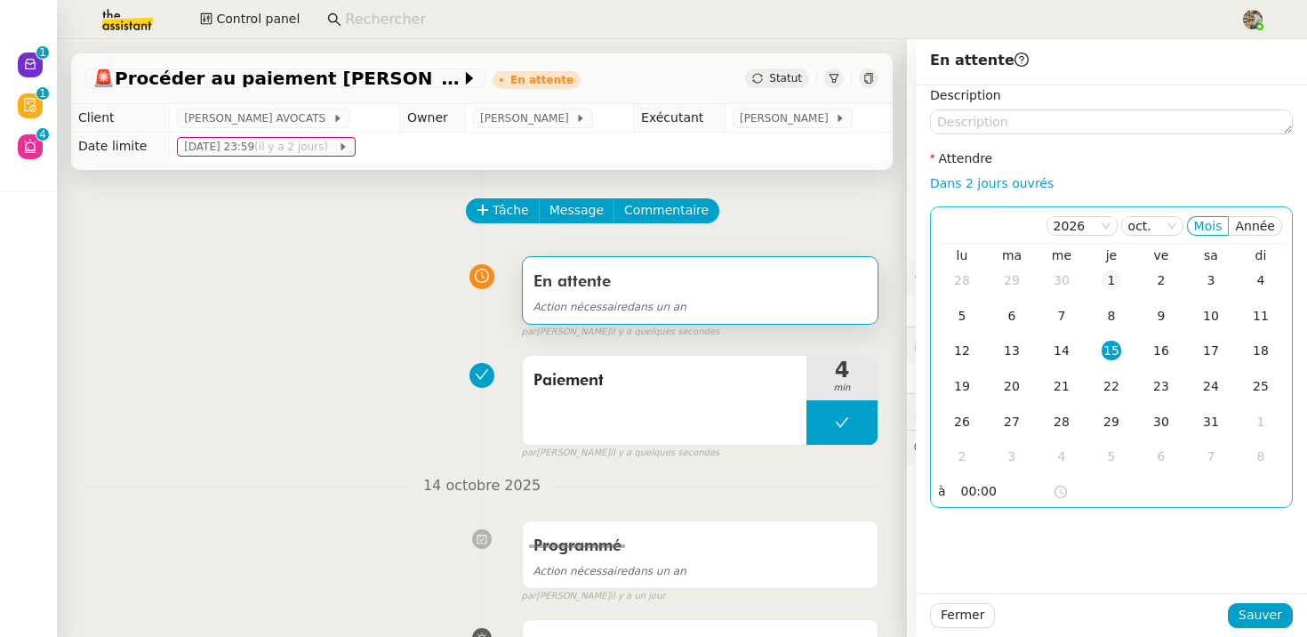
click at [1109, 278] on div "1" at bounding box center [1112, 280] width 20 height 20
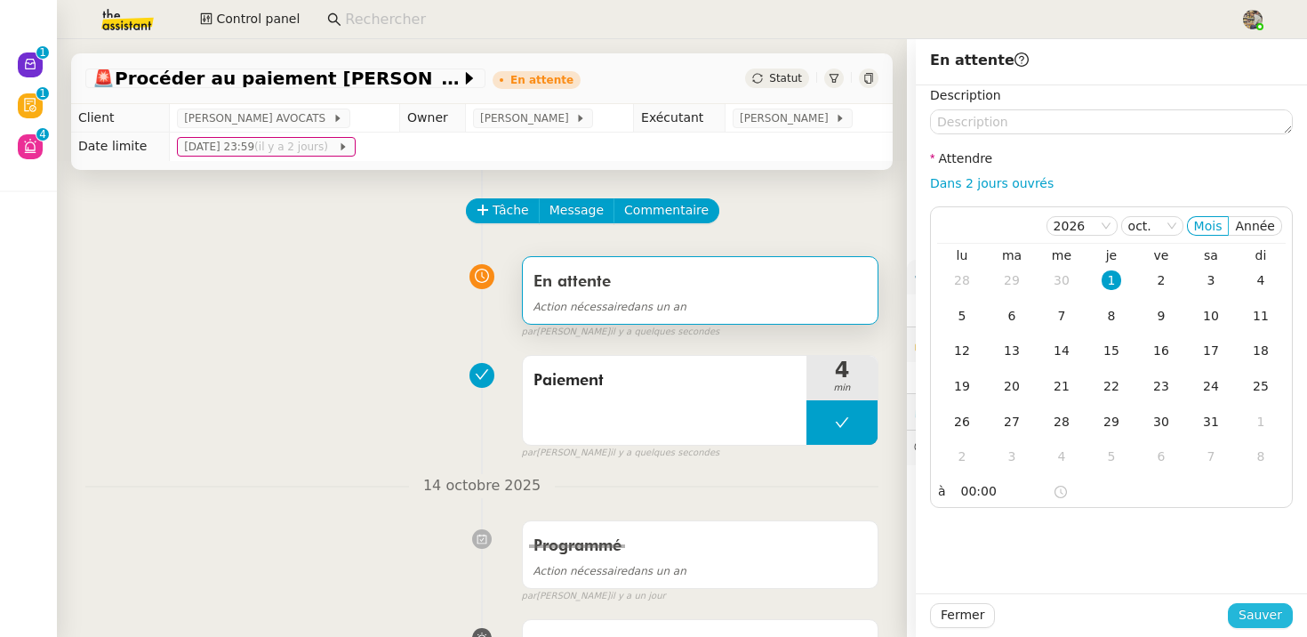
click at [1254, 622] on span "Sauver" at bounding box center [1260, 615] width 44 height 20
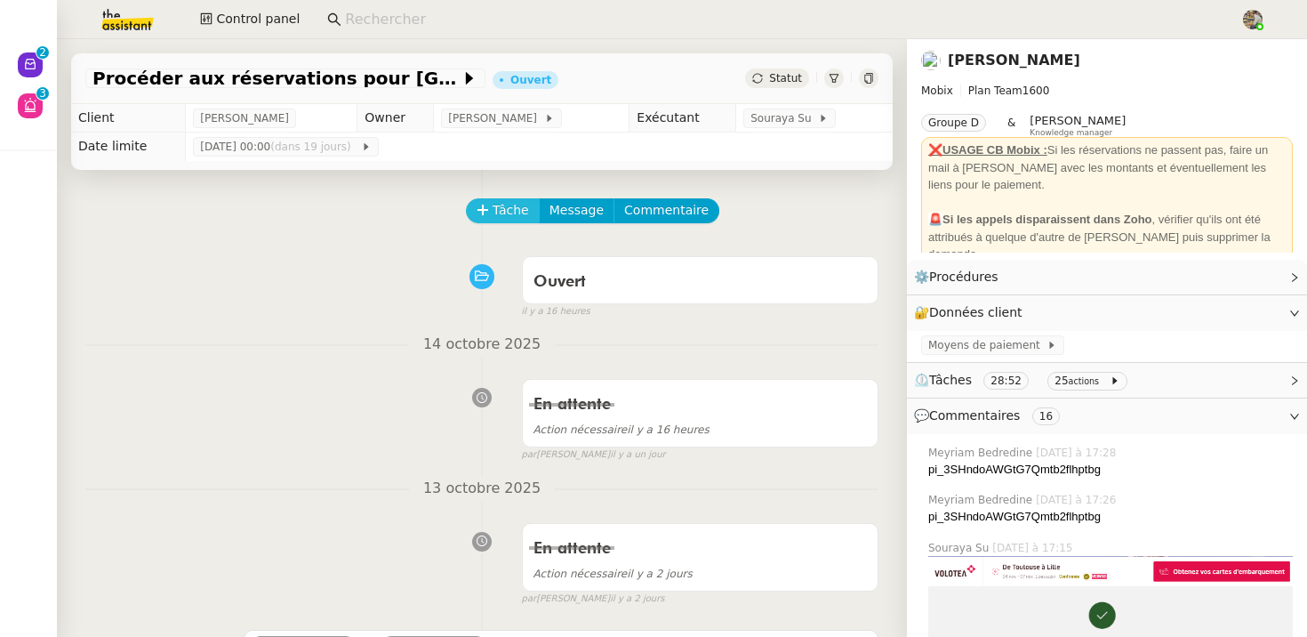
click at [500, 205] on span "Tâche" at bounding box center [511, 210] width 36 height 20
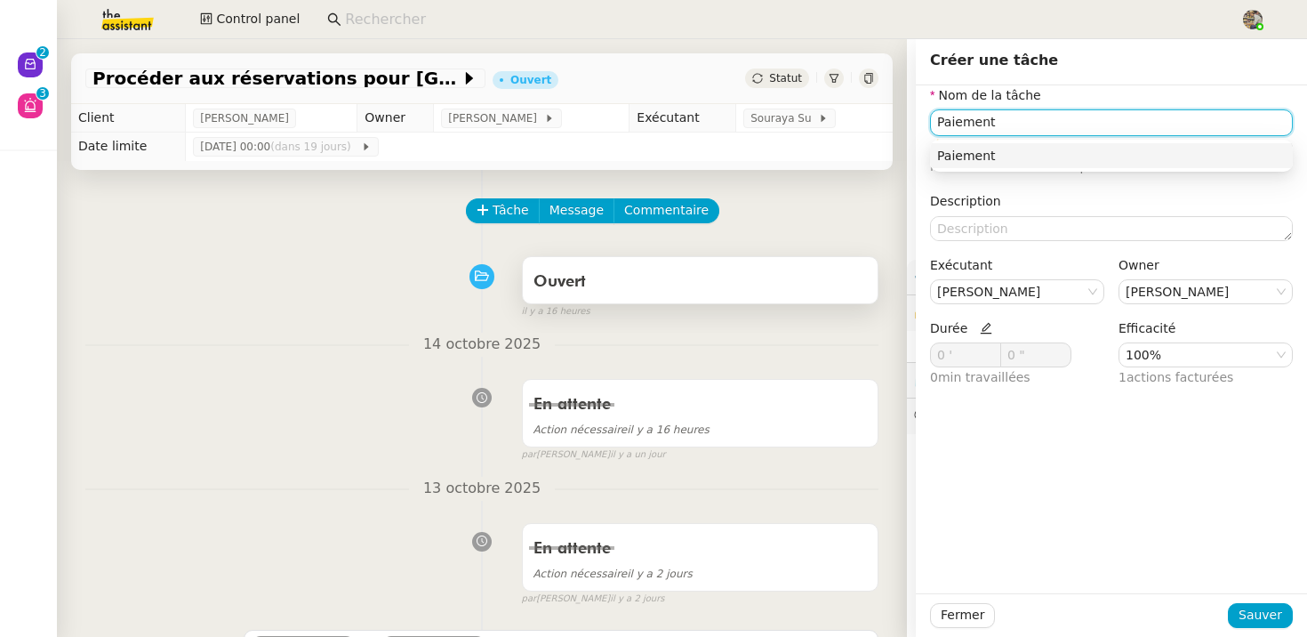
type input "Paiement"
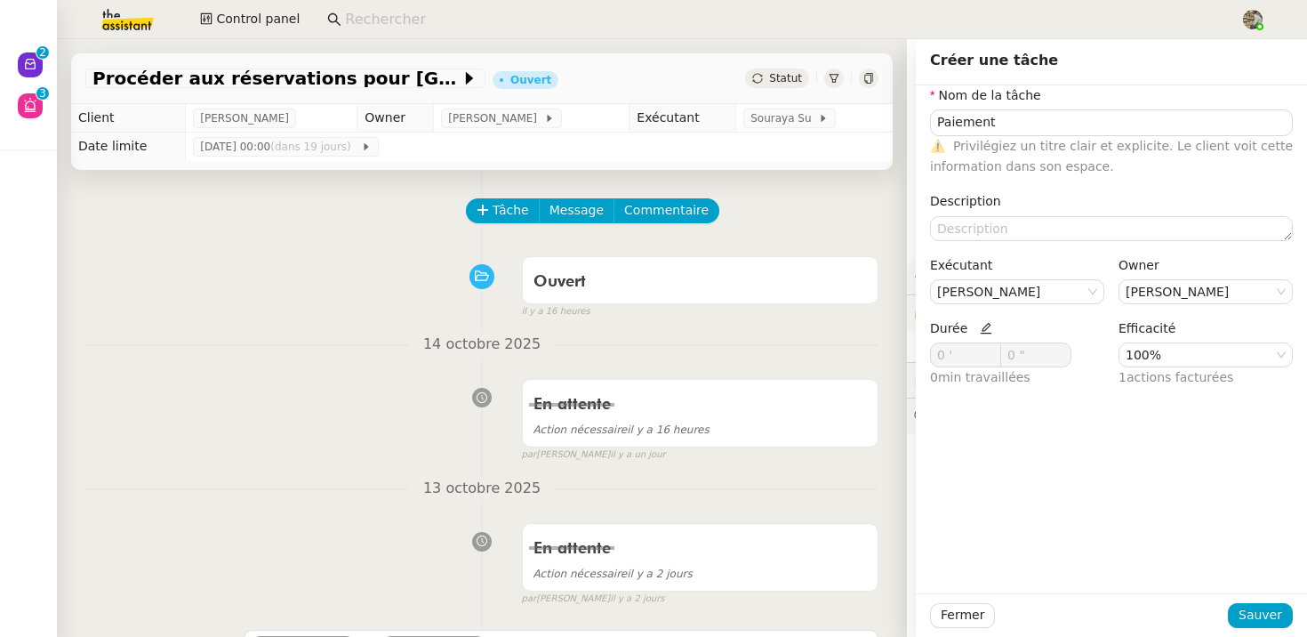
click at [982, 327] on icon at bounding box center [986, 329] width 12 height 12
drag, startPoint x: 947, startPoint y: 349, endPoint x: 773, endPoint y: 349, distance: 174.3
click at [773, 349] on app-ticket "Procéder aux réservations pour Lille Ouvert Statut Client [PERSON_NAME] Owner […" at bounding box center [682, 337] width 1250 height 597
drag, startPoint x: 941, startPoint y: 352, endPoint x: 870, endPoint y: 352, distance: 71.1
click at [870, 352] on app-ticket "Procéder aux réservations pour Lille Ouvert Statut Client Florian Parant Owner …" at bounding box center [682, 337] width 1250 height 597
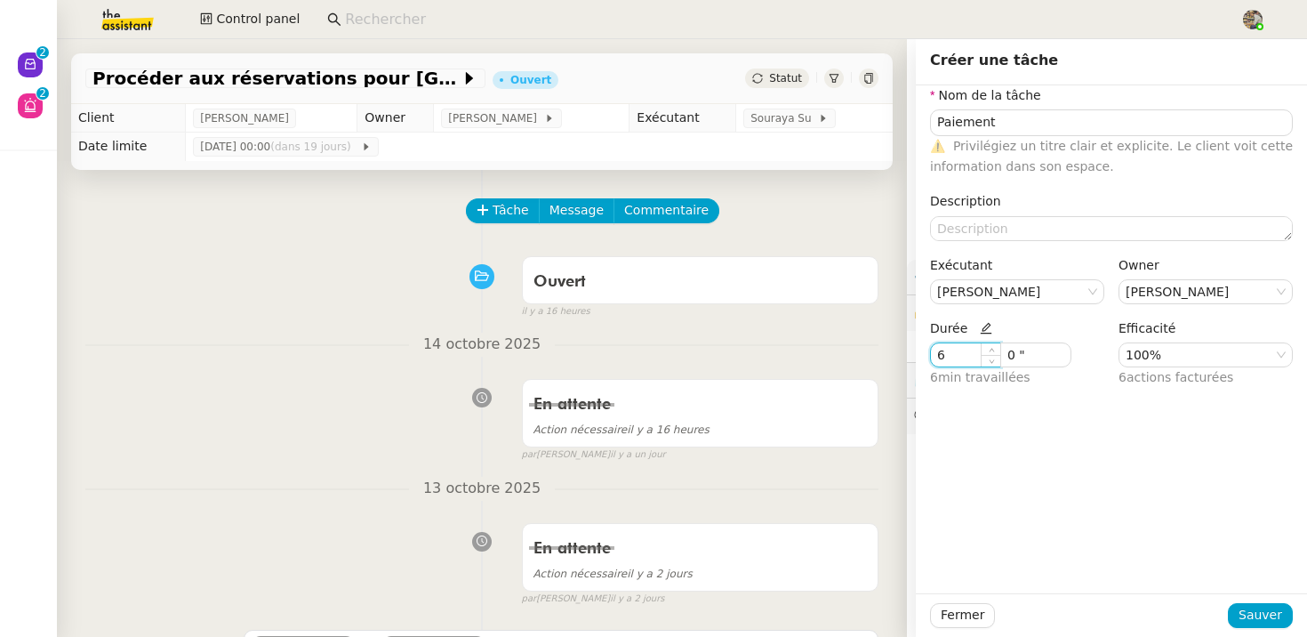
type input "6 '"
click at [1098, 440] on div "Nom de la tâche Paiement ⚠️ Privilégiez un titre clair et explicite. Le client …" at bounding box center [1111, 339] width 391 height 508
click at [1264, 619] on span "Sauver" at bounding box center [1260, 615] width 44 height 20
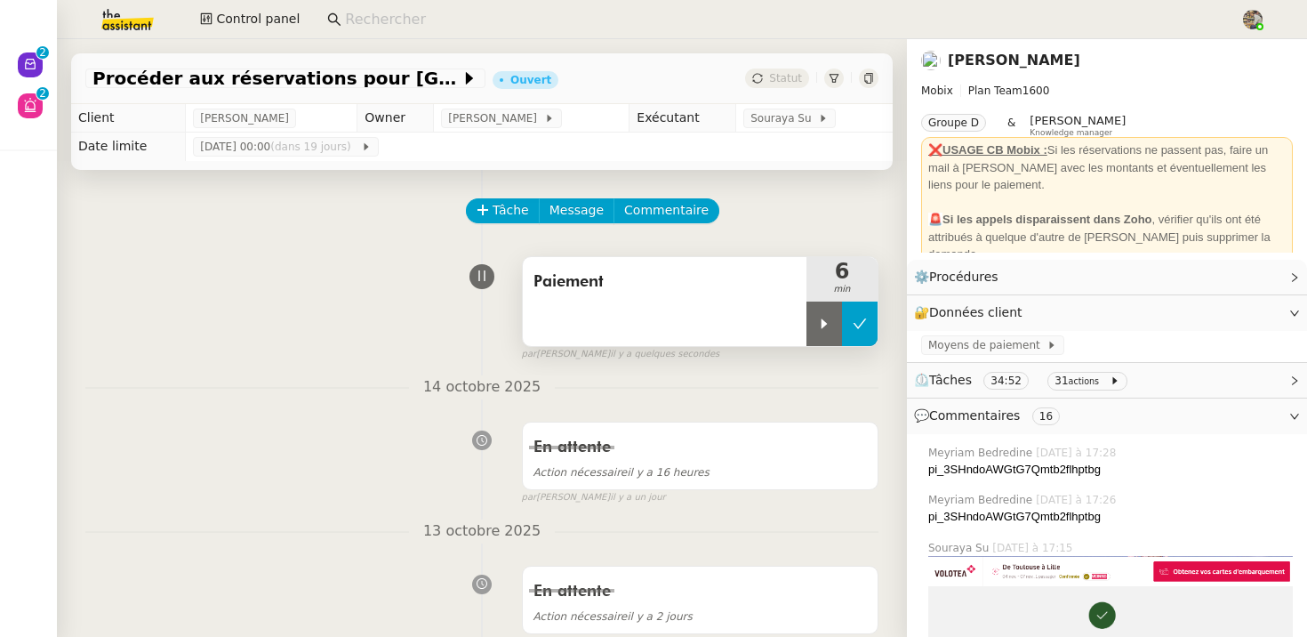
click at [865, 333] on button at bounding box center [860, 323] width 36 height 44
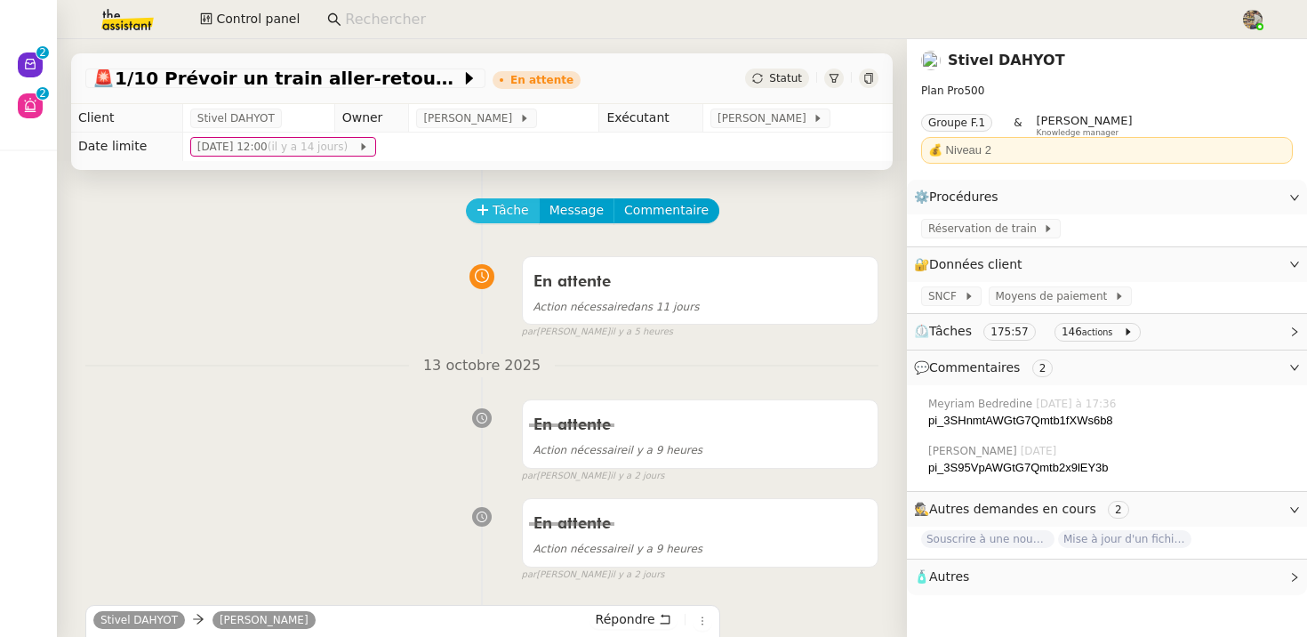
click at [480, 211] on icon at bounding box center [483, 210] width 12 height 12
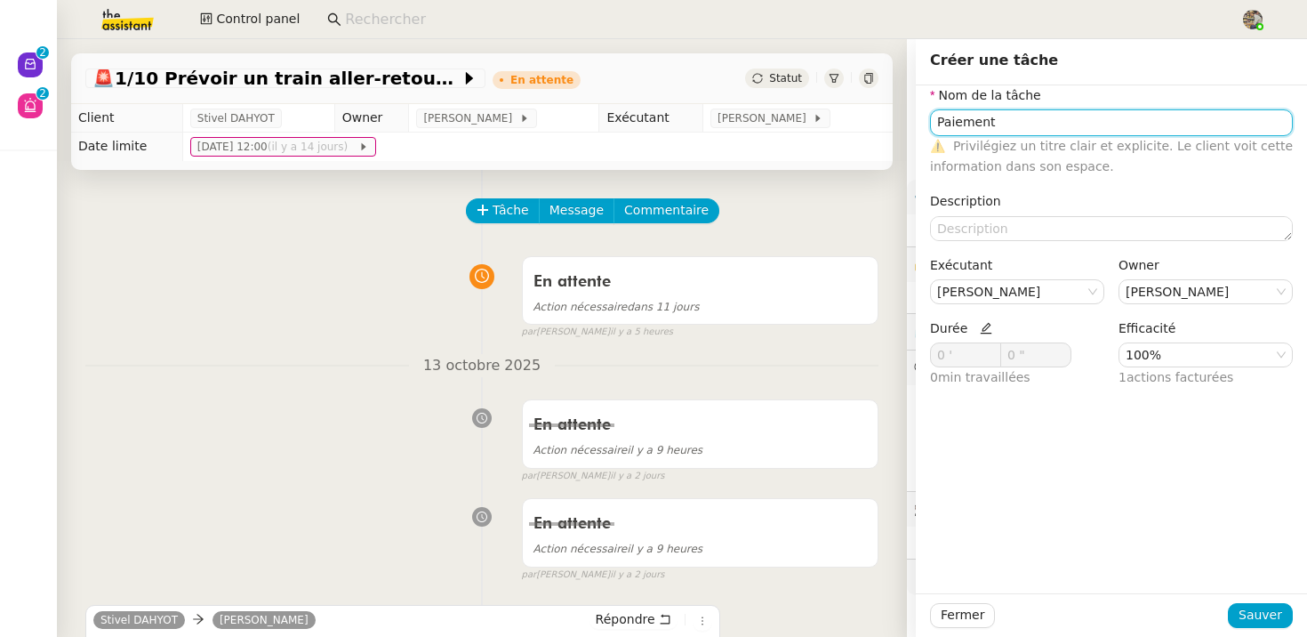
type input "Paiement"
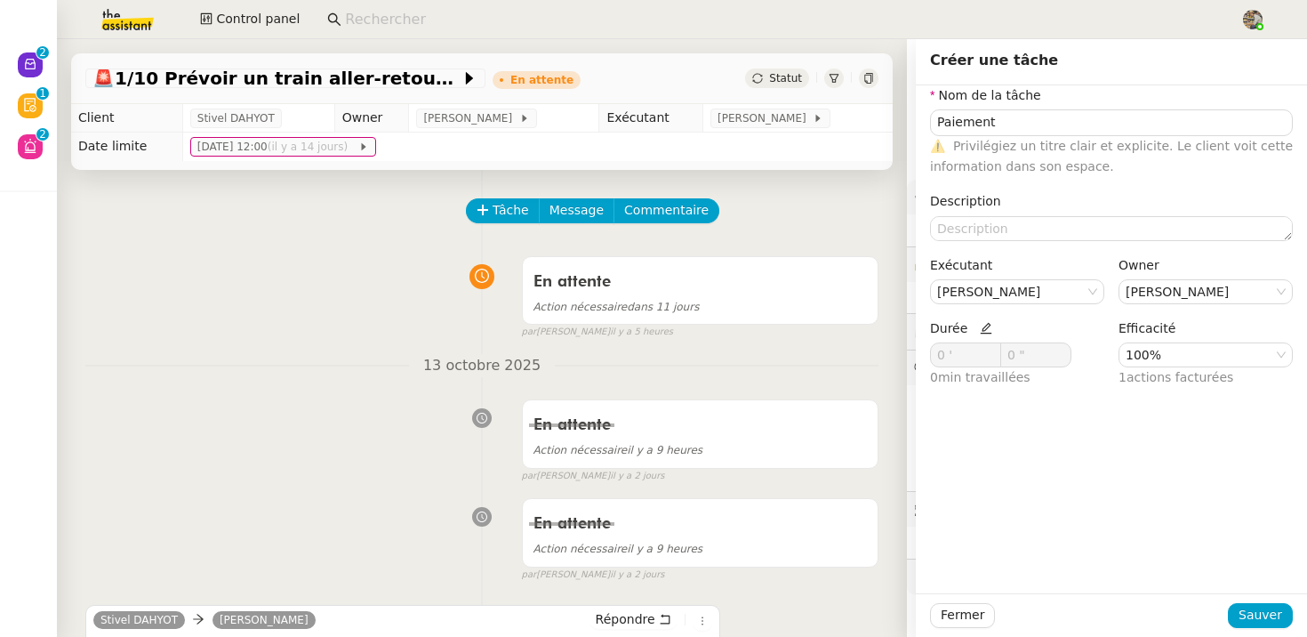
click at [980, 324] on icon at bounding box center [986, 328] width 12 height 12
click at [991, 353] on icon at bounding box center [992, 352] width 6 height 6
type input "4 '"
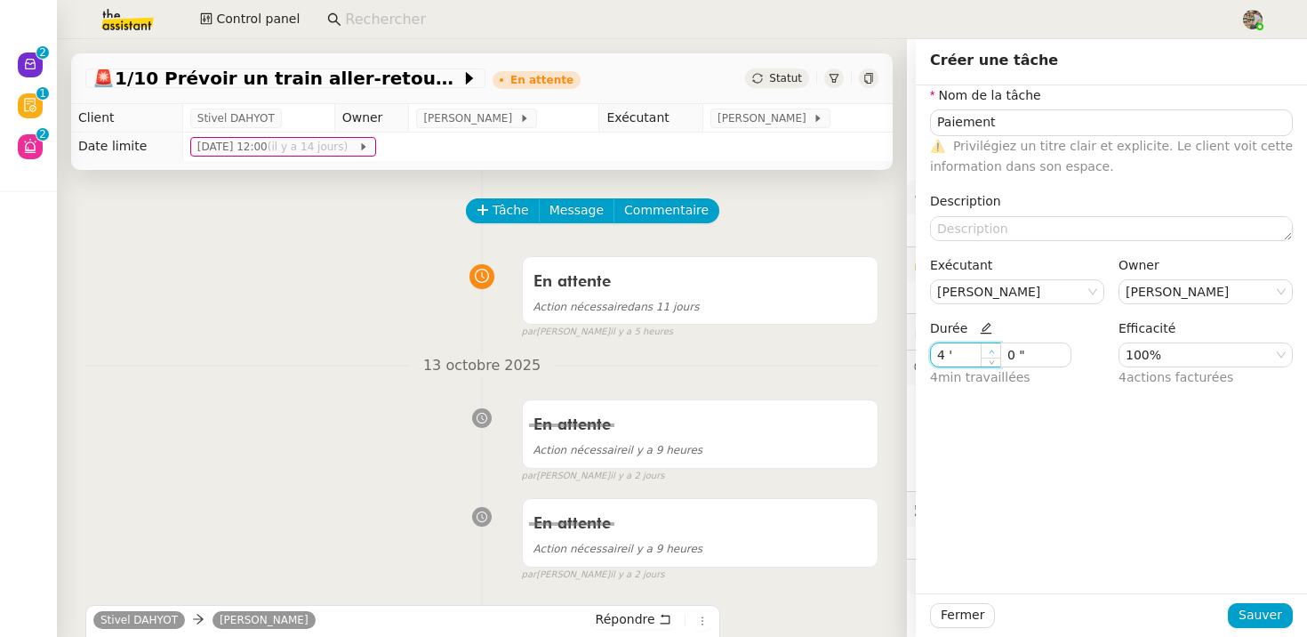
click at [991, 353] on icon at bounding box center [992, 352] width 6 height 6
click at [1273, 618] on span "Sauver" at bounding box center [1260, 615] width 44 height 20
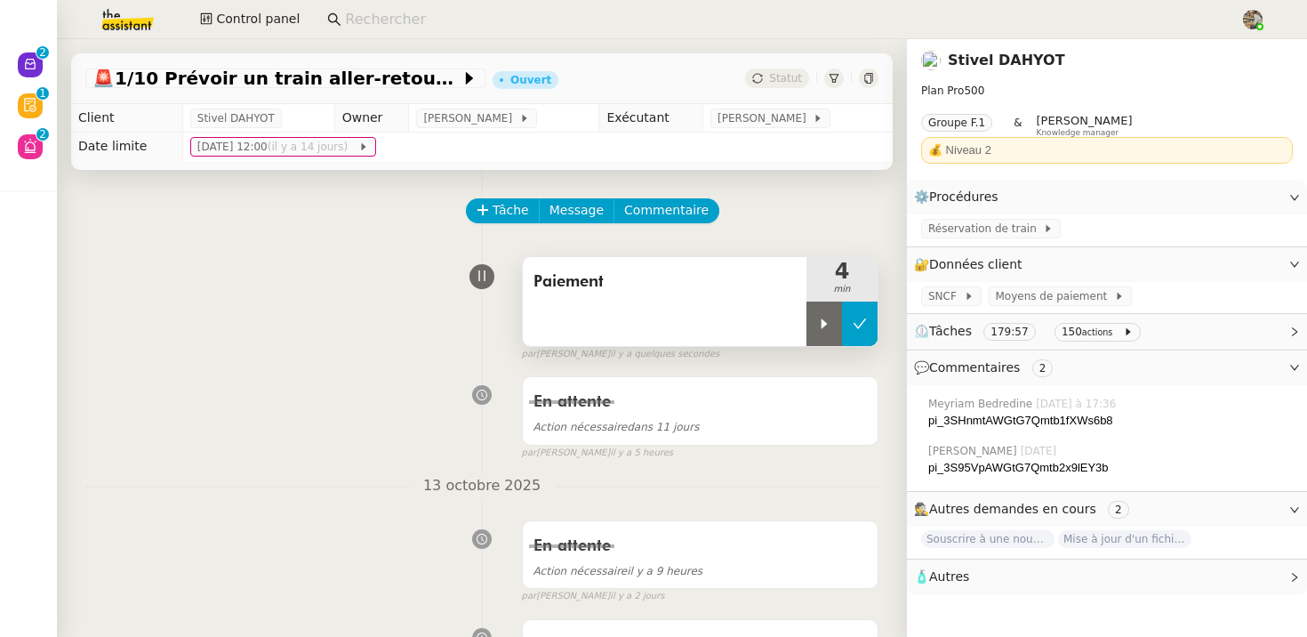
click at [855, 327] on icon at bounding box center [860, 323] width 14 height 14
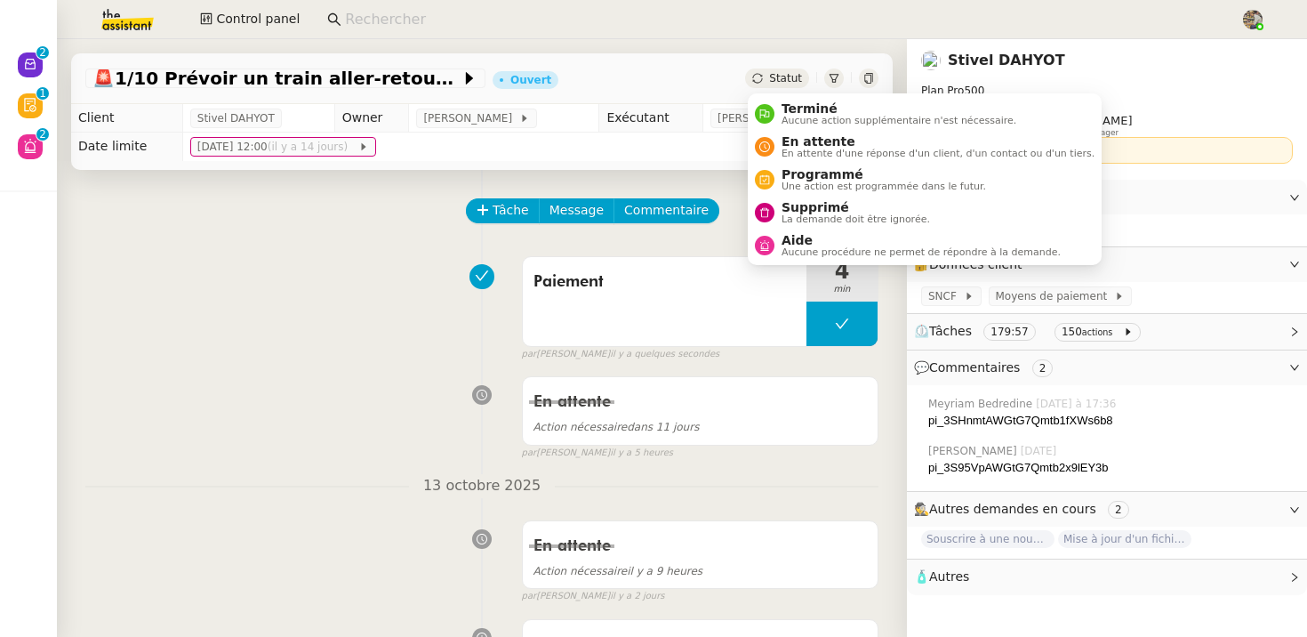
click at [765, 84] on div "Statut" at bounding box center [777, 78] width 64 height 20
click at [783, 148] on span "En attente d'une réponse d'un client, d'un contact ou d'un tiers." at bounding box center [937, 153] width 313 height 10
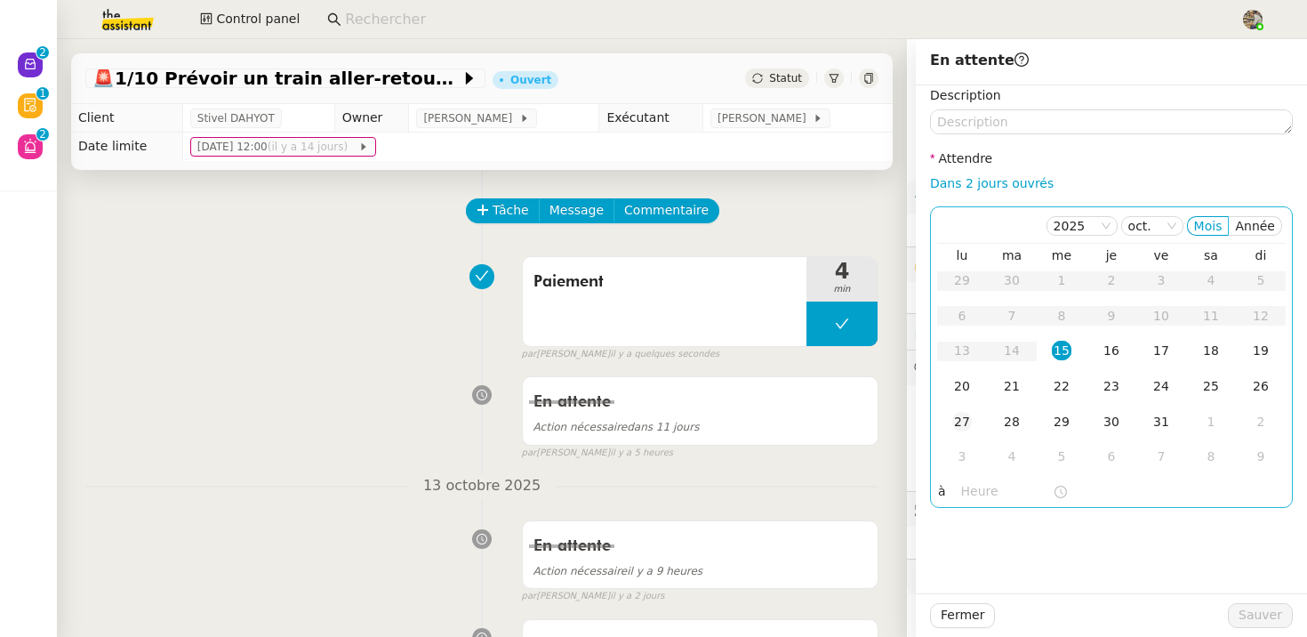
click at [955, 418] on div "27" at bounding box center [962, 422] width 20 height 20
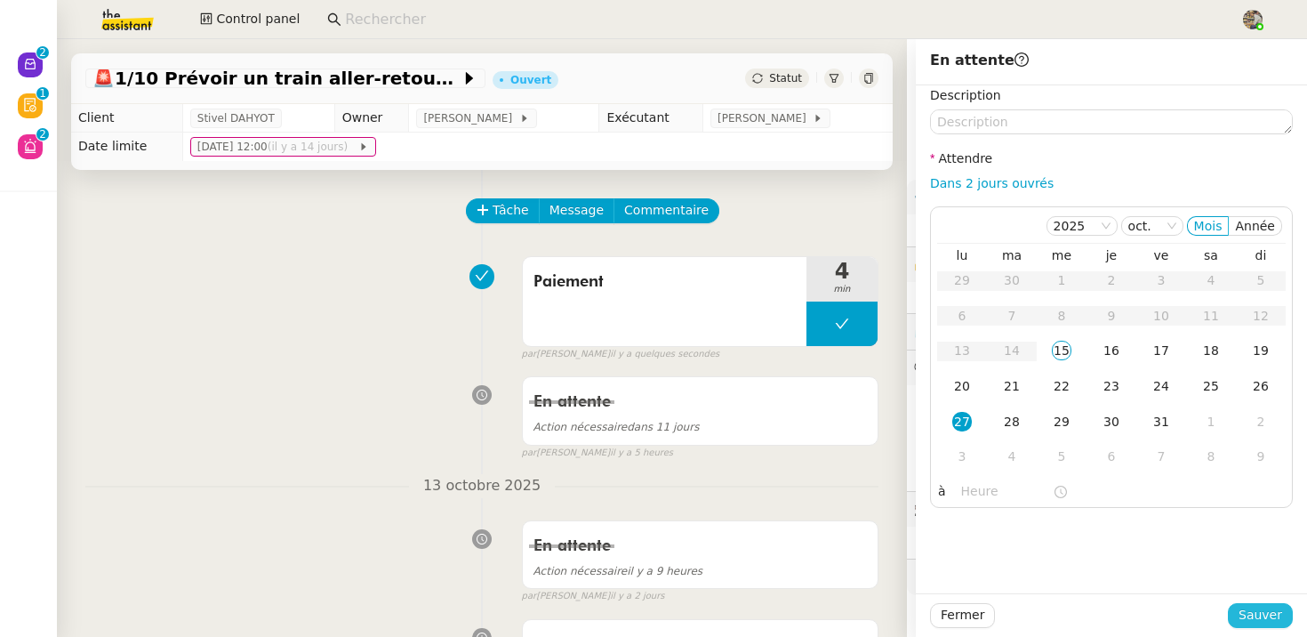
click at [1277, 612] on span "Sauver" at bounding box center [1260, 615] width 44 height 20
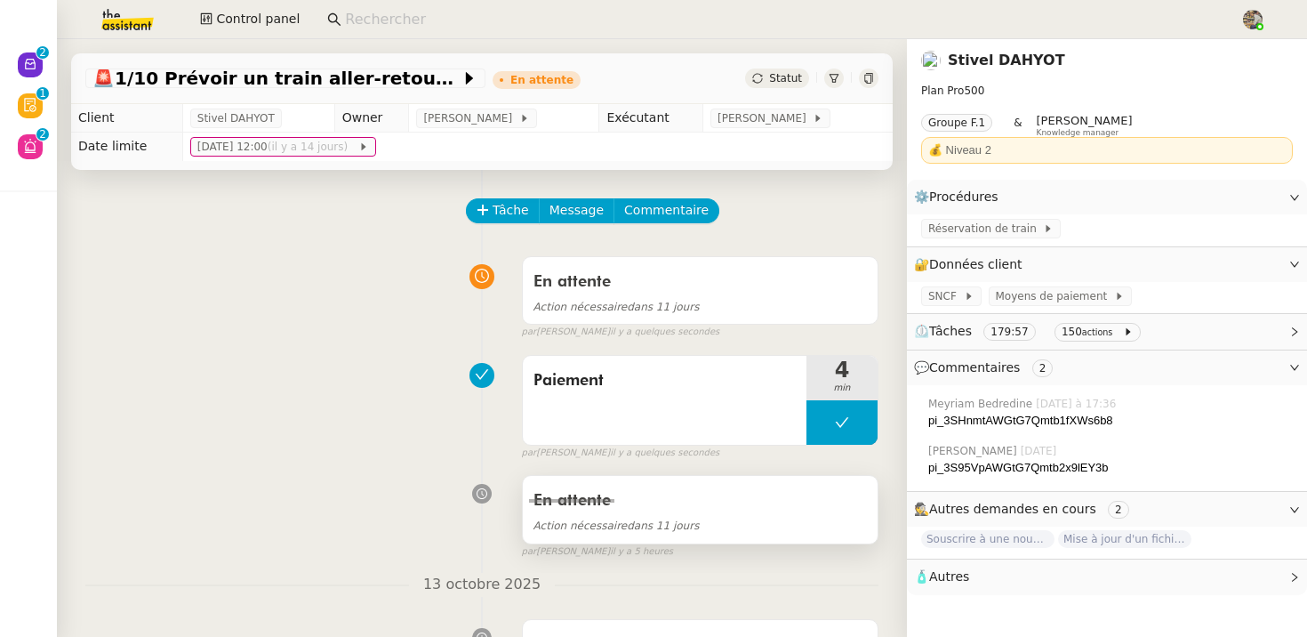
scroll to position [11, 0]
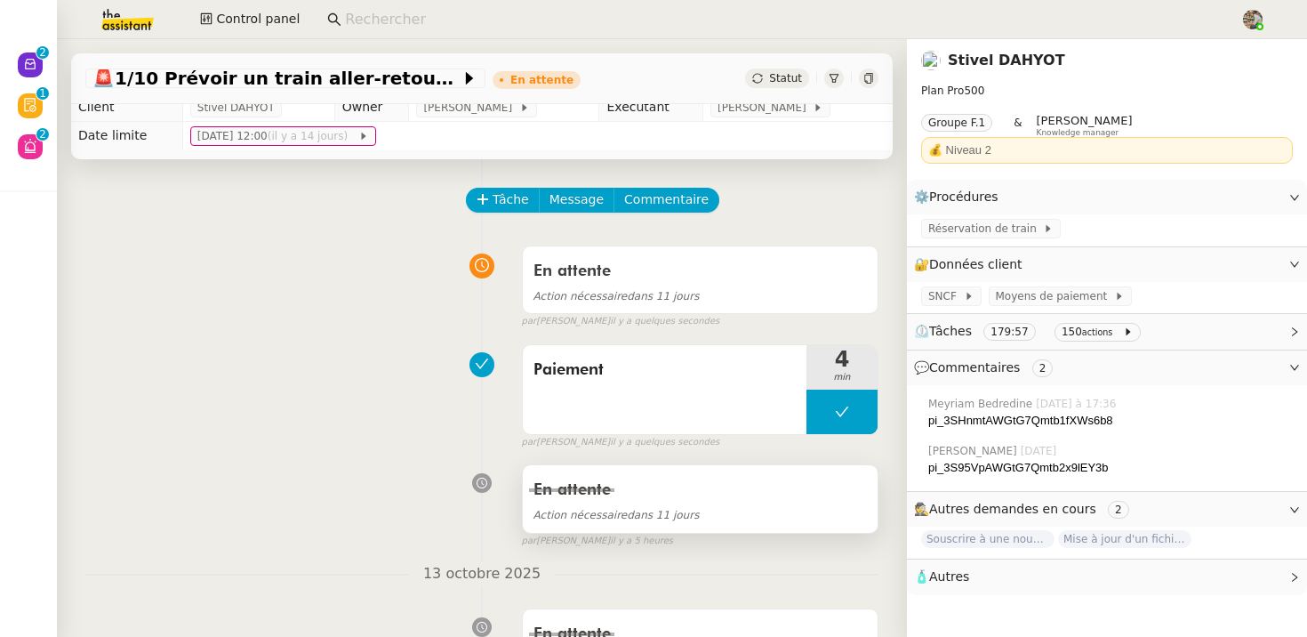
click at [781, 501] on div "En attente" at bounding box center [699, 490] width 333 height 28
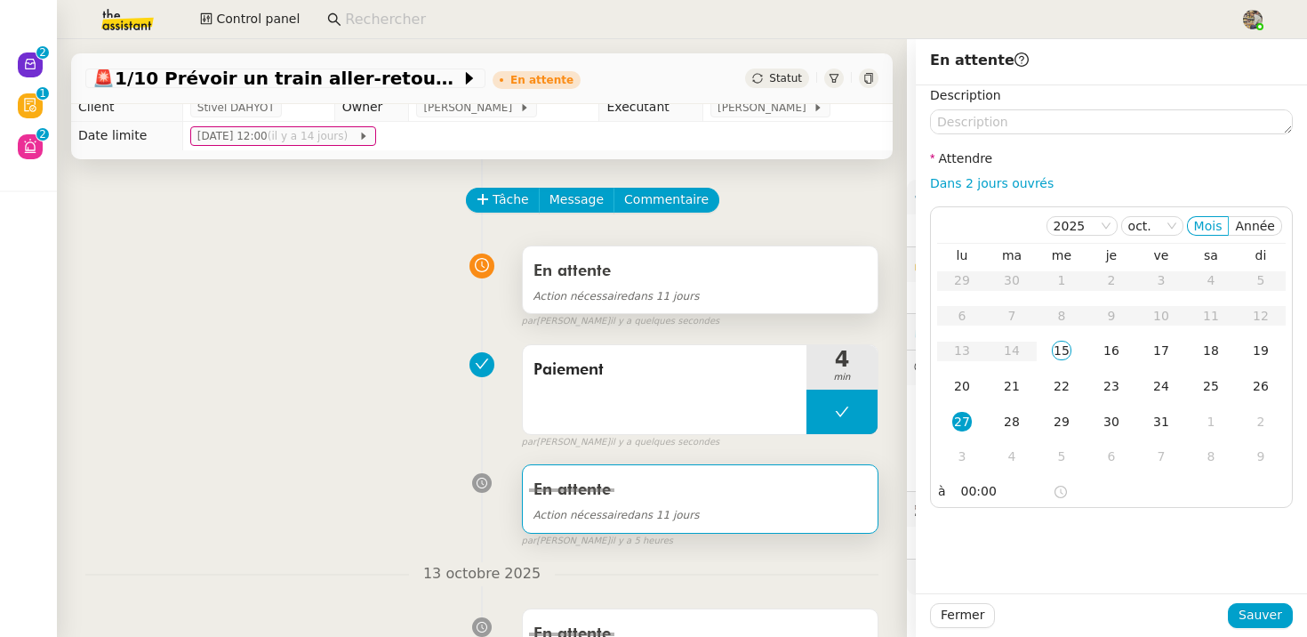
click at [676, 272] on div "En attente" at bounding box center [699, 271] width 333 height 28
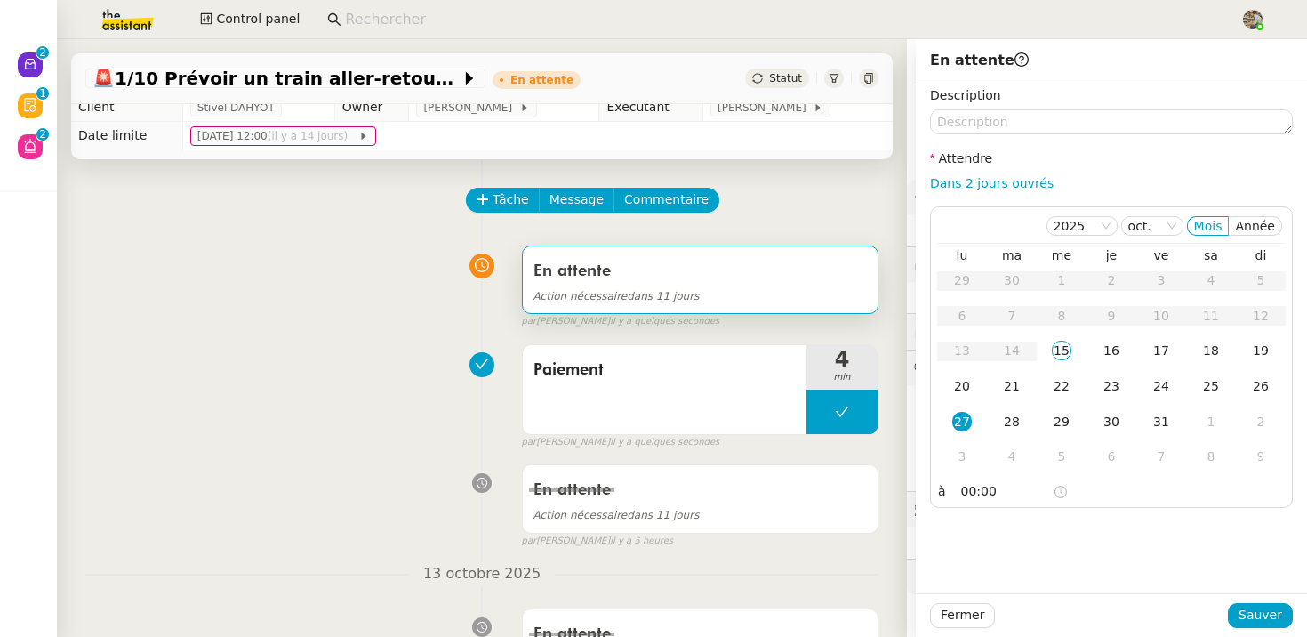
click at [401, 353] on div "Paiement 4 min false par [PERSON_NAME] il y a quelques secondes" at bounding box center [481, 393] width 793 height 114
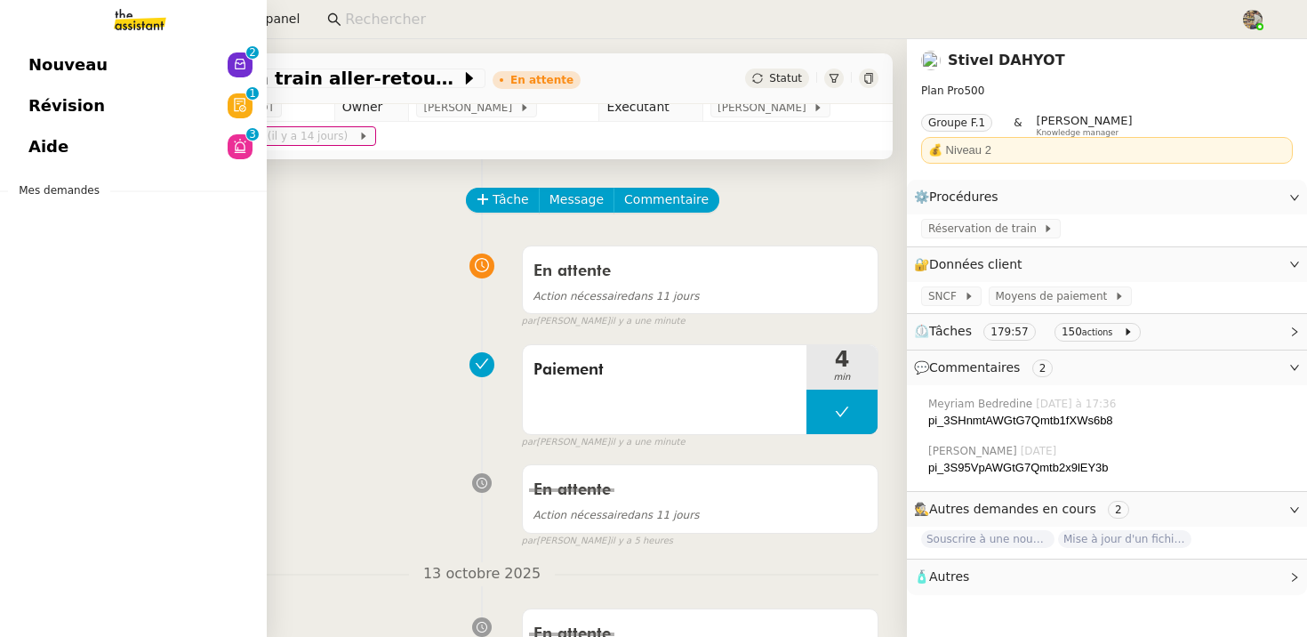
click at [24, 115] on link "Révision 0 1 2 3 4 5 6 7 8 9" at bounding box center [133, 105] width 267 height 41
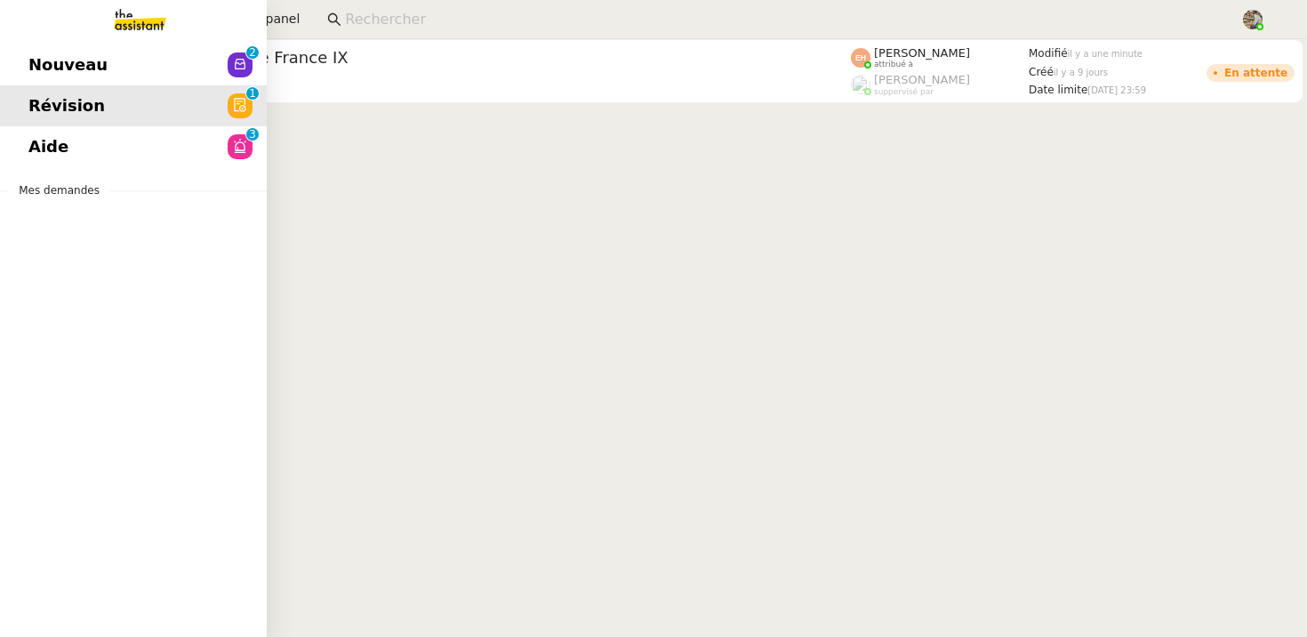
click at [51, 156] on span "Aide" at bounding box center [48, 146] width 40 height 27
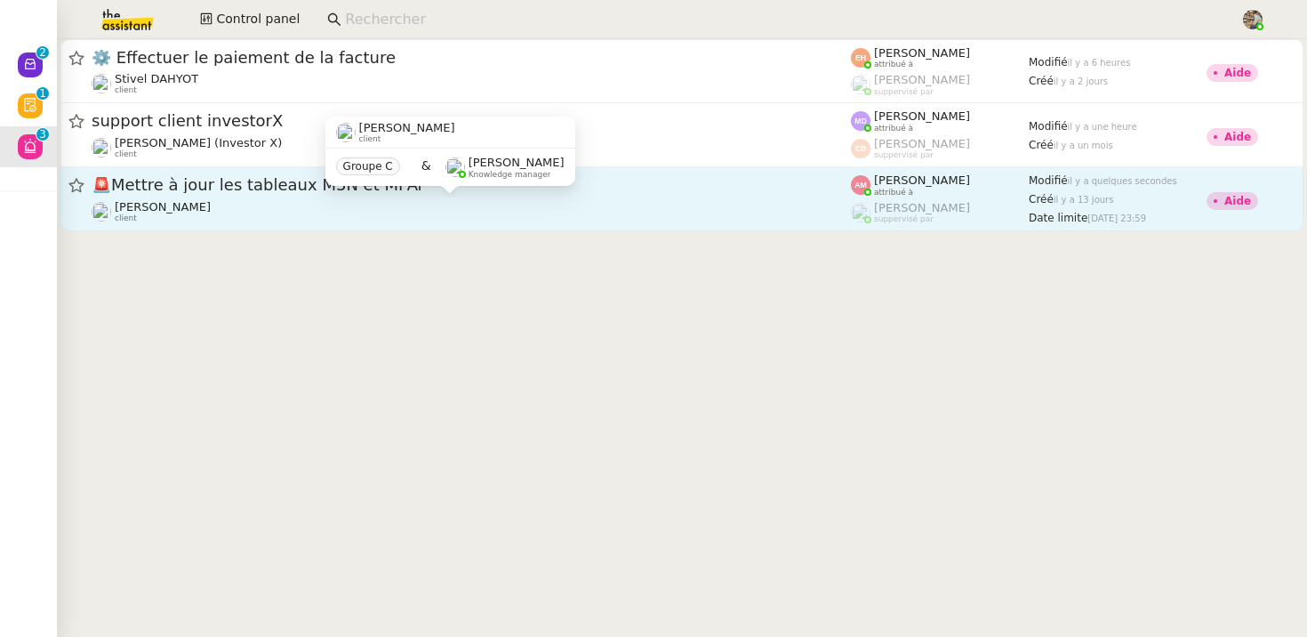
click at [336, 207] on div "[PERSON_NAME] client" at bounding box center [471, 211] width 759 height 23
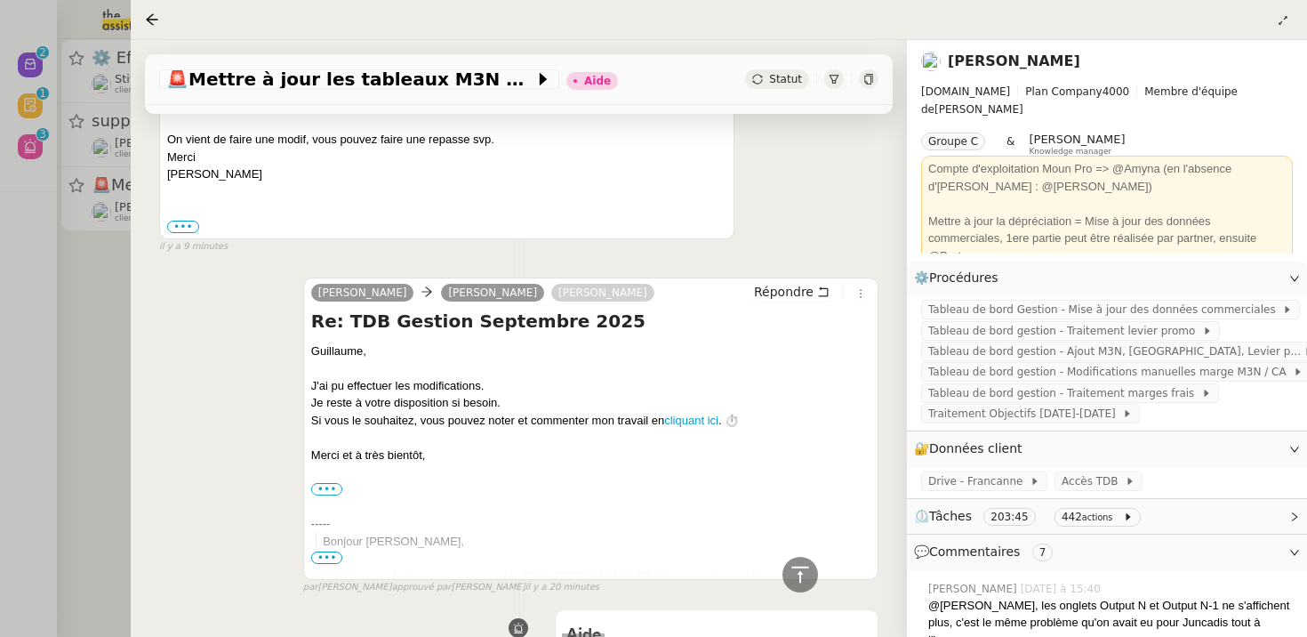
scroll to position [1077, 0]
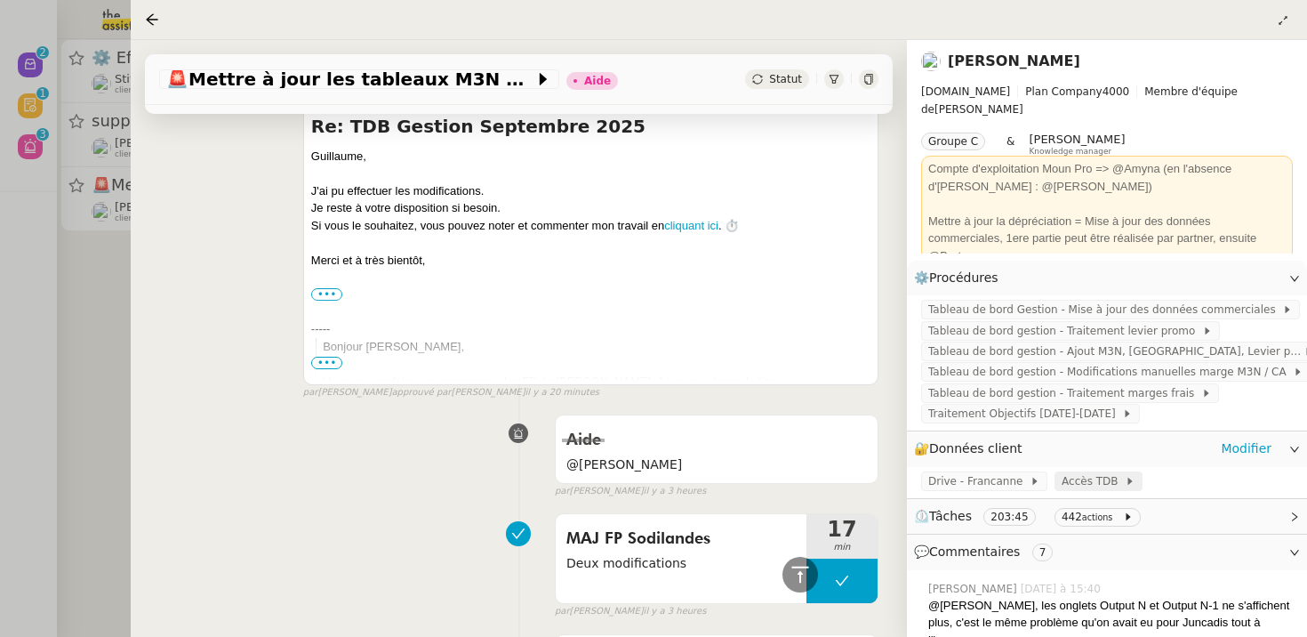
click at [1090, 485] on span "Accès TDB" at bounding box center [1093, 481] width 63 height 18
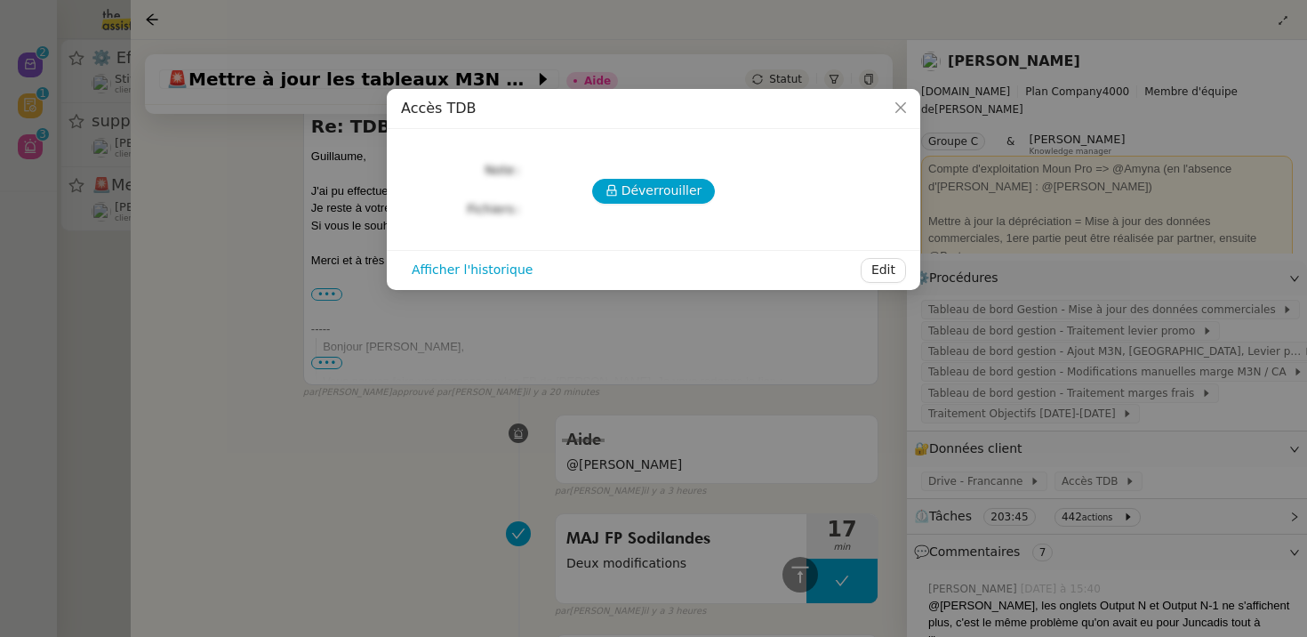
click at [638, 208] on div "Déverrouiller Note Fichiers Upload" at bounding box center [653, 182] width 505 height 78
click at [640, 185] on span "Déverrouiller" at bounding box center [661, 190] width 81 height 20
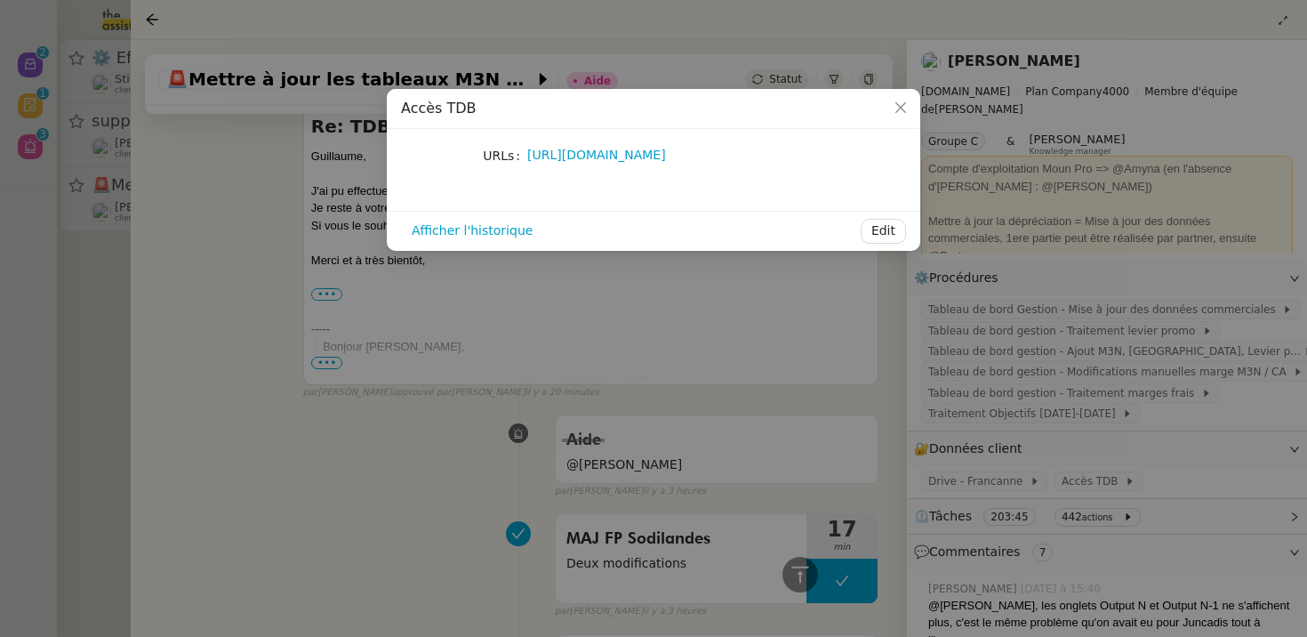
click at [775, 282] on nz-modal-container "Accès TDB URLs [URL][DOMAIN_NAME] Afficher l'historique Edit" at bounding box center [653, 318] width 1307 height 637
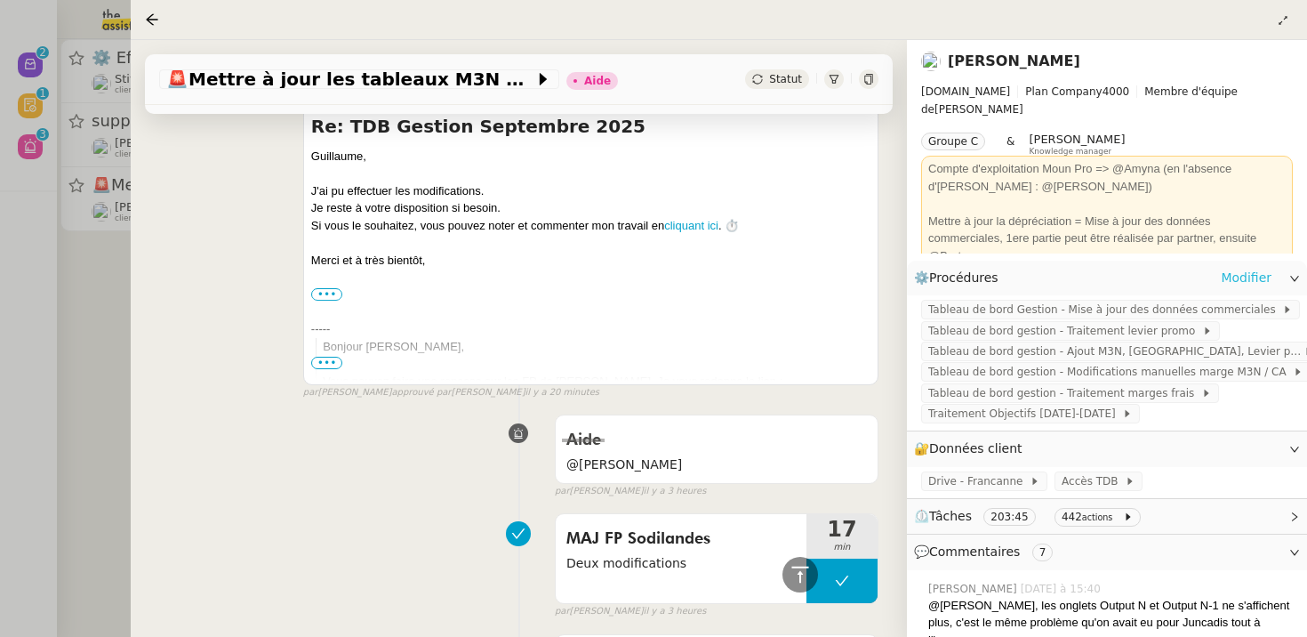
click at [1264, 269] on link "Modifier" at bounding box center [1246, 278] width 51 height 20
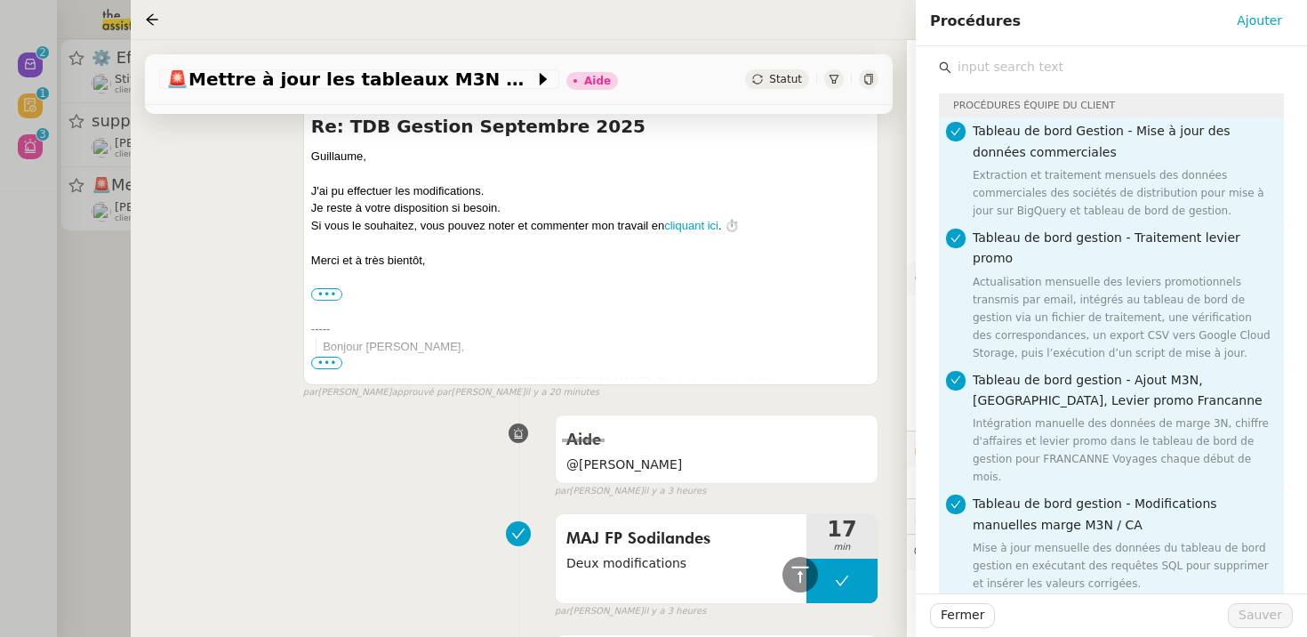
click at [985, 64] on input "text" at bounding box center [1117, 67] width 332 height 24
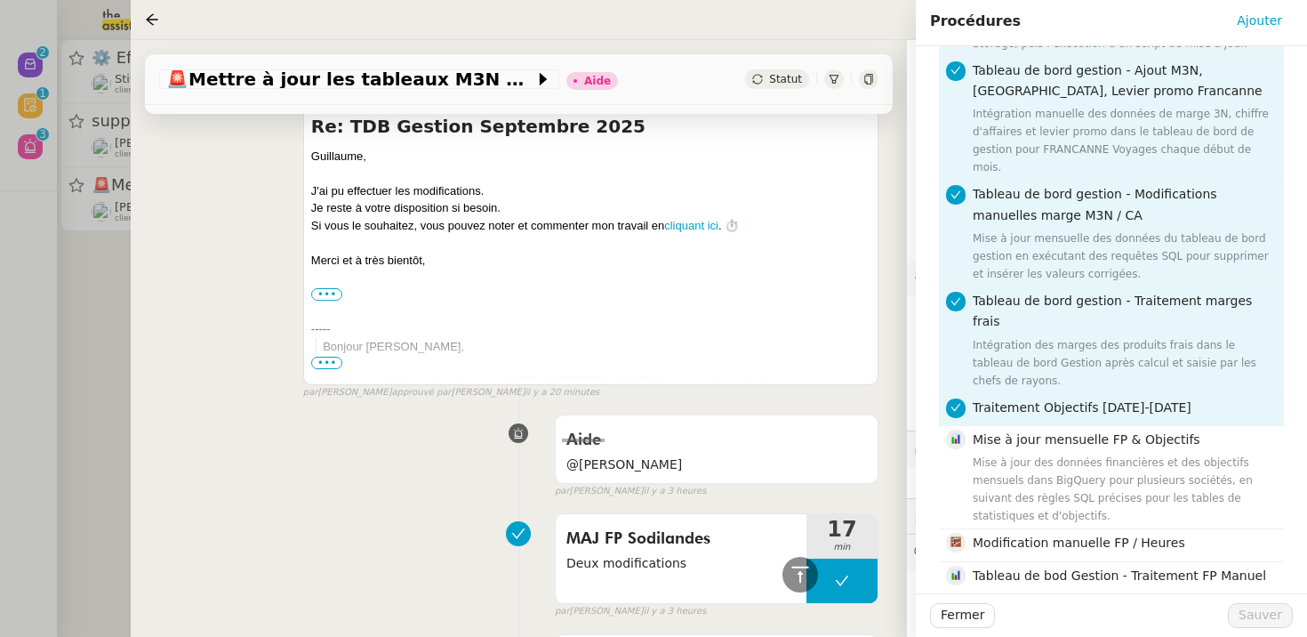
scroll to position [393, 0]
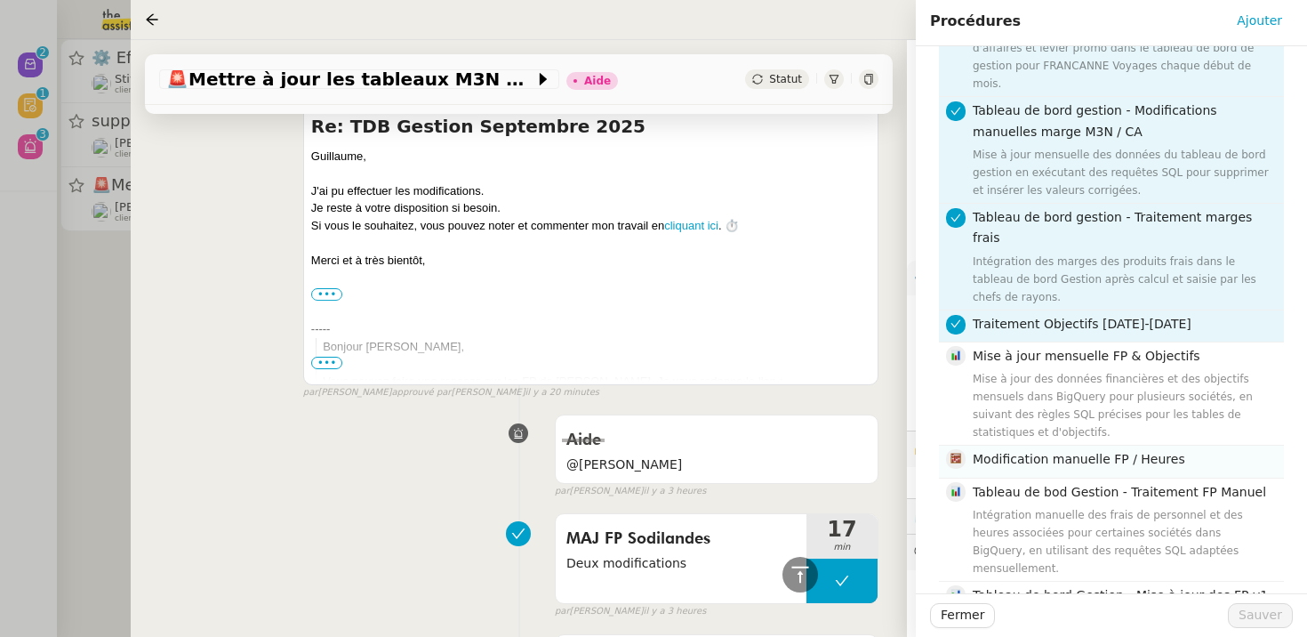
type input "fp"
click at [1078, 452] on span "Modification manuelle FP / Heures" at bounding box center [1079, 459] width 212 height 14
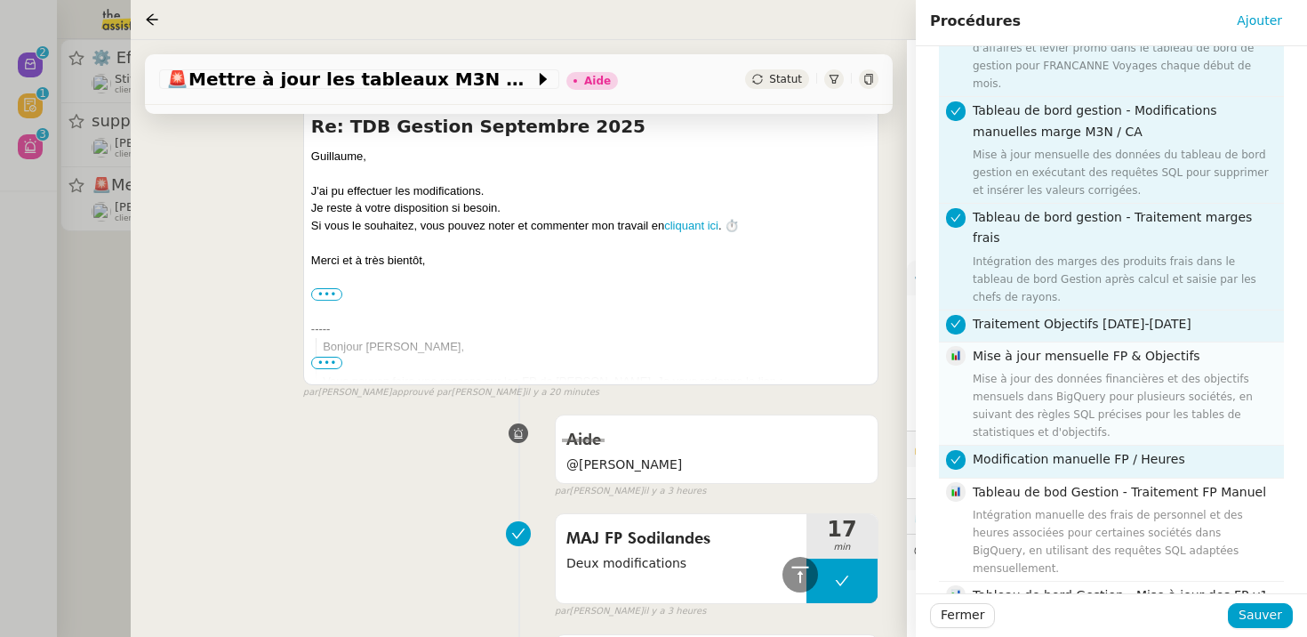
click at [1079, 370] on div "Mise à jour des données financières et des objectifs mensuels dans BigQuery pou…" at bounding box center [1123, 405] width 300 height 71
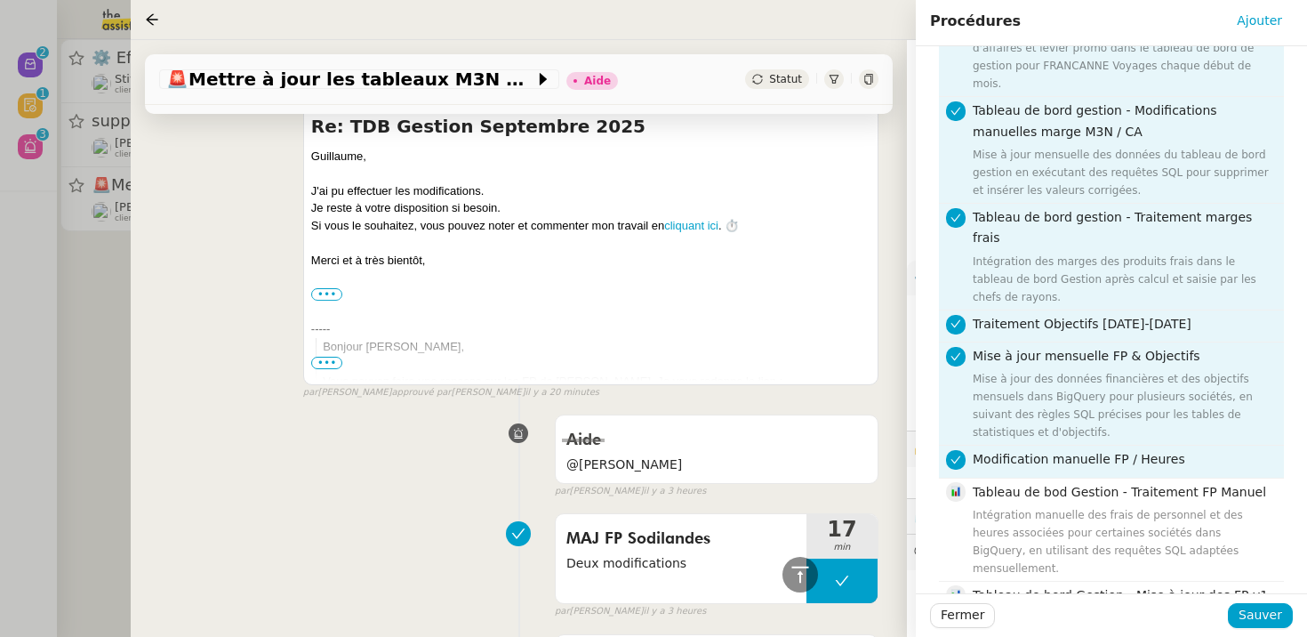
click at [1063, 452] on span "Modification manuelle FP / Heures" at bounding box center [1079, 459] width 212 height 14
click at [1069, 370] on div "Mise à jour des données financières et des objectifs mensuels dans BigQuery pou…" at bounding box center [1123, 405] width 300 height 71
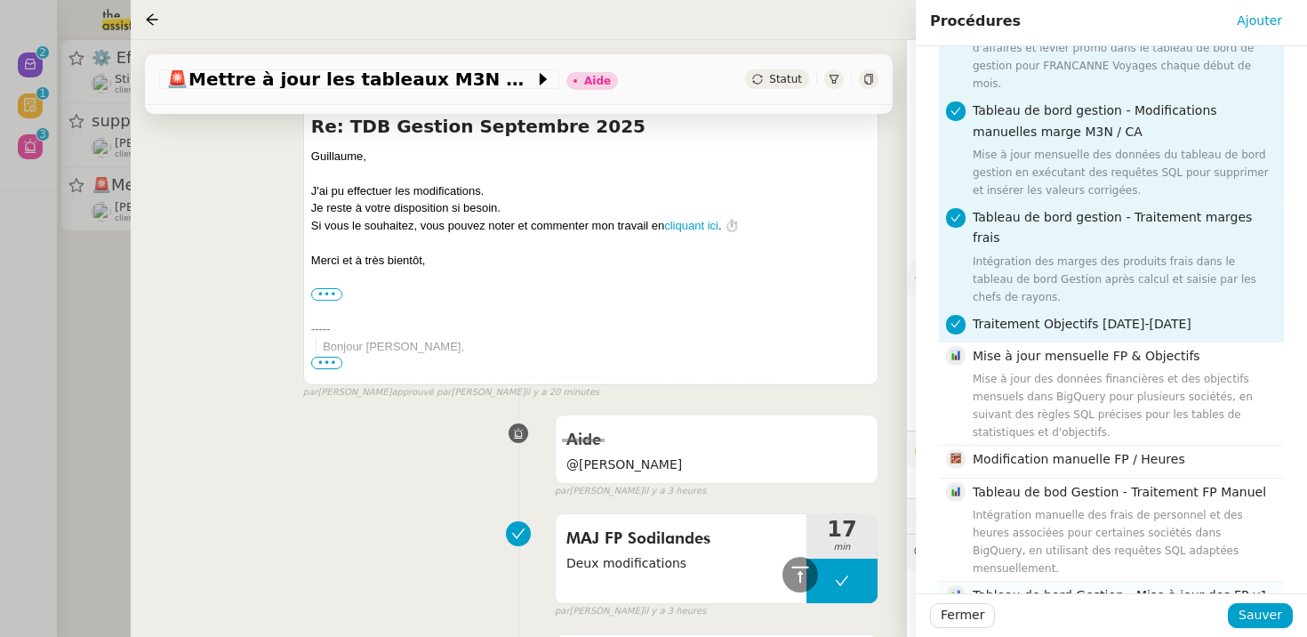
click at [1098, 609] on div "Intégration mensuelle des données de frais de personnel et heures travaillées d…" at bounding box center [1123, 635] width 300 height 53
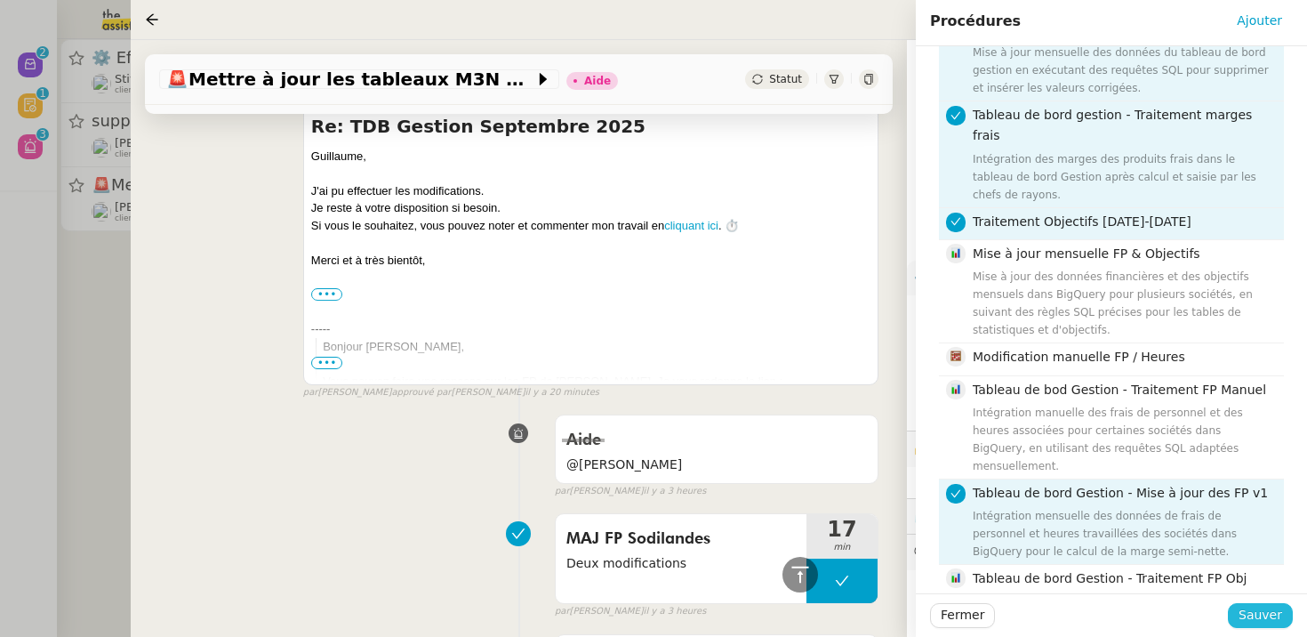
click at [1280, 621] on span "Sauver" at bounding box center [1260, 615] width 44 height 20
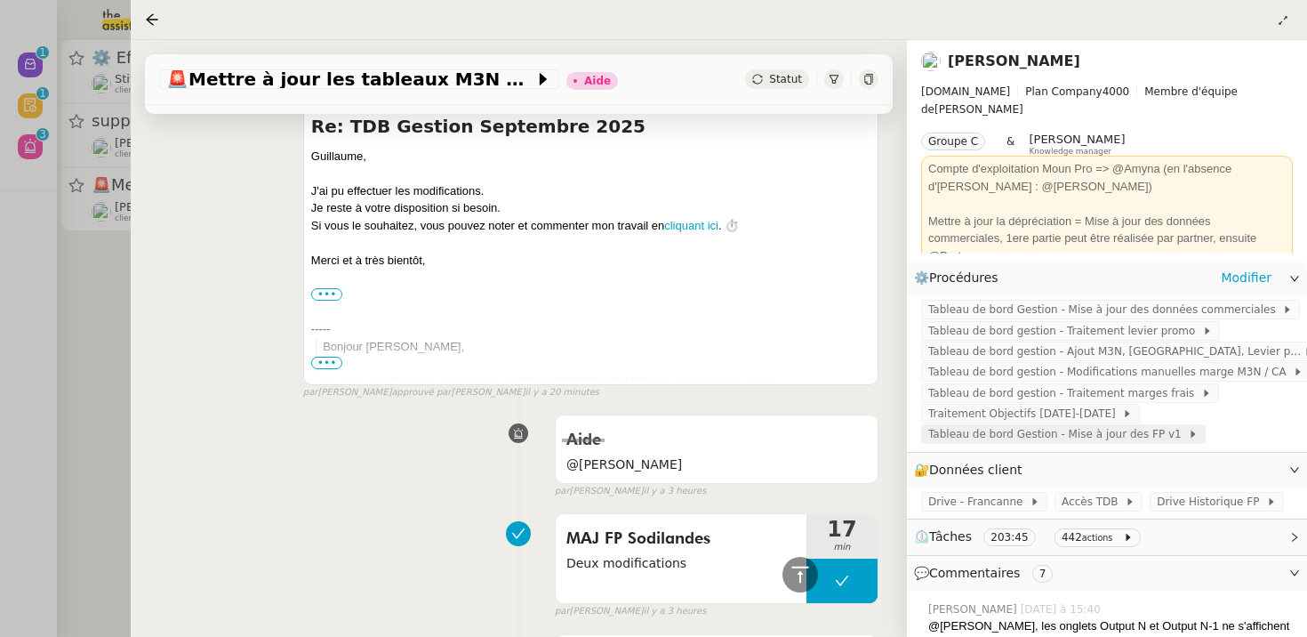
click at [1071, 437] on span "Tableau de bord Gestion - Mise à jour des FP v1" at bounding box center [1058, 434] width 260 height 18
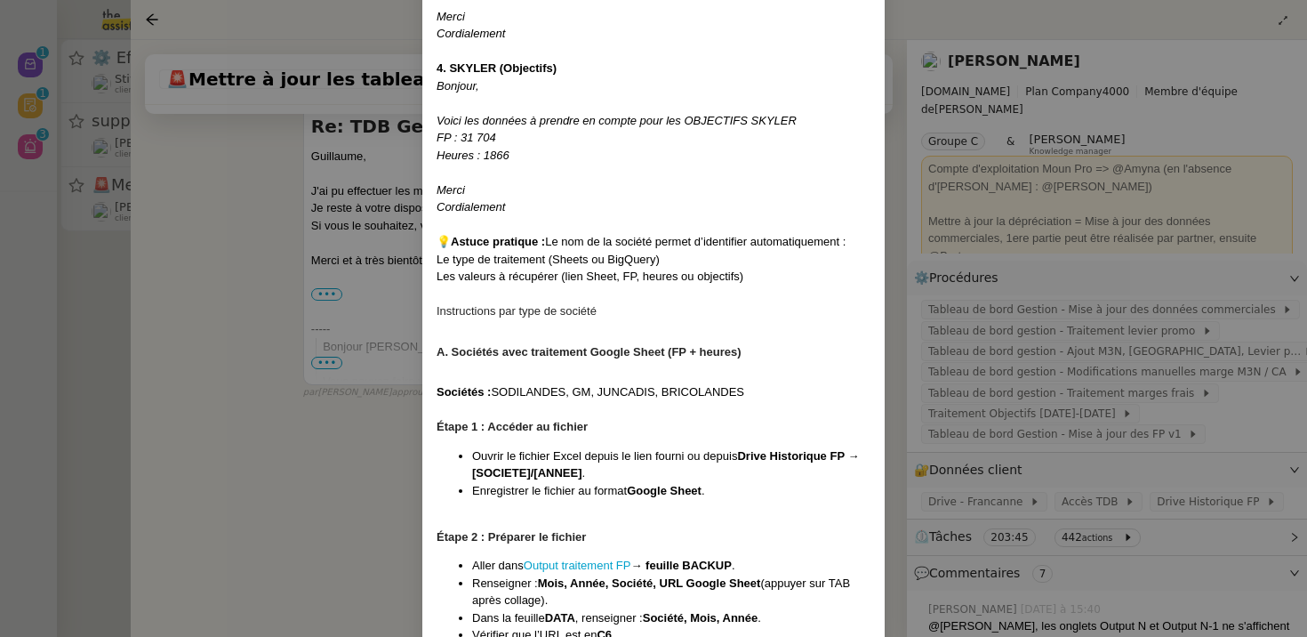
scroll to position [1224, 0]
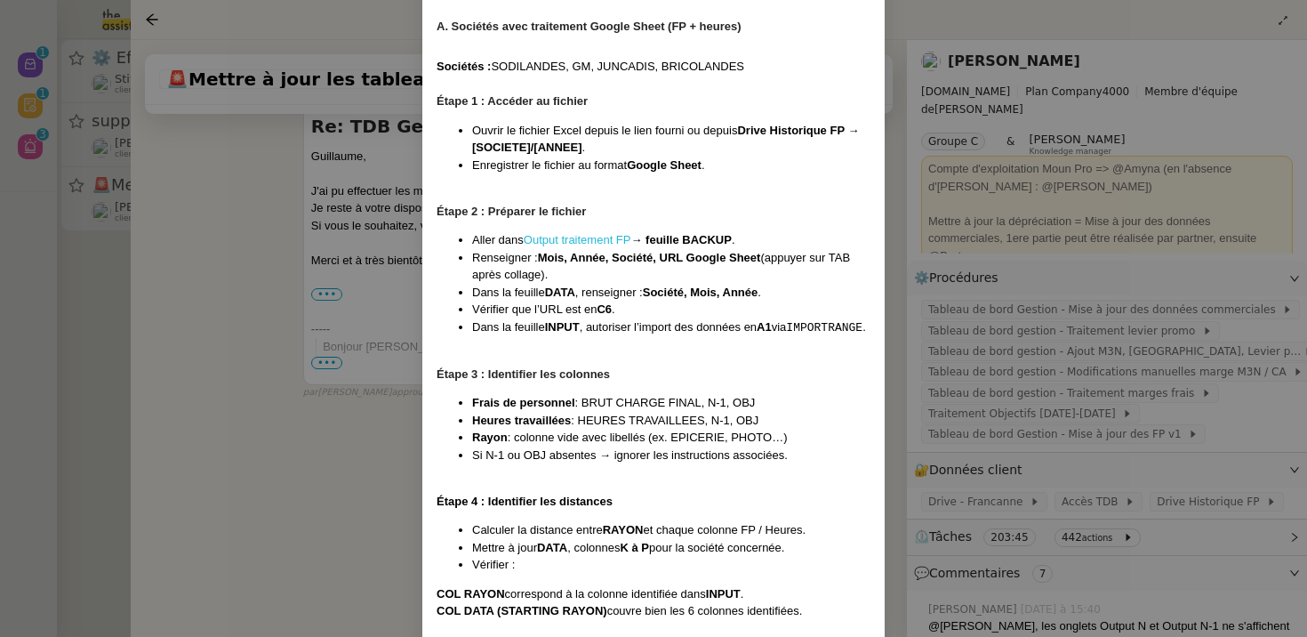
click at [579, 246] on link "Output traitement FP" at bounding box center [578, 239] width 108 height 13
